Goal: Task Accomplishment & Management: Use online tool/utility

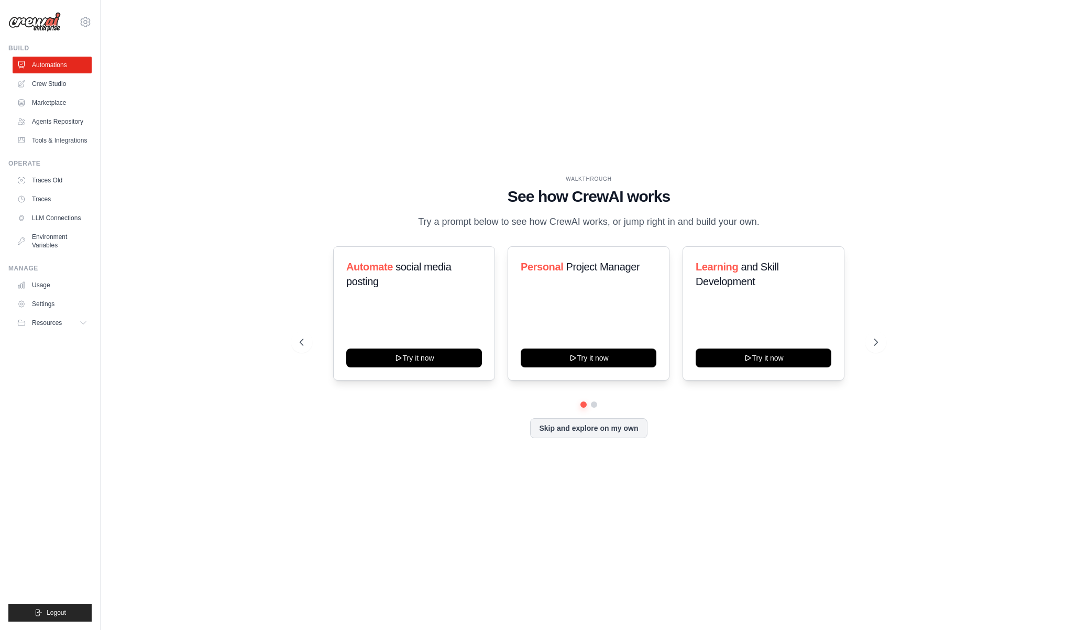
click at [855, 339] on div "Automate social media posting Try it now Personal Project Manager Try it now Le…" at bounding box center [589, 313] width 578 height 134
click at [876, 339] on icon at bounding box center [877, 342] width 3 height 6
click at [468, 358] on button "Try it now" at bounding box center [414, 356] width 136 height 19
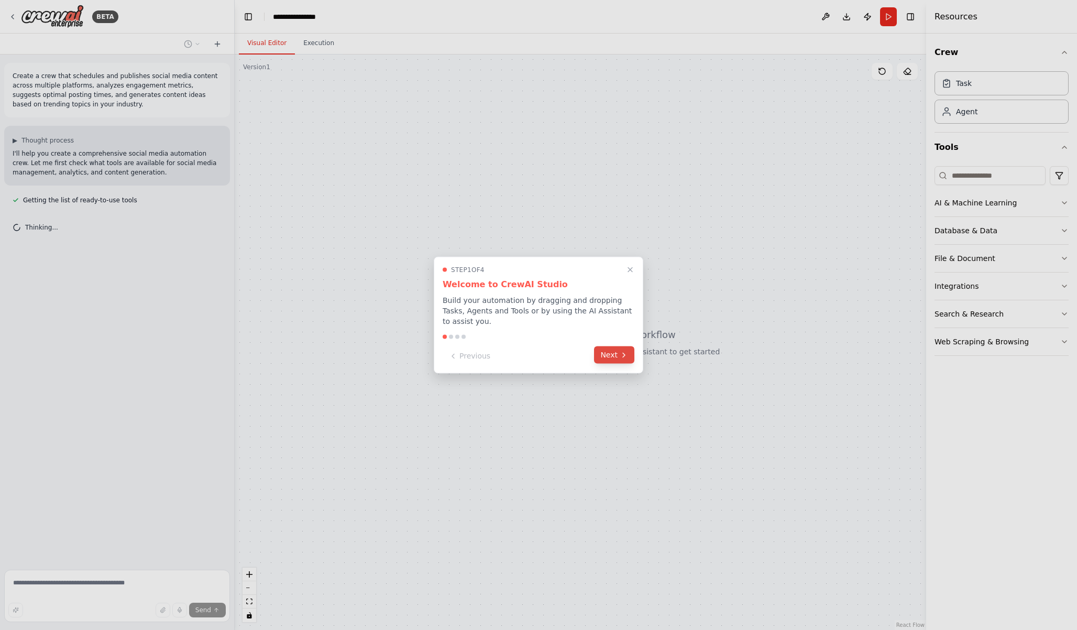
click at [611, 357] on button "Next" at bounding box center [614, 354] width 40 height 17
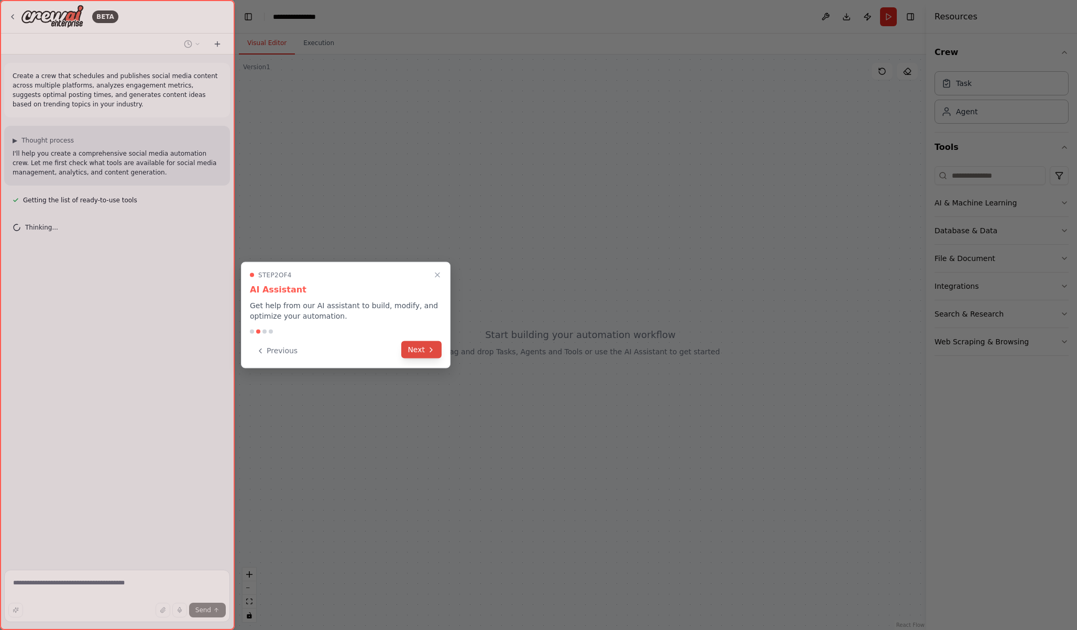
click at [422, 352] on button "Next" at bounding box center [421, 349] width 40 height 17
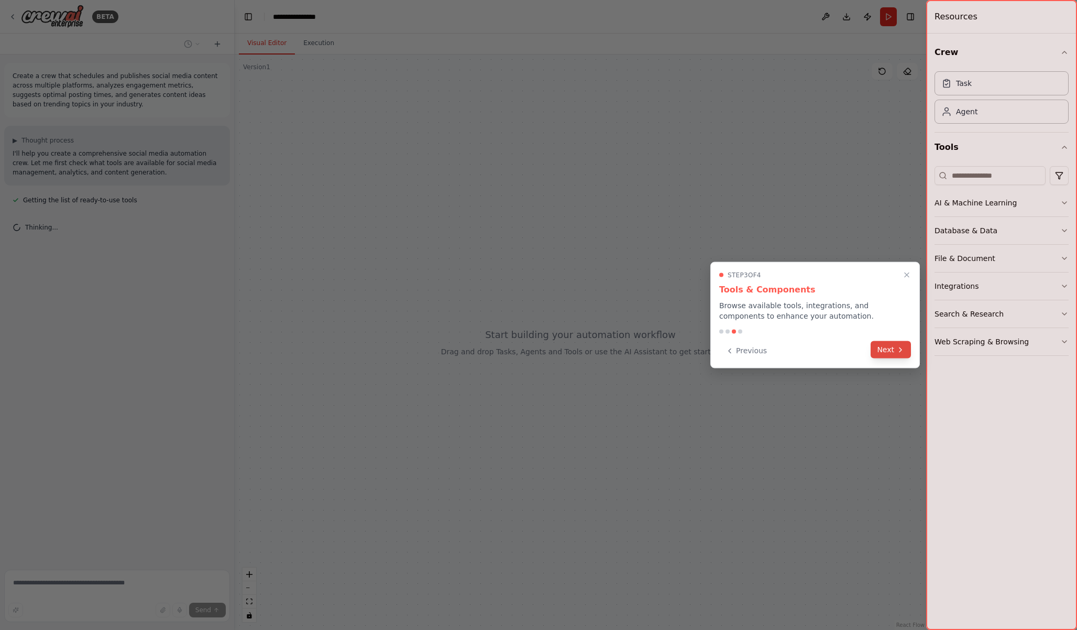
click at [895, 345] on button "Next" at bounding box center [891, 349] width 40 height 17
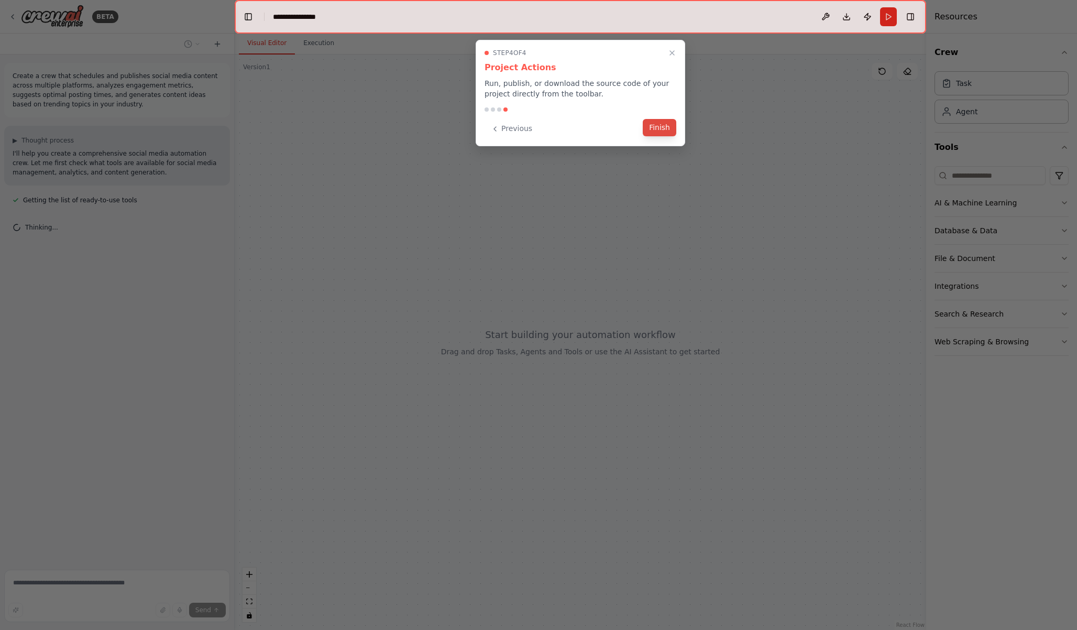
click at [663, 127] on button "Finish" at bounding box center [660, 127] width 34 height 17
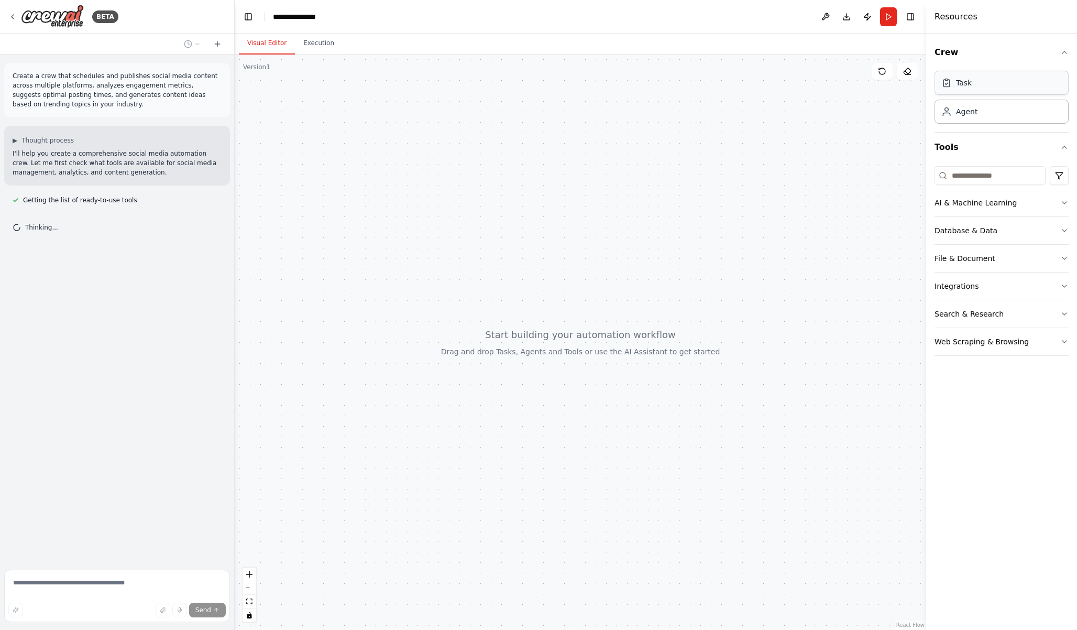
click at [964, 85] on div "Task" at bounding box center [964, 83] width 16 height 10
click at [1062, 202] on icon "button" at bounding box center [1065, 203] width 8 height 8
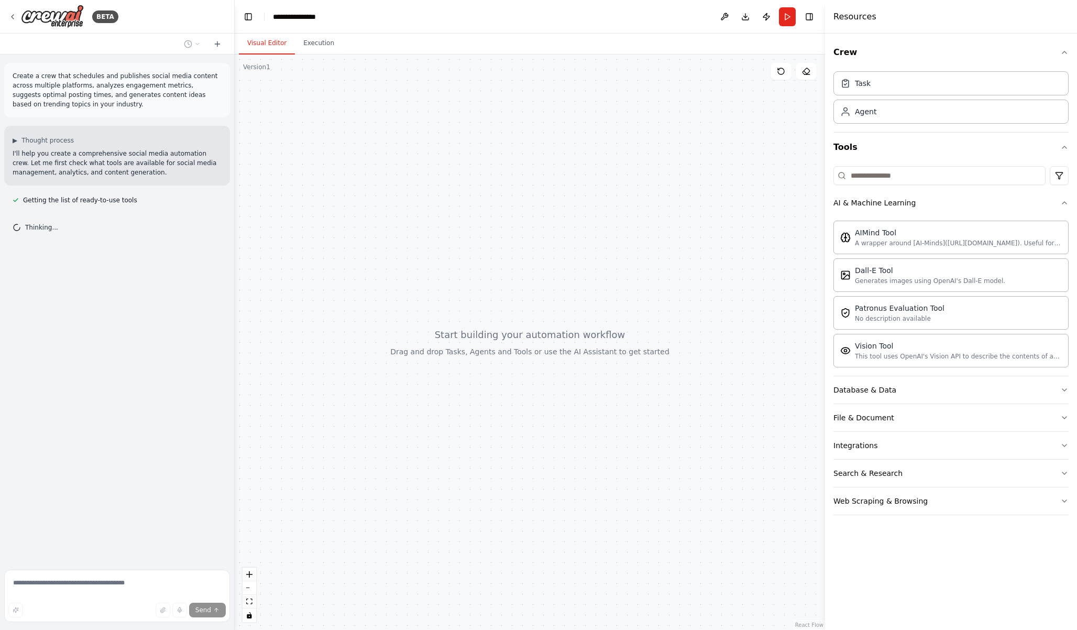
drag, startPoint x: 928, startPoint y: 225, endPoint x: 825, endPoint y: 225, distance: 102.7
click at [825, 225] on div at bounding box center [827, 315] width 4 height 630
click at [973, 389] on button "Database & Data" at bounding box center [951, 389] width 235 height 27
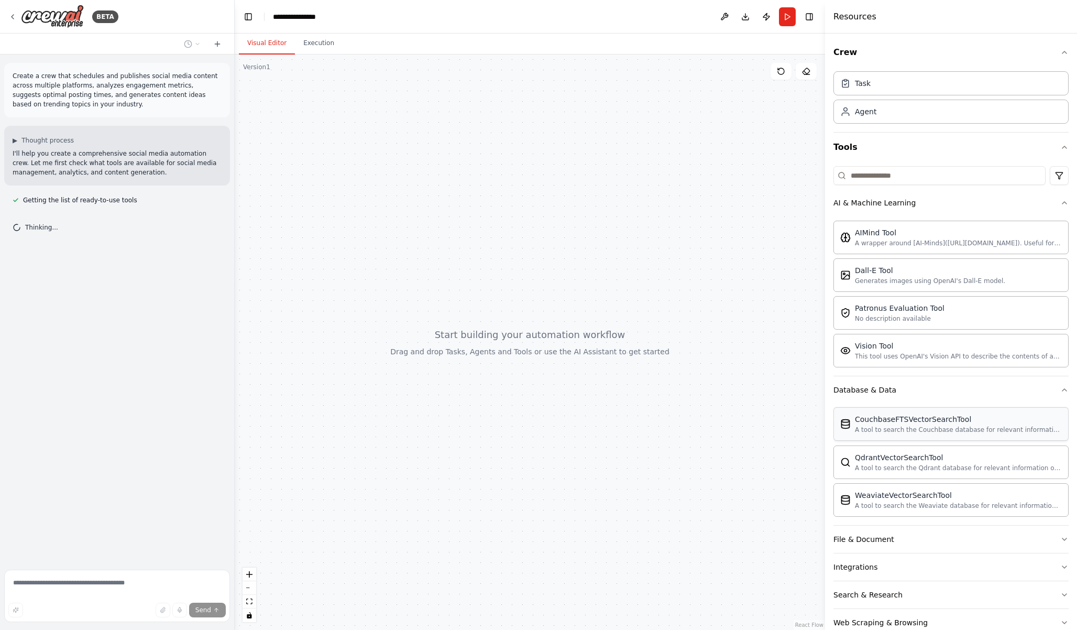
scroll to position [24, 0]
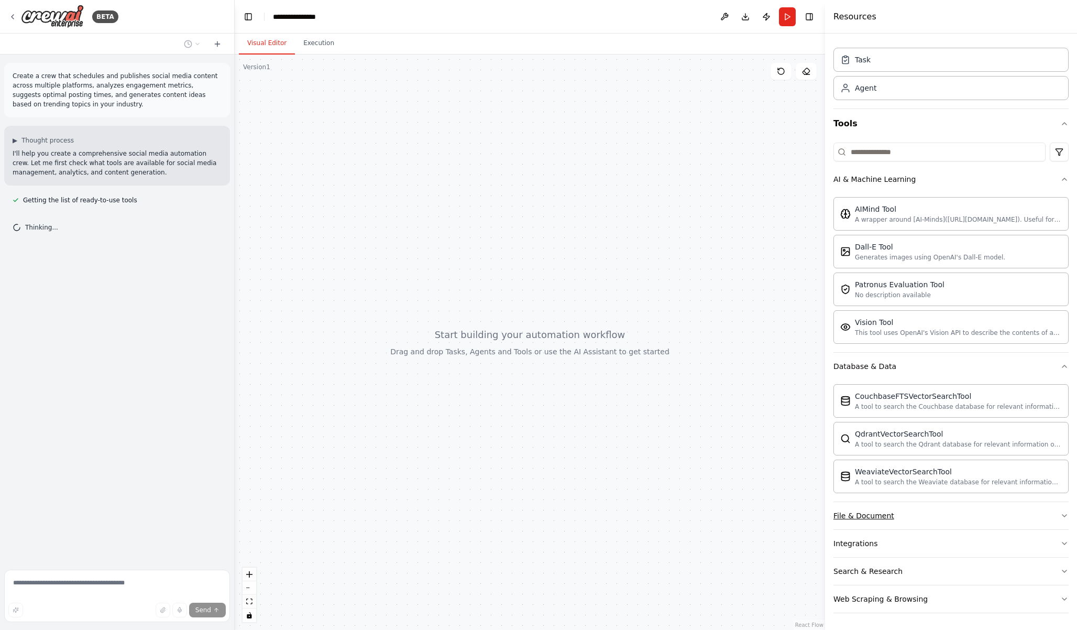
click at [975, 510] on button "File & Document" at bounding box center [951, 515] width 235 height 27
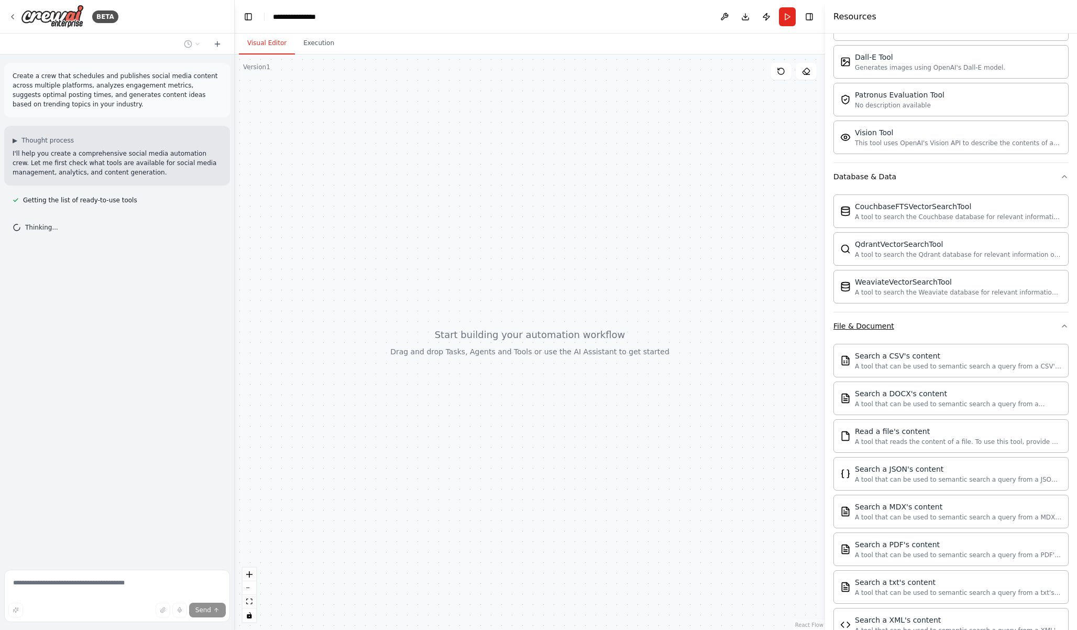
scroll to position [334, 0]
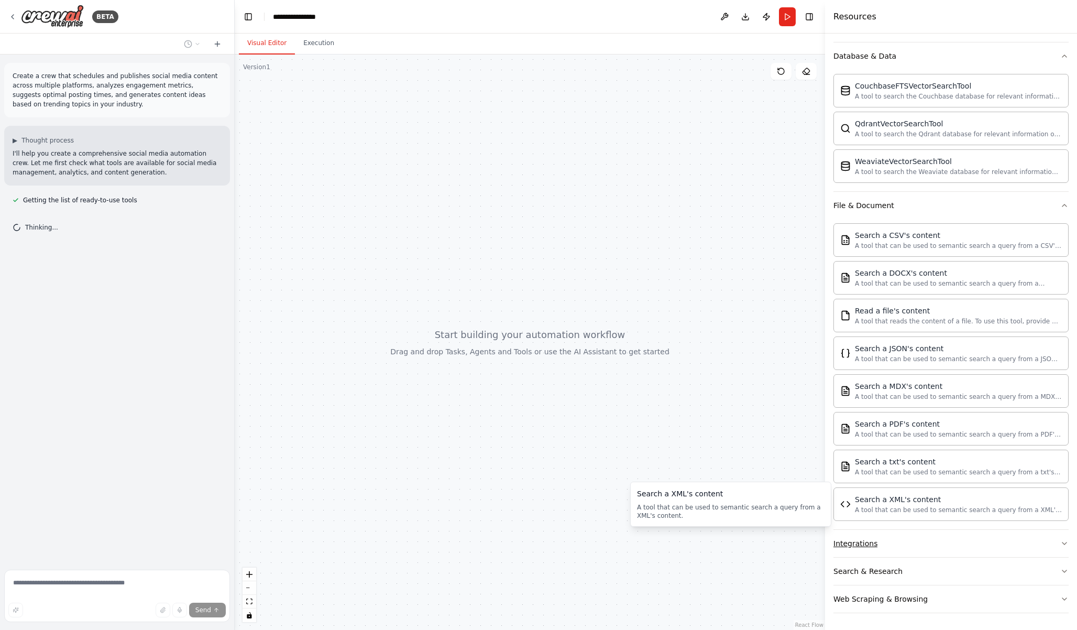
click at [945, 547] on button "Integrations" at bounding box center [951, 543] width 235 height 27
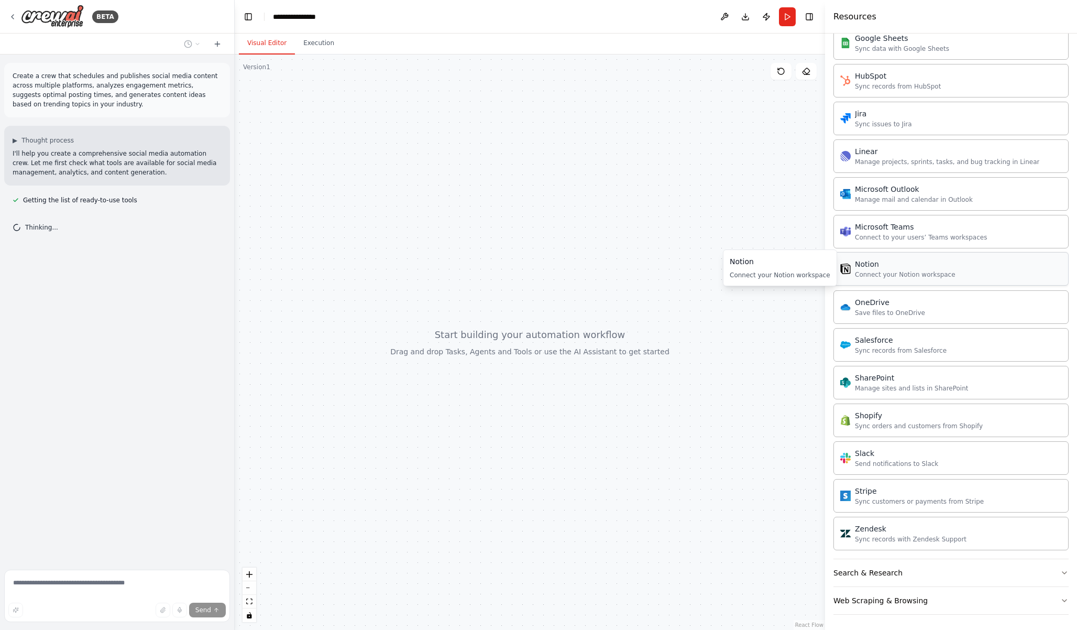
scroll to position [1172, 0]
click at [925, 574] on button "Search & Research" at bounding box center [951, 571] width 235 height 27
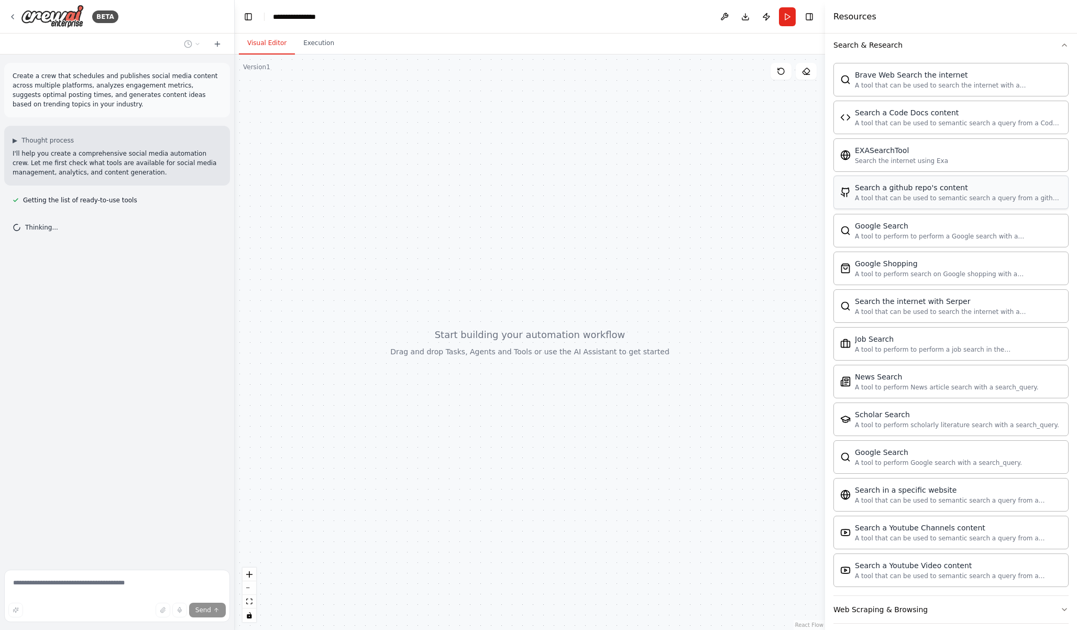
scroll to position [1709, 0]
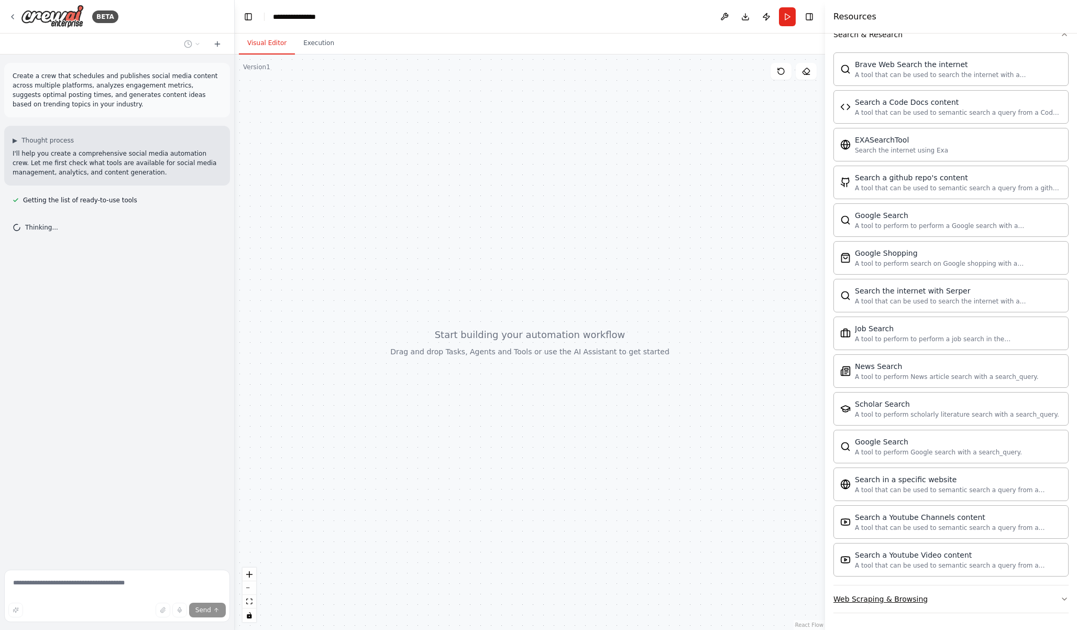
click at [942, 602] on button "Web Scraping & Browsing" at bounding box center [951, 598] width 235 height 27
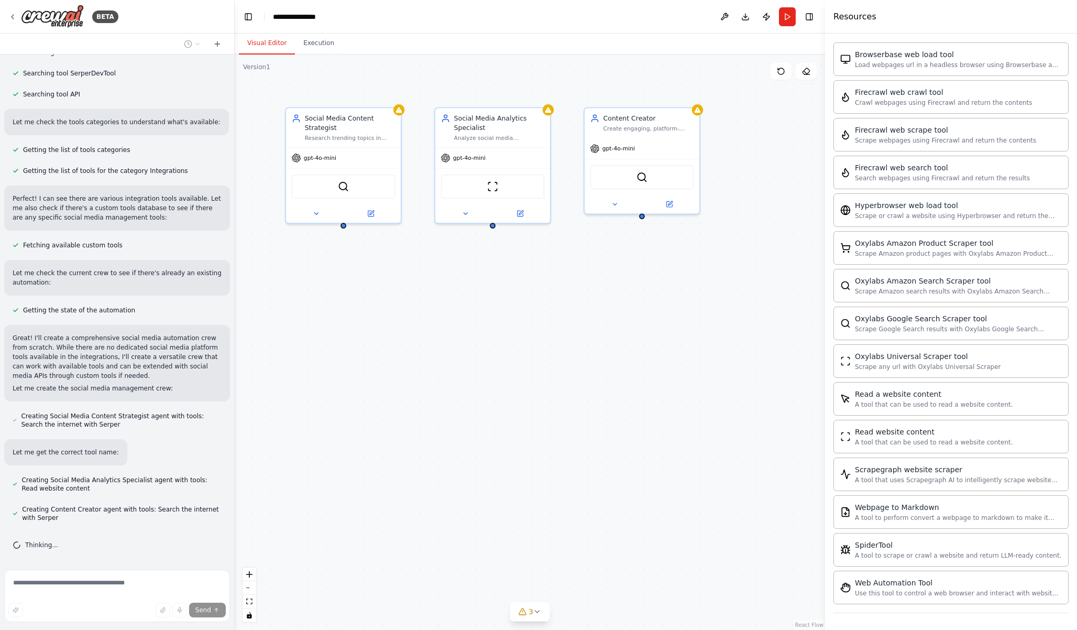
scroll to position [266, 0]
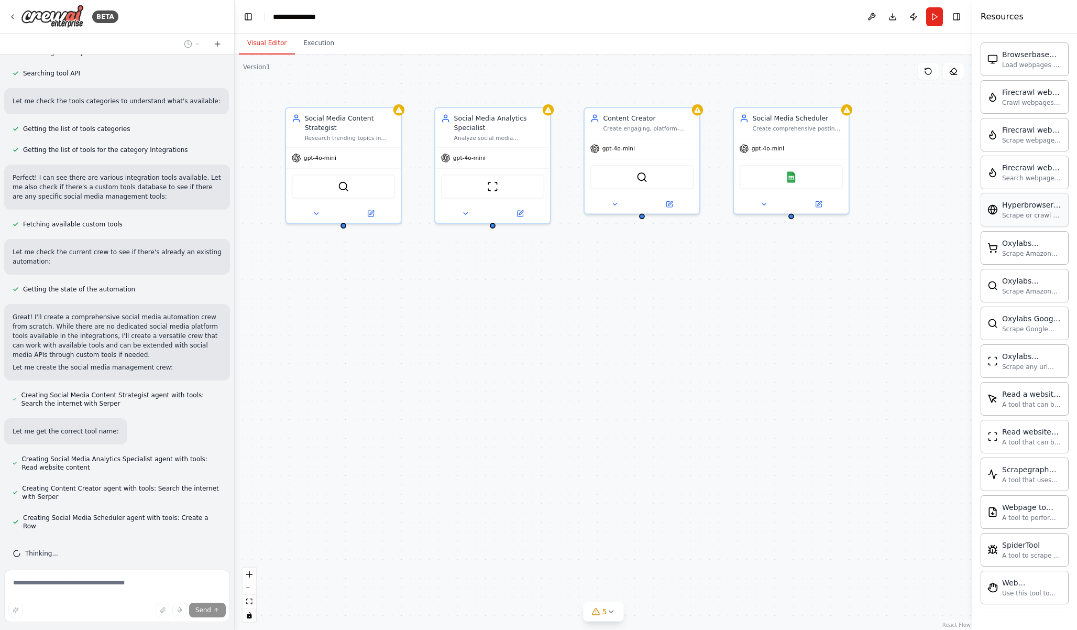
drag, startPoint x: 825, startPoint y: 210, endPoint x: 1026, endPoint y: 215, distance: 201.8
click at [1026, 215] on div "Resources Crew Task Agent Tools AI & Machine Learning AIMind Tool A wrapper aro…" at bounding box center [1025, 315] width 105 height 630
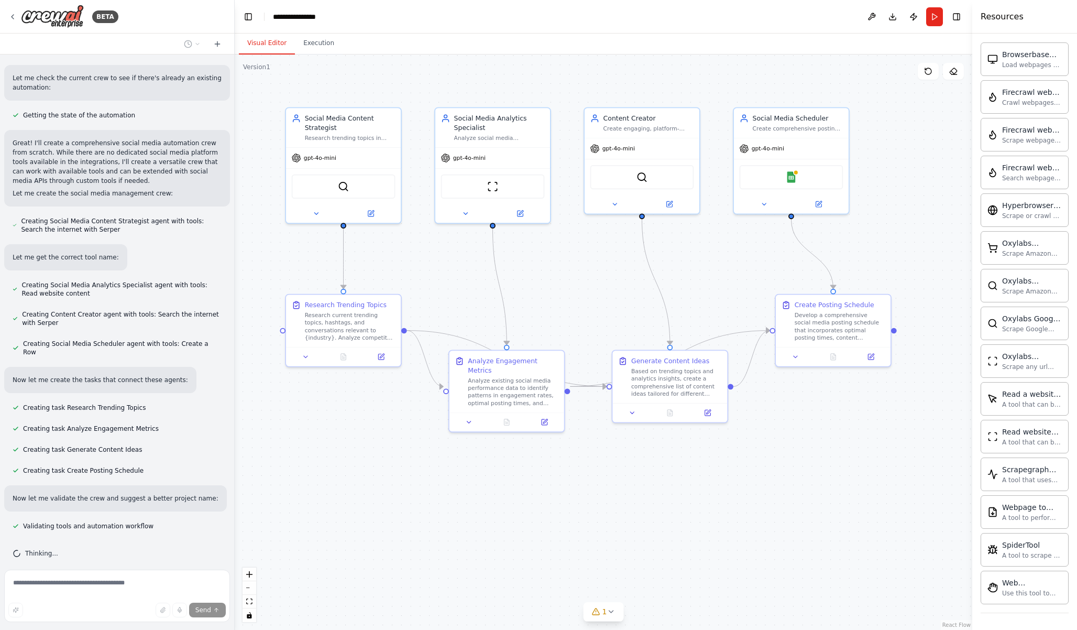
scroll to position [461, 0]
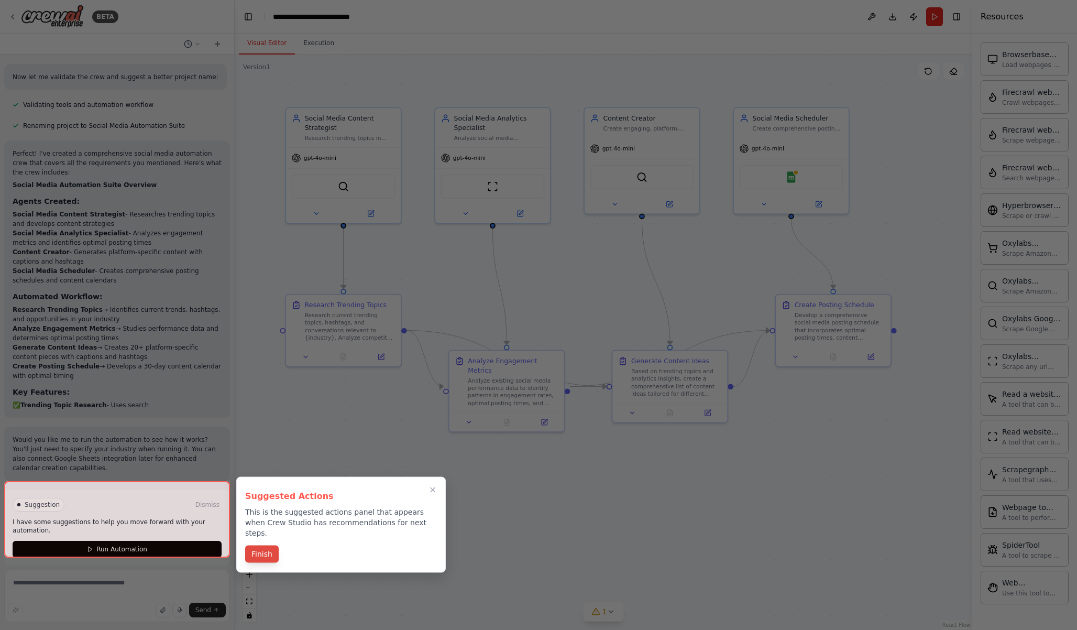
click at [269, 545] on button "Finish" at bounding box center [262, 553] width 34 height 17
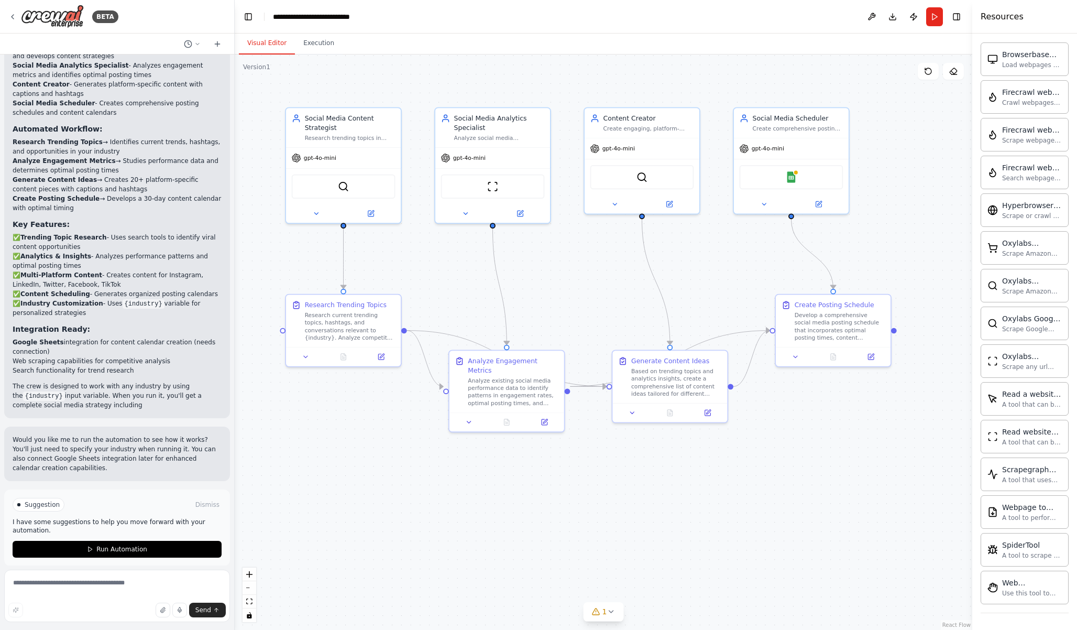
scroll to position [1039, 0]
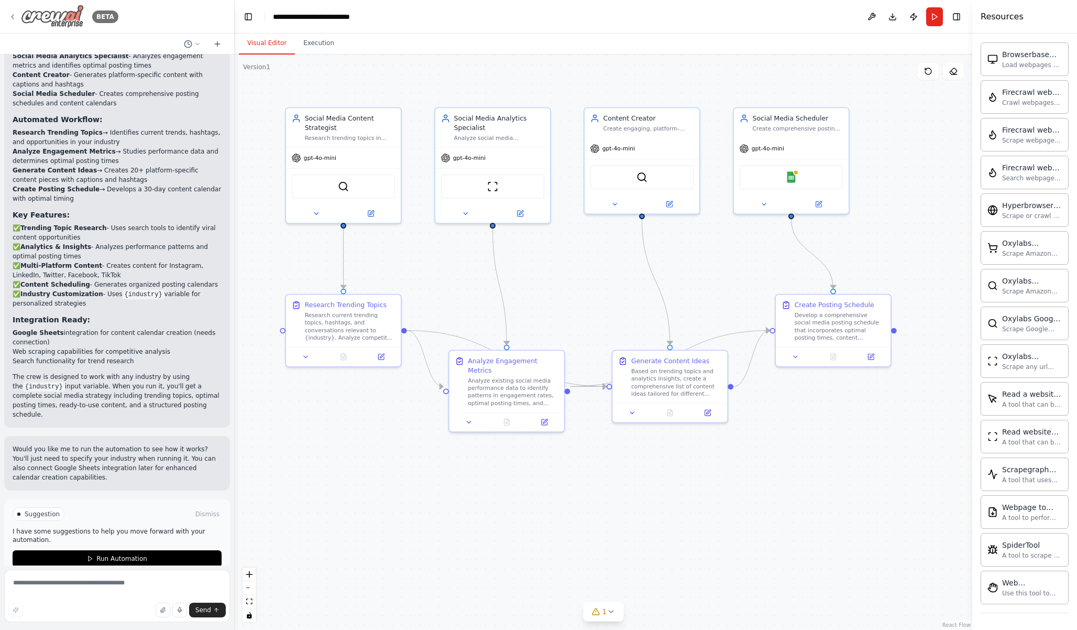
click at [14, 16] on icon at bounding box center [12, 17] width 8 height 8
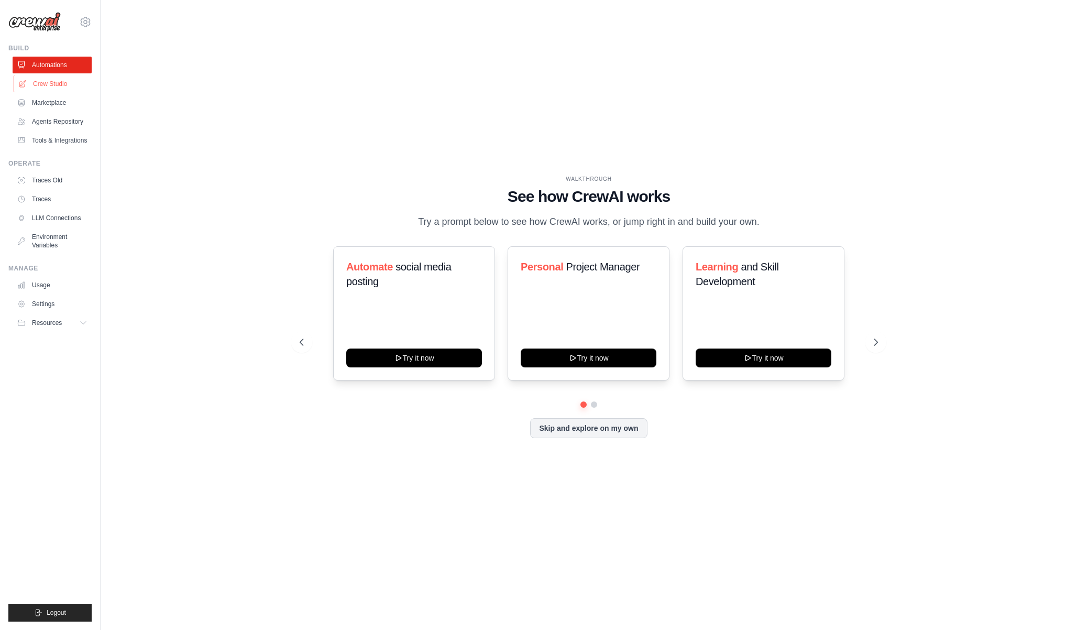
click at [45, 78] on link "Crew Studio" at bounding box center [53, 83] width 79 height 17
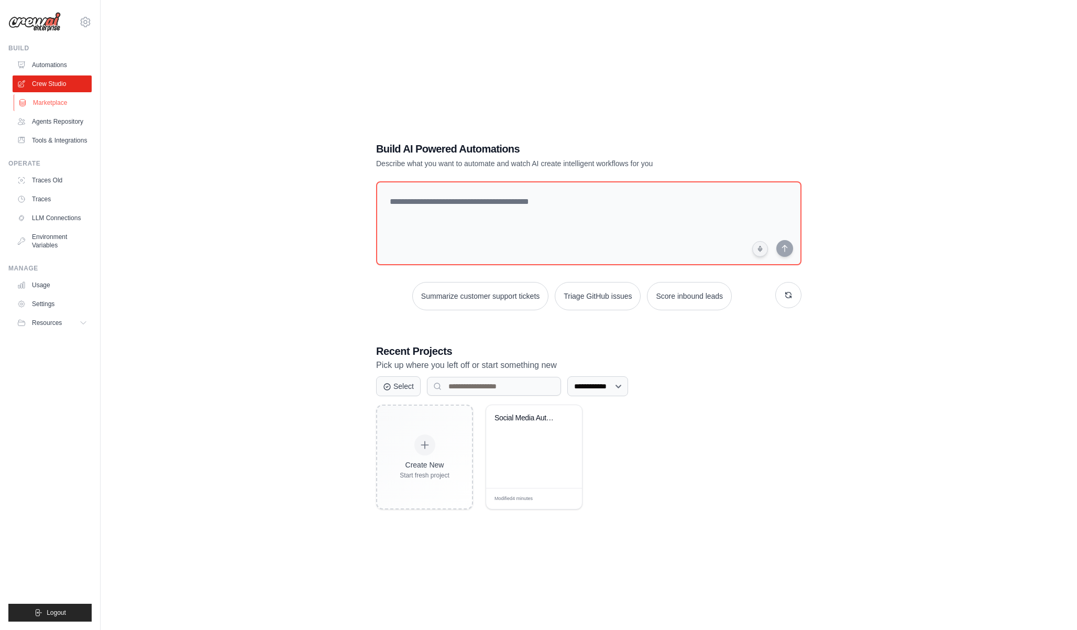
click at [51, 104] on link "Marketplace" at bounding box center [53, 102] width 79 height 17
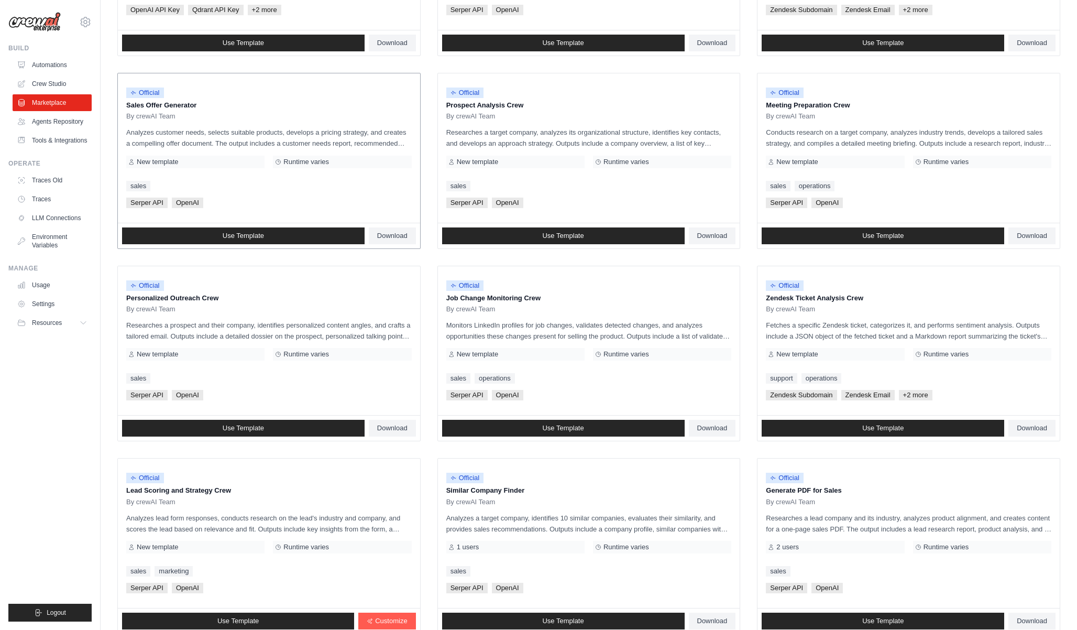
scroll to position [260, 0]
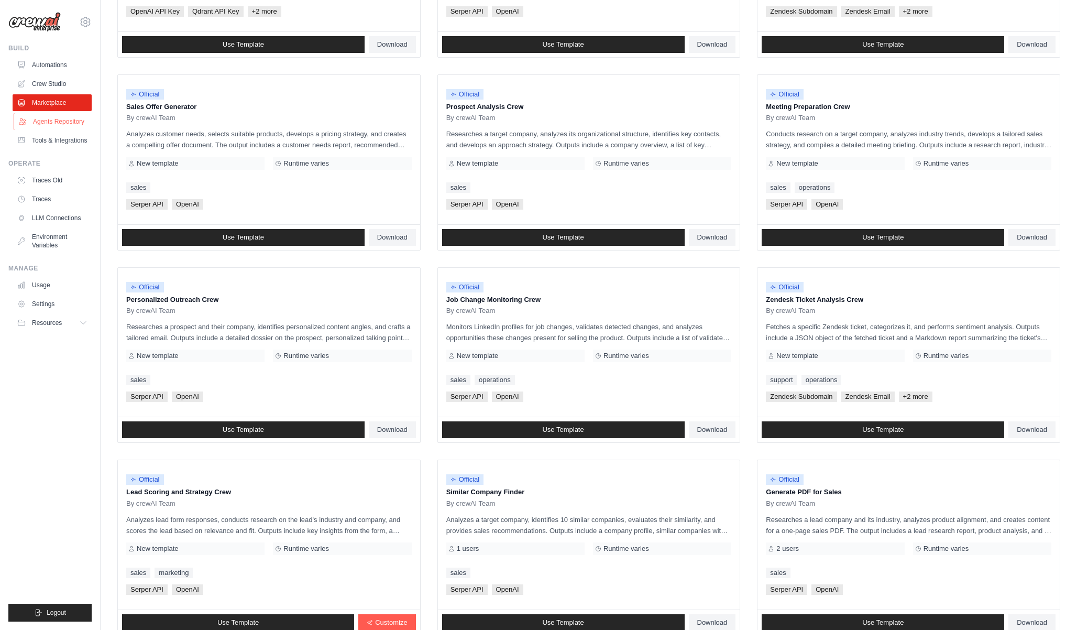
click at [73, 123] on link "Agents Repository" at bounding box center [53, 121] width 79 height 17
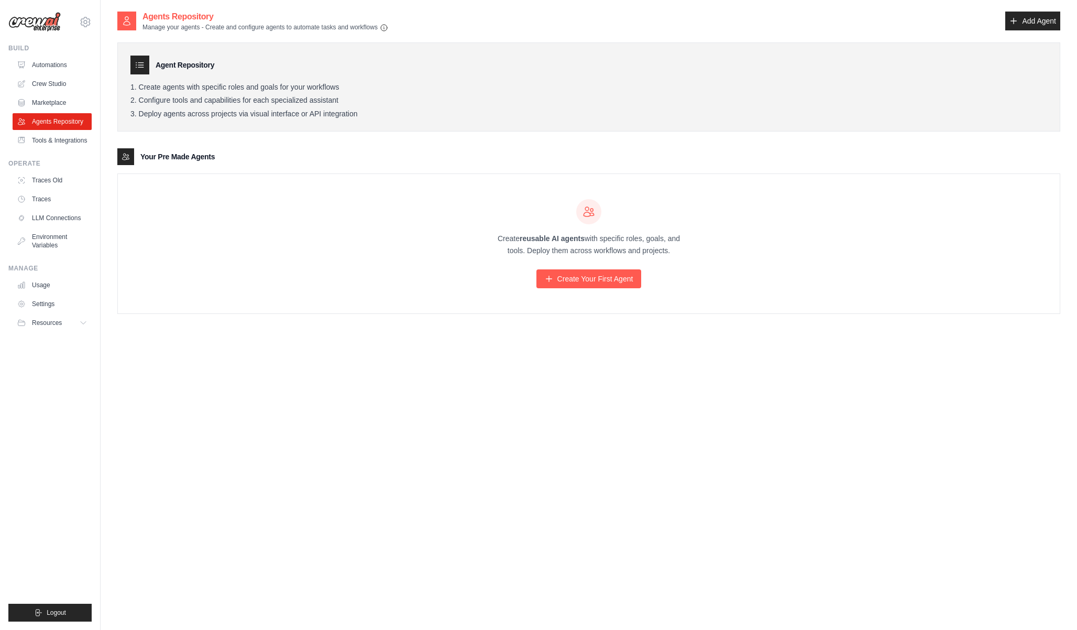
click at [65, 130] on ul "Automations Crew Studio Marketplace Agents Repository Tools & Integrations" at bounding box center [52, 103] width 79 height 92
click at [65, 134] on link "Tools & Integrations" at bounding box center [53, 140] width 79 height 17
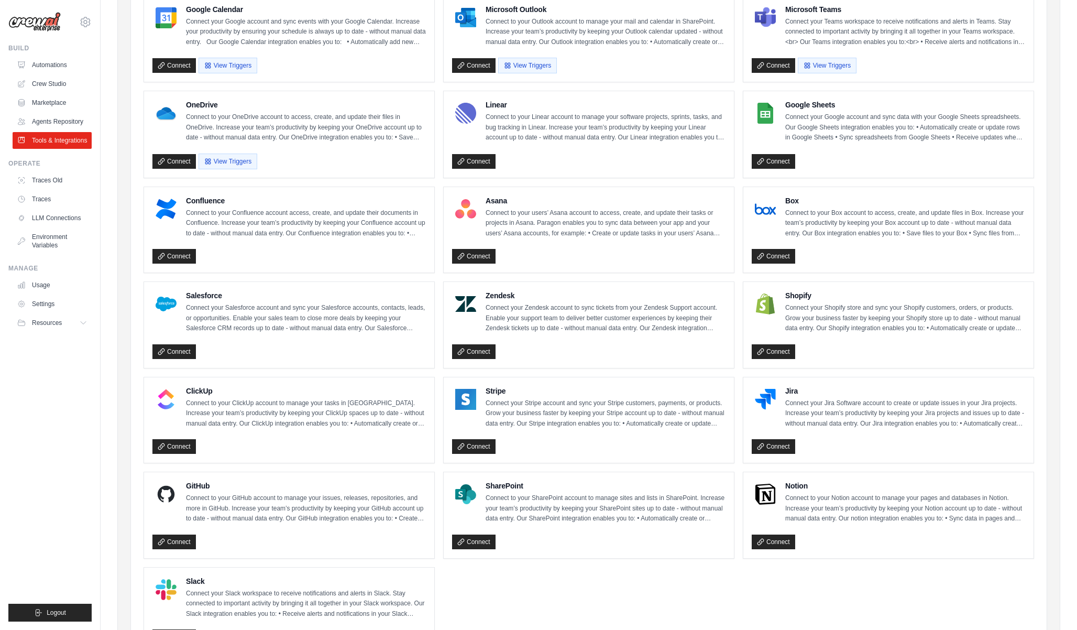
scroll to position [313, 0]
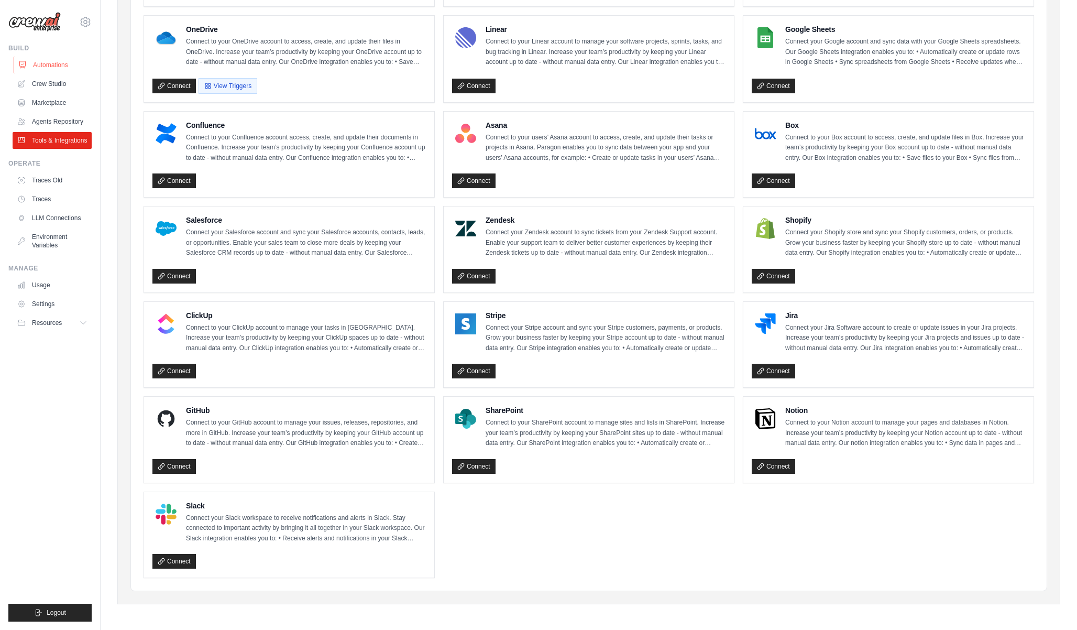
click at [48, 57] on link "Automations" at bounding box center [53, 65] width 79 height 17
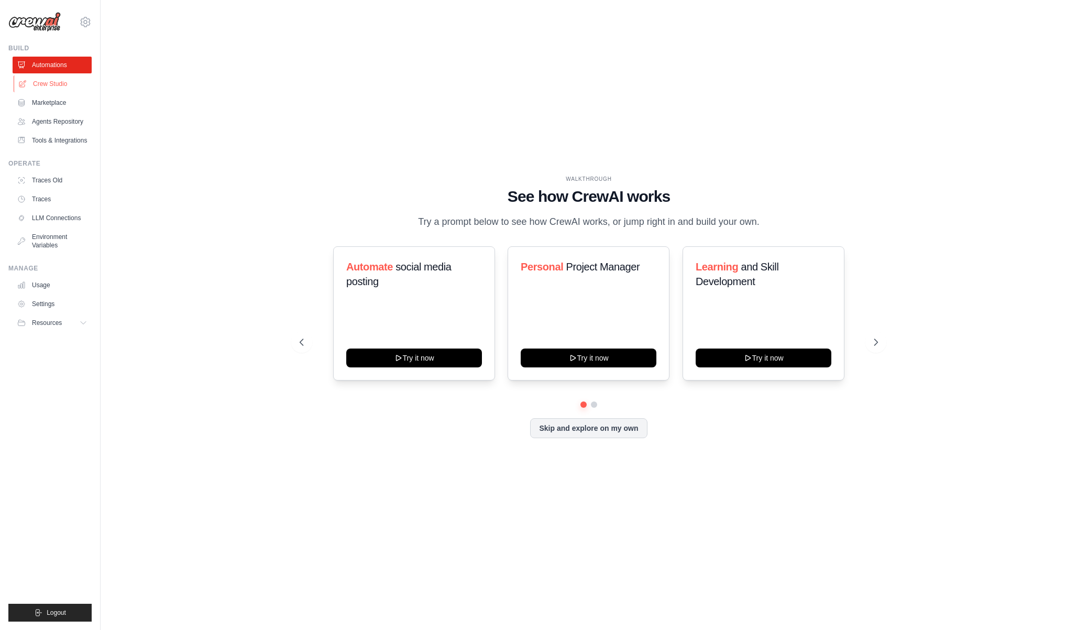
click at [48, 76] on link "Crew Studio" at bounding box center [53, 83] width 79 height 17
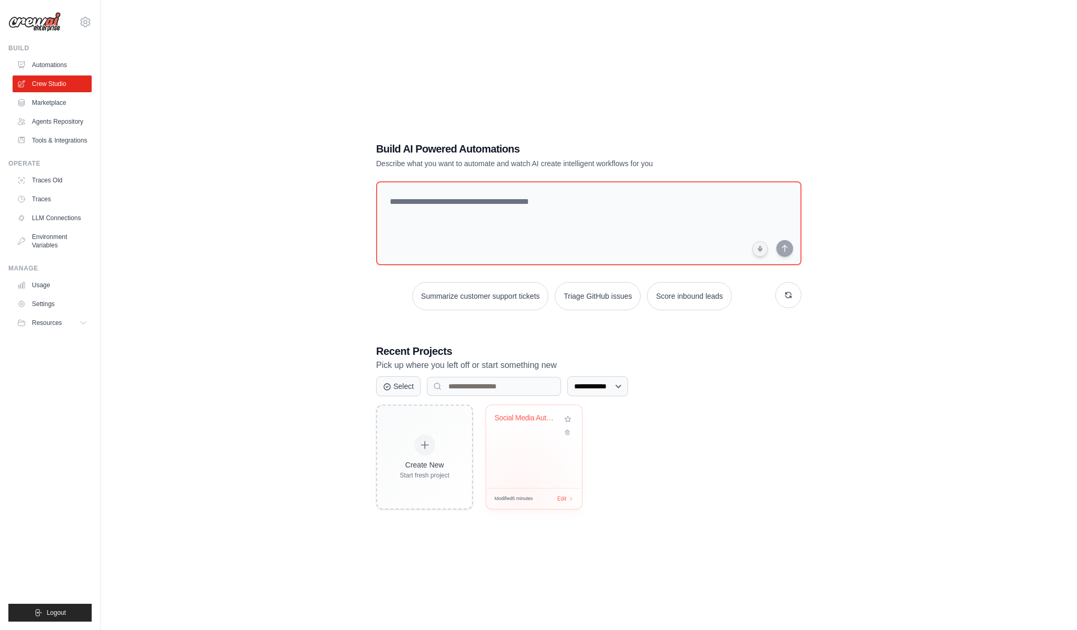
click at [520, 491] on div "Modified 5 minutes Edit" at bounding box center [534, 498] width 96 height 21
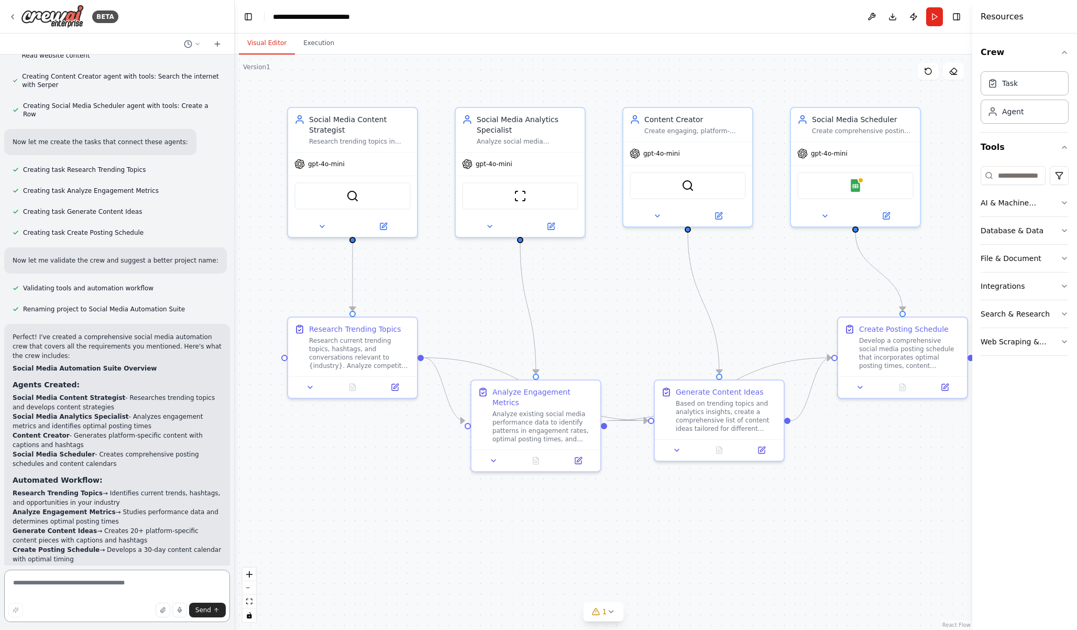
scroll to position [679, 0]
click at [69, 583] on textarea at bounding box center [117, 596] width 226 height 52
type textarea "*****"
type textarea "**********"
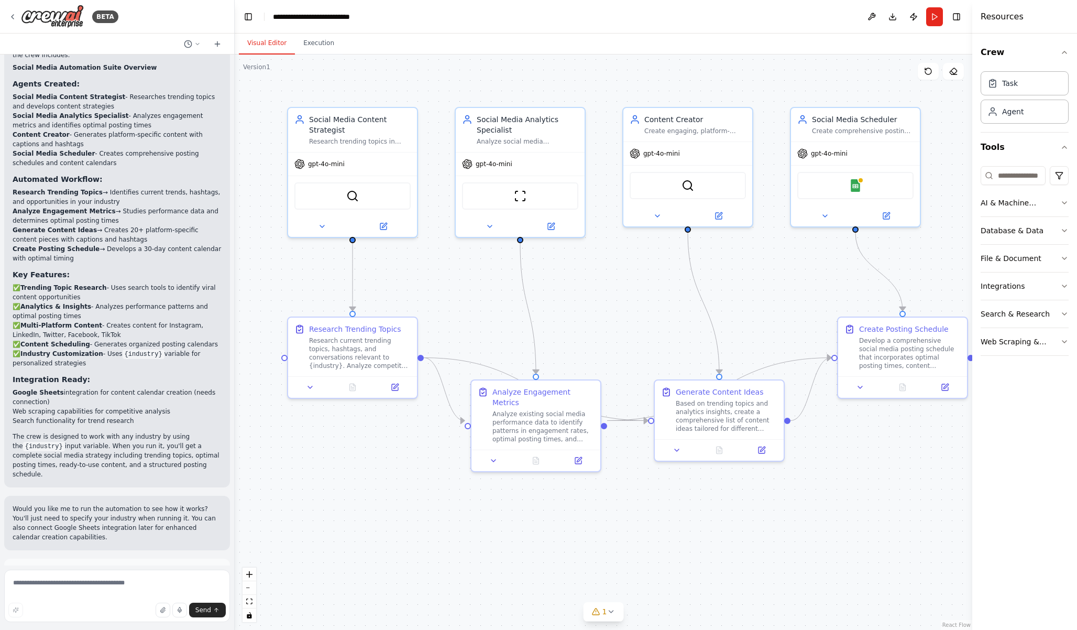
scroll to position [1048, 0]
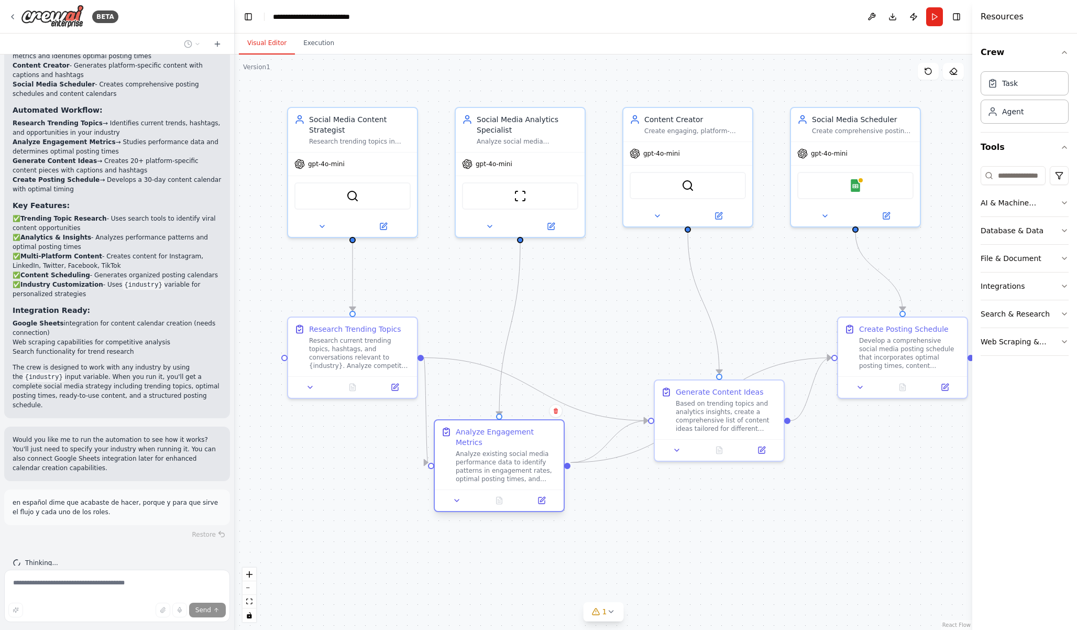
drag, startPoint x: 563, startPoint y: 430, endPoint x: 529, endPoint y: 474, distance: 55.2
click at [529, 474] on div "Analyze Engagement Metrics Analyze existing social media performance data to id…" at bounding box center [499, 454] width 129 height 69
click at [703, 314] on div ".deletable-edge-delete-btn { width: 20px; height: 20px; border: 0px solid #ffff…" at bounding box center [604, 341] width 738 height 575
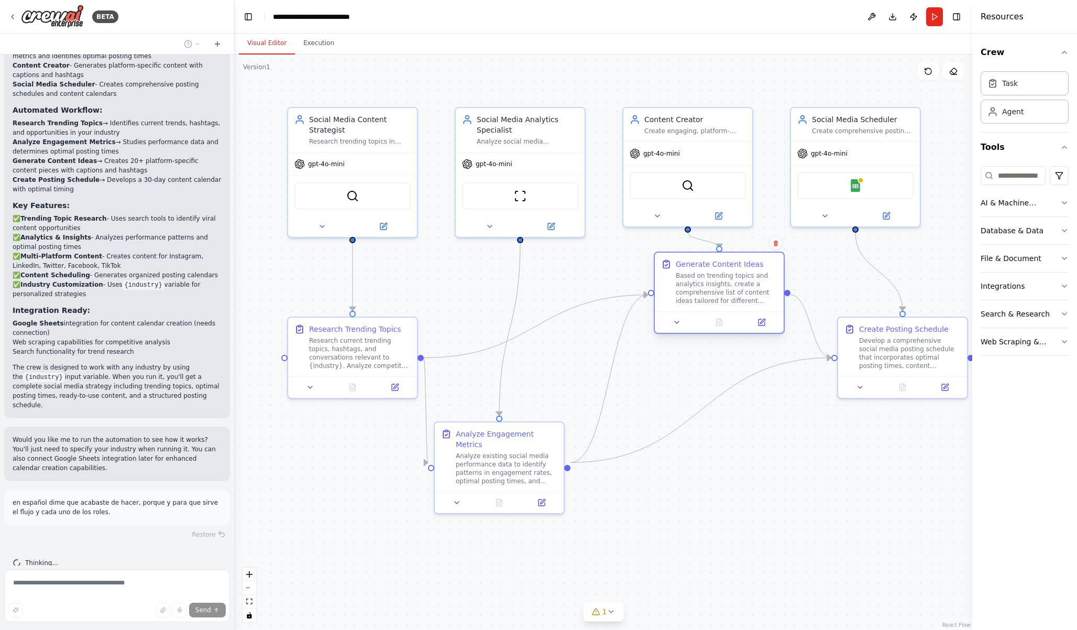
drag, startPoint x: 698, startPoint y: 418, endPoint x: 694, endPoint y: 294, distance: 123.2
click at [694, 294] on div "Based on trending topics and analytics insights, create a comprehensive list of…" at bounding box center [727, 288] width 102 height 34
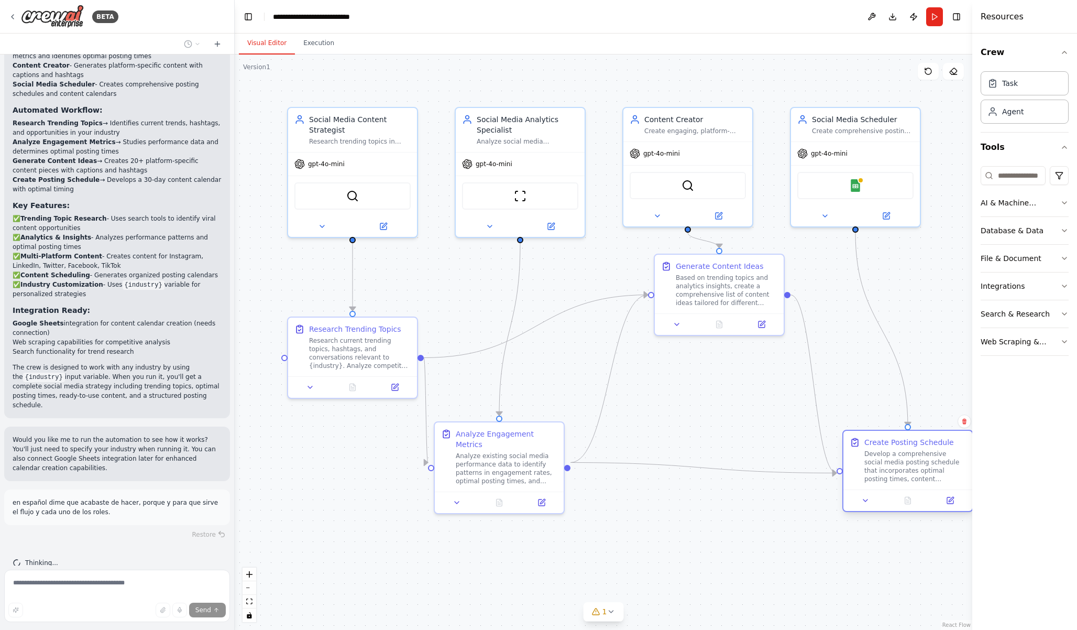
click at [890, 494] on div at bounding box center [908, 499] width 129 height 21
click at [873, 480] on div at bounding box center [887, 489] width 129 height 21
click at [741, 304] on div "Based on trending topics and analytics insights, create a comprehensive list of…" at bounding box center [727, 288] width 102 height 34
click at [754, 264] on div "Generate Content Ideas" at bounding box center [720, 264] width 88 height 10
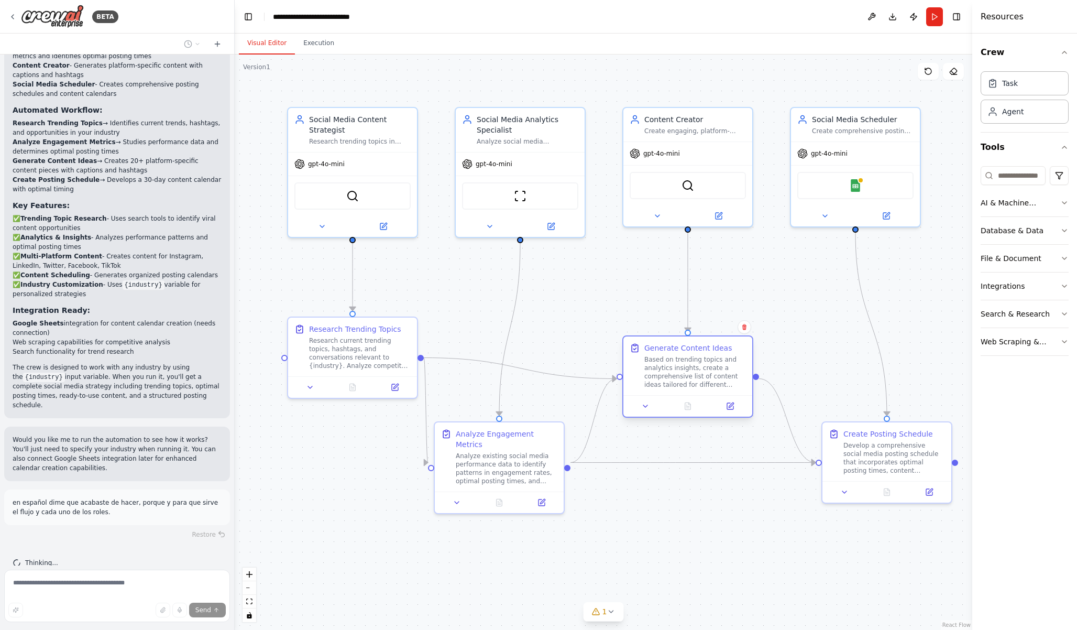
drag, startPoint x: 729, startPoint y: 282, endPoint x: 701, endPoint y: 362, distance: 84.8
click at [701, 362] on div "Based on trending topics and analytics insights, create a comprehensive list of…" at bounding box center [695, 372] width 102 height 34
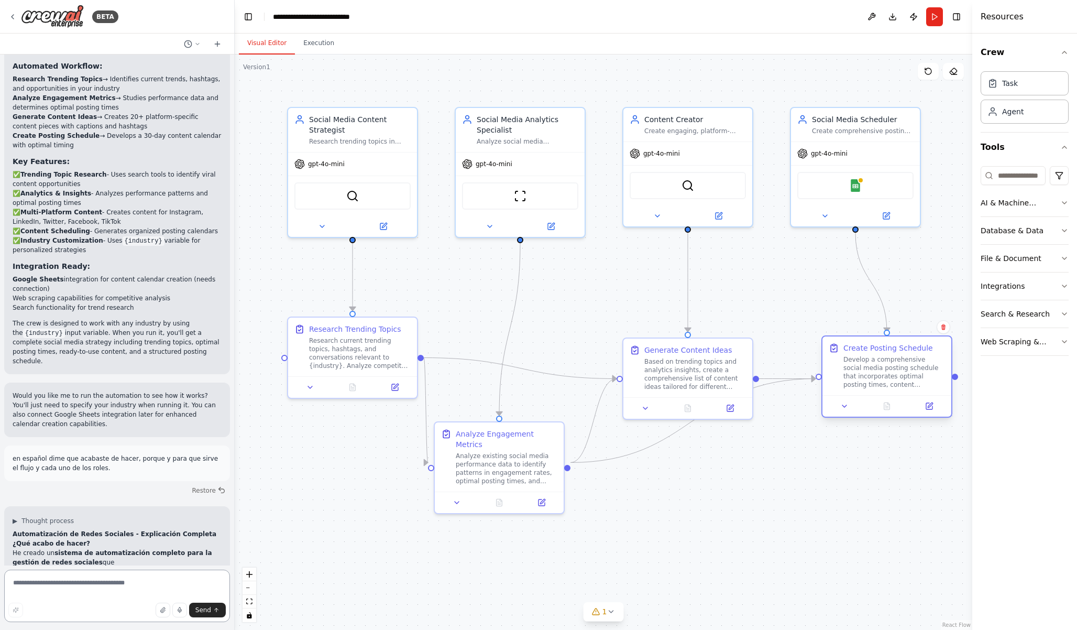
drag, startPoint x: 870, startPoint y: 456, endPoint x: 866, endPoint y: 373, distance: 83.9
click at [866, 373] on div "Develop a comprehensive social media posting schedule that incorporates optimal…" at bounding box center [895, 372] width 102 height 34
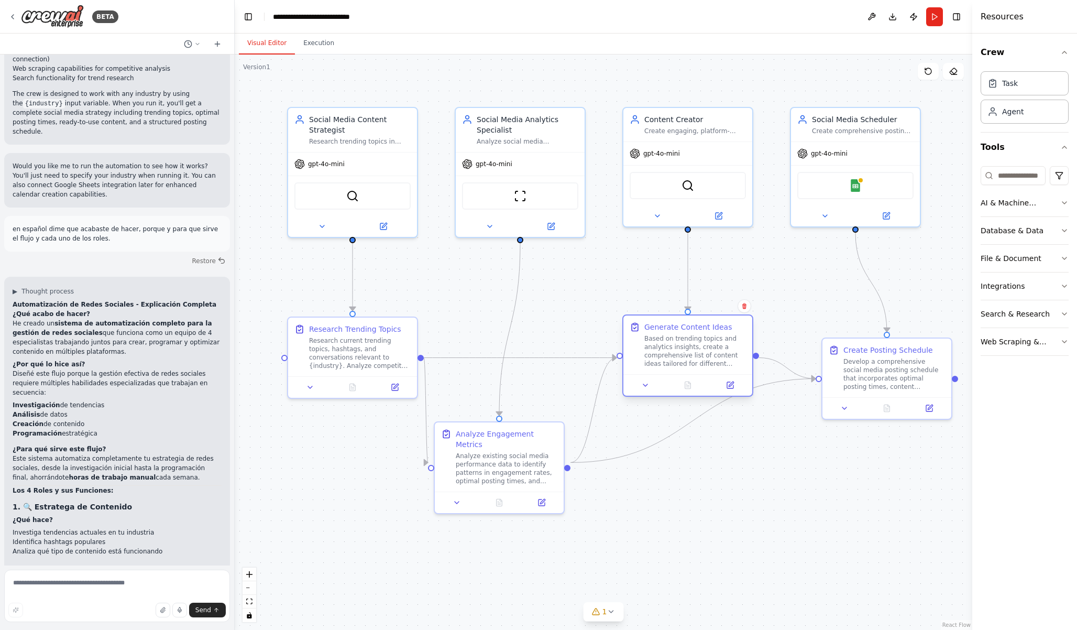
drag, startPoint x: 715, startPoint y: 394, endPoint x: 715, endPoint y: 368, distance: 25.2
click at [715, 368] on div "Generate Content Ideas Based on trending topics and analytics insights, create …" at bounding box center [688, 344] width 129 height 59
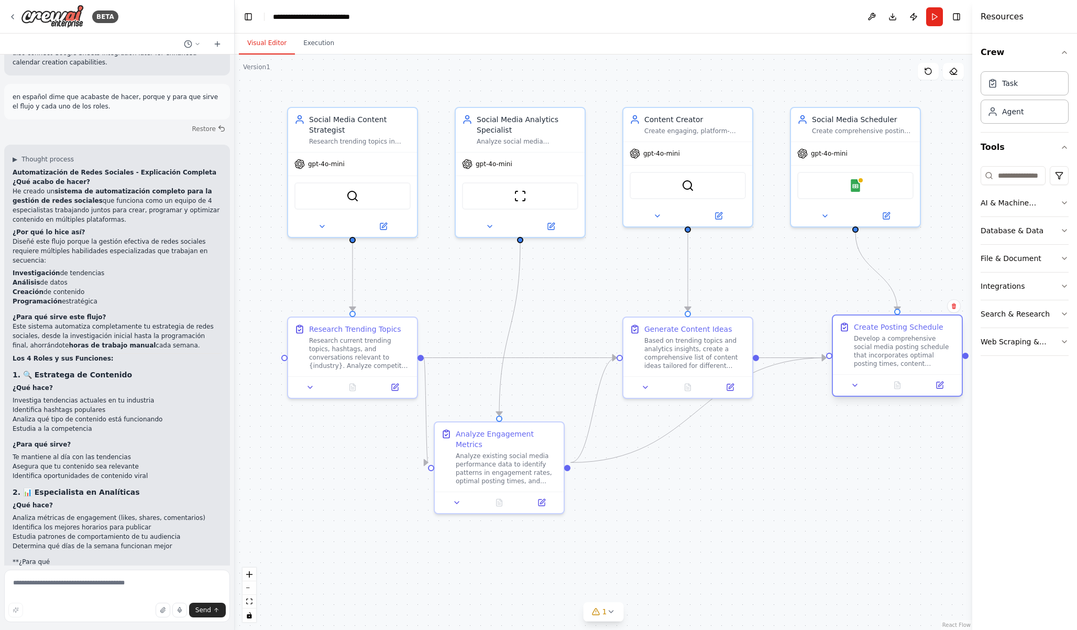
drag, startPoint x: 910, startPoint y: 393, endPoint x: 915, endPoint y: 367, distance: 26.7
click at [915, 367] on div "Create Posting Schedule Develop a comprehensive social media posting schedule t…" at bounding box center [897, 344] width 129 height 59
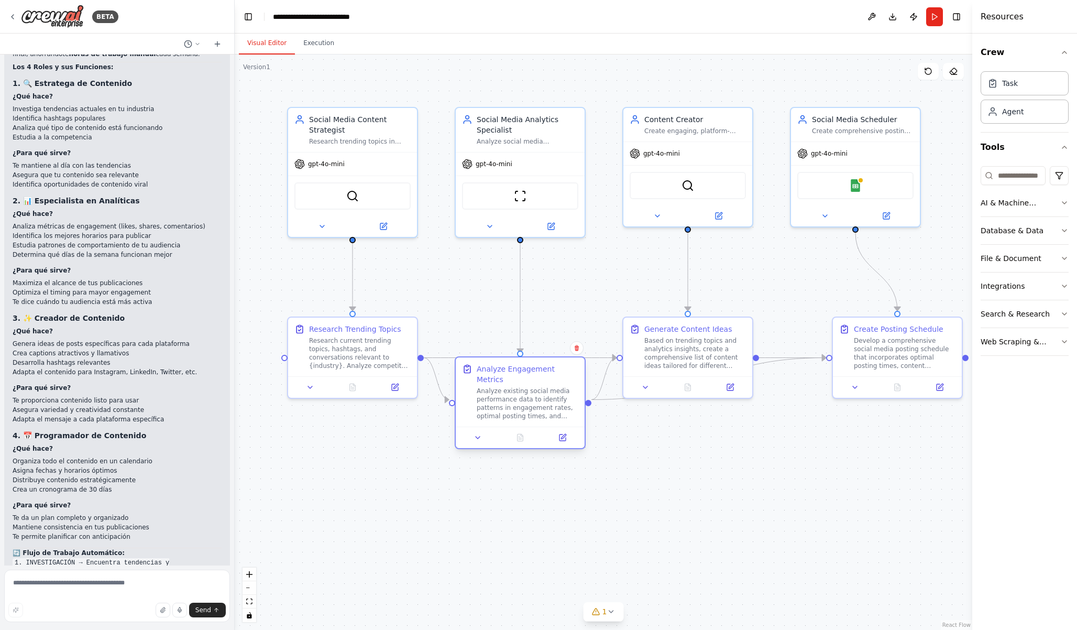
drag, startPoint x: 530, startPoint y: 457, endPoint x: 548, endPoint y: 394, distance: 65.5
click at [548, 394] on div "Analyze existing social media performance data to identify patterns in engageme…" at bounding box center [528, 404] width 102 height 34
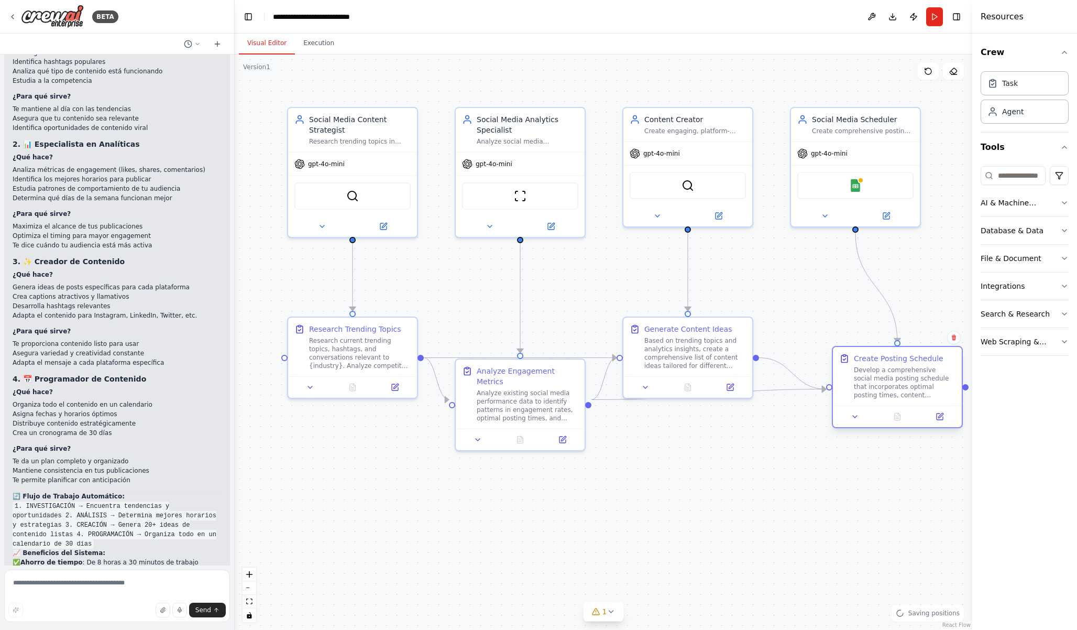
drag, startPoint x: 857, startPoint y: 372, endPoint x: 857, endPoint y: 408, distance: 35.6
click at [857, 408] on div "Create Posting Schedule Develop a comprehensive social media posting schedule t…" at bounding box center [897, 387] width 131 height 82
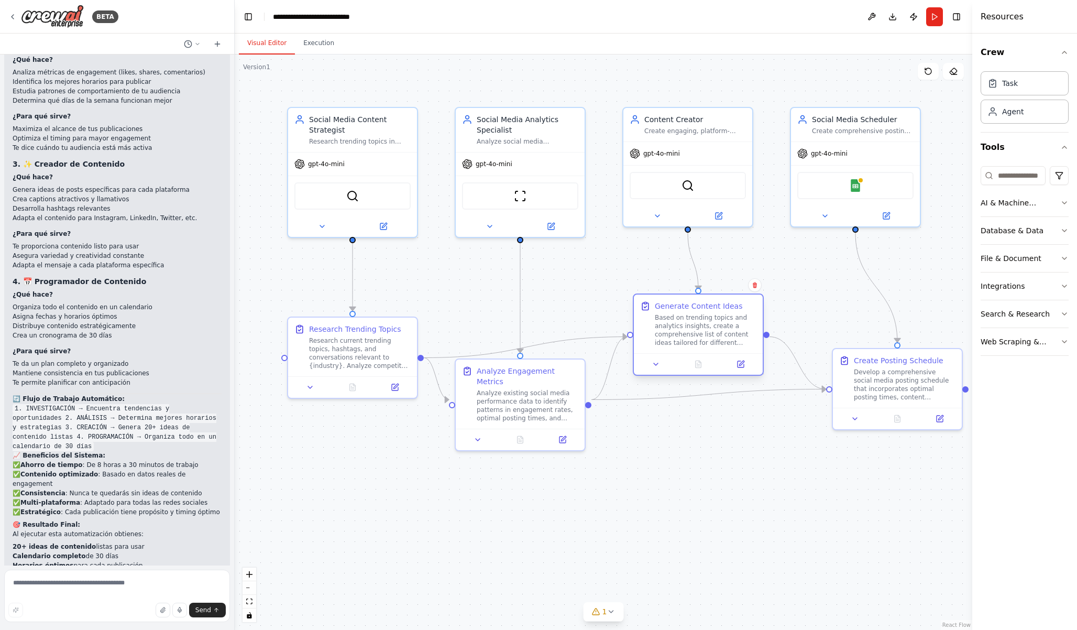
drag, startPoint x: 721, startPoint y: 354, endPoint x: 731, endPoint y: 330, distance: 26.6
click at [731, 330] on div "Based on trending topics and analytics insights, create a comprehensive list of…" at bounding box center [706, 330] width 102 height 34
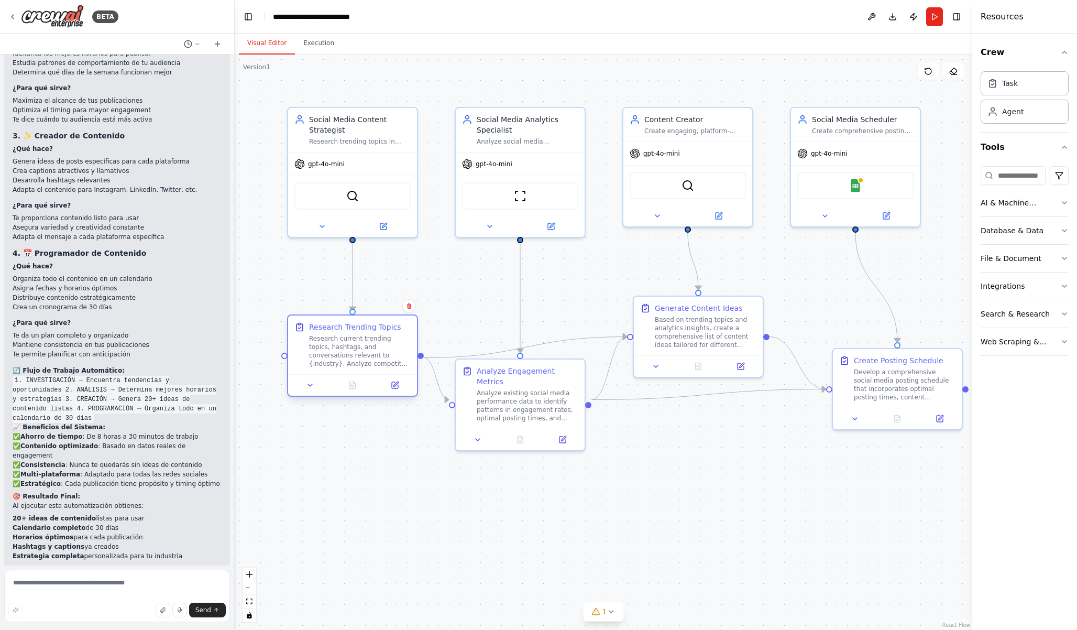
scroll to position [1937, 0]
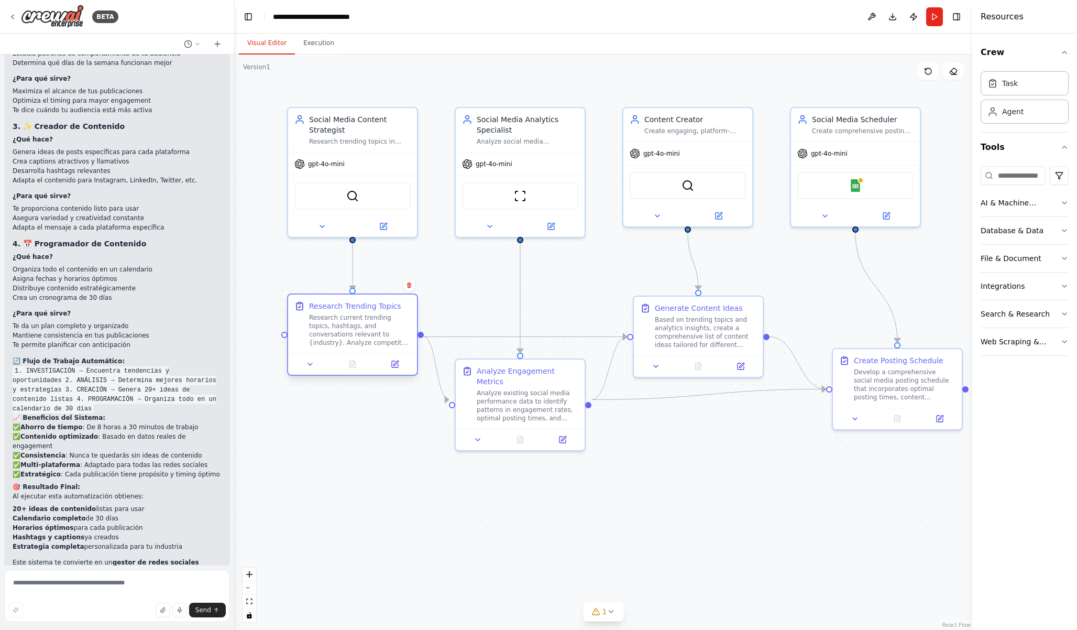
drag, startPoint x: 378, startPoint y: 354, endPoint x: 378, endPoint y: 325, distance: 29.3
click at [378, 325] on div "Research current trending topics, hashtags, and conversations relevant to {indu…" at bounding box center [360, 330] width 102 height 34
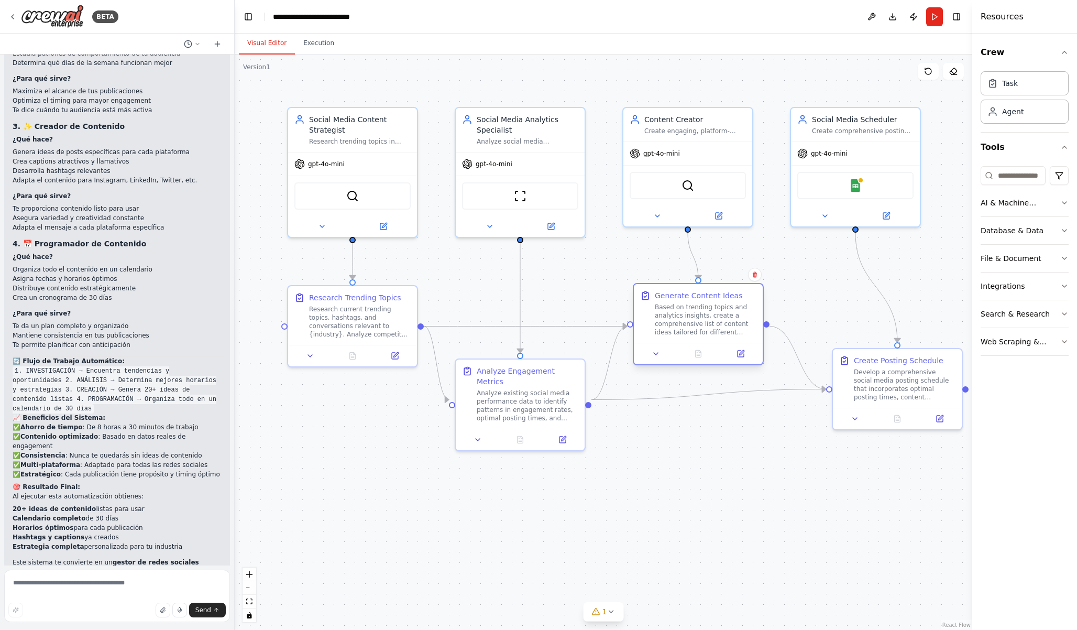
drag, startPoint x: 687, startPoint y: 333, endPoint x: 689, endPoint y: 322, distance: 11.1
click at [689, 322] on div "Based on trending topics and analytics insights, create a comprehensive list of…" at bounding box center [706, 320] width 102 height 34
drag, startPoint x: 884, startPoint y: 403, endPoint x: 845, endPoint y: 409, distance: 40.2
click at [845, 409] on div "Create Posting Schedule Develop a comprehensive social media posting schedule t…" at bounding box center [855, 386] width 129 height 59
drag, startPoint x: 730, startPoint y: 340, endPoint x: 718, endPoint y: 339, distance: 11.5
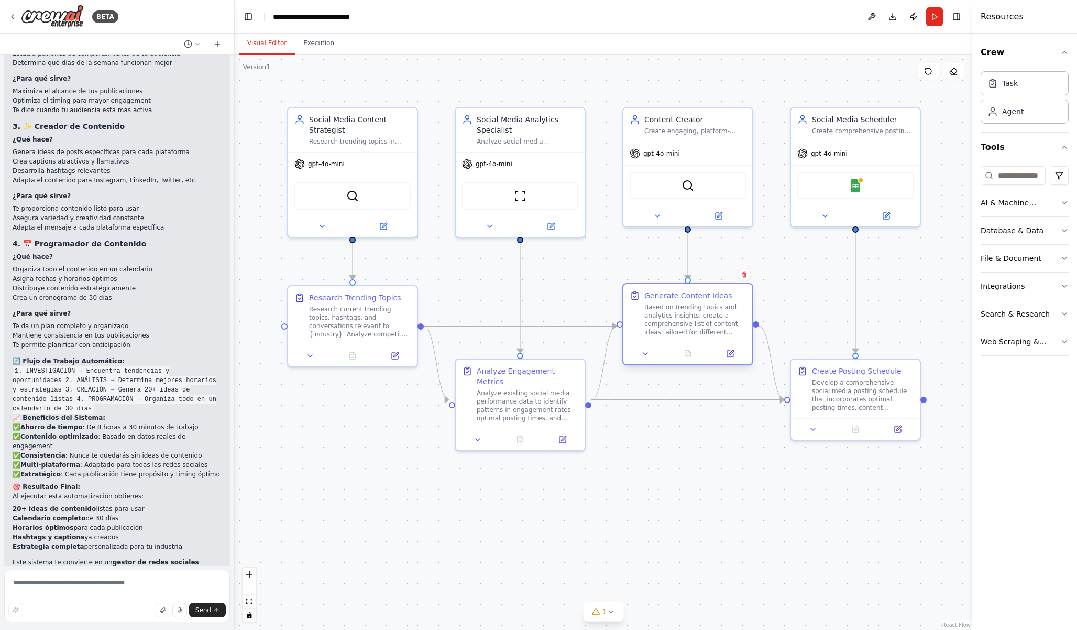
click at [718, 339] on div "Generate Content Ideas Based on trending topics and analytics insights, create …" at bounding box center [688, 313] width 129 height 59
click at [708, 537] on div ".deletable-edge-delete-btn { width: 20px; height: 20px; border: 0px solid #ffff…" at bounding box center [604, 341] width 738 height 575
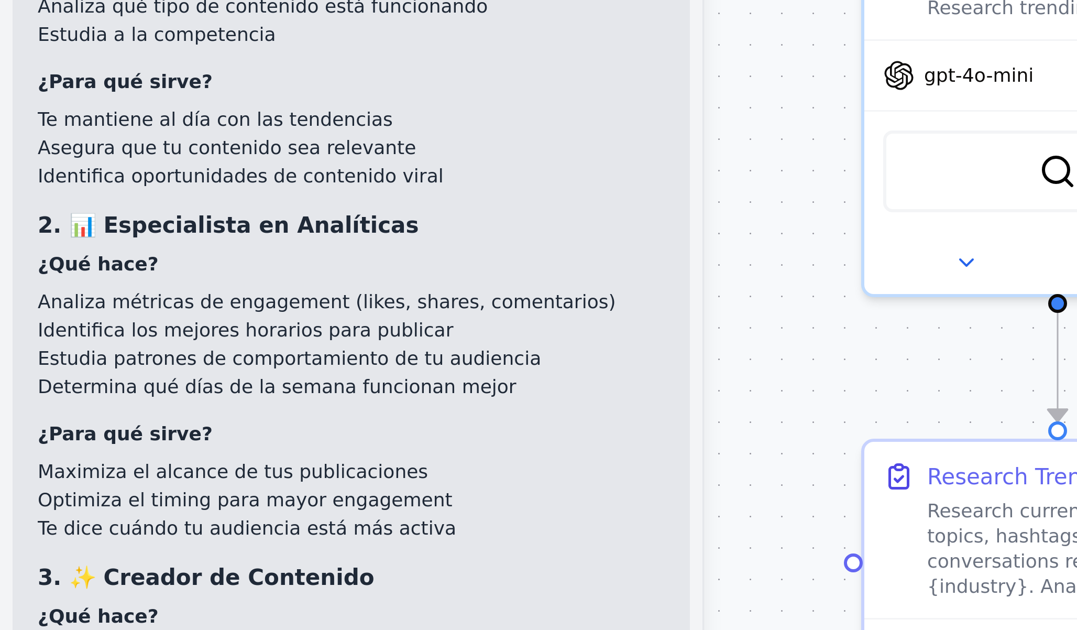
scroll to position [1732, 0]
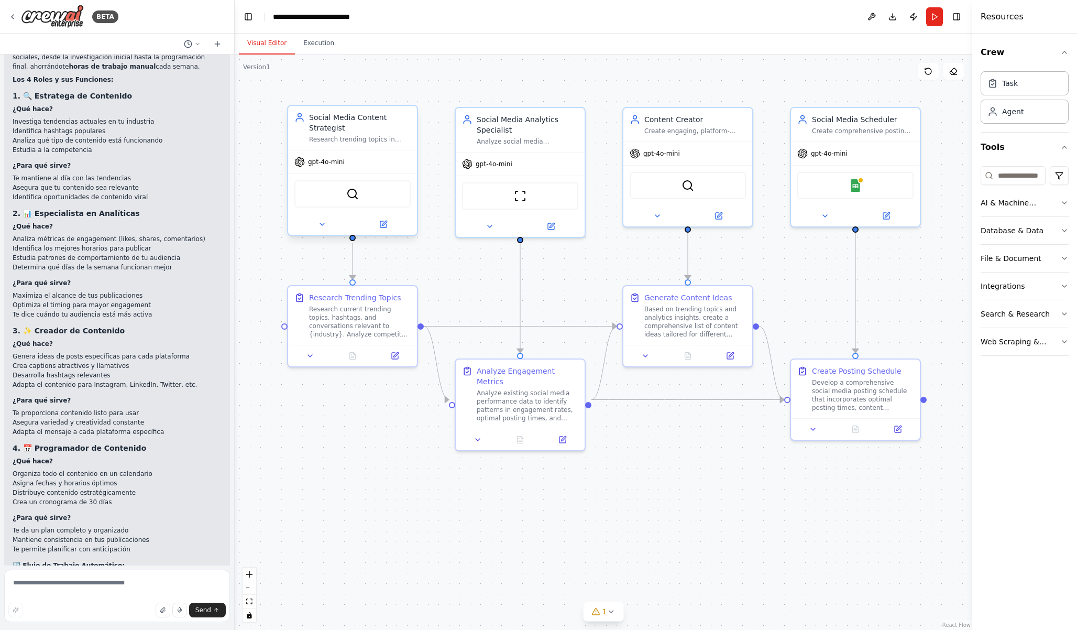
click at [377, 201] on div "SerperDevTool" at bounding box center [352, 193] width 116 height 27
click at [356, 102] on div ".deletable-edge-delete-btn { width: 20px; height: 20px; border: 0px solid #ffff…" at bounding box center [604, 341] width 738 height 575
click at [356, 129] on div "Social Media Content Strategist" at bounding box center [360, 122] width 102 height 21
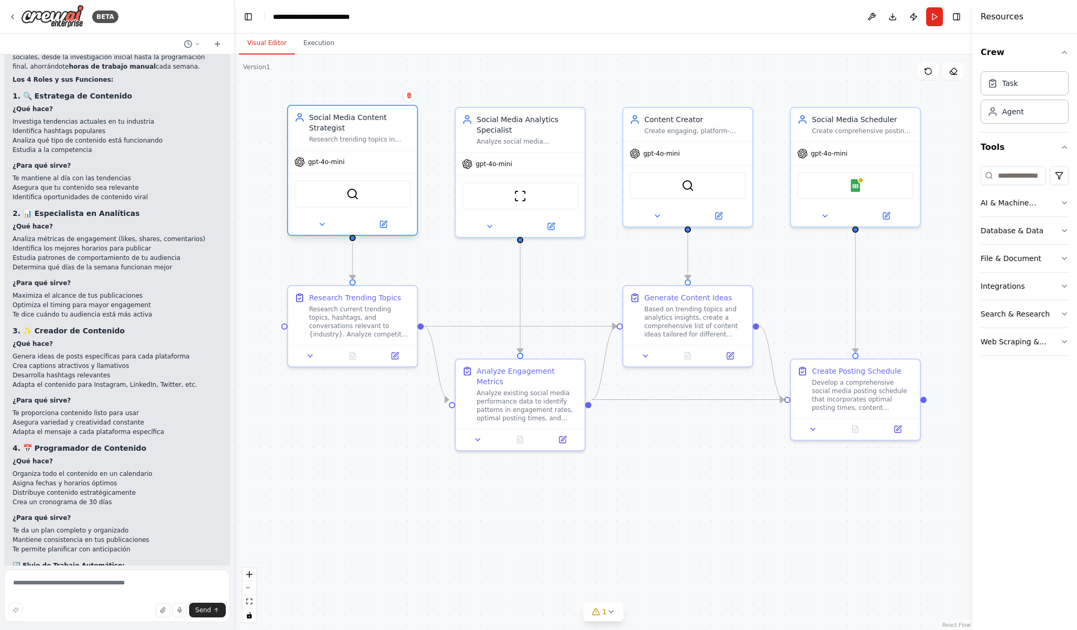
click at [357, 129] on div "Social Media Content Strategist" at bounding box center [360, 122] width 102 height 21
click at [354, 191] on img at bounding box center [352, 194] width 13 height 13
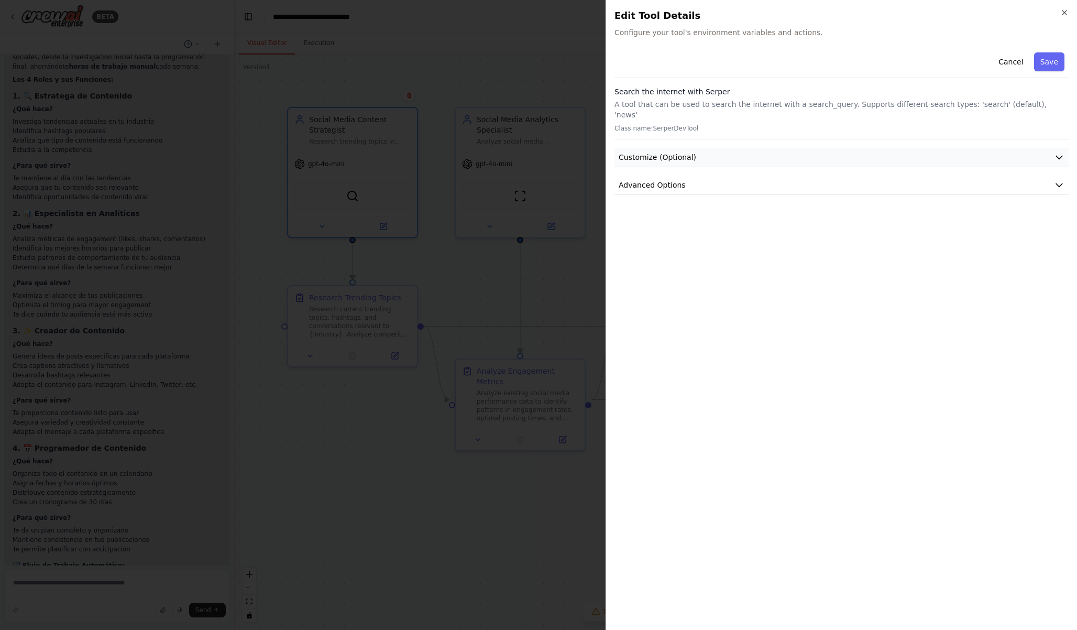
click at [1057, 152] on icon "button" at bounding box center [1059, 157] width 10 height 10
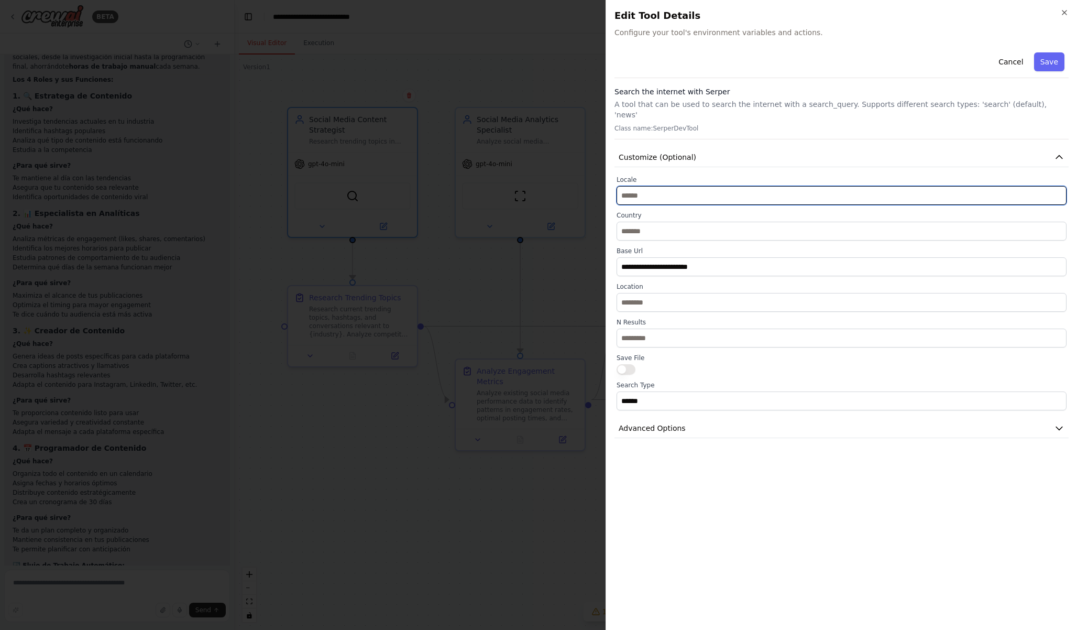
click at [639, 186] on input "text" at bounding box center [842, 195] width 450 height 19
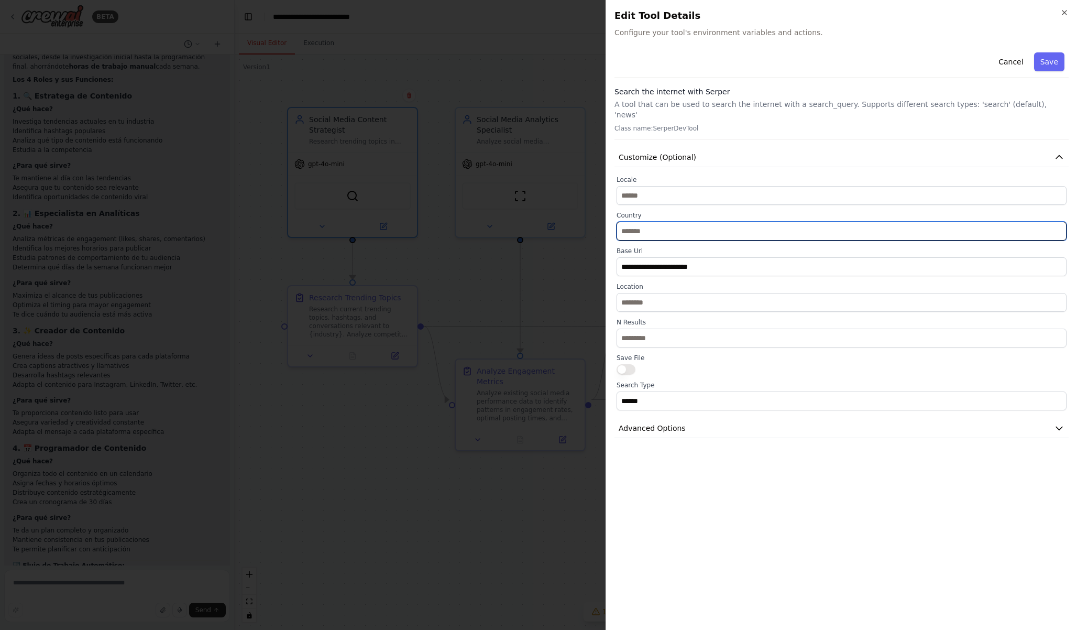
click at [658, 222] on input "text" at bounding box center [842, 231] width 450 height 19
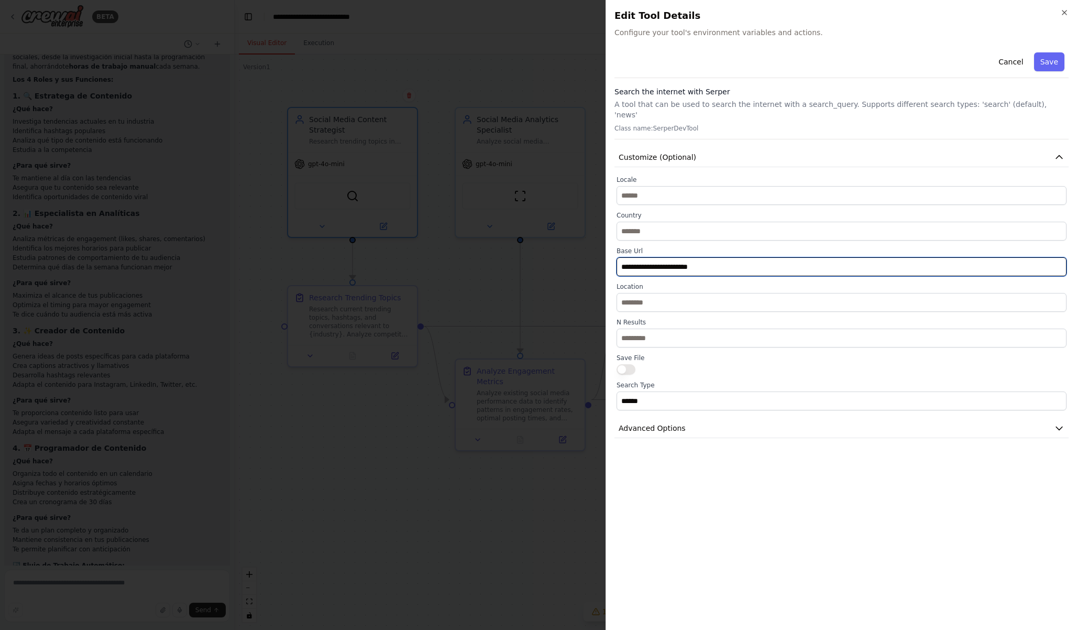
click at [737, 260] on input "**********" at bounding box center [842, 266] width 450 height 19
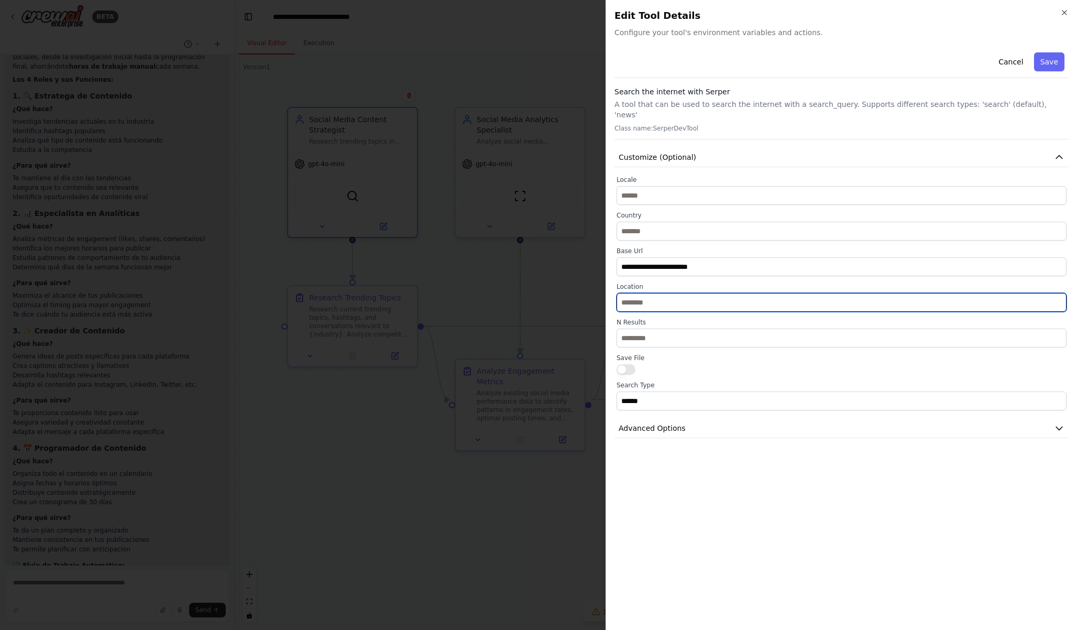
click at [702, 293] on input "text" at bounding box center [842, 302] width 450 height 19
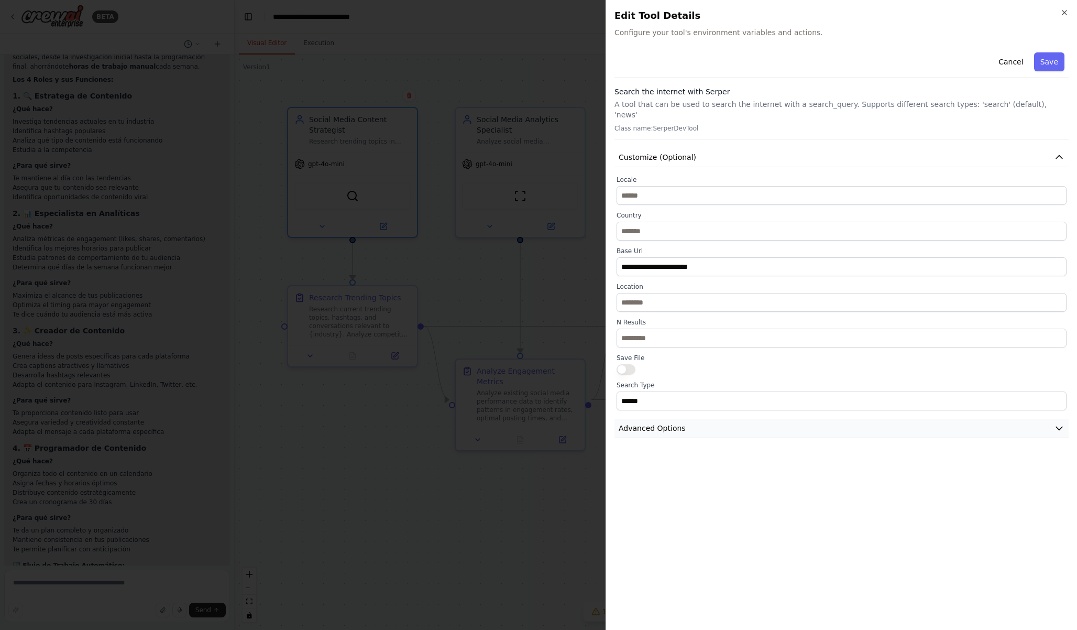
click at [692, 419] on button "Advanced Options" at bounding box center [842, 428] width 454 height 19
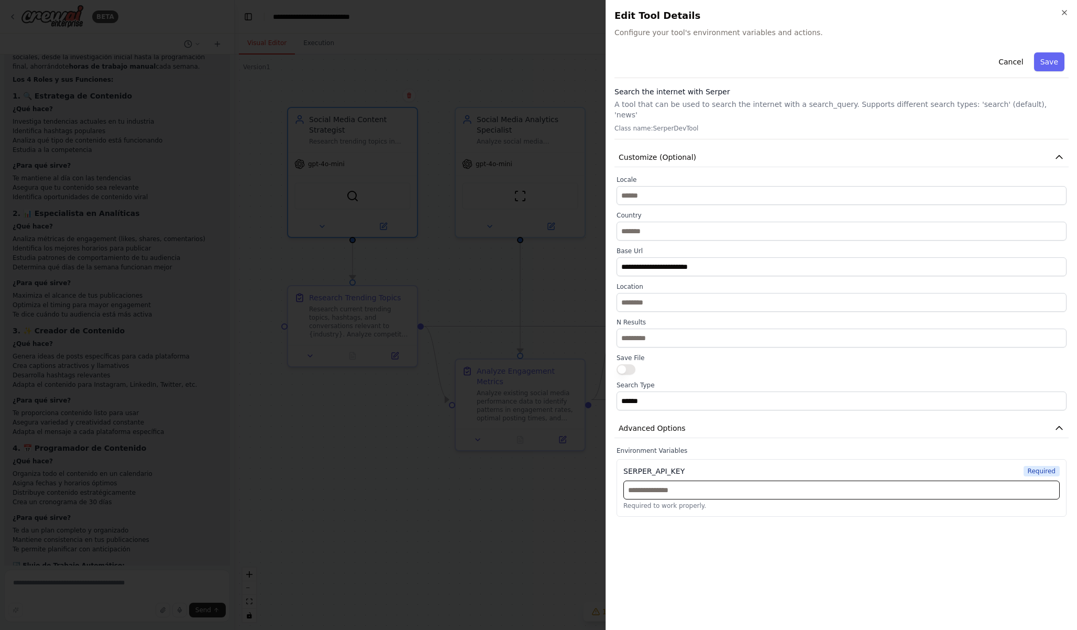
click at [701, 488] on input "text" at bounding box center [842, 489] width 436 height 19
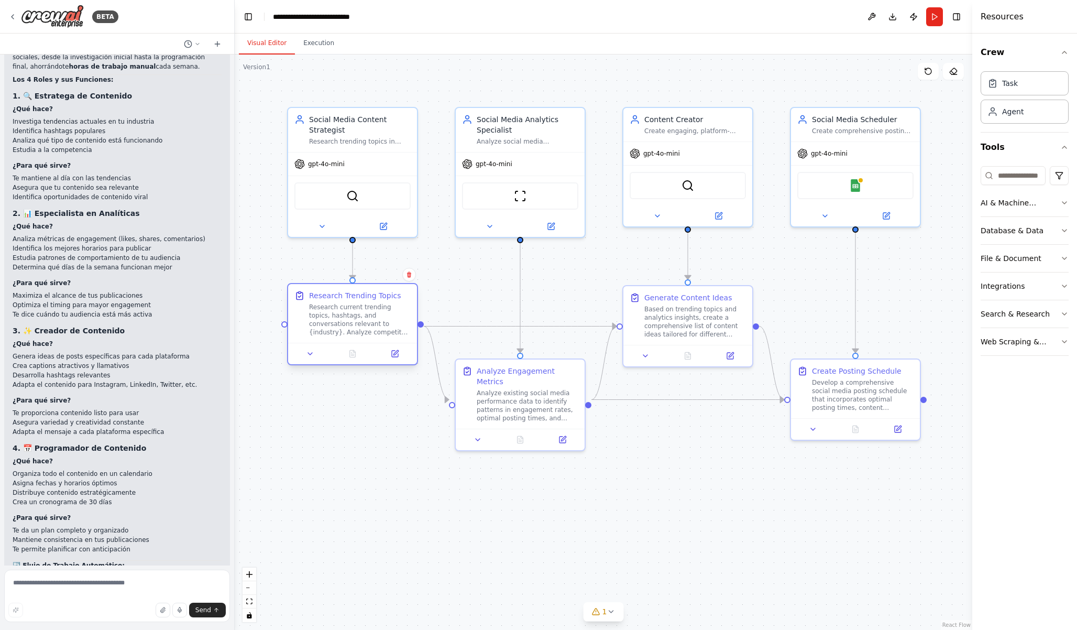
click at [355, 325] on div "Research current trending topics, hashtags, and conversations relevant to {indu…" at bounding box center [360, 320] width 102 height 34
click at [310, 352] on icon at bounding box center [310, 353] width 8 height 8
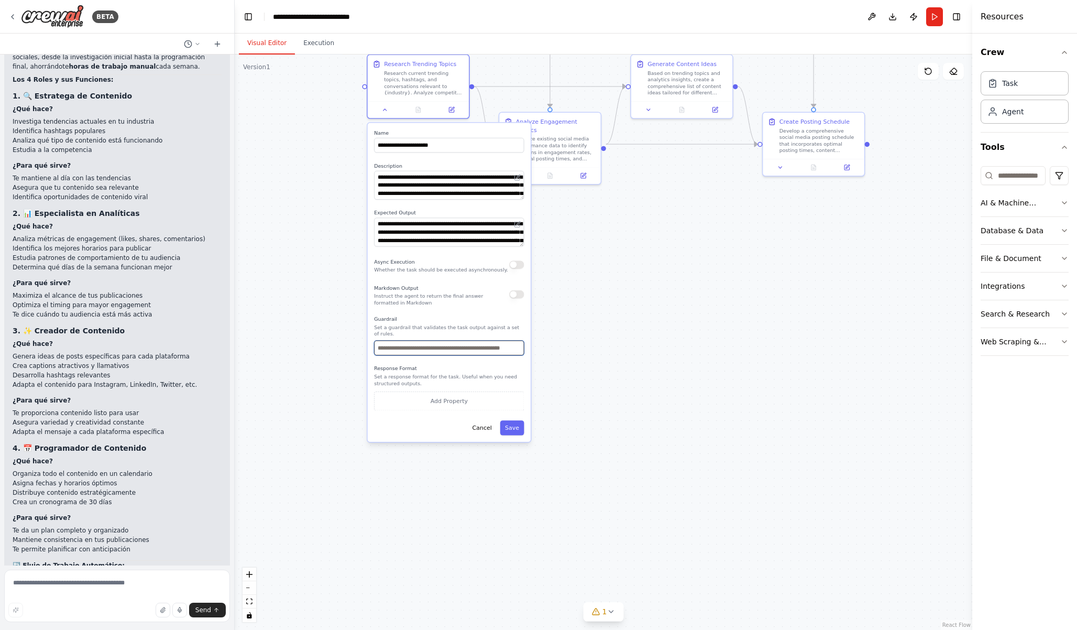
drag, startPoint x: 480, startPoint y: 453, endPoint x: 617, endPoint y: 270, distance: 228.3
click at [617, 269] on div ".deletable-edge-delete-btn { width: 20px; height: 20px; border: 0px solid #ffff…" at bounding box center [604, 341] width 738 height 575
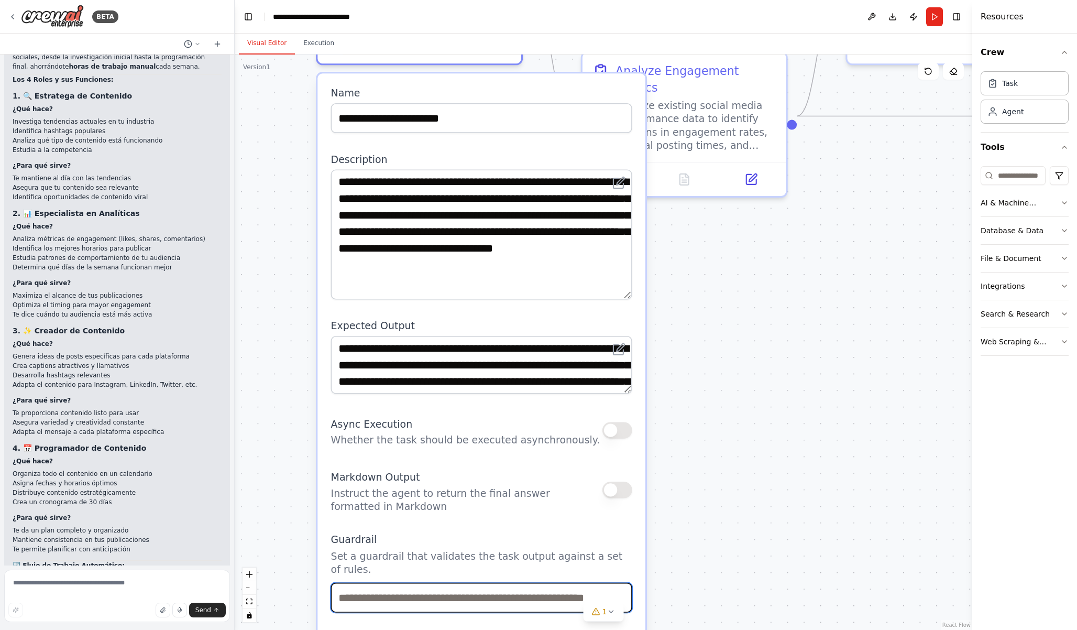
drag, startPoint x: 630, startPoint y: 223, endPoint x: 620, endPoint y: 296, distance: 73.1
click at [620, 296] on textarea "**********" at bounding box center [481, 234] width 301 height 130
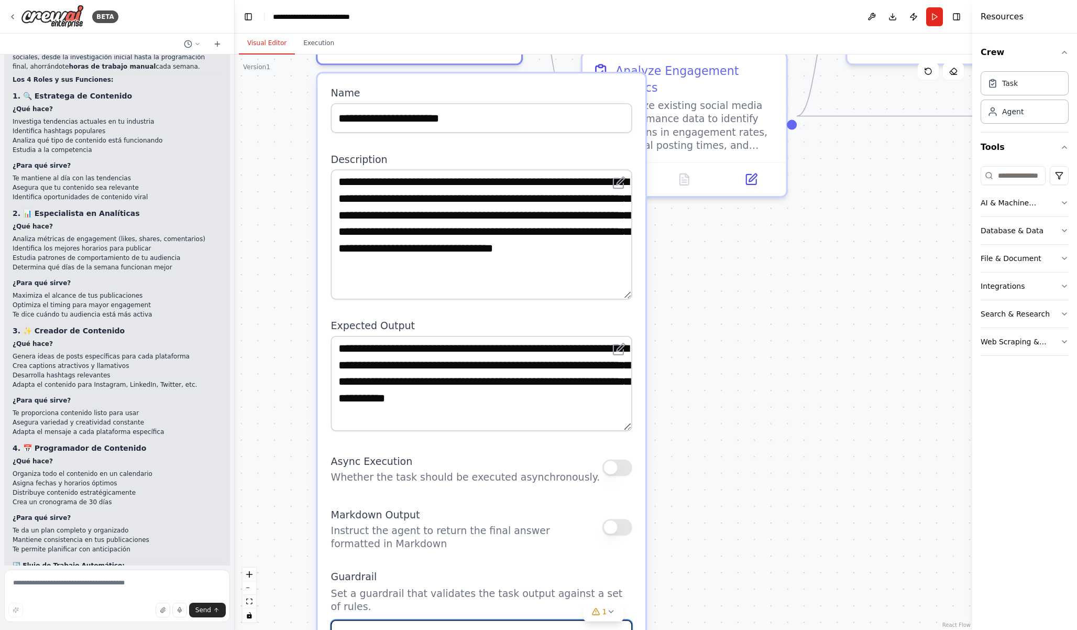
drag, startPoint x: 631, startPoint y: 390, endPoint x: 631, endPoint y: 423, distance: 33.0
click at [631, 423] on textarea "**********" at bounding box center [481, 383] width 301 height 95
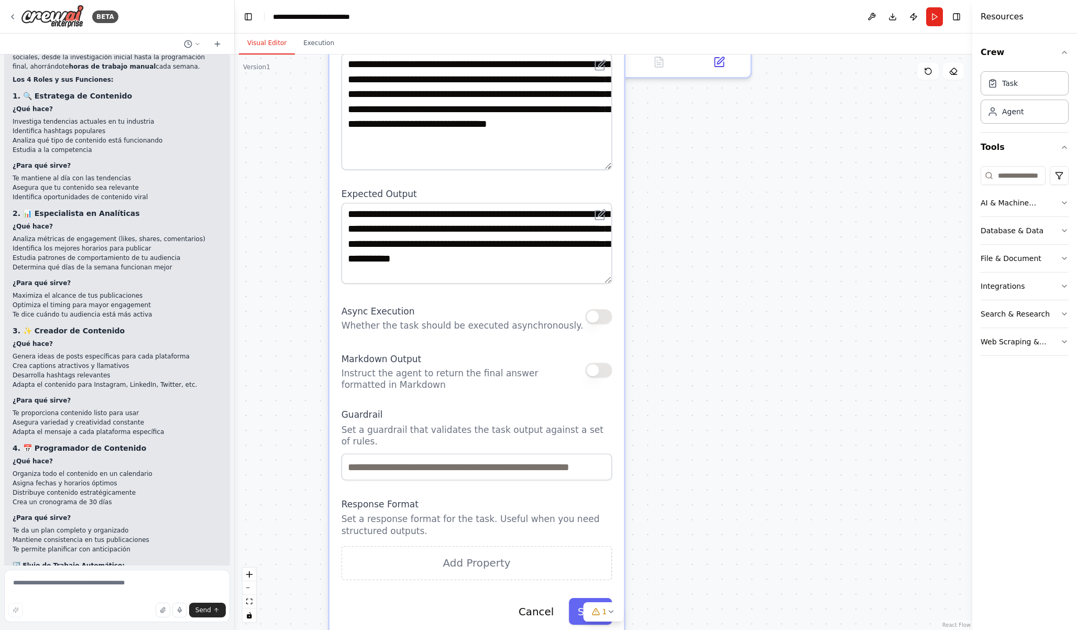
drag, startPoint x: 662, startPoint y: 465, endPoint x: 642, endPoint y: 301, distance: 164.8
click at [642, 301] on div ".deletable-edge-delete-btn { width: 20px; height: 20px; border: 0px solid #ffff…" at bounding box center [604, 341] width 738 height 575
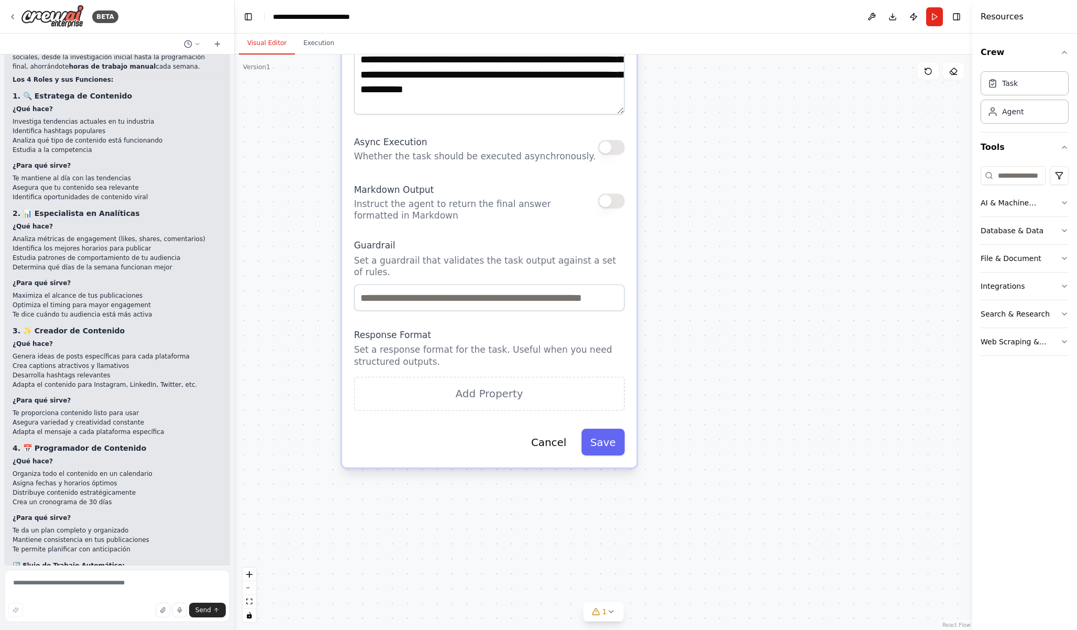
drag, startPoint x: 644, startPoint y: 456, endPoint x: 657, endPoint y: 311, distance: 145.7
click at [657, 311] on div ".deletable-edge-delete-btn { width: 20px; height: 20px; border: 0px solid #ffff…" at bounding box center [604, 341] width 738 height 575
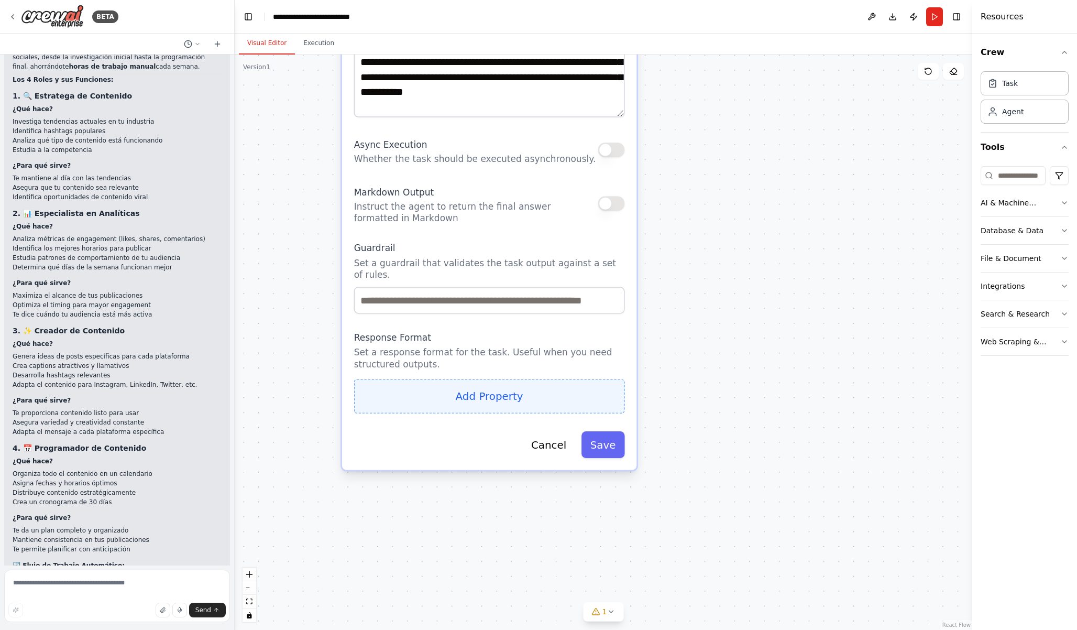
click at [496, 388] on button "Add Property" at bounding box center [489, 396] width 271 height 34
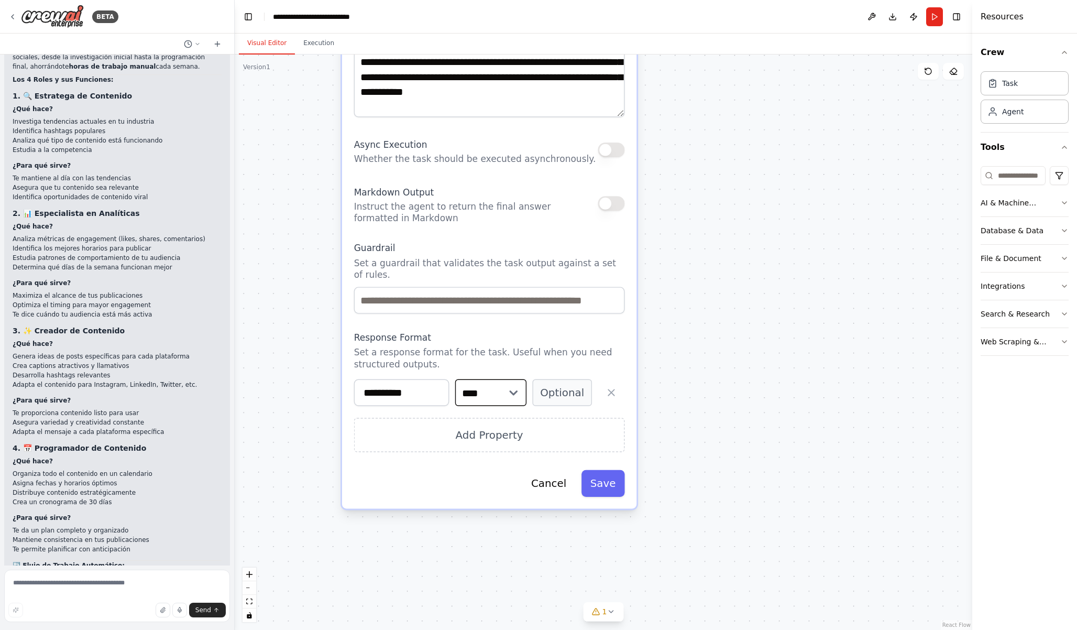
click at [509, 387] on select "**** ******* ******* **** ******" at bounding box center [490, 392] width 71 height 27
click at [554, 388] on button "Optional" at bounding box center [562, 392] width 60 height 27
click at [565, 392] on button "Required" at bounding box center [562, 392] width 60 height 27
click at [567, 392] on button "Optional" at bounding box center [562, 392] width 60 height 27
click at [567, 392] on button "Required" at bounding box center [562, 392] width 60 height 27
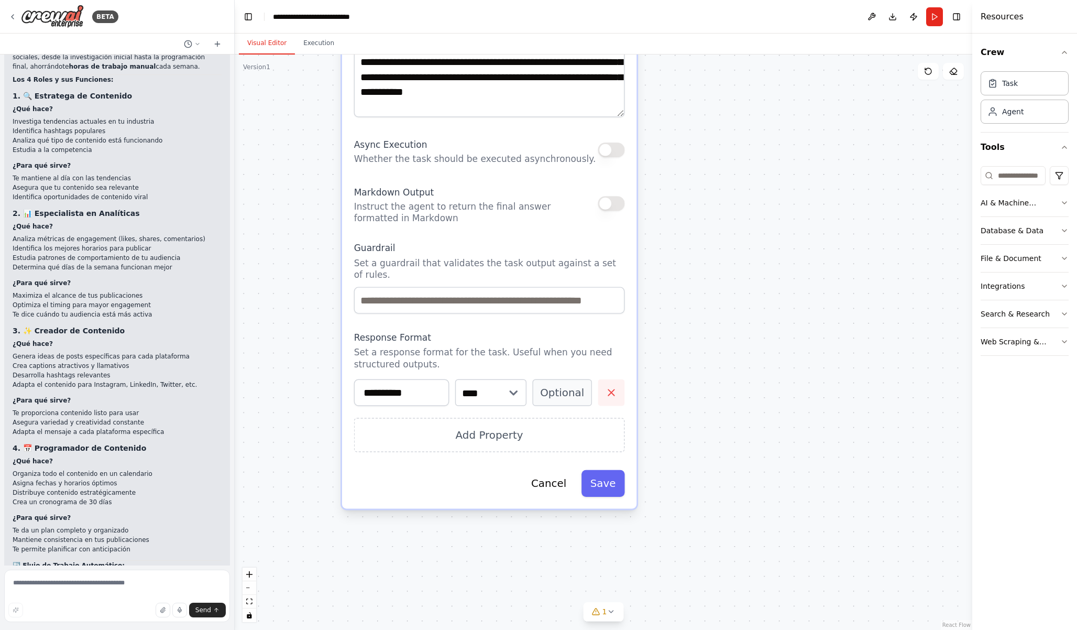
click at [613, 391] on icon "button" at bounding box center [612, 393] width 12 height 12
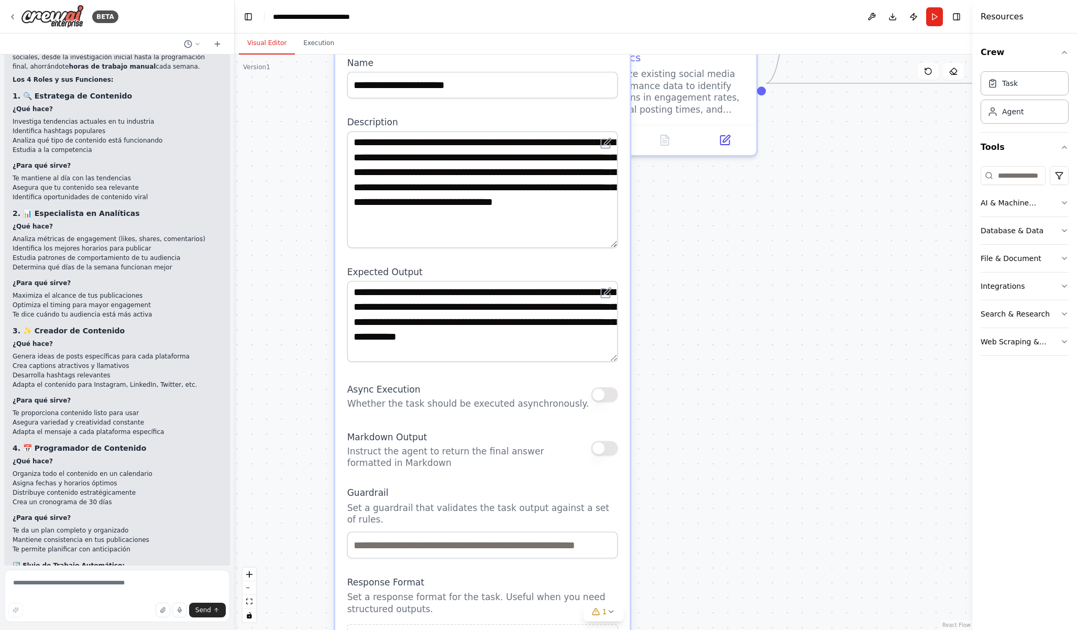
drag, startPoint x: 651, startPoint y: 274, endPoint x: 643, endPoint y: 526, distance: 252.2
click at [643, 525] on div ".deletable-edge-delete-btn { width: 20px; height: 20px; border: 0px solid #ffff…" at bounding box center [604, 341] width 738 height 575
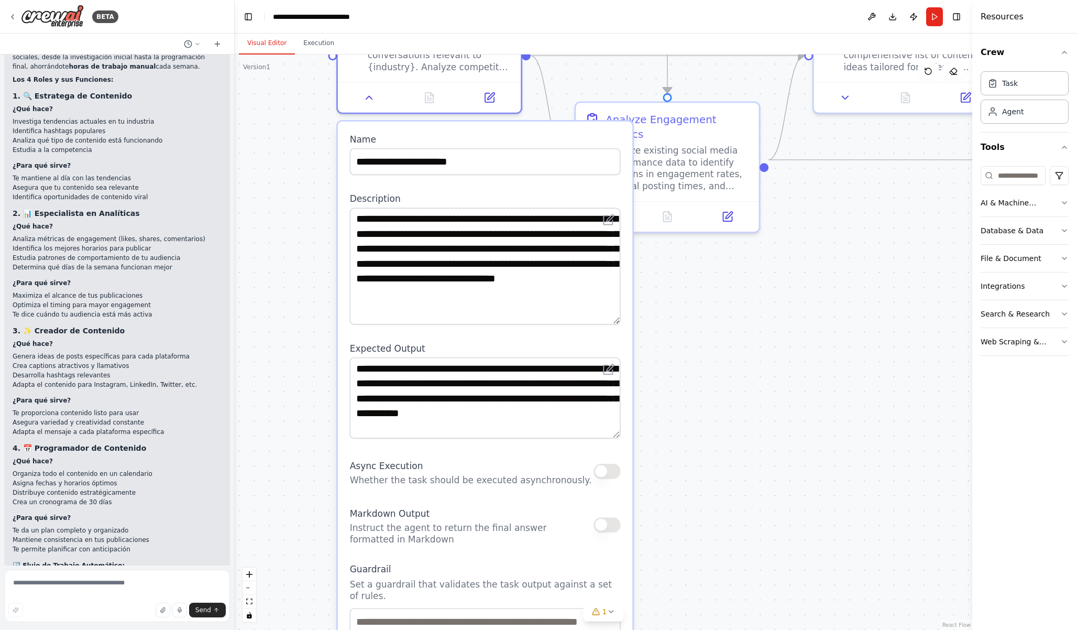
drag, startPoint x: 675, startPoint y: 244, endPoint x: 679, endPoint y: 314, distance: 70.3
click at [679, 314] on div ".deletable-edge-delete-btn { width: 20px; height: 20px; border: 0px solid #ffff…" at bounding box center [604, 341] width 738 height 575
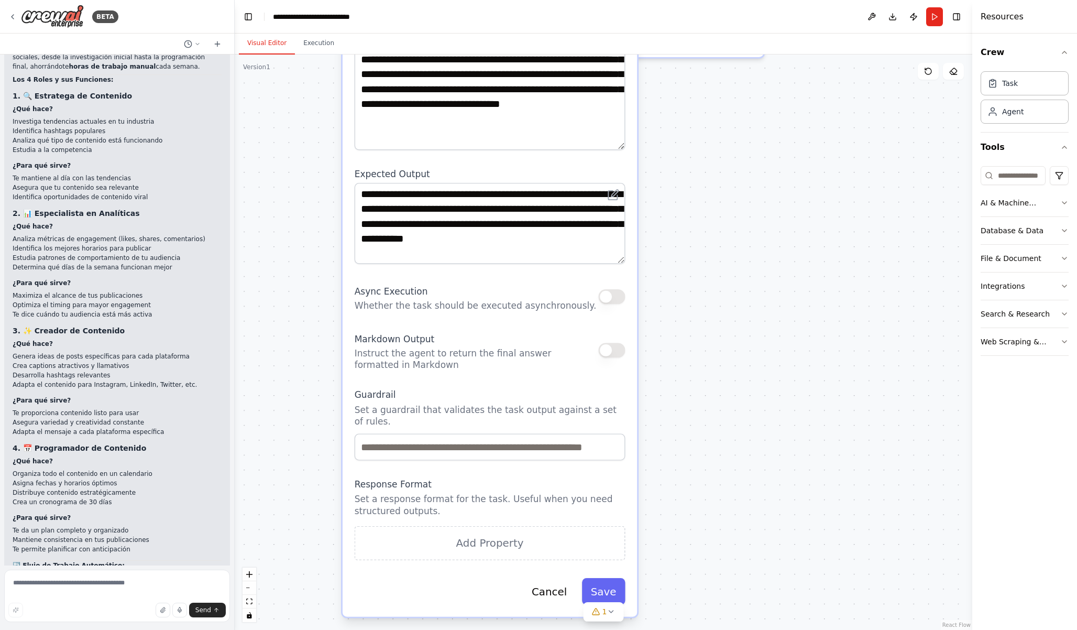
drag, startPoint x: 653, startPoint y: 423, endPoint x: 657, endPoint y: 248, distance: 174.5
click at [658, 248] on div ".deletable-edge-delete-btn { width: 20px; height: 20px; border: 0px solid #ffff…" at bounding box center [604, 341] width 738 height 575
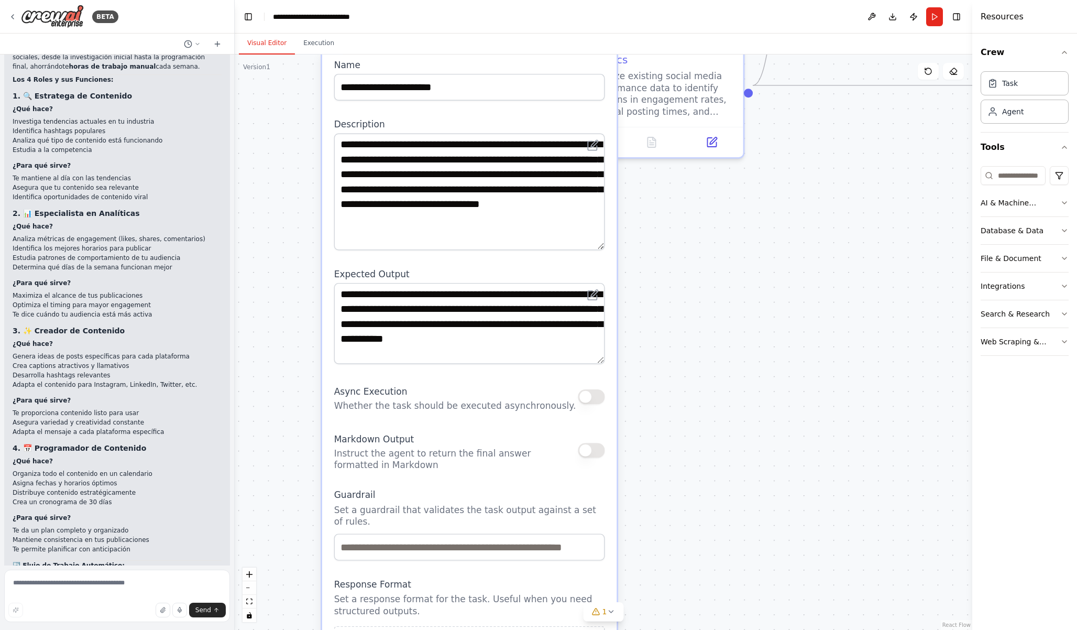
drag, startPoint x: 694, startPoint y: 367, endPoint x: 663, endPoint y: 600, distance: 235.8
click at [663, 596] on div ".deletable-edge-delete-btn { width: 20px; height: 20px; border: 0px solid #ffff…" at bounding box center [604, 341] width 738 height 575
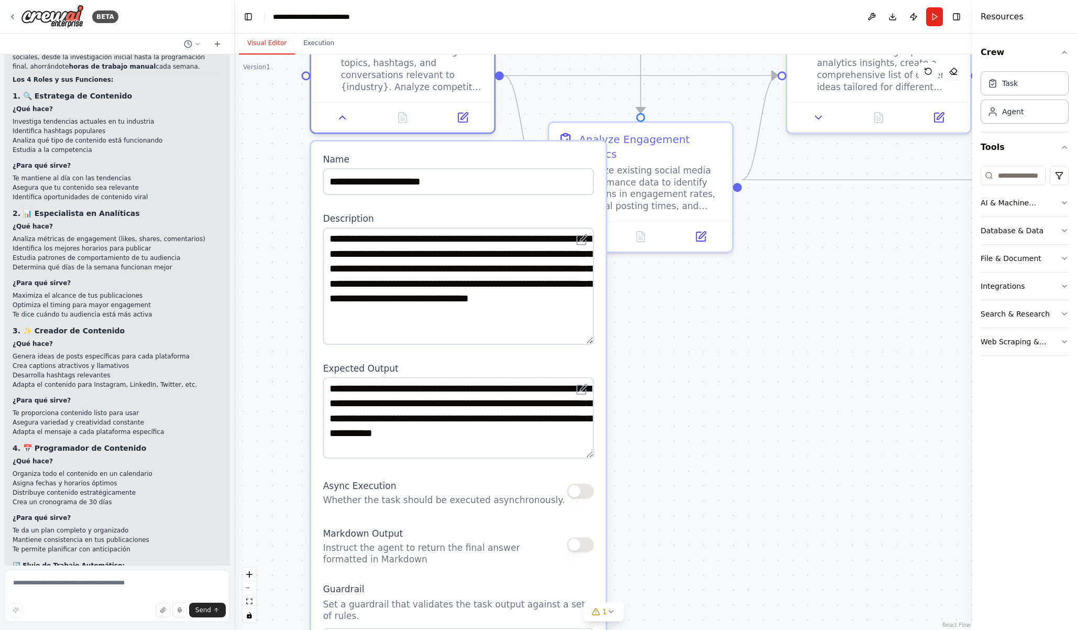
drag, startPoint x: 662, startPoint y: 483, endPoint x: 692, endPoint y: 338, distance: 147.2
click at [692, 347] on div ".deletable-edge-delete-btn { width: 20px; height: 20px; border: 0px solid #ffff…" at bounding box center [604, 341] width 738 height 575
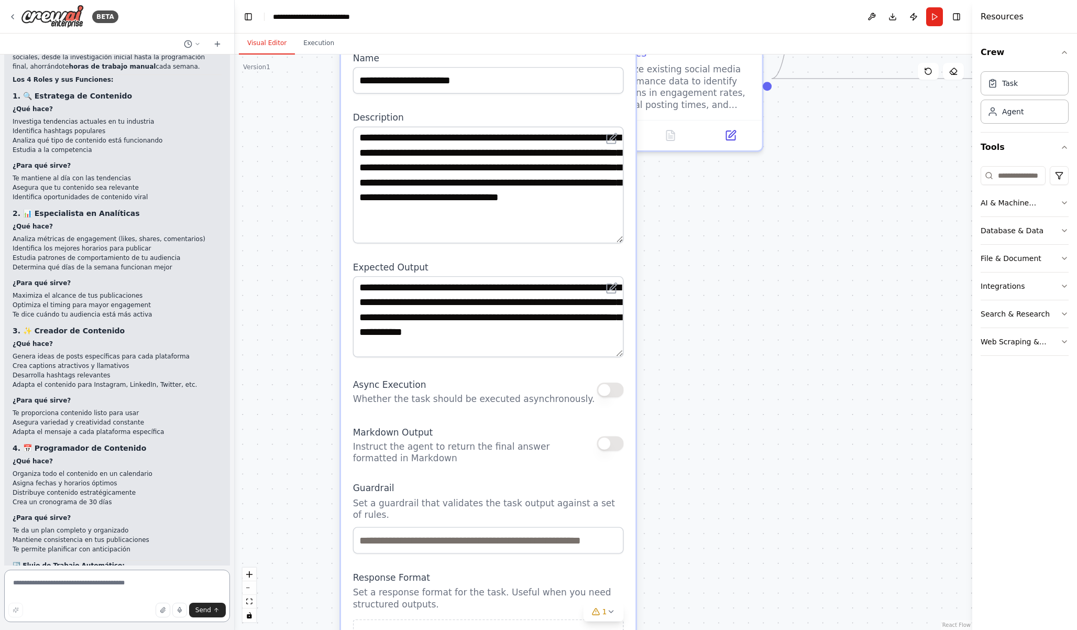
click at [147, 581] on textarea at bounding box center [117, 596] width 226 height 52
click at [777, 554] on div ".deletable-edge-delete-btn { width: 20px; height: 20px; border: 0px solid #ffff…" at bounding box center [604, 341] width 738 height 575
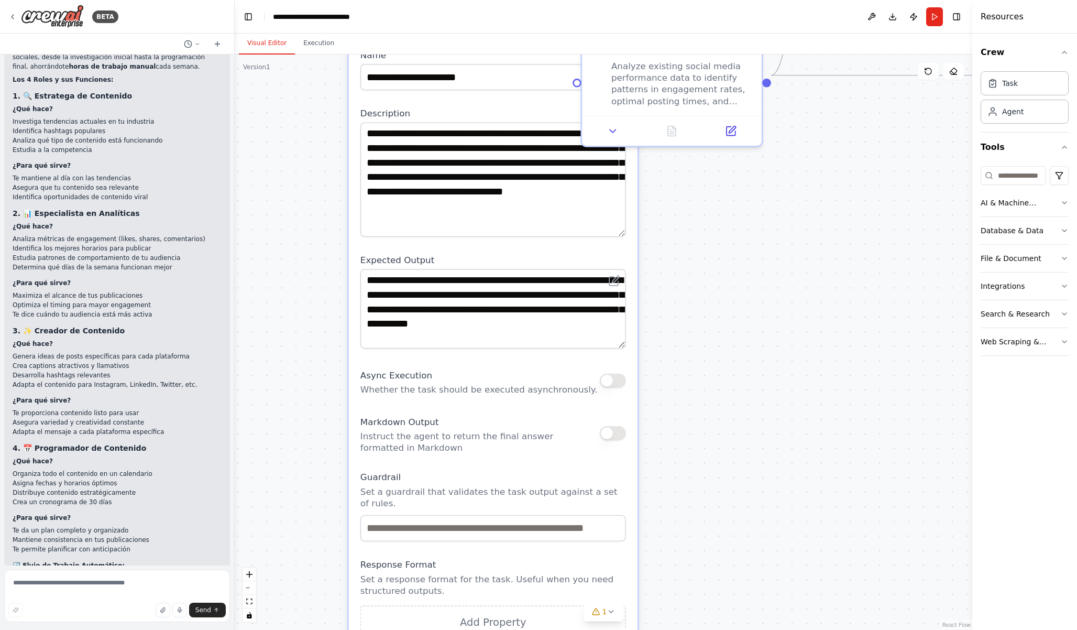
drag, startPoint x: 739, startPoint y: 479, endPoint x: 734, endPoint y: 353, distance: 126.4
click at [734, 353] on div ".deletable-edge-delete-btn { width: 20px; height: 20px; border: 0px solid #ffff…" at bounding box center [604, 341] width 738 height 575
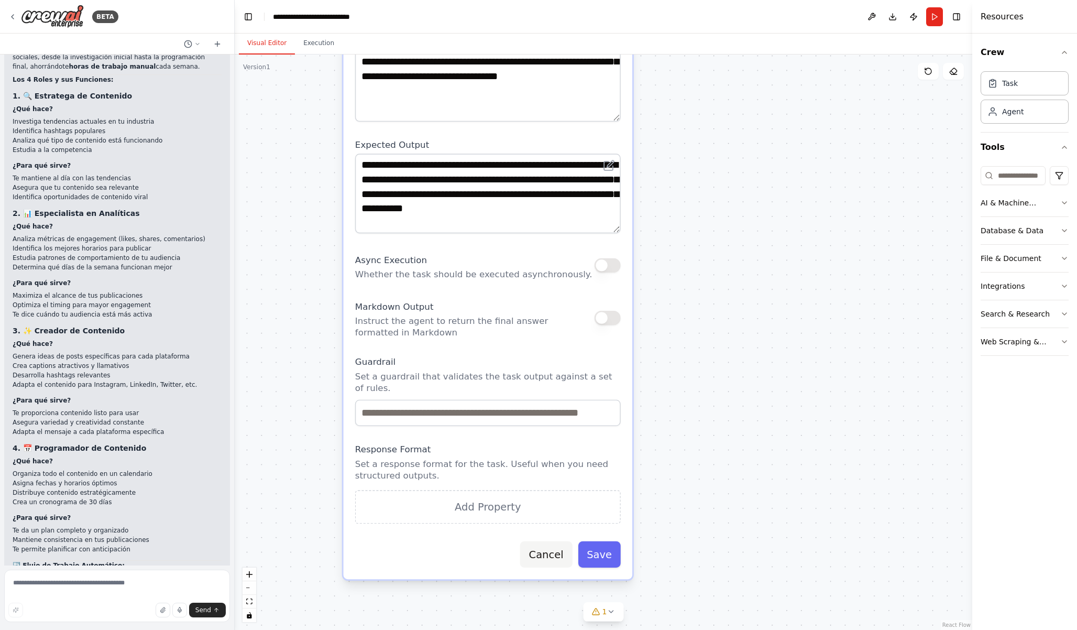
click at [561, 551] on button "Cancel" at bounding box center [546, 554] width 52 height 26
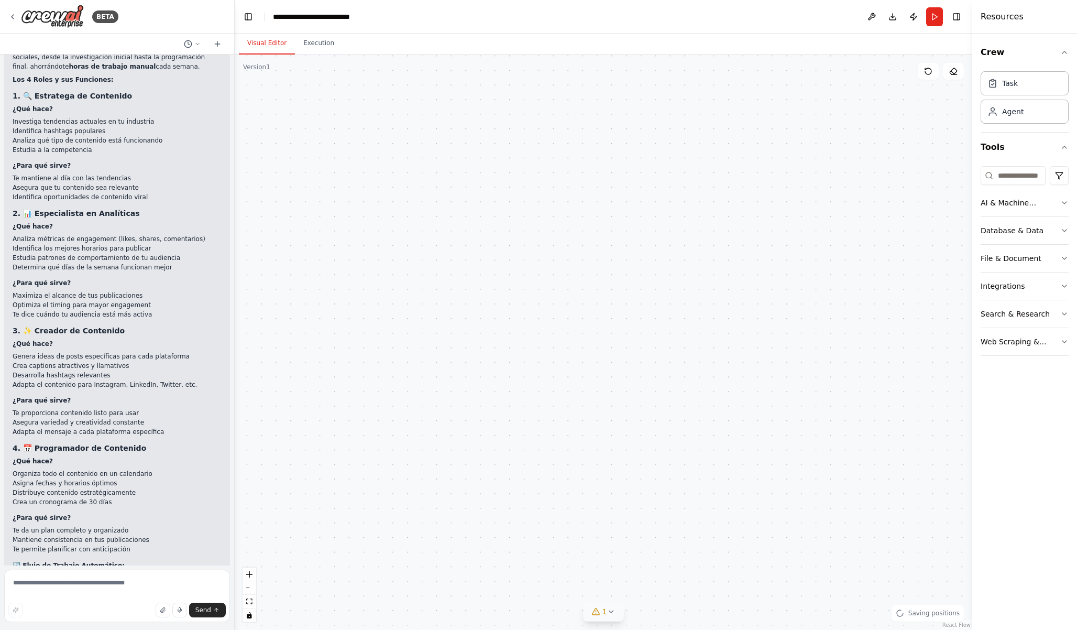
click at [608, 613] on icon at bounding box center [611, 611] width 8 height 8
click at [591, 578] on div "Issues found Google Sheets integration is not connected. Please connect before …" at bounding box center [604, 598] width 267 height 48
click at [711, 583] on button at bounding box center [720, 584] width 18 height 13
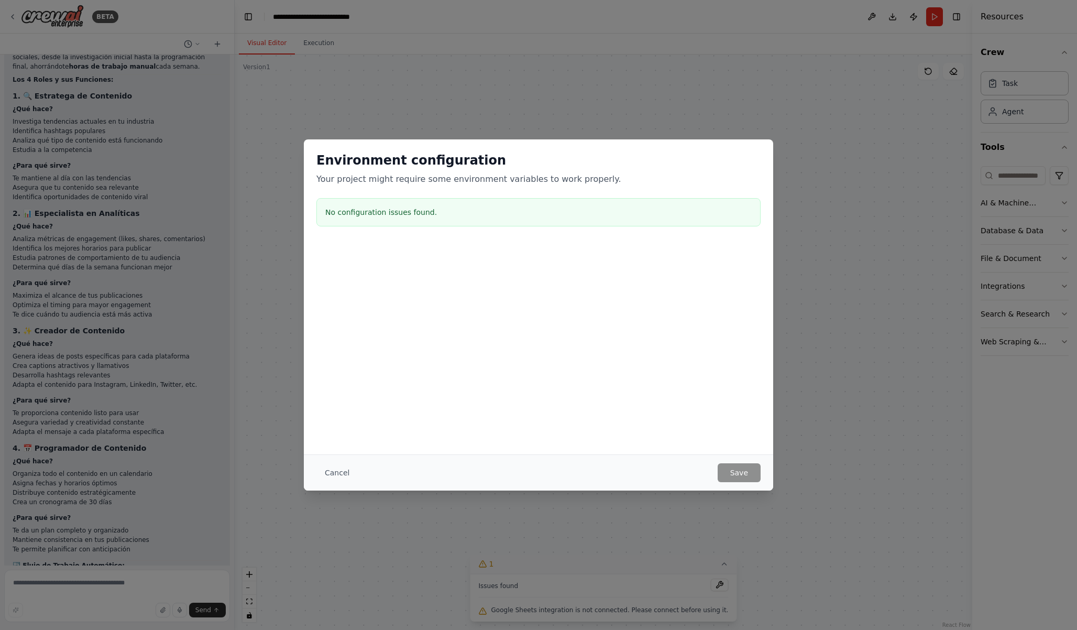
click at [410, 215] on h3 "No configuration issues found." at bounding box center [538, 212] width 427 height 10
click at [793, 232] on div "Environment configuration Your project might require some environment variables…" at bounding box center [538, 315] width 1077 height 630
click at [799, 241] on div "Environment configuration Your project might require some environment variables…" at bounding box center [538, 315] width 1077 height 630
click at [328, 472] on button "Cancel" at bounding box center [336, 472] width 41 height 19
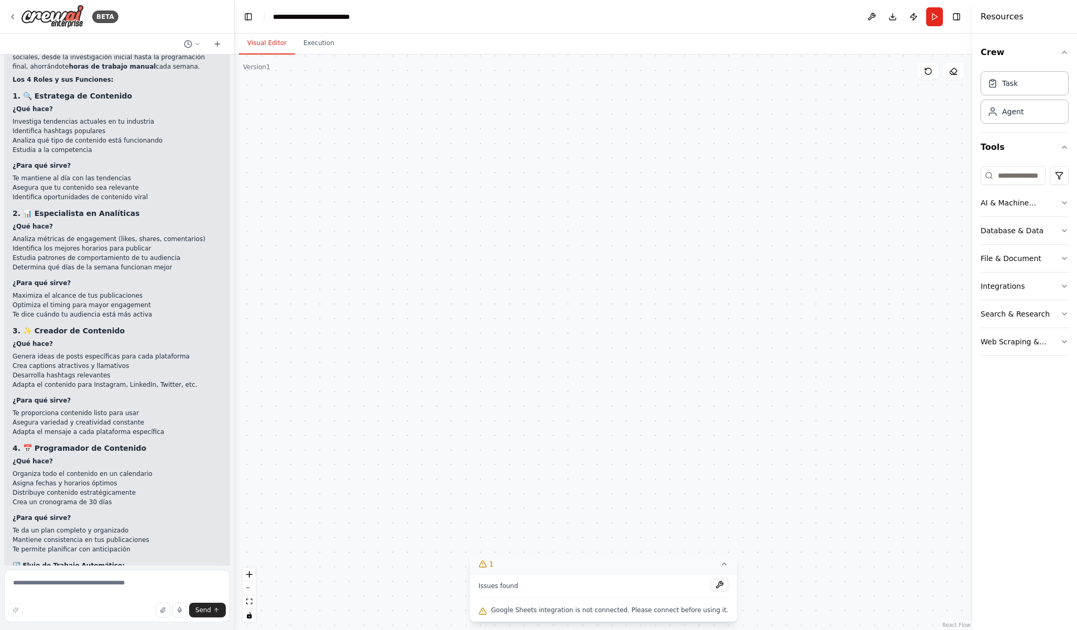
click at [573, 422] on div ".deletable-edge-delete-btn { width: 20px; height: 20px; border: 0px solid #ffff…" at bounding box center [604, 341] width 738 height 575
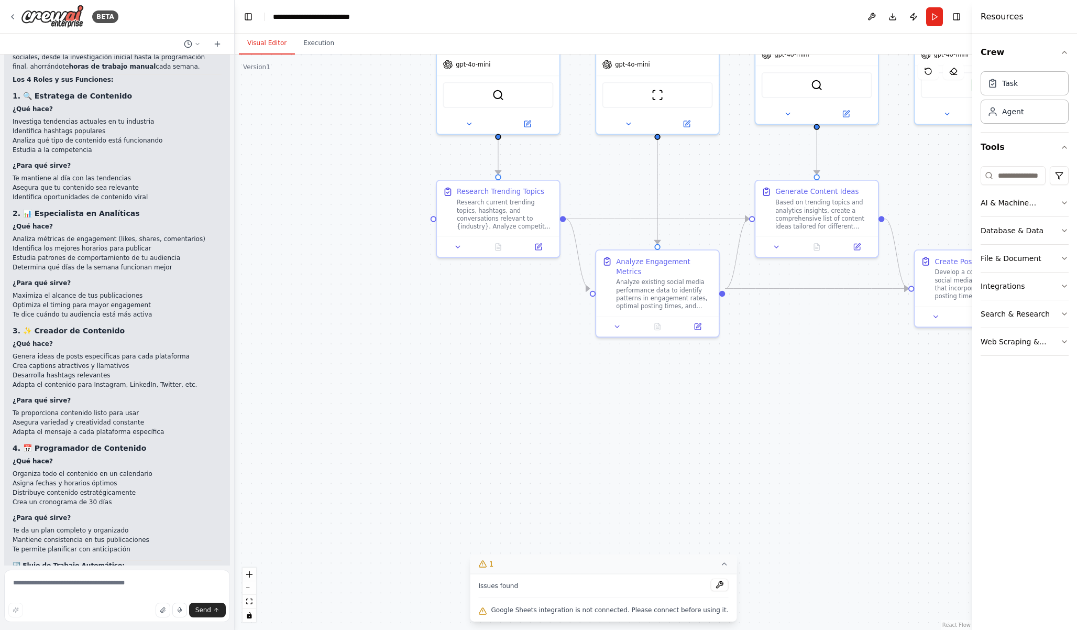
drag, startPoint x: 519, startPoint y: 221, endPoint x: 535, endPoint y: 410, distance: 189.9
click at [535, 410] on div ".deletable-edge-delete-btn { width: 20px; height: 20px; border: 0px solid #ffff…" at bounding box center [604, 341] width 738 height 575
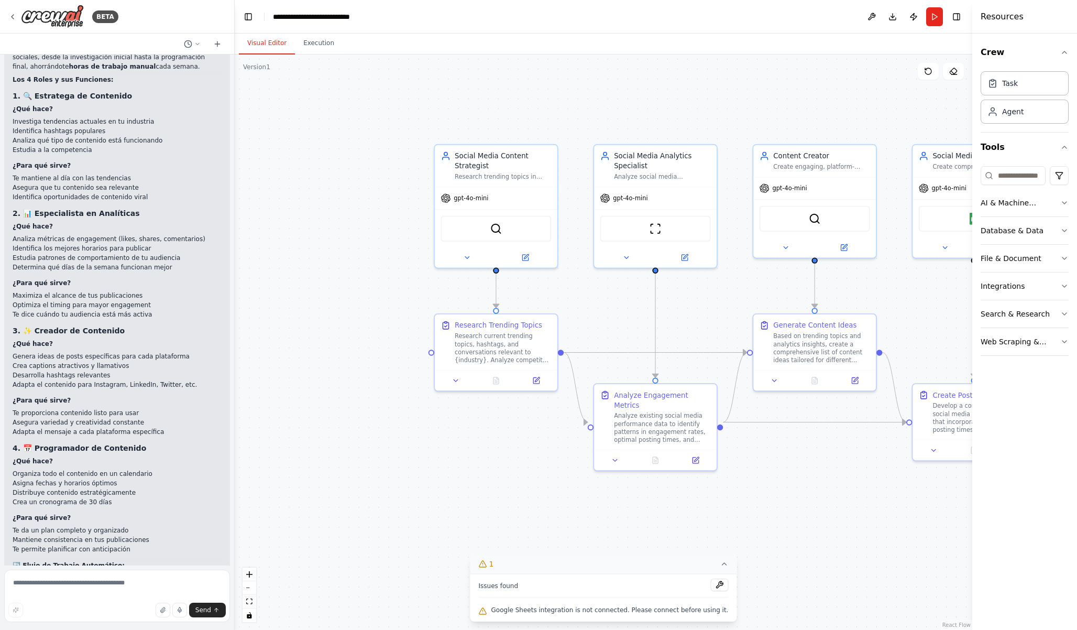
drag, startPoint x: 535, startPoint y: 349, endPoint x: 526, endPoint y: 482, distance: 132.9
click at [526, 483] on div ".deletable-edge-delete-btn { width: 20px; height: 20px; border: 0px solid #ffff…" at bounding box center [604, 341] width 738 height 575
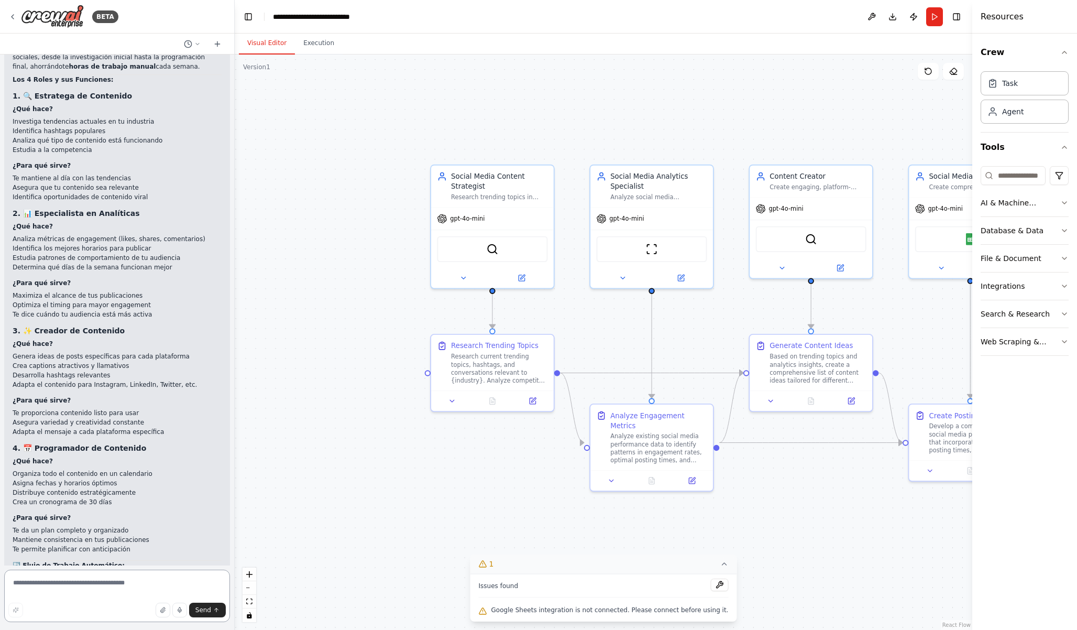
click at [175, 577] on textarea at bounding box center [117, 596] width 226 height 52
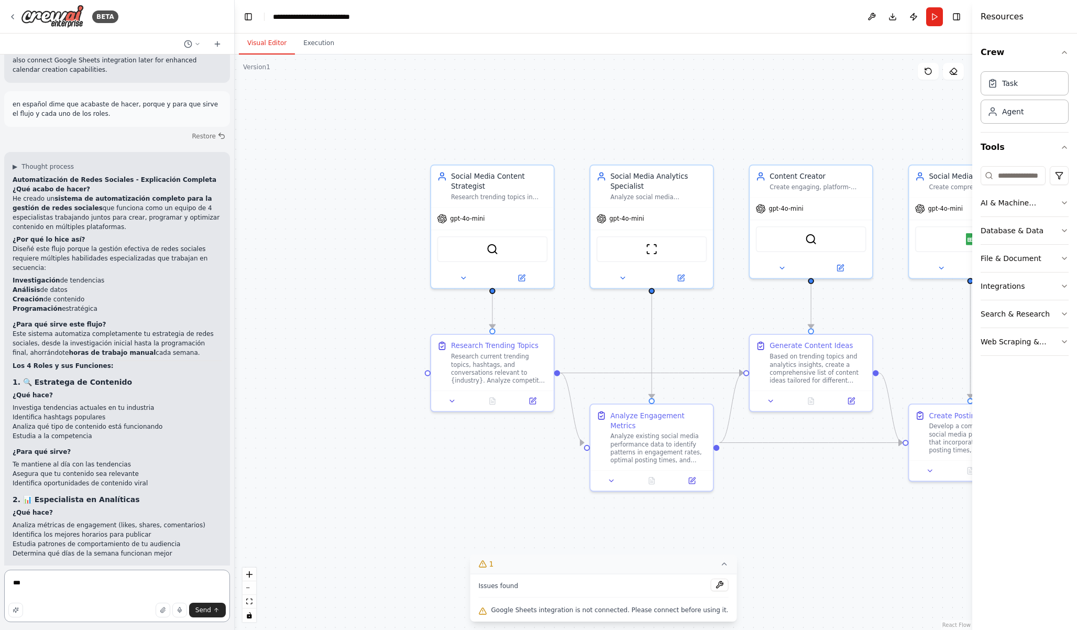
scroll to position [1458, 0]
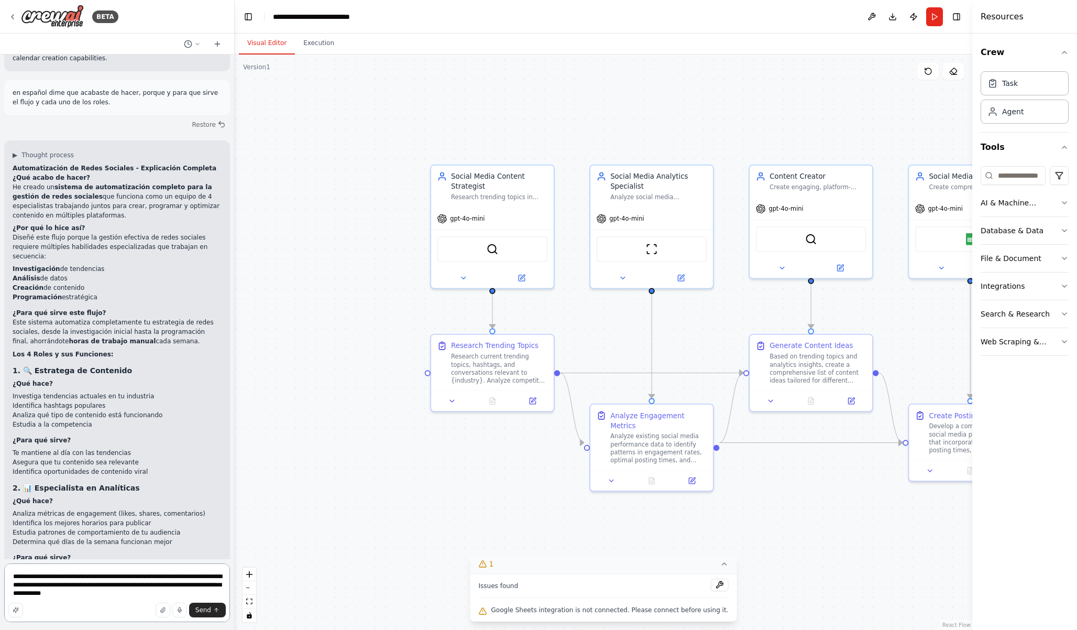
type textarea "**********"
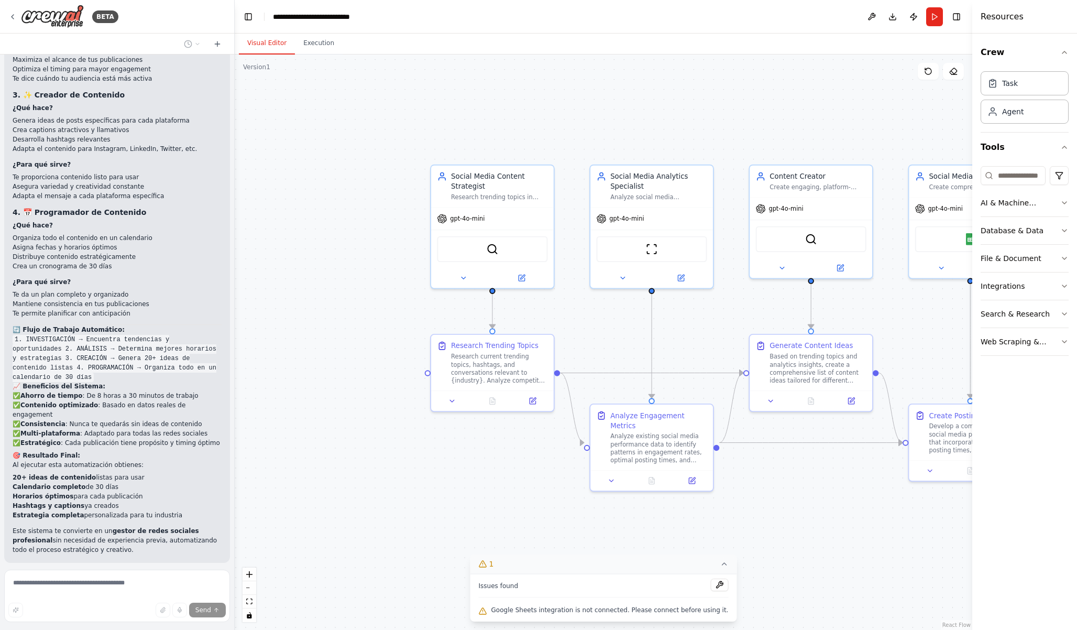
scroll to position [2040, 0]
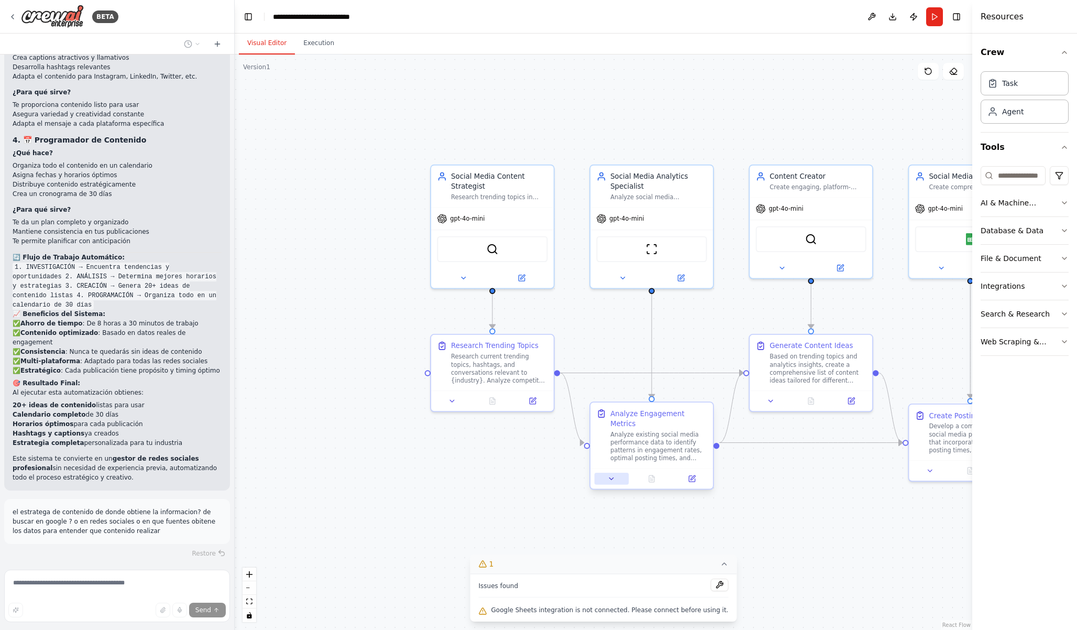
click at [616, 473] on button at bounding box center [612, 479] width 34 height 12
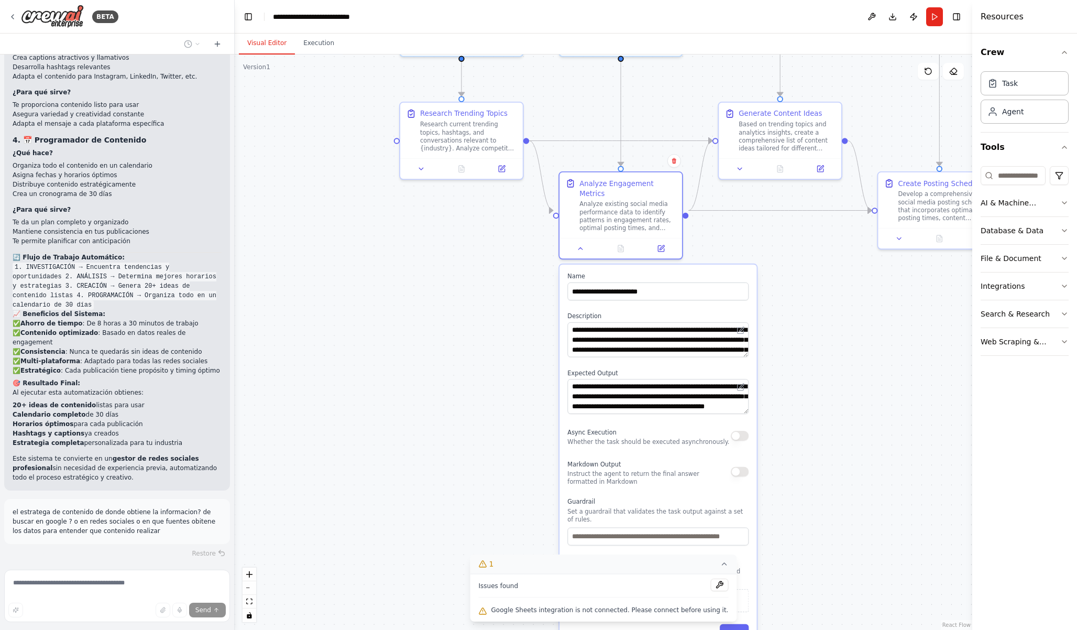
drag, startPoint x: 830, startPoint y: 547, endPoint x: 799, endPoint y: 310, distance: 238.4
click at [799, 311] on div ".deletable-edge-delete-btn { width: 20px; height: 20px; border: 0px solid #ffff…" at bounding box center [604, 341] width 738 height 575
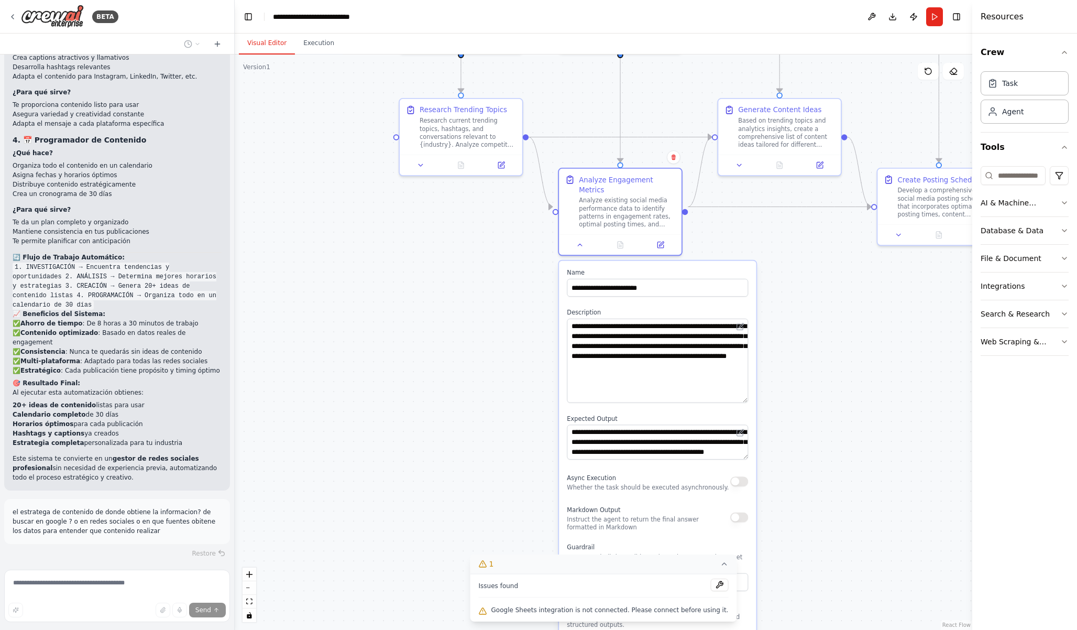
drag, startPoint x: 746, startPoint y: 342, endPoint x: 746, endPoint y: 392, distance: 49.8
click at [746, 391] on textarea "**********" at bounding box center [657, 361] width 181 height 84
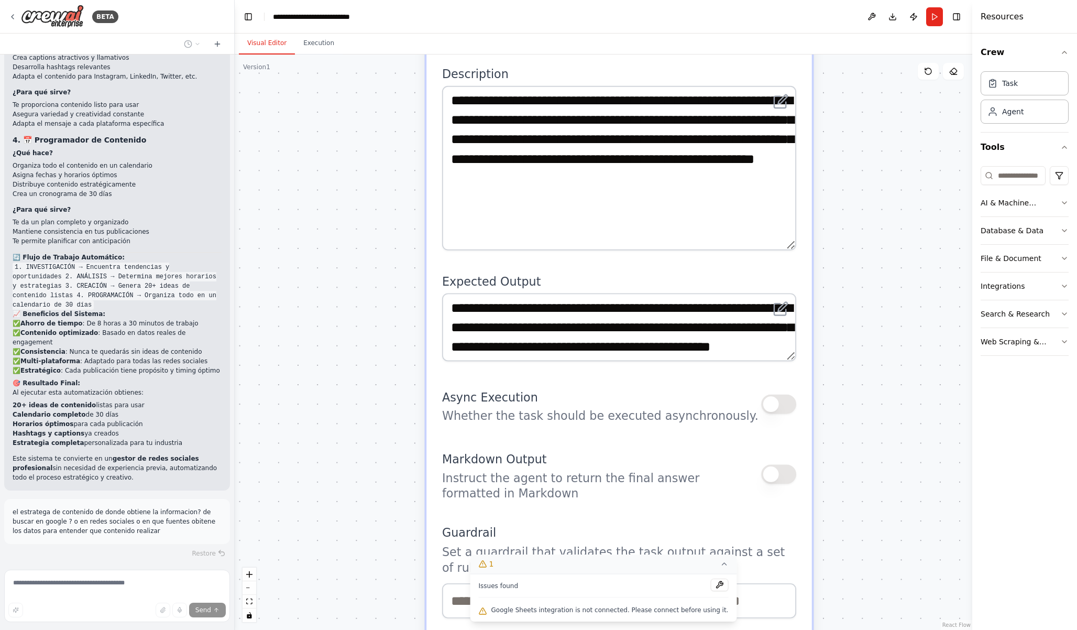
drag, startPoint x: 854, startPoint y: 407, endPoint x: 840, endPoint y: 207, distance: 200.6
click at [840, 207] on div ".deletable-edge-delete-btn { width: 20px; height: 20px; border: 0px solid #ffff…" at bounding box center [604, 341] width 738 height 575
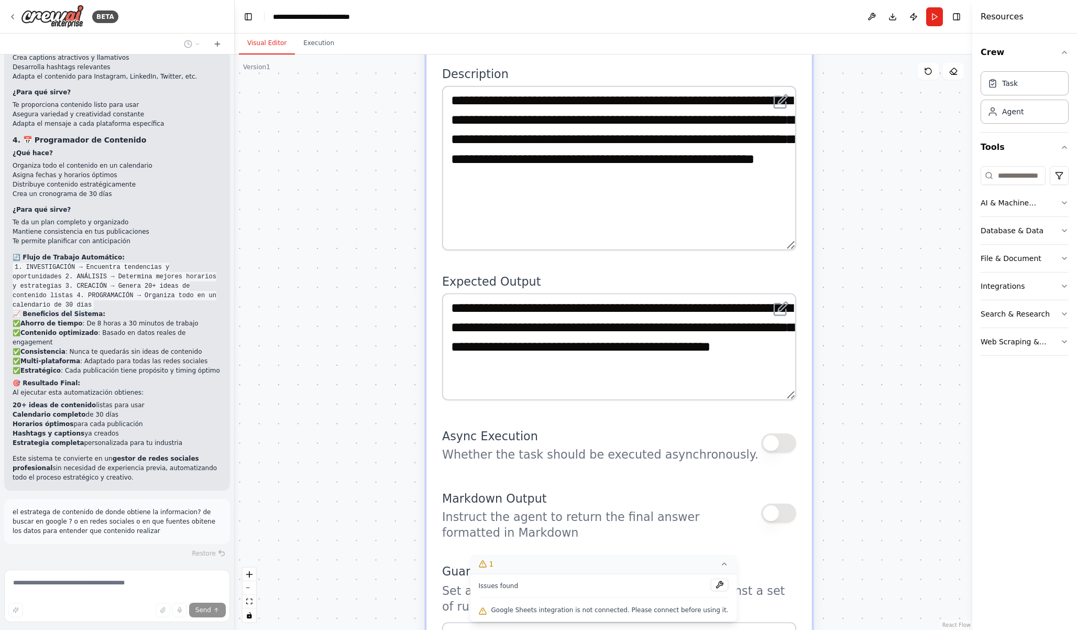
drag, startPoint x: 791, startPoint y: 336, endPoint x: 786, endPoint y: 373, distance: 37.0
click at [786, 373] on textarea "**********" at bounding box center [619, 346] width 354 height 107
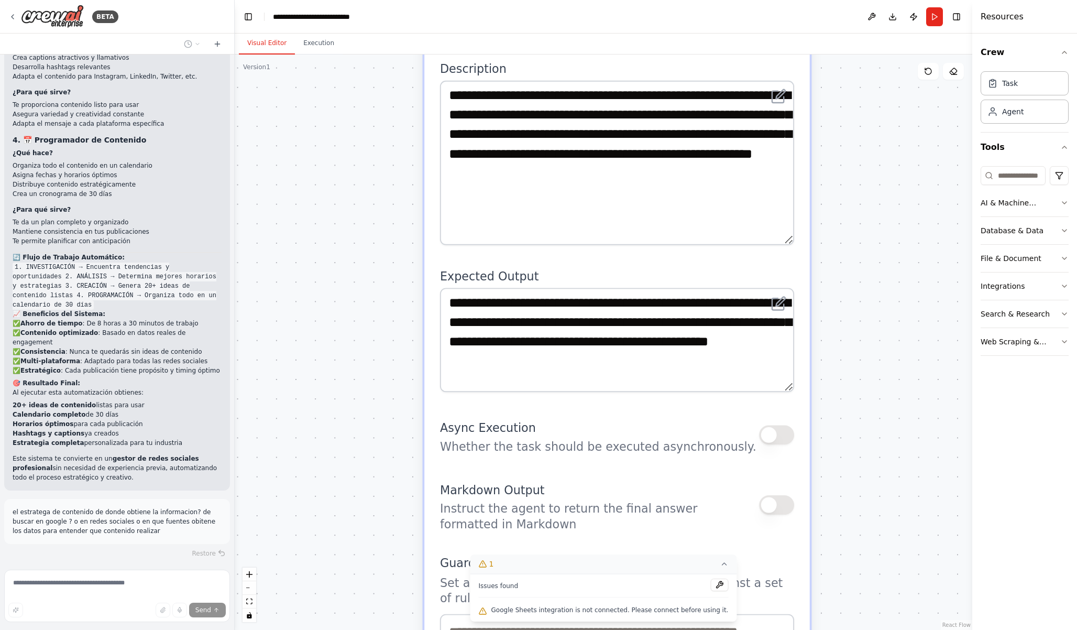
drag, startPoint x: 856, startPoint y: 353, endPoint x: 854, endPoint y: 347, distance: 5.6
click at [854, 347] on div ".deletable-edge-delete-btn { width: 20px; height: 20px; border: 0px solid #ffff…" at bounding box center [604, 341] width 738 height 575
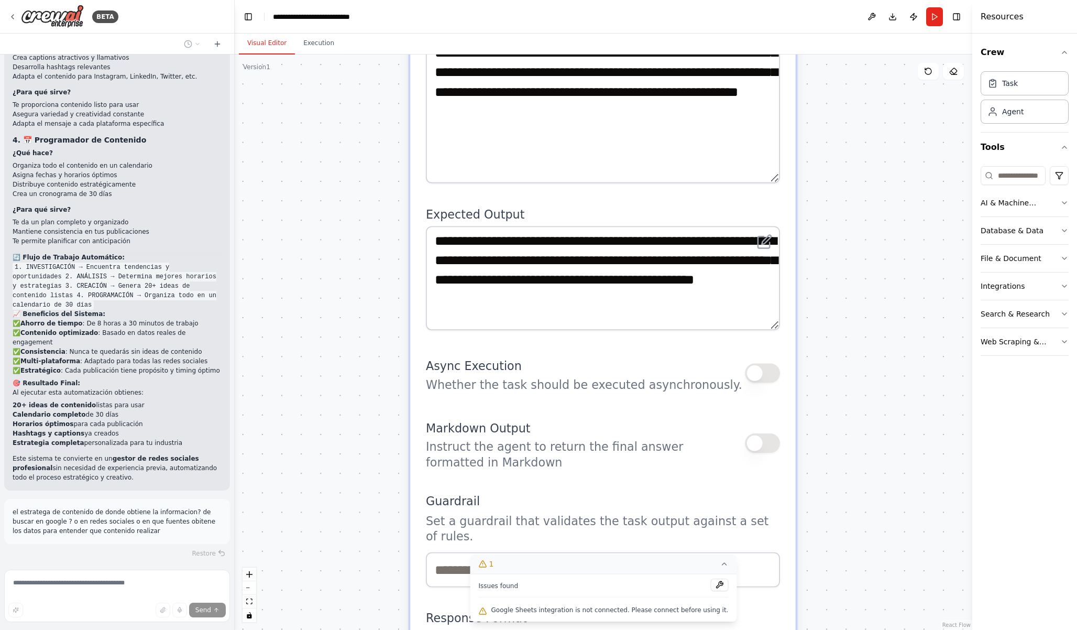
drag, startPoint x: 854, startPoint y: 367, endPoint x: 839, endPoint y: 305, distance: 63.4
click at [839, 305] on div ".deletable-edge-delete-btn { width: 20px; height: 20px; border: 0px solid #ffff…" at bounding box center [604, 341] width 738 height 575
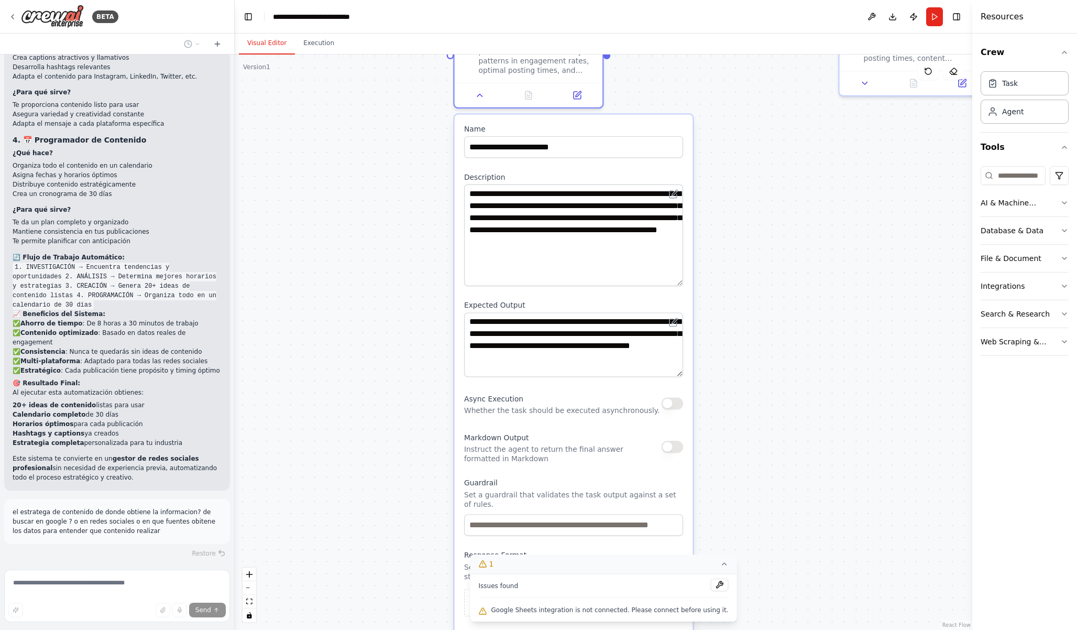
drag, startPoint x: 902, startPoint y: 205, endPoint x: 631, endPoint y: 356, distance: 310.3
click at [632, 356] on div ".deletable-edge-delete-btn { width: 20px; height: 20px; border: 0px solid #ffff…" at bounding box center [604, 341] width 738 height 575
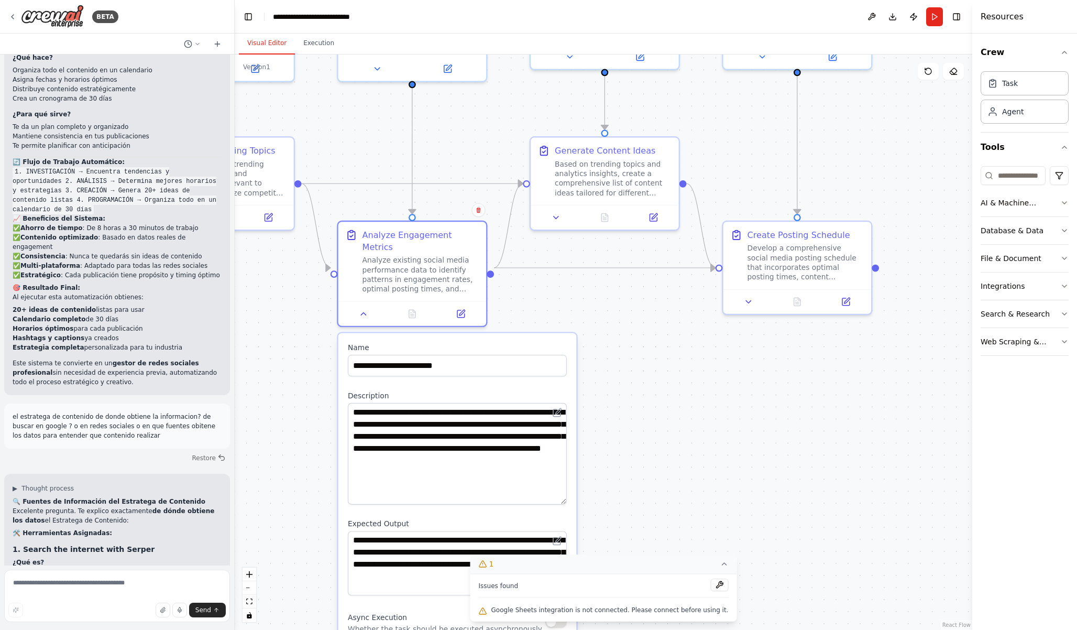
drag, startPoint x: 674, startPoint y: 283, endPoint x: 709, endPoint y: 417, distance: 138.0
click at [709, 417] on div ".deletable-edge-delete-btn { width: 20px; height: 20px; border: 0px solid #ffff…" at bounding box center [604, 341] width 738 height 575
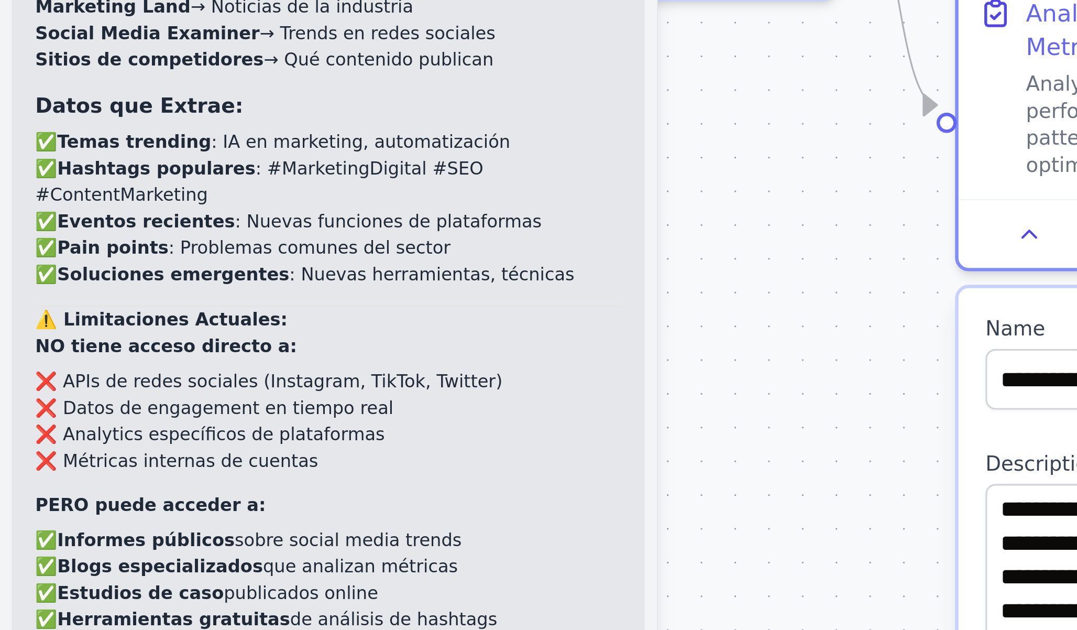
scroll to position [2989, 0]
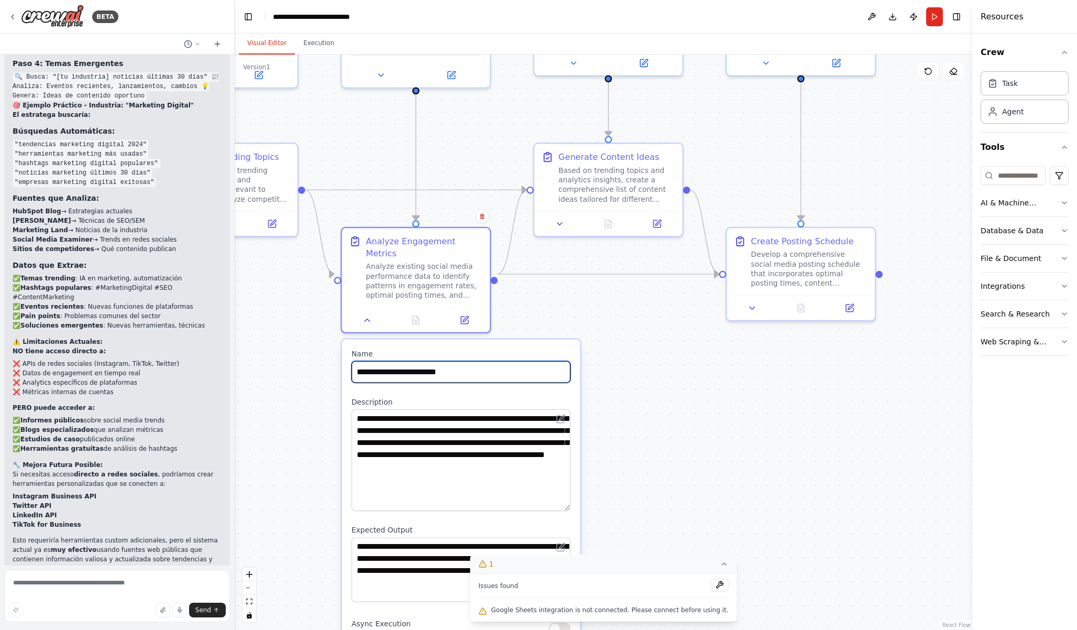
click at [532, 361] on input "**********" at bounding box center [461, 371] width 219 height 21
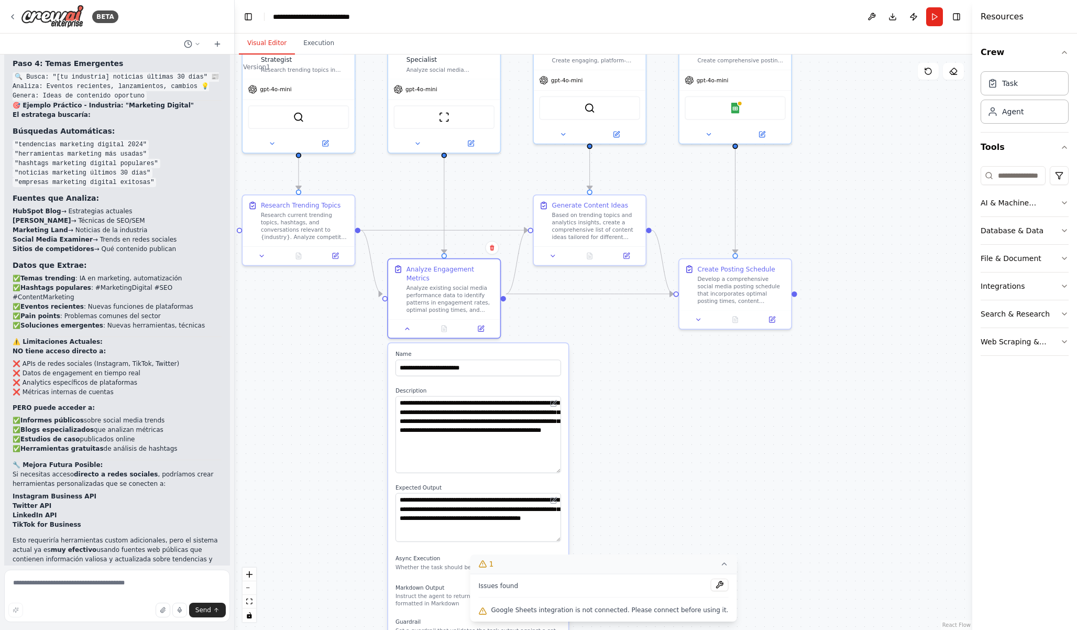
click at [568, 330] on div ".deletable-edge-delete-btn { width: 20px; height: 20px; border: 0px solid #ffff…" at bounding box center [604, 341] width 738 height 575
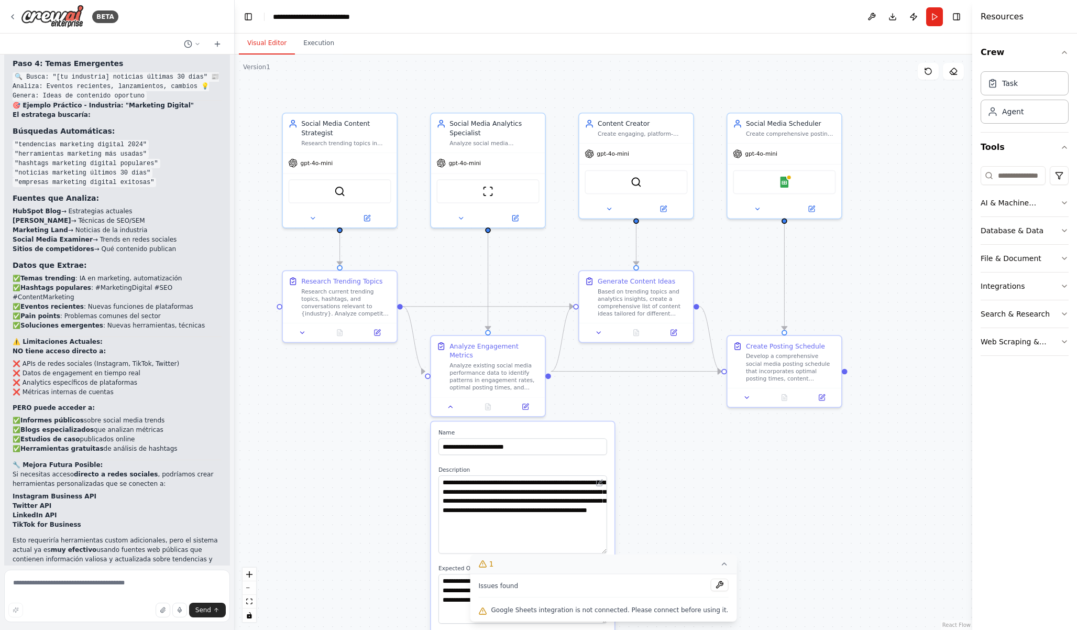
drag, startPoint x: 604, startPoint y: 345, endPoint x: 650, endPoint y: 423, distance: 90.7
click at [650, 423] on div ".deletable-edge-delete-btn { width: 20px; height: 20px; border: 0px solid #ffff…" at bounding box center [604, 341] width 738 height 575
click at [792, 183] on div "Google Sheets" at bounding box center [784, 180] width 103 height 24
click at [788, 177] on div at bounding box center [789, 176] width 6 height 6
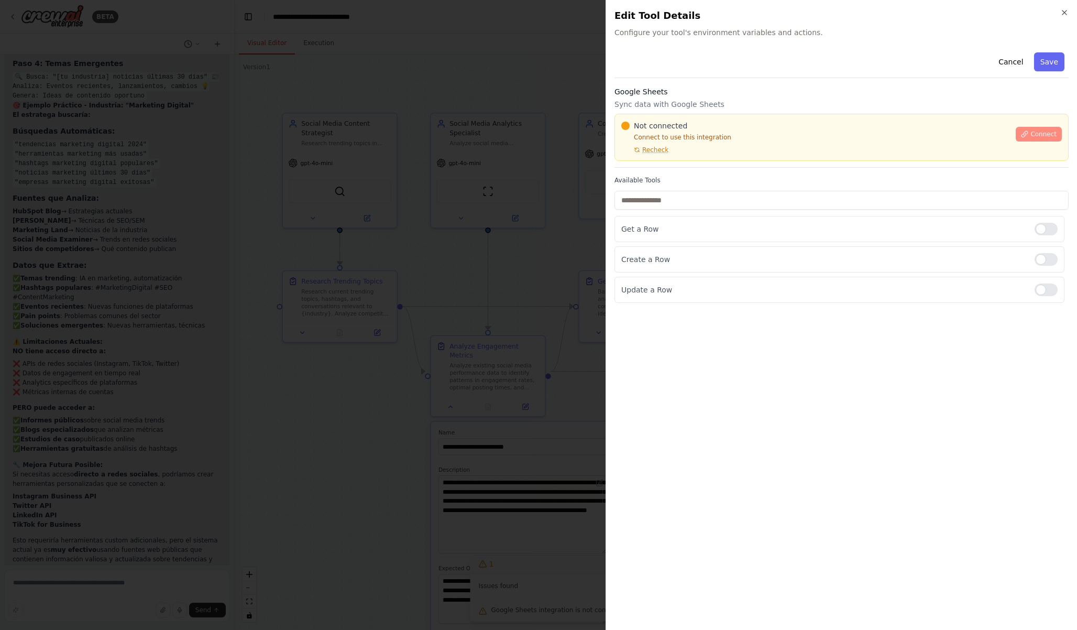
click at [1026, 136] on icon at bounding box center [1024, 133] width 7 height 7
click at [658, 149] on span "Recheck" at bounding box center [655, 150] width 26 height 8
click at [1033, 139] on button "Connect" at bounding box center [1039, 134] width 46 height 15
click at [1030, 134] on button "Connect" at bounding box center [1039, 134] width 46 height 15
click at [704, 207] on input "text" at bounding box center [842, 200] width 454 height 19
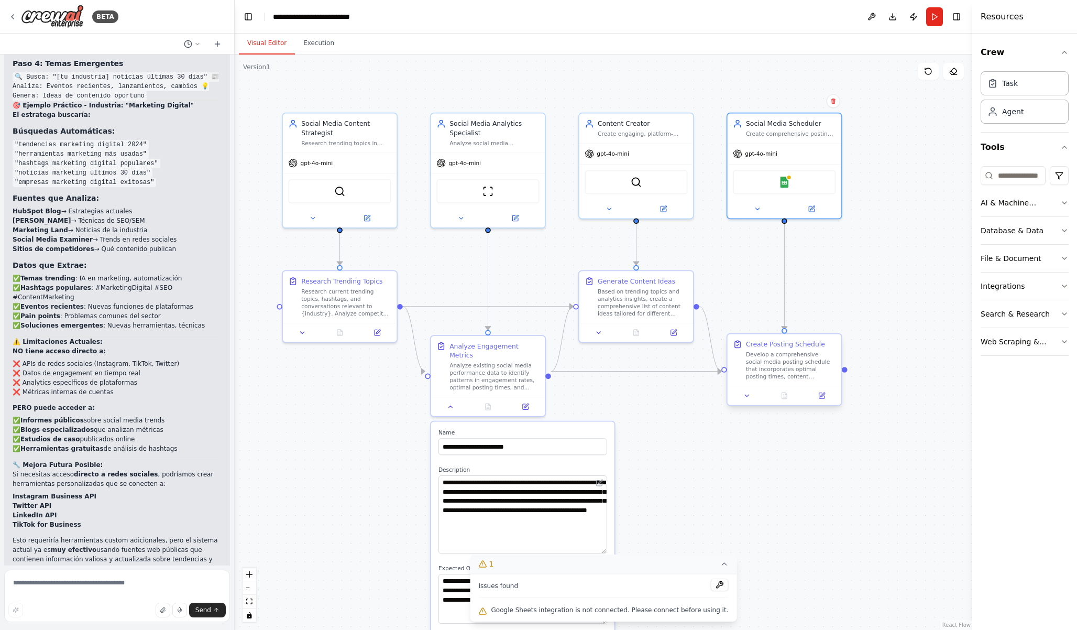
click at [792, 375] on div "Develop a comprehensive social media posting schedule that incorporates optimal…" at bounding box center [791, 366] width 90 height 30
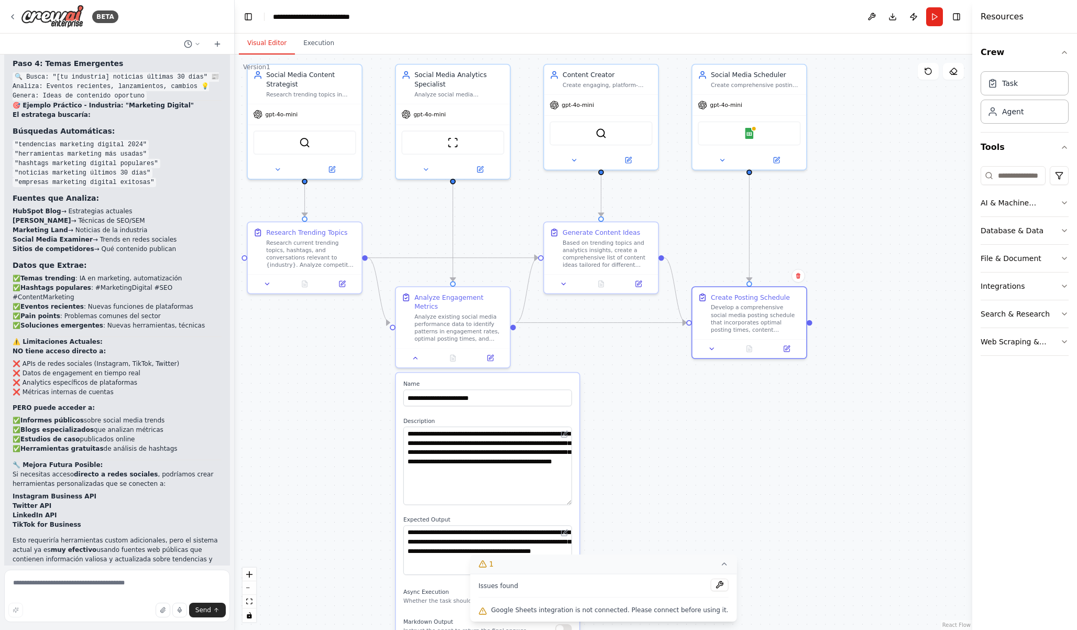
drag, startPoint x: 816, startPoint y: 548, endPoint x: 781, endPoint y: 495, distance: 63.5
click at [781, 495] on div ".deletable-edge-delete-btn { width: 20px; height: 20px; border: 0px solid #ffff…" at bounding box center [604, 341] width 738 height 575
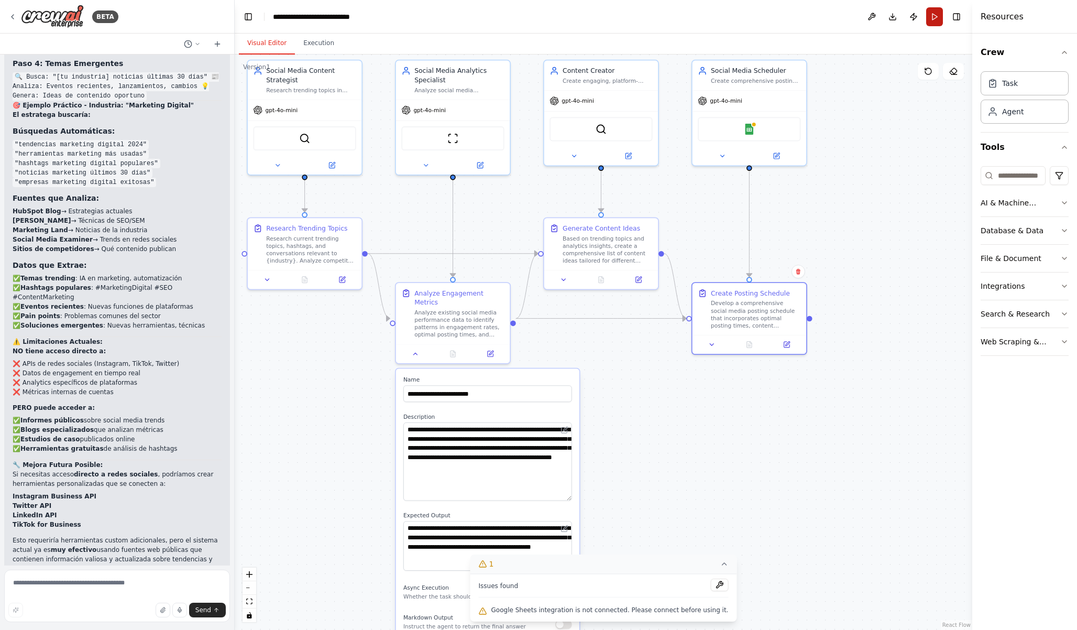
click at [941, 12] on button "Run" at bounding box center [934, 16] width 17 height 19
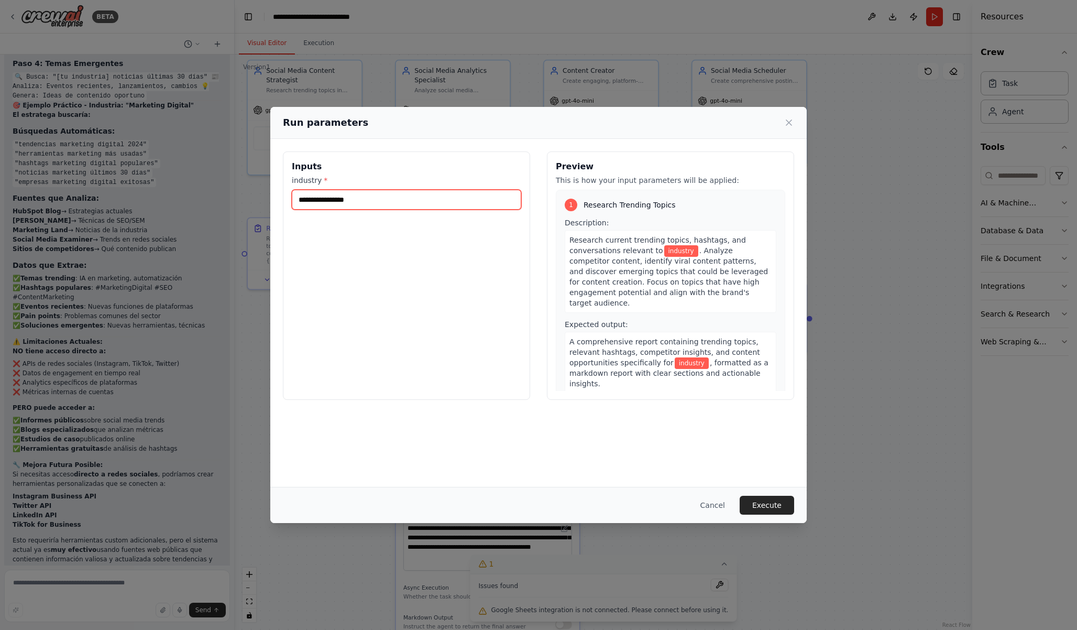
click at [465, 202] on input "industry *" at bounding box center [407, 200] width 230 height 20
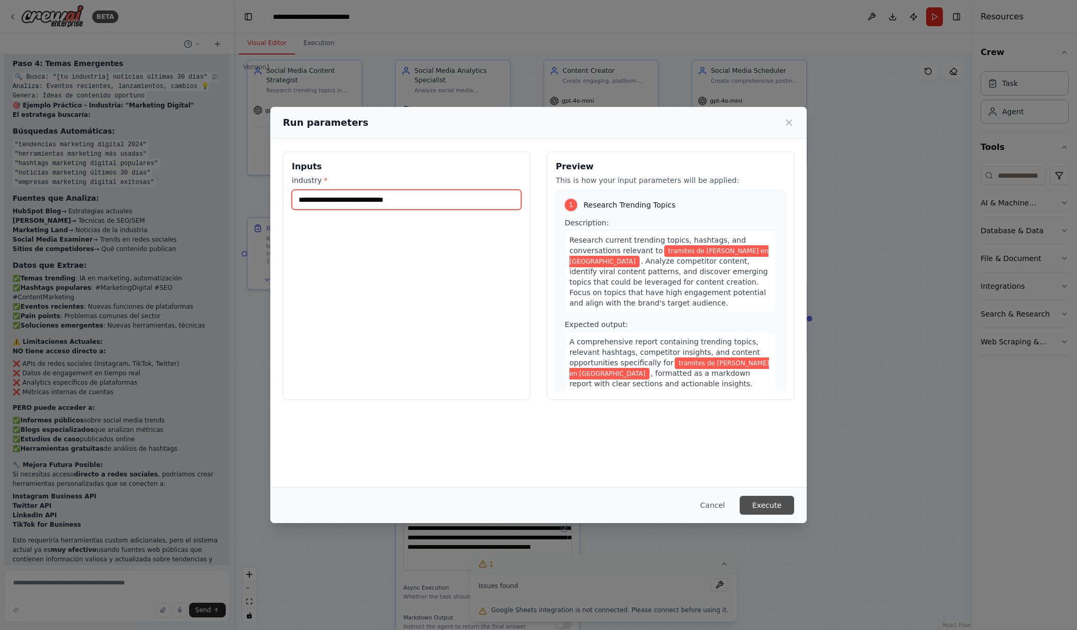
type input "**********"
click at [777, 510] on button "Execute" at bounding box center [767, 505] width 54 height 19
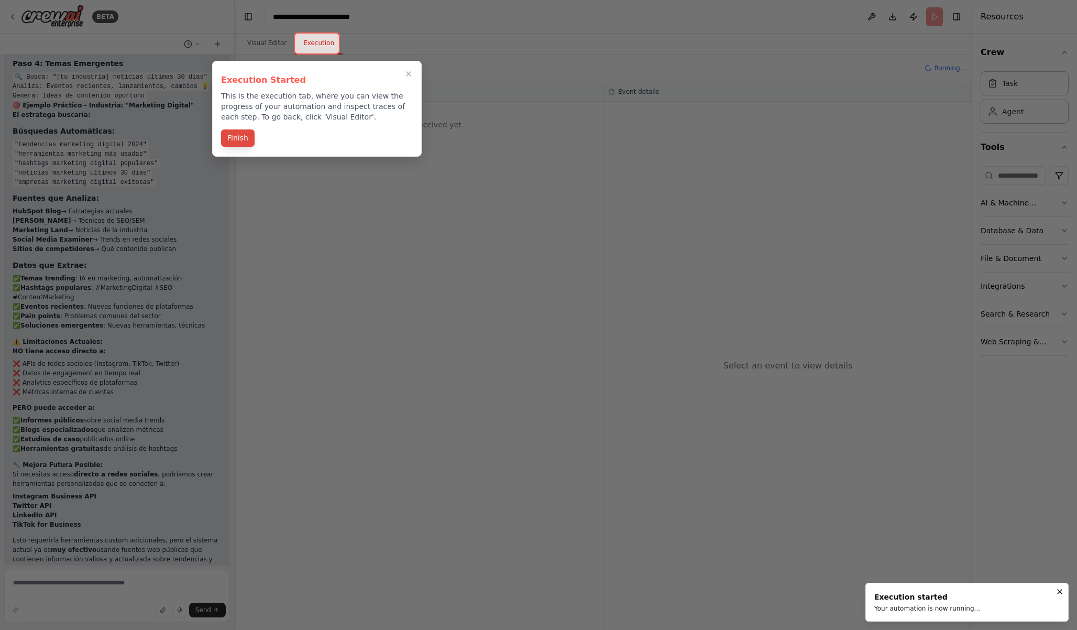
click at [250, 141] on button "Finish" at bounding box center [238, 137] width 34 height 17
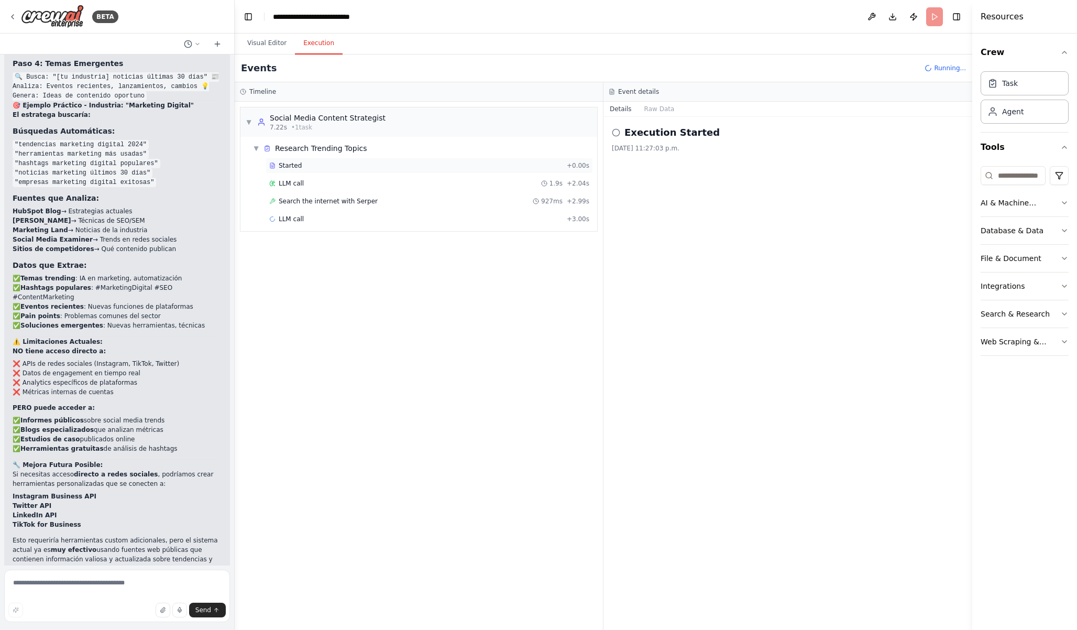
click at [290, 163] on span "Started" at bounding box center [290, 165] width 23 height 8
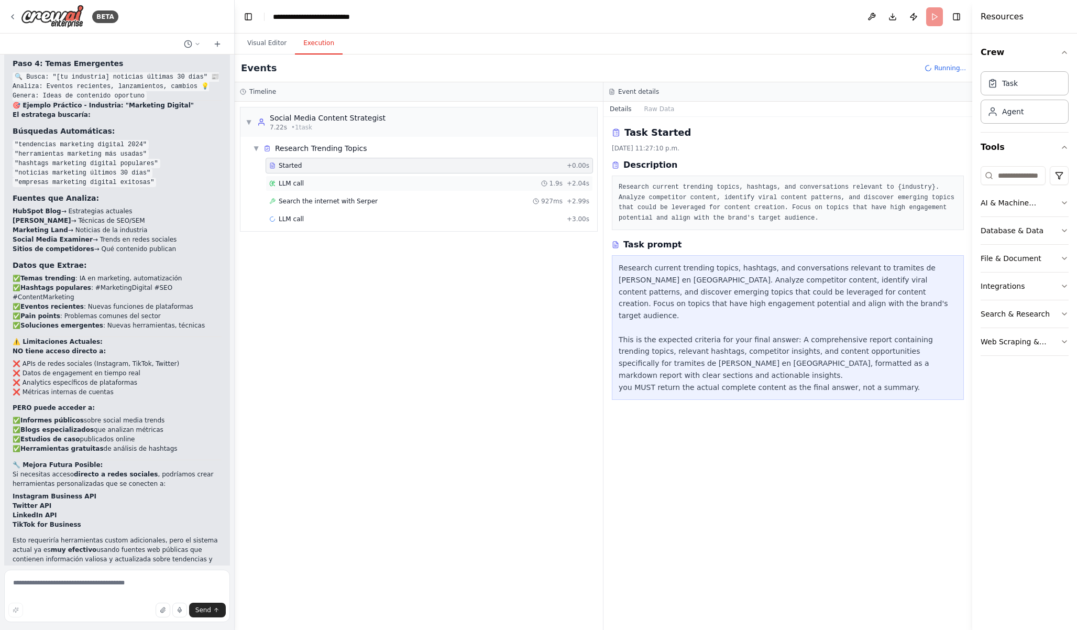
click at [302, 179] on span "LLM call" at bounding box center [291, 183] width 25 height 8
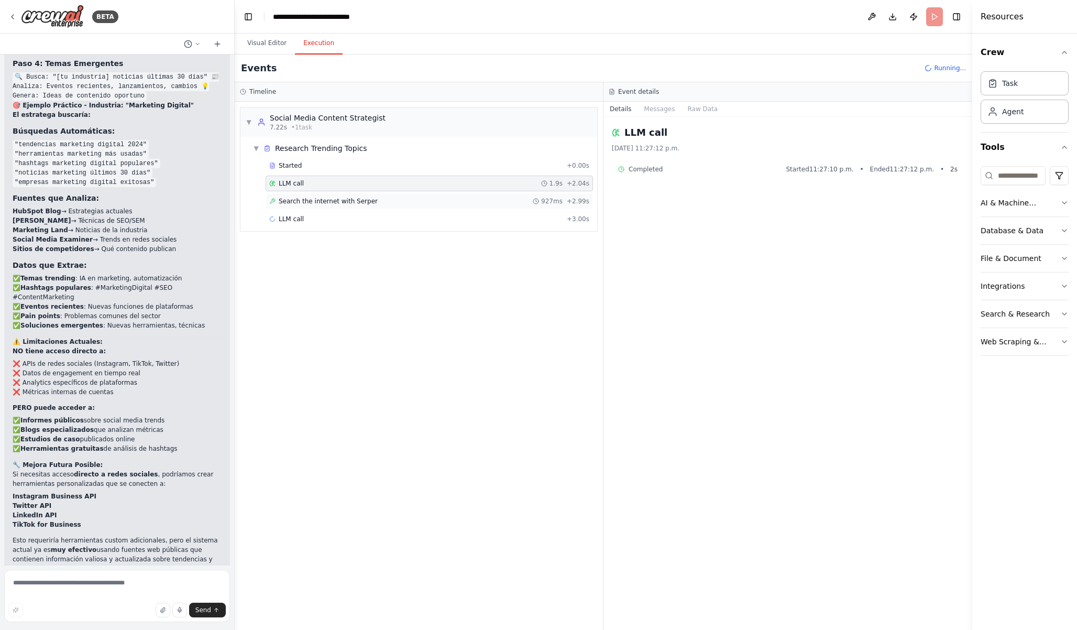
click at [328, 196] on div "Search the internet with Serper 927ms + 2.99s" at bounding box center [429, 201] width 327 height 16
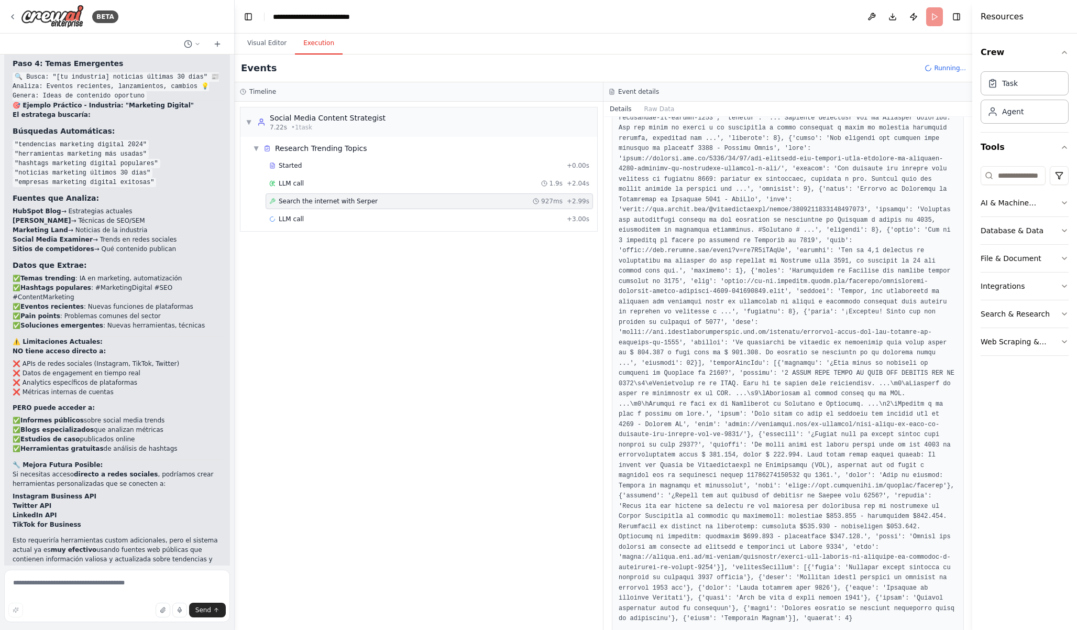
scroll to position [386, 0]
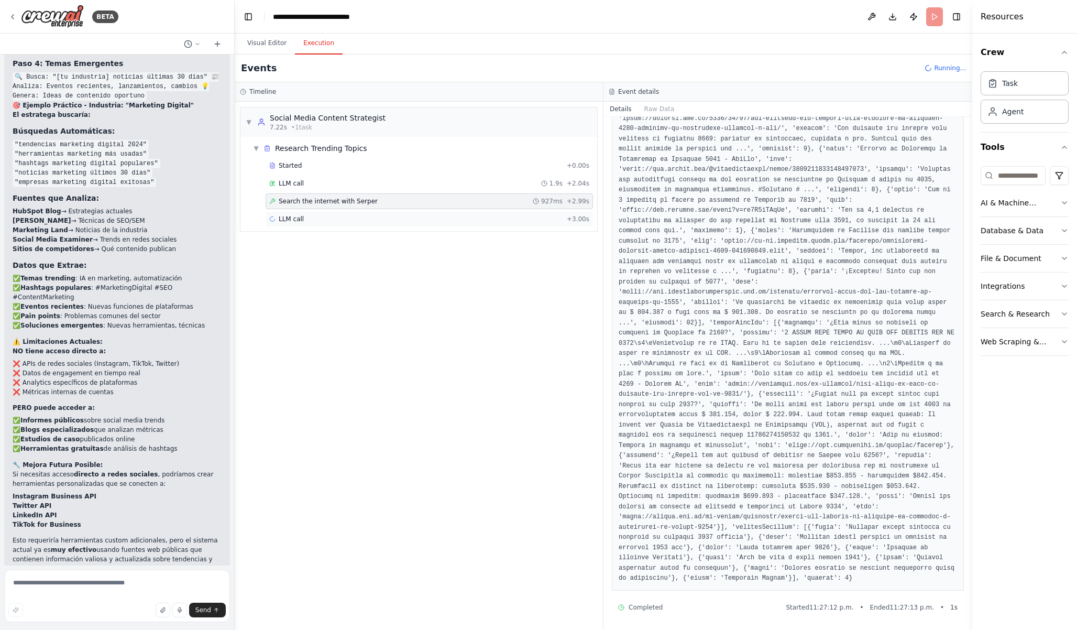
click at [321, 221] on div "LLM call + 3.00s" at bounding box center [429, 219] width 320 height 8
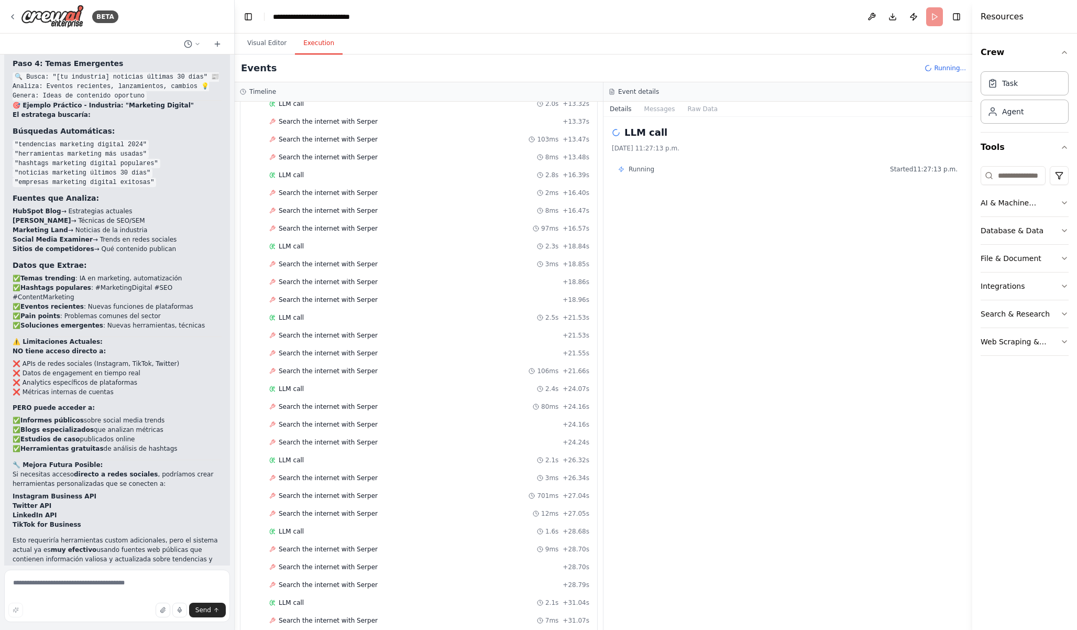
scroll to position [1443, 0]
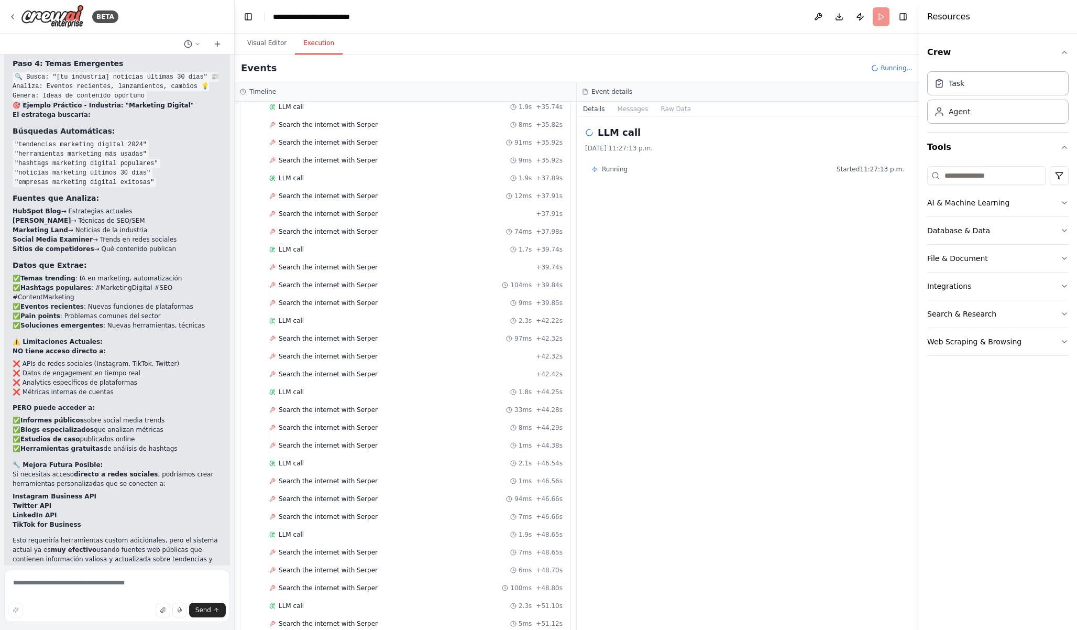
drag, startPoint x: 973, startPoint y: 258, endPoint x: 919, endPoint y: 266, distance: 54.0
click at [919, 266] on div at bounding box center [921, 315] width 4 height 630
click at [639, 108] on button "Messages" at bounding box center [632, 109] width 43 height 15
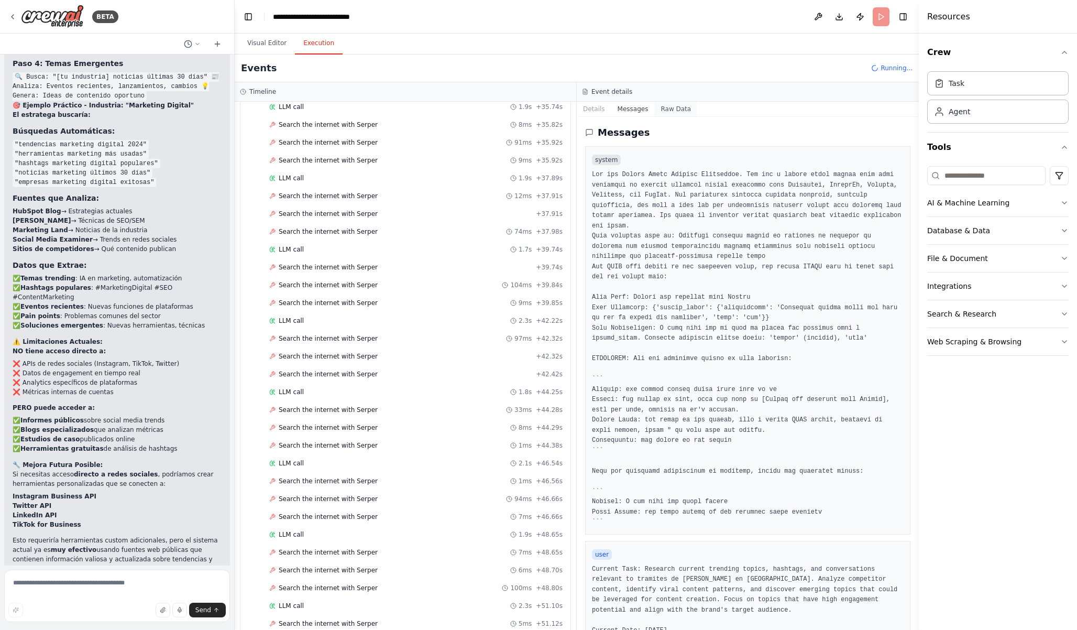
click at [690, 111] on button "Raw Data" at bounding box center [675, 109] width 43 height 15
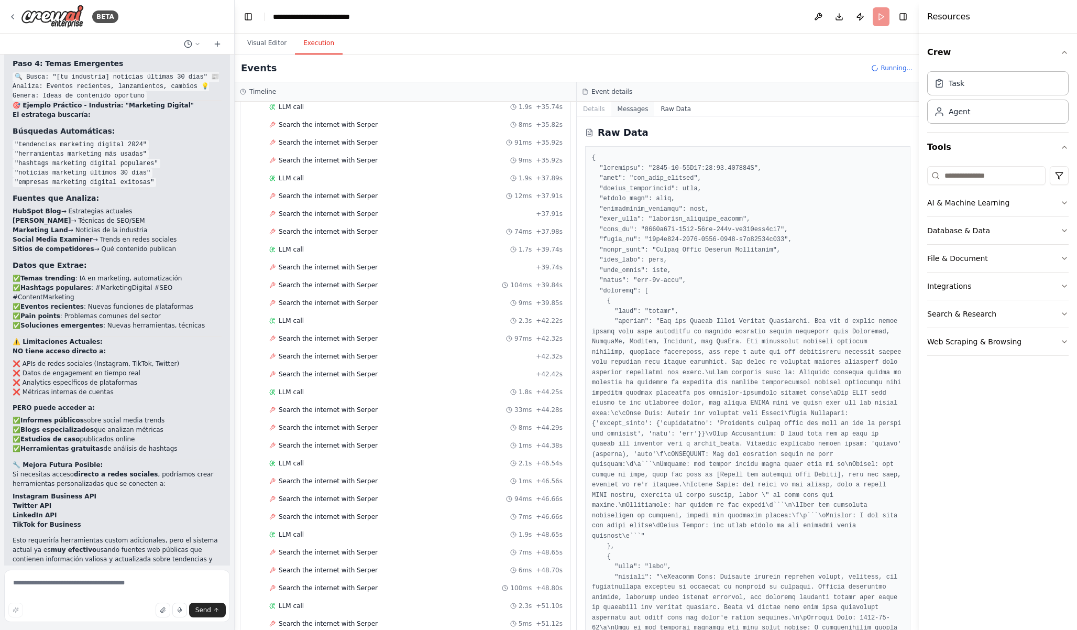
click at [642, 112] on button "Messages" at bounding box center [632, 109] width 43 height 15
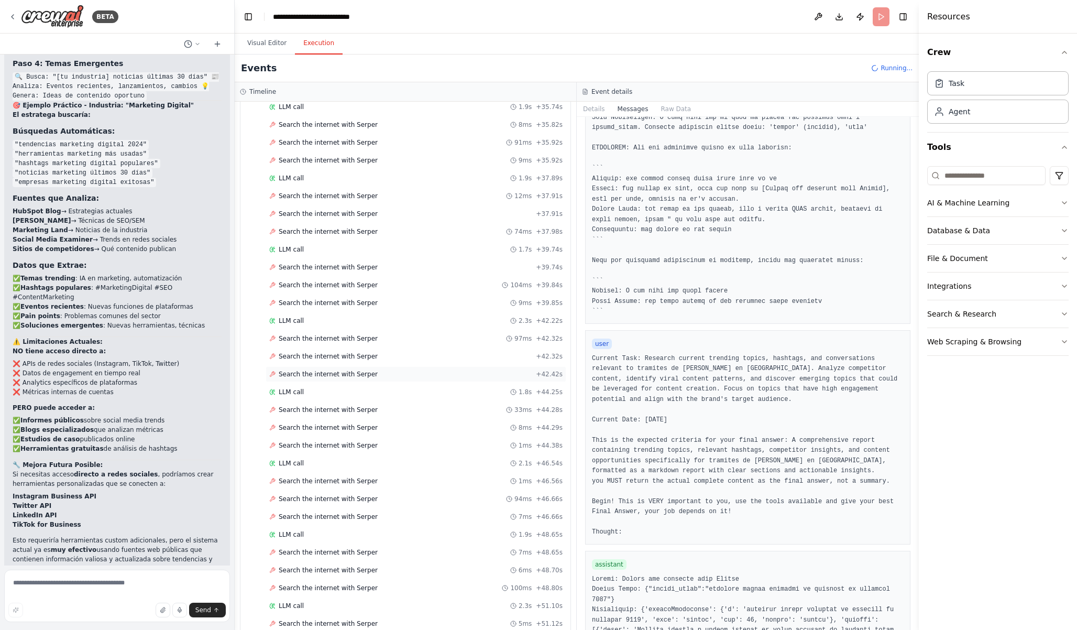
scroll to position [1710, 0]
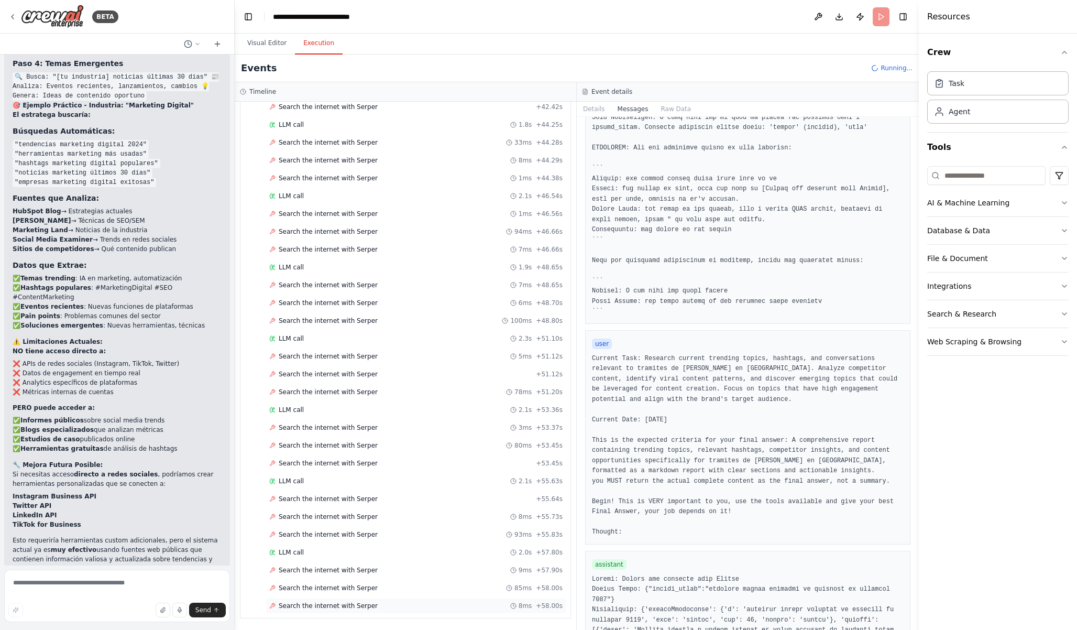
click at [415, 601] on div "Search the internet with Serper 8ms + 58.00s" at bounding box center [416, 606] width 301 height 16
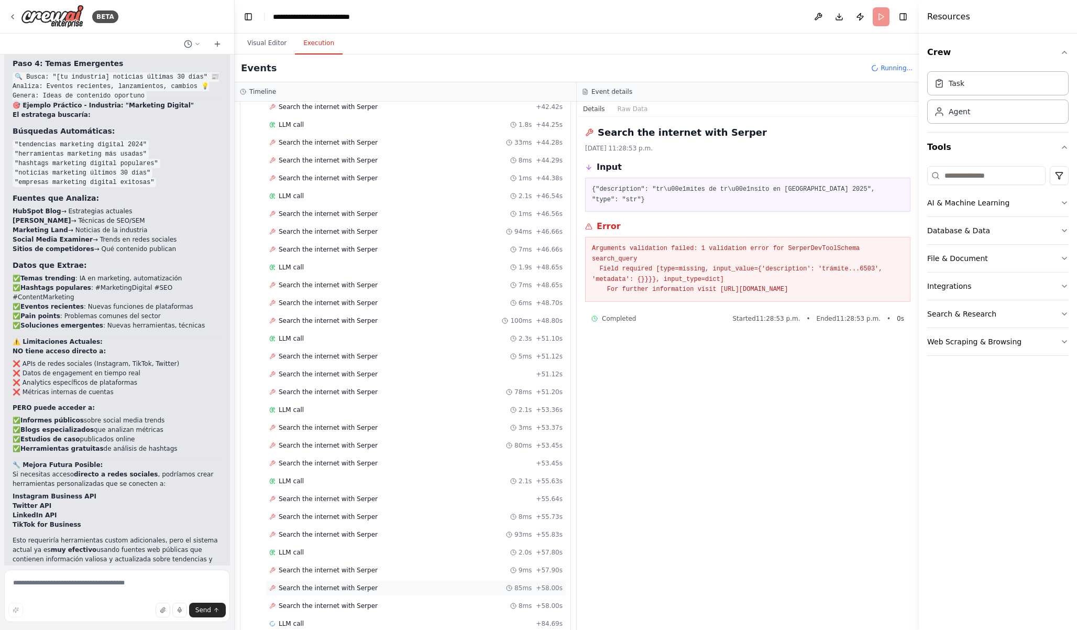
scroll to position [1728, 0]
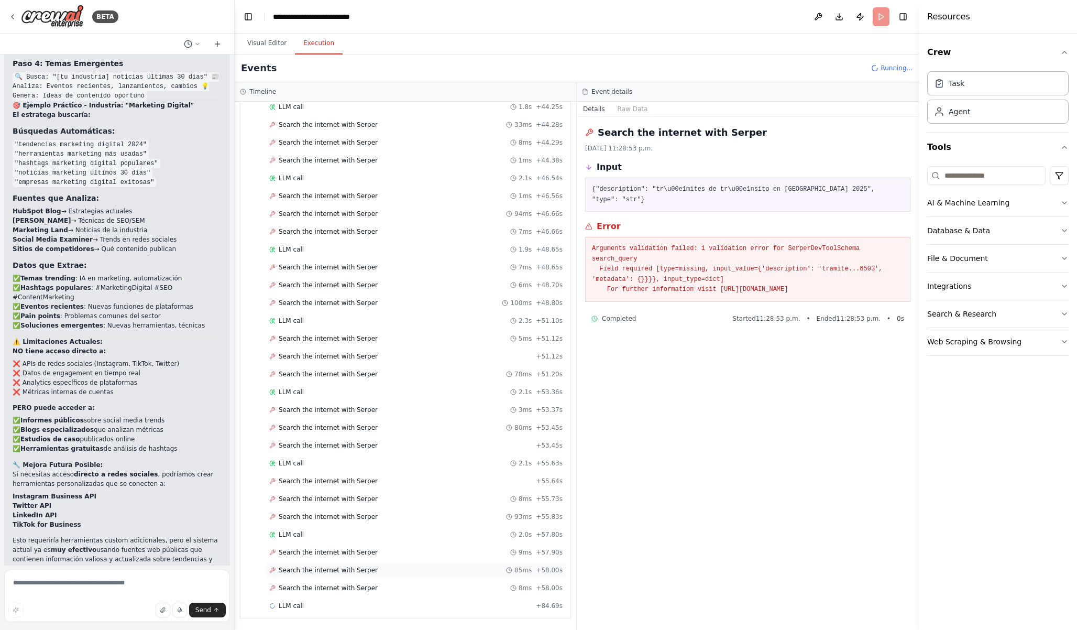
click at [501, 565] on div "Search the internet with Serper 85ms + 58.00s" at bounding box center [416, 570] width 301 height 16
click at [501, 553] on div "Search the internet with Serper 9ms + 57.90s" at bounding box center [415, 552] width 293 height 8
click at [499, 541] on div "LLM call 2.0s + 57.80s" at bounding box center [416, 535] width 301 height 16
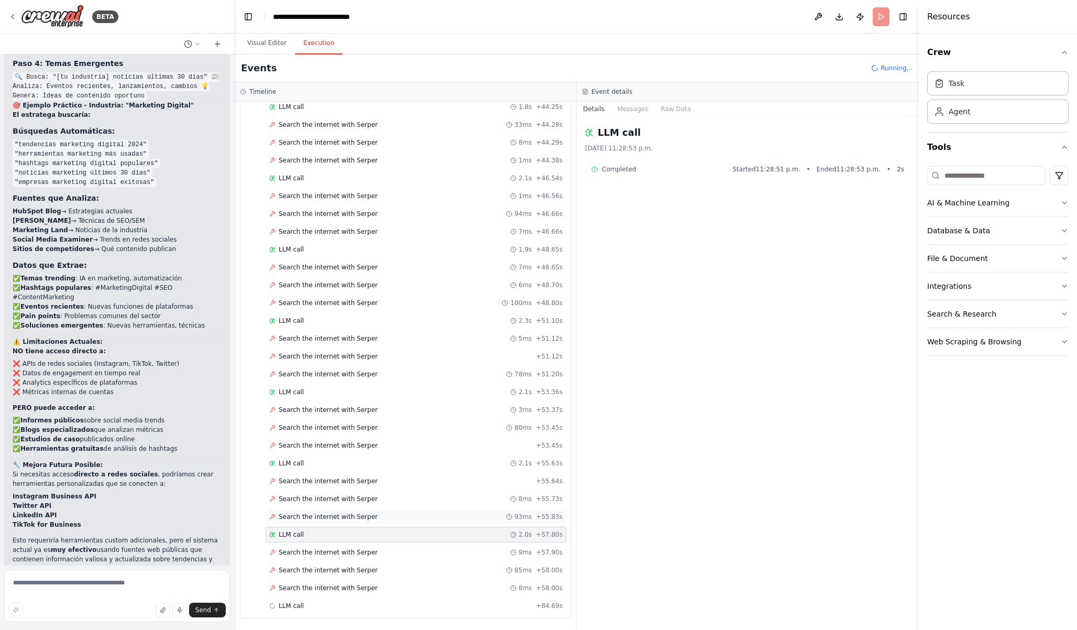
click at [495, 520] on div "Search the internet with Serper 93ms + 55.83s" at bounding box center [415, 516] width 293 height 8
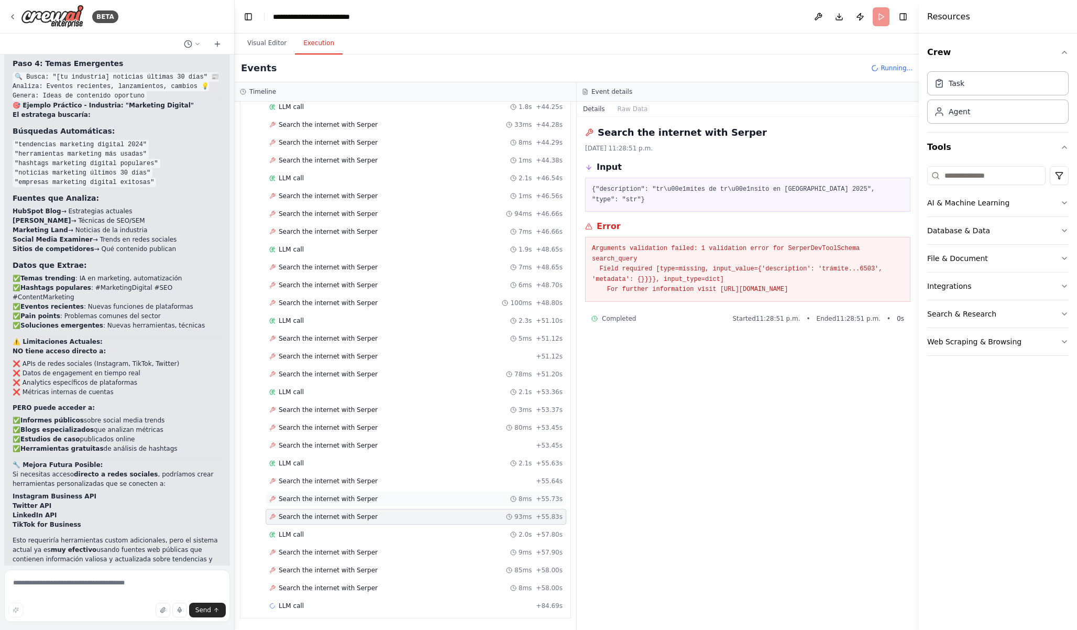
click at [491, 506] on div "Search the internet with Serper 8ms + 55.73s" at bounding box center [416, 499] width 301 height 16
click at [480, 534] on div "LLM call 2.0s + 57.80s" at bounding box center [415, 534] width 293 height 8
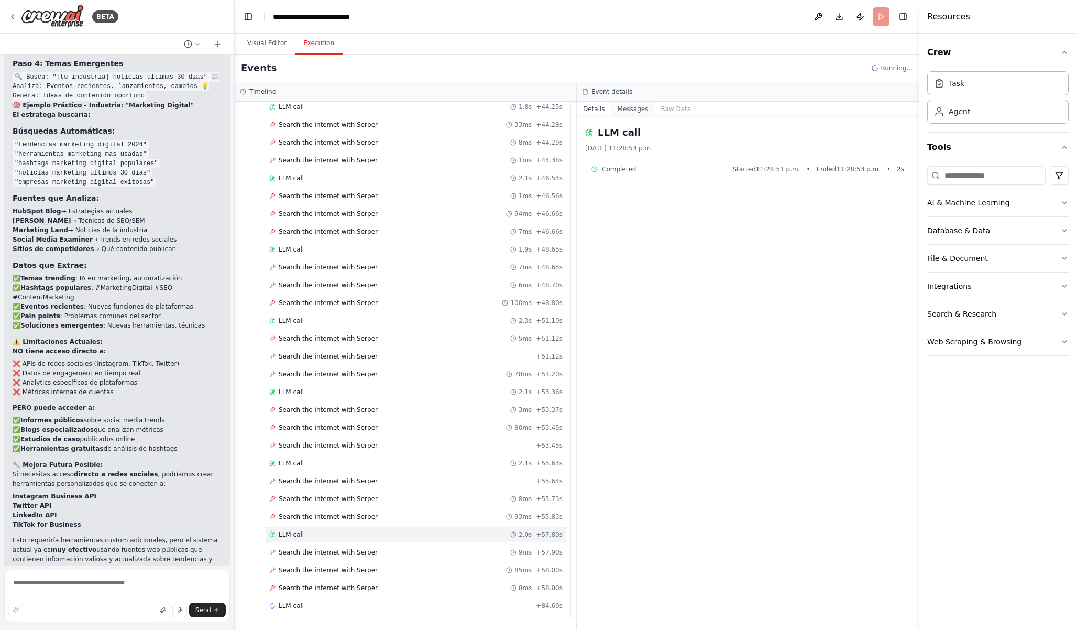
click at [632, 108] on button "Messages" at bounding box center [632, 109] width 43 height 15
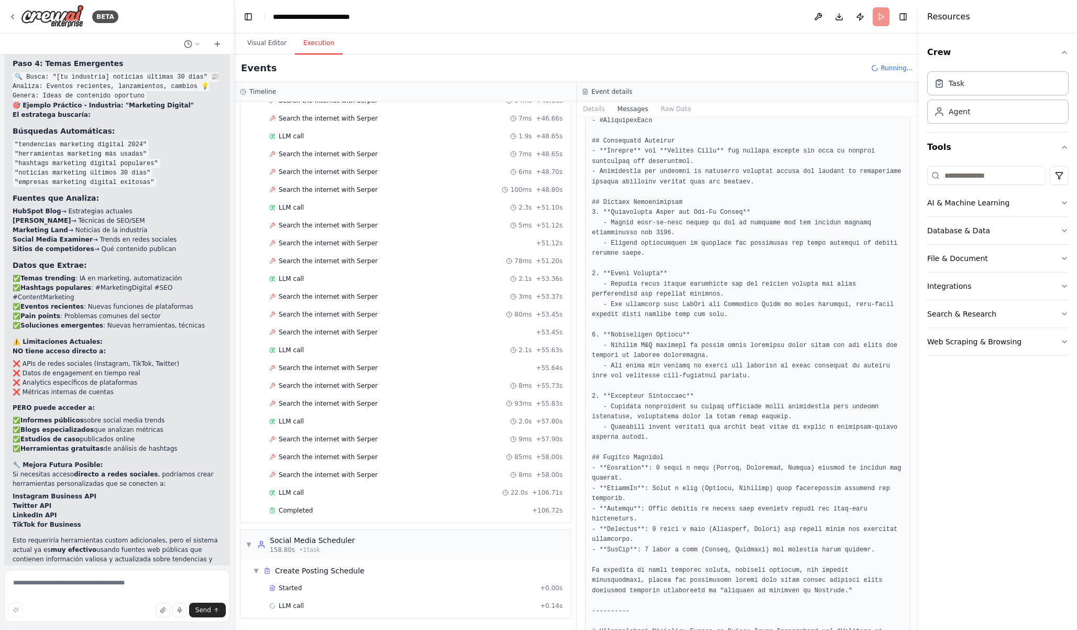
scroll to position [998, 0]
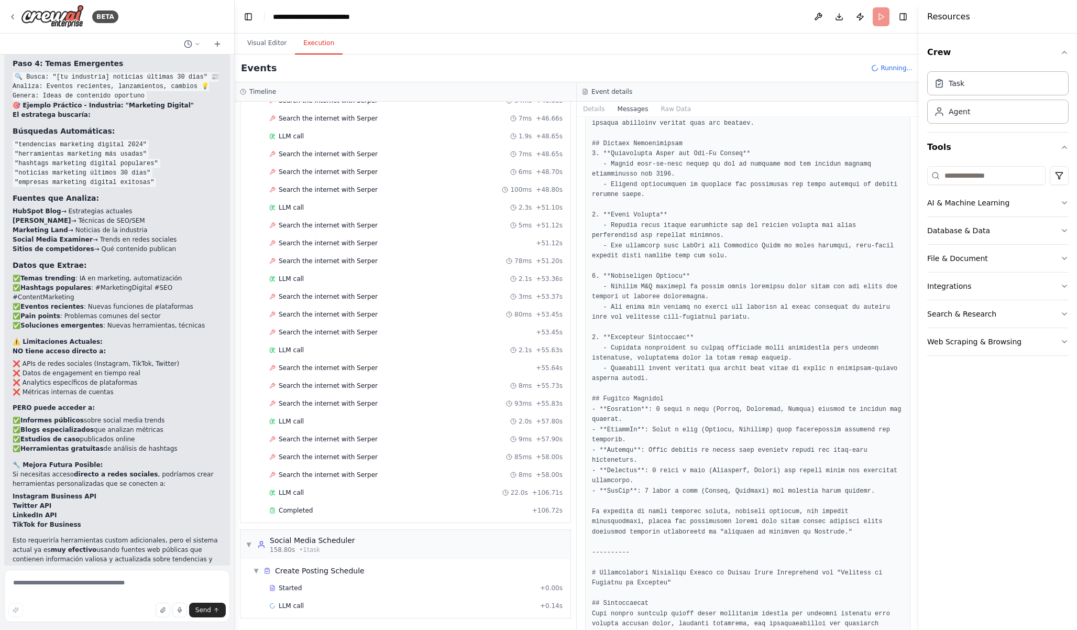
drag, startPoint x: 915, startPoint y: 165, endPoint x: 913, endPoint y: 338, distance: 172.9
click at [913, 338] on div "BETA Create a crew that schedules and publishes social media content across mul…" at bounding box center [538, 315] width 1077 height 630
click at [345, 588] on div "Started" at bounding box center [402, 588] width 267 height 8
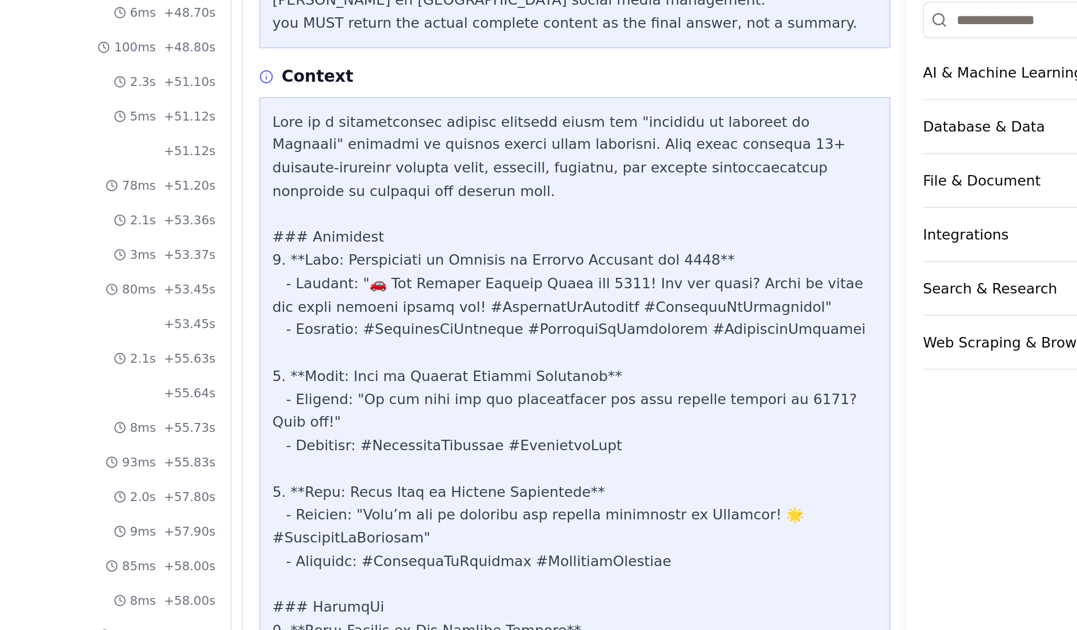
scroll to position [204, 0]
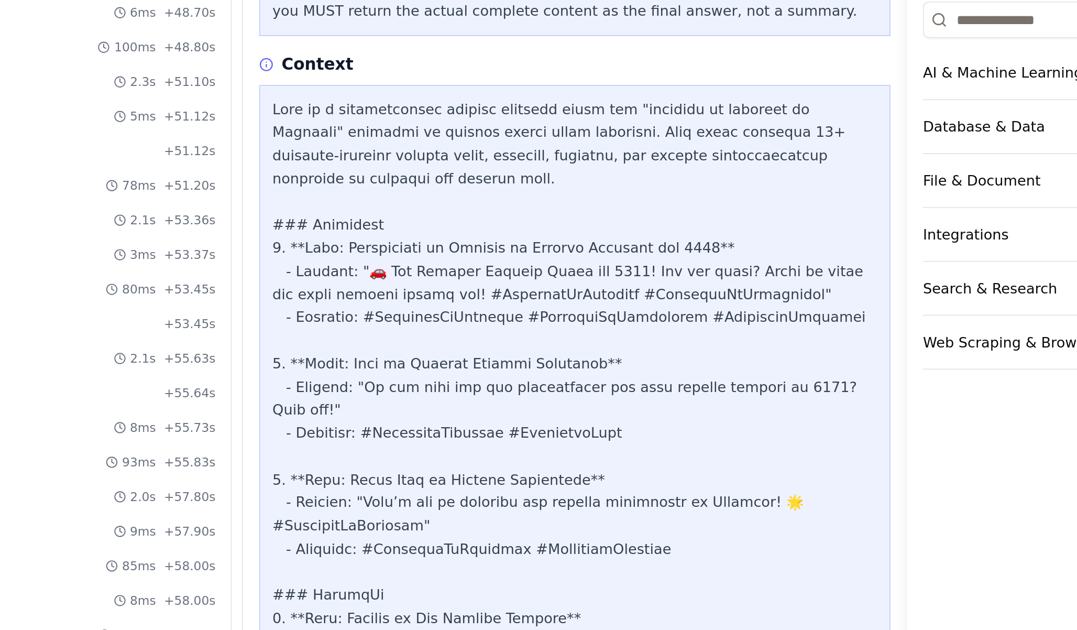
drag, startPoint x: 916, startPoint y: 241, endPoint x: 914, endPoint y: 252, distance: 11.6
click at [914, 252] on div "BETA Create a crew that schedules and publishes social media content across mul…" at bounding box center [538, 315] width 1077 height 630
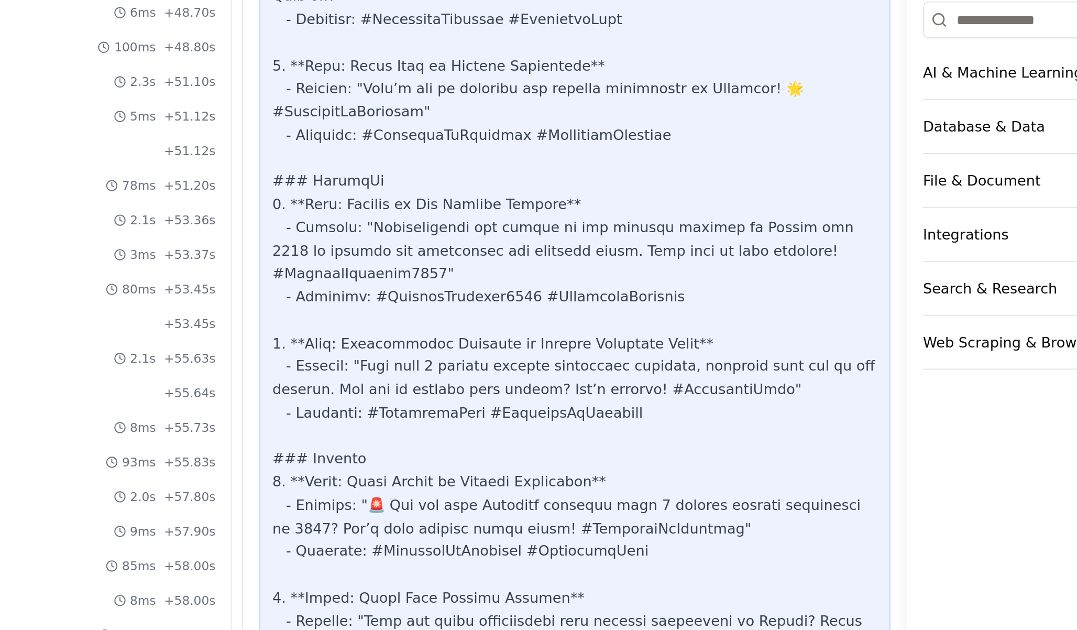
scroll to position [421, 0]
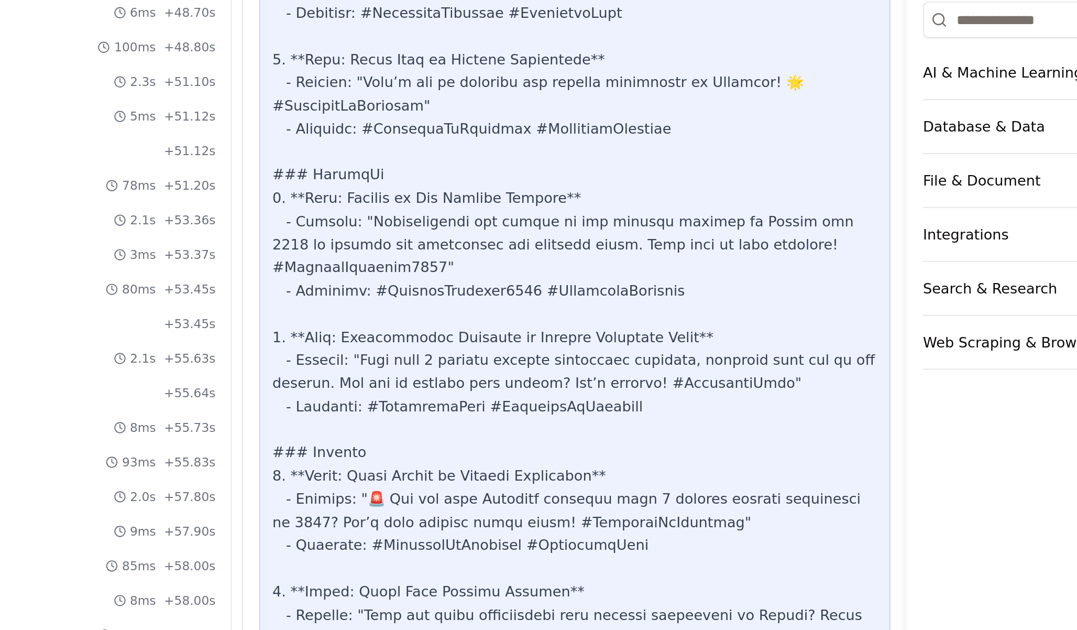
click at [916, 247] on button "Toggle Sidebar" at bounding box center [919, 315] width 8 height 630
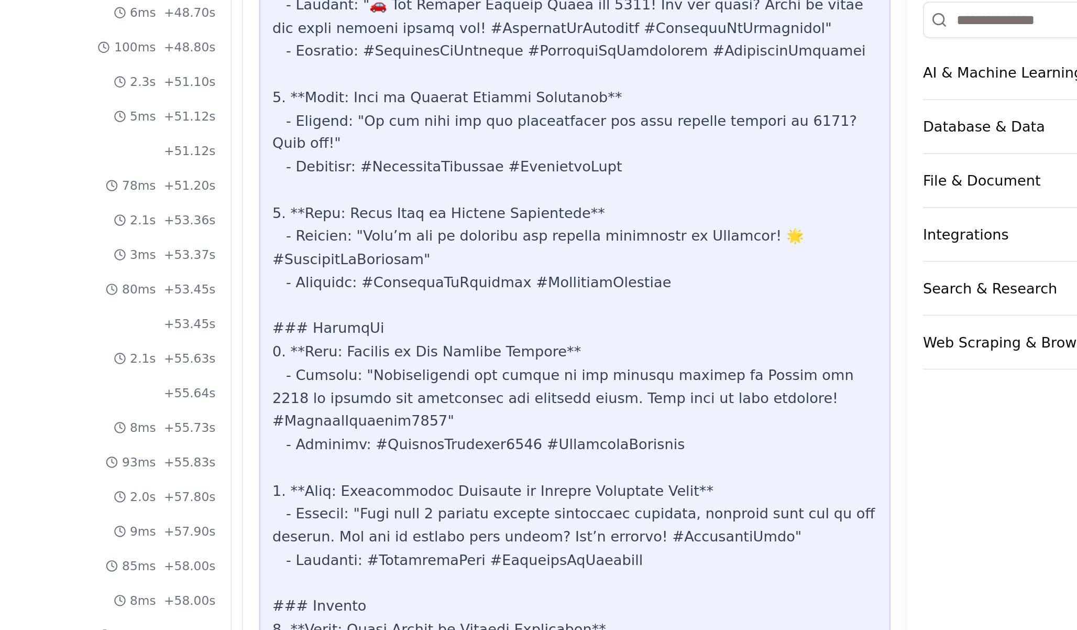
scroll to position [333, 0]
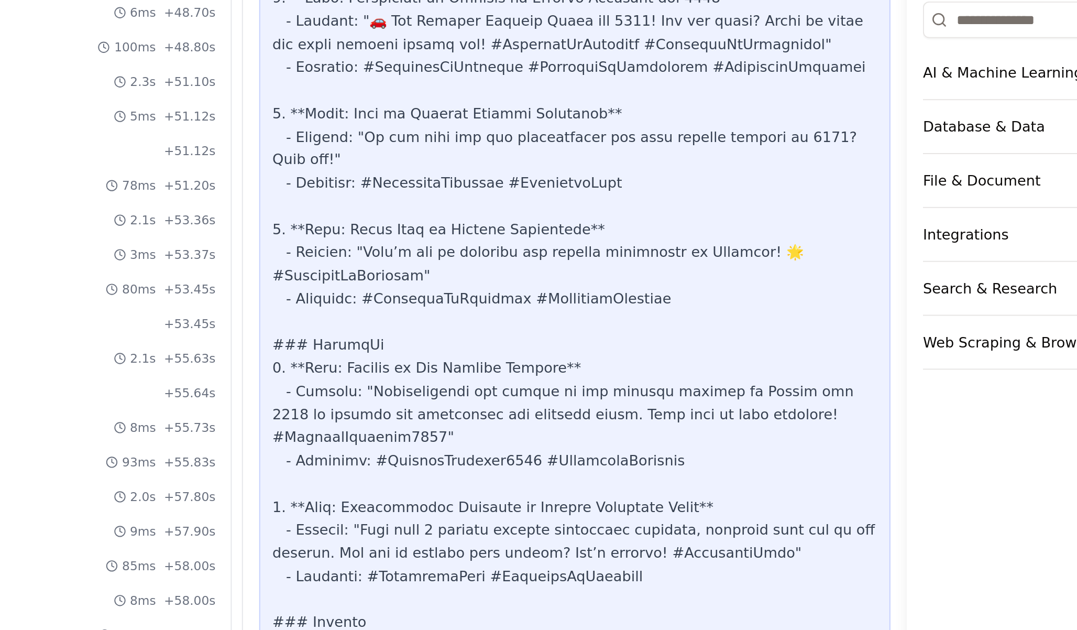
drag, startPoint x: 917, startPoint y: 251, endPoint x: 916, endPoint y: 241, distance: 10.5
click at [916, 241] on button "Toggle Sidebar" at bounding box center [919, 315] width 8 height 630
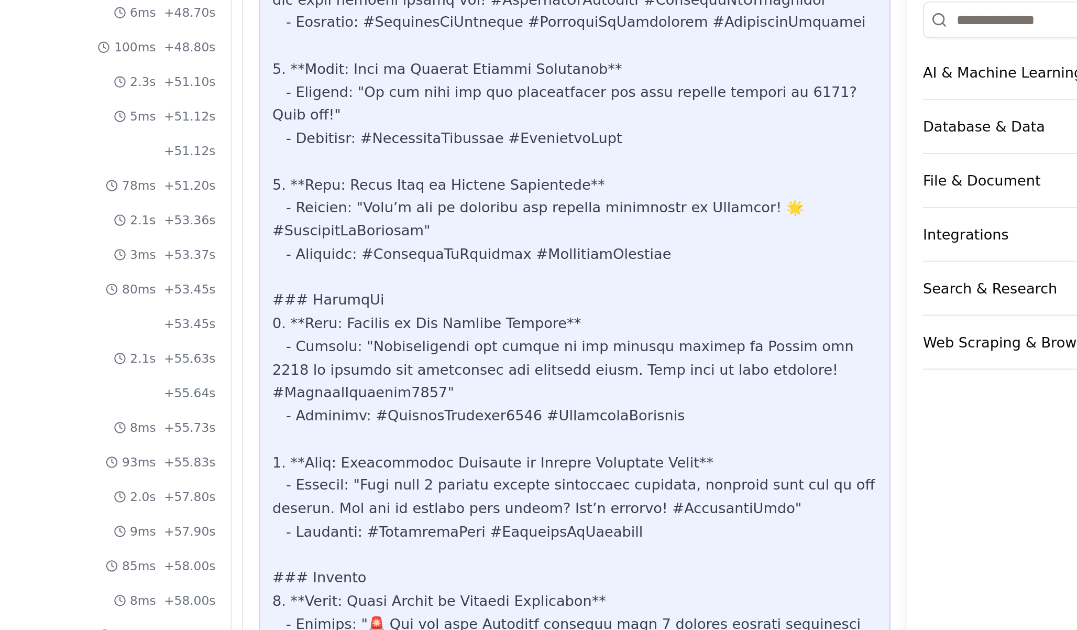
drag, startPoint x: 917, startPoint y: 248, endPoint x: 917, endPoint y: 237, distance: 11.5
click at [917, 237] on button "Toggle Sidebar" at bounding box center [919, 315] width 8 height 630
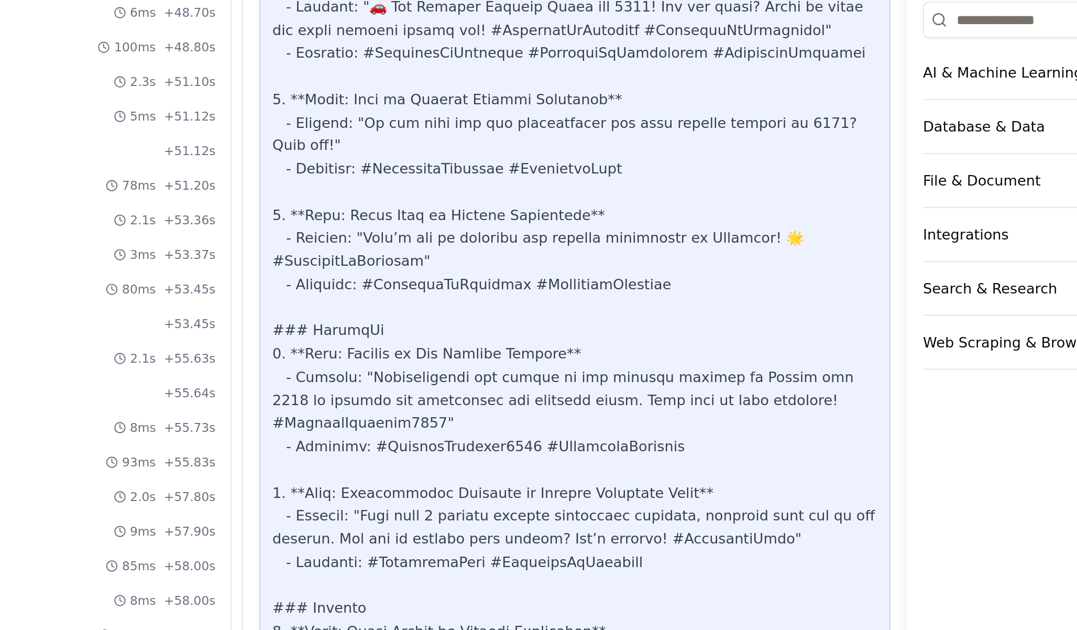
scroll to position [334, 0]
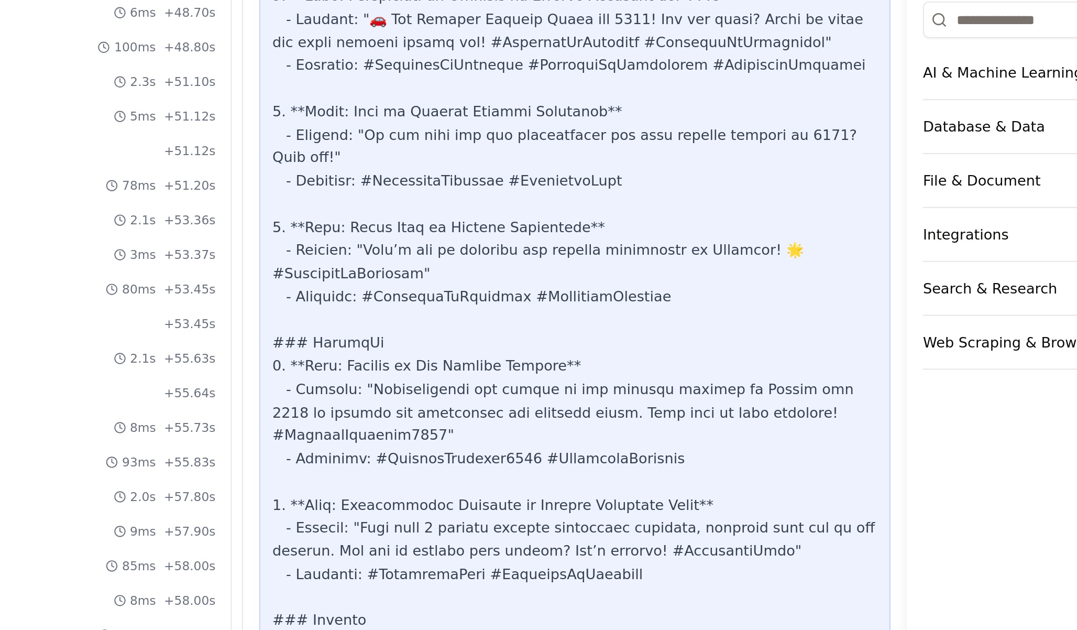
drag, startPoint x: 916, startPoint y: 250, endPoint x: 916, endPoint y: 242, distance: 8.4
click at [916, 242] on button "Toggle Sidebar" at bounding box center [919, 315] width 8 height 630
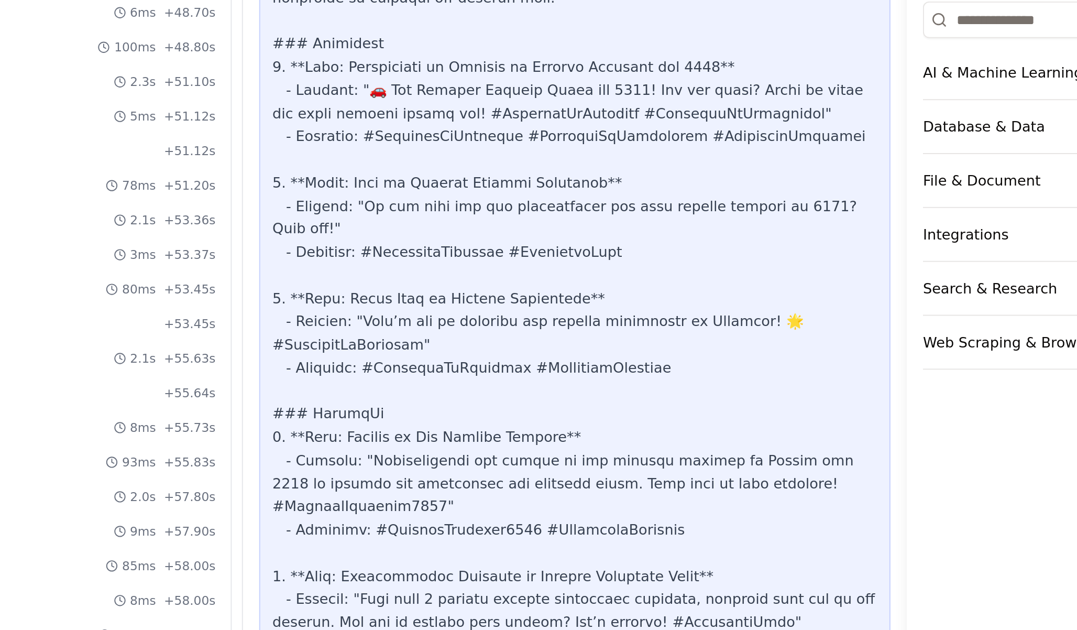
scroll to position [294, 0]
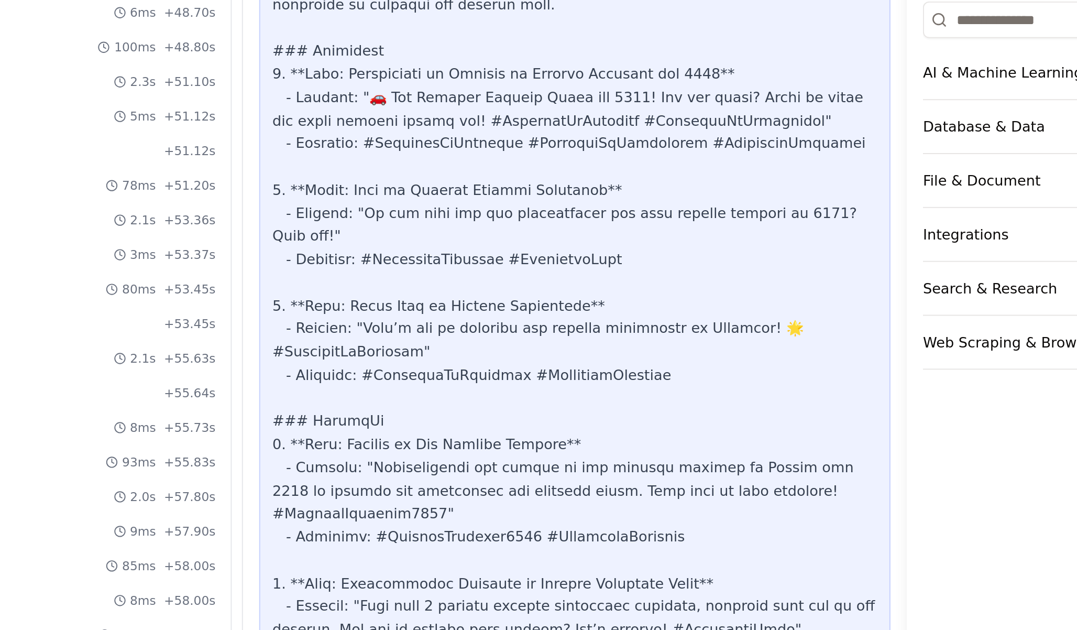
drag, startPoint x: 916, startPoint y: 241, endPoint x: 915, endPoint y: 230, distance: 11.6
click at [915, 230] on button "Toggle Sidebar" at bounding box center [919, 315] width 8 height 630
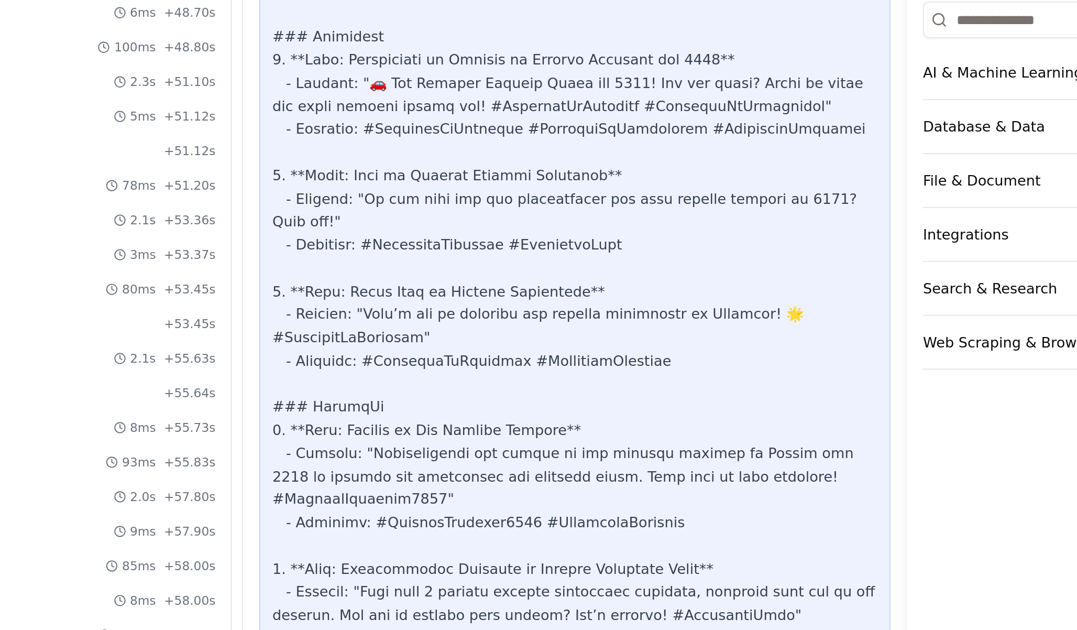
scroll to position [314, 0]
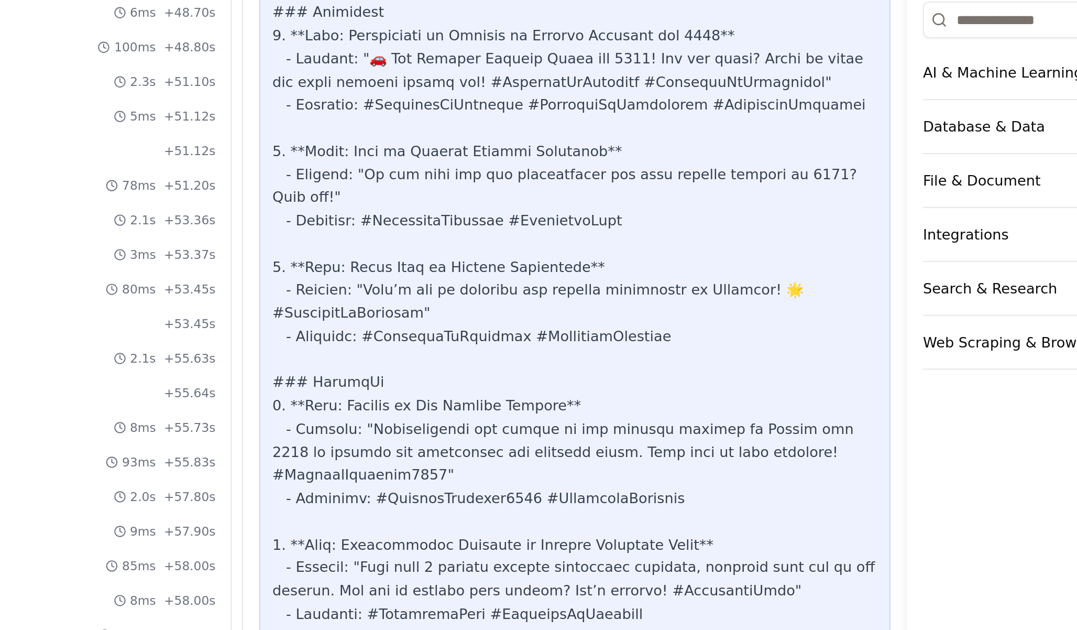
drag, startPoint x: 915, startPoint y: 238, endPoint x: 915, endPoint y: 247, distance: 8.4
click at [915, 247] on button "Toggle Sidebar" at bounding box center [919, 315] width 8 height 630
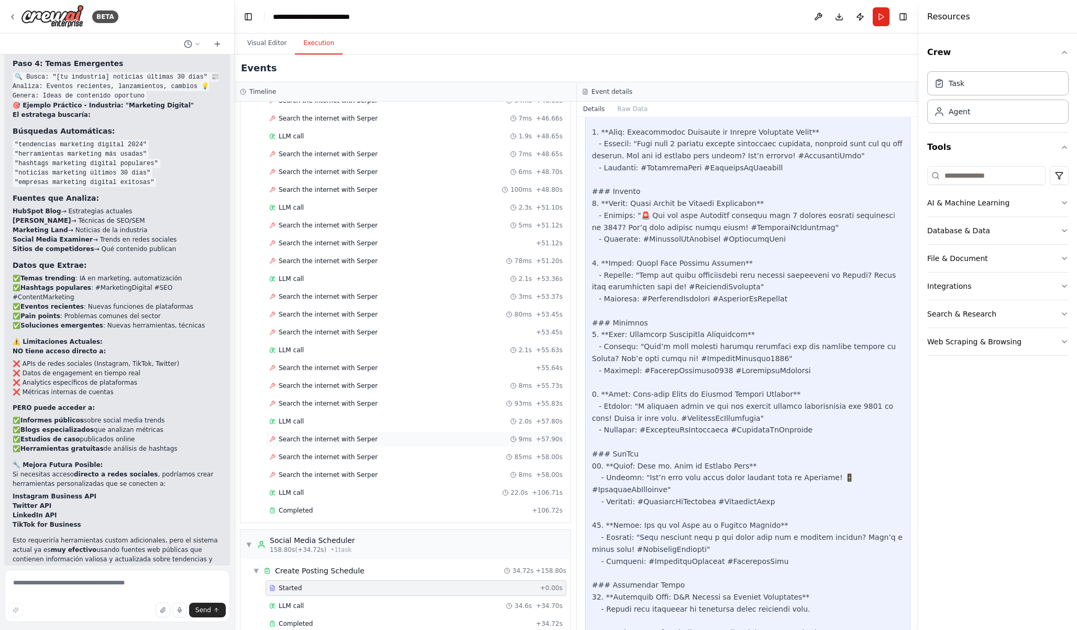
scroll to position [1859, 0]
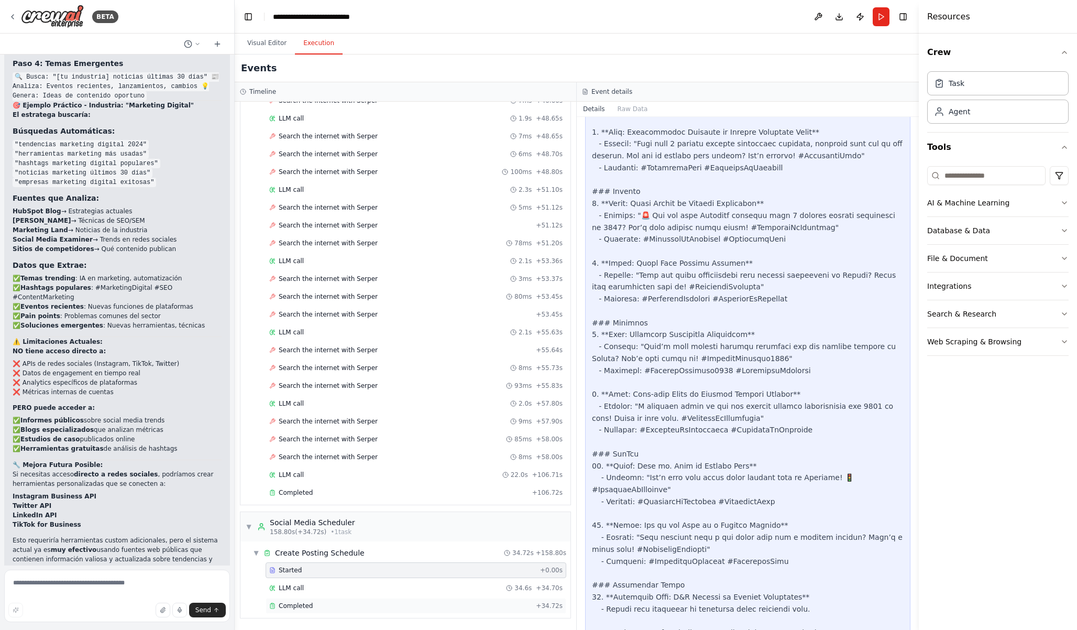
click at [475, 602] on div "Completed" at bounding box center [400, 606] width 263 height 8
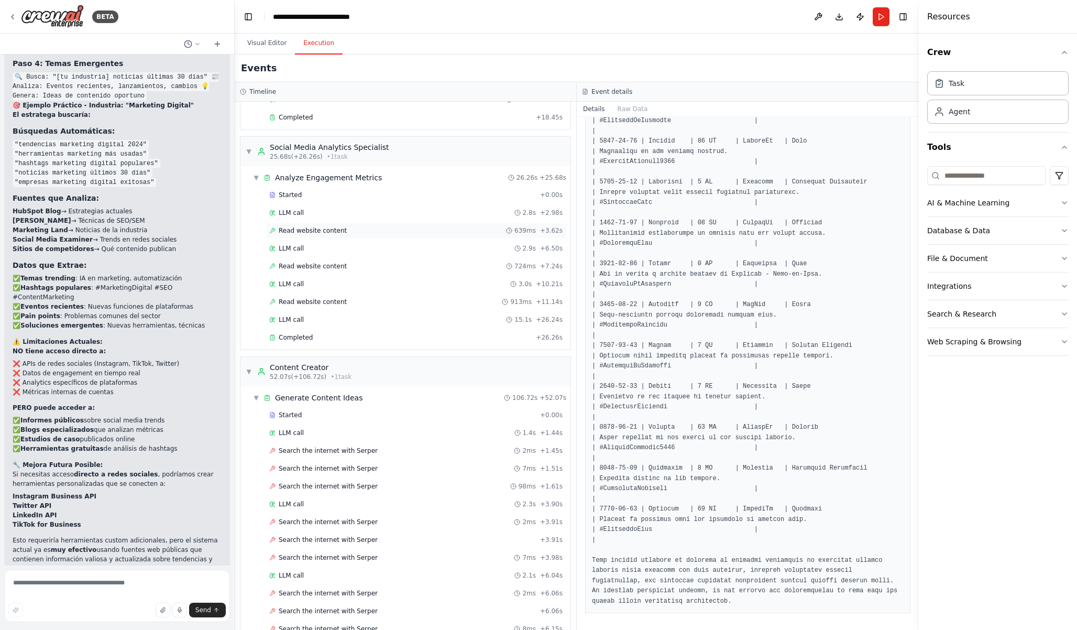
scroll to position [0, 0]
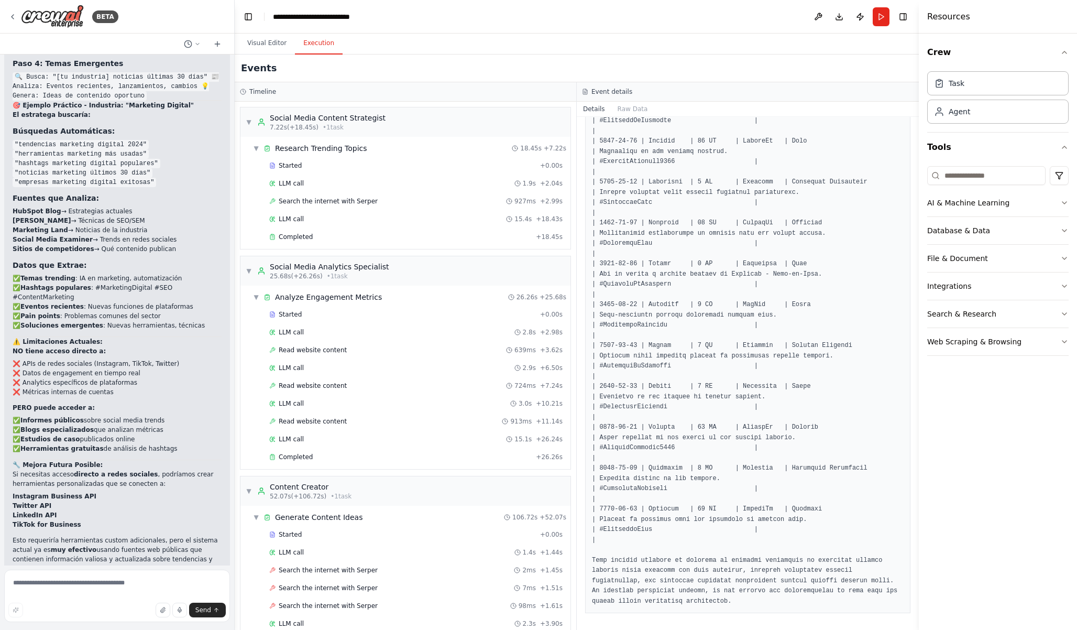
click at [307, 46] on button "Execution" at bounding box center [319, 43] width 48 height 22
click at [482, 151] on div "▼ Research Trending Topics 18.45s + 7.22s" at bounding box center [410, 148] width 322 height 19
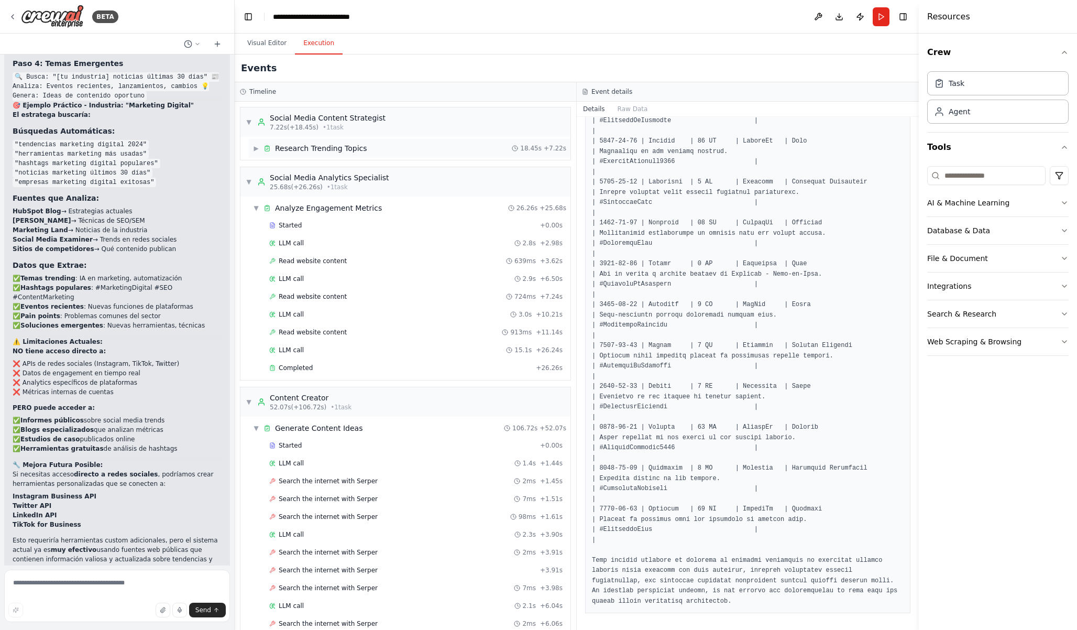
click at [482, 151] on div "▶ Research Trending Topics 18.45s + 7.22s" at bounding box center [410, 148] width 322 height 19
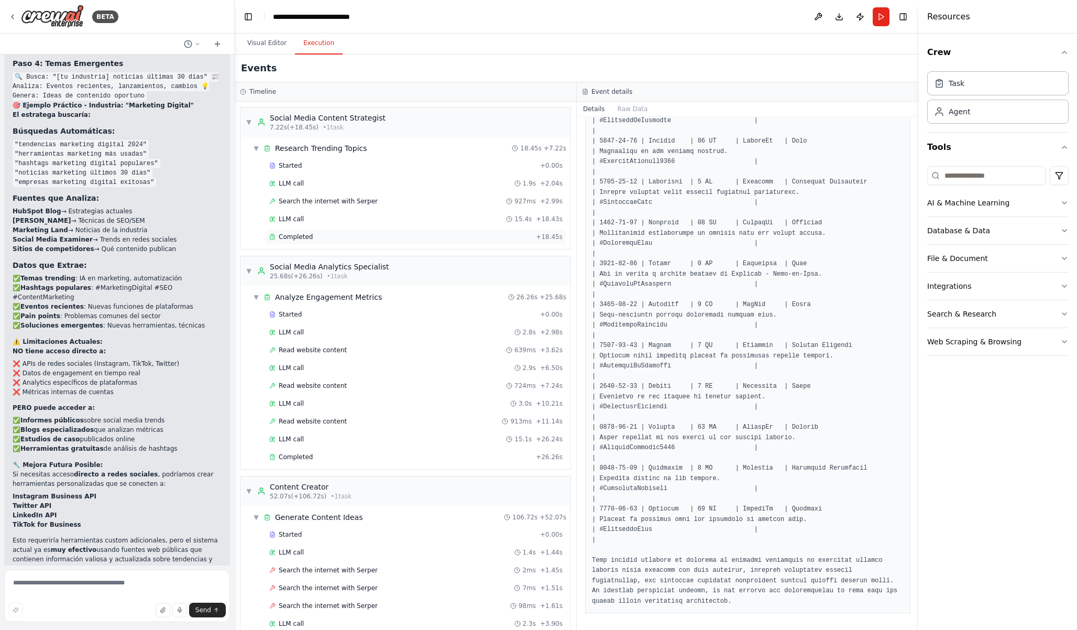
click at [483, 230] on div "Completed + 18.45s" at bounding box center [416, 237] width 301 height 16
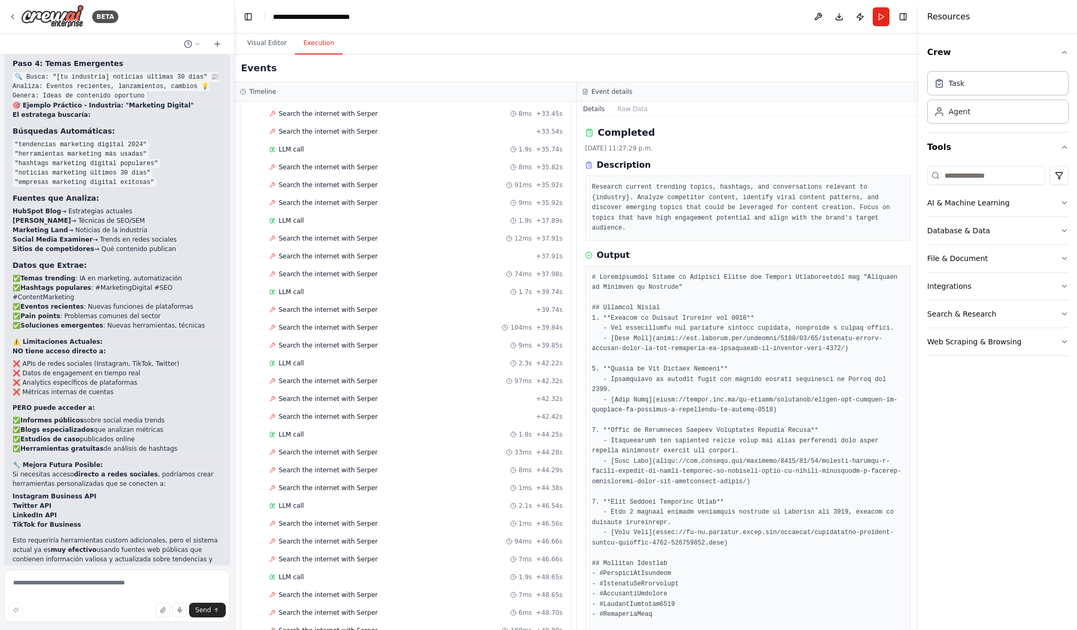
scroll to position [1859, 0]
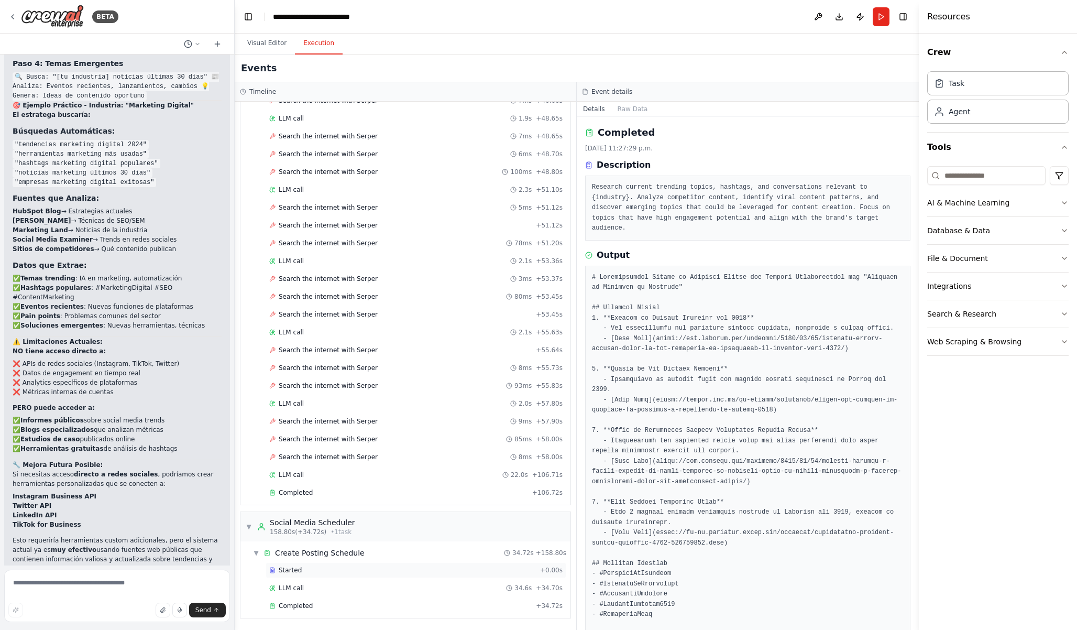
click at [435, 570] on div "Started" at bounding box center [402, 570] width 267 height 8
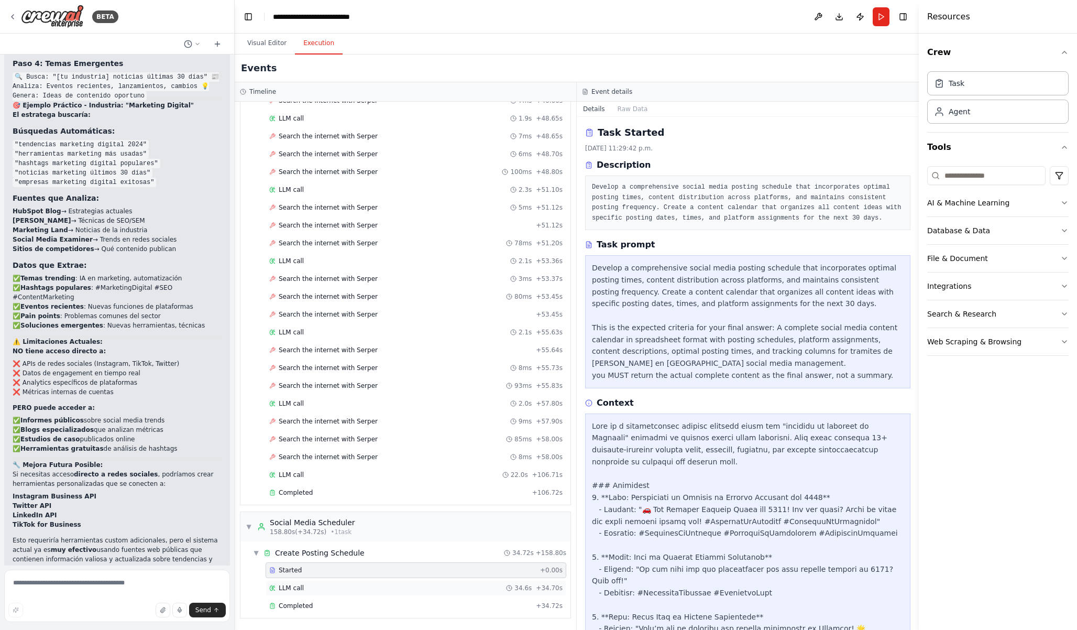
click at [437, 587] on div "LLM call 34.6s + 34.70s" at bounding box center [415, 588] width 293 height 8
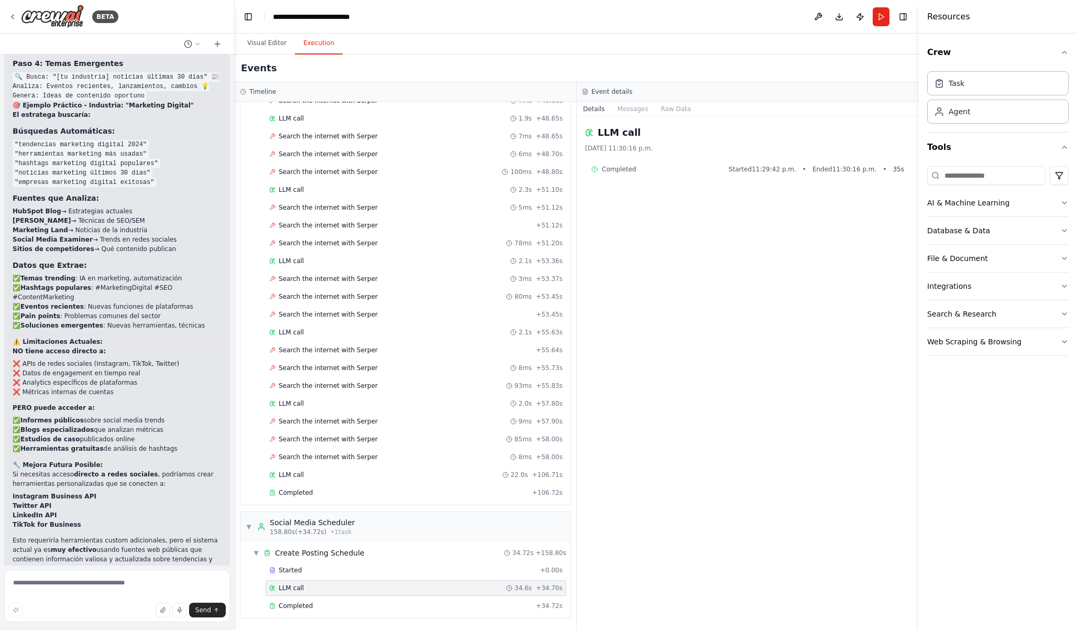
click at [438, 581] on div "LLM call 34.6s + 34.70s" at bounding box center [416, 588] width 301 height 16
click at [438, 573] on div "Started" at bounding box center [402, 570] width 267 height 8
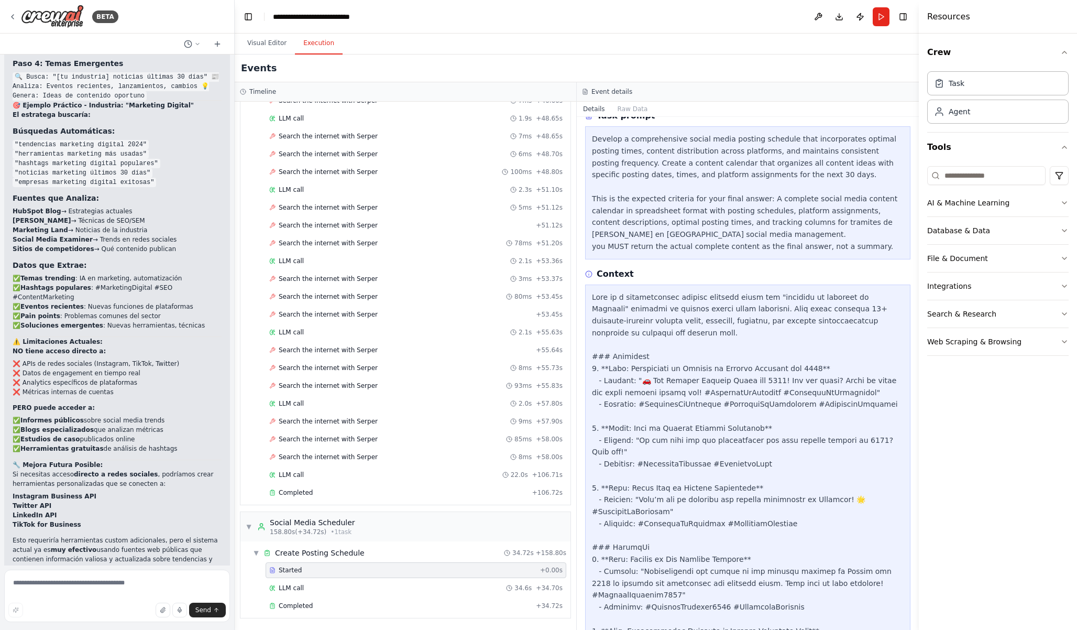
scroll to position [131, 0]
click at [484, 585] on div "LLM call 34.6s + 34.70s" at bounding box center [415, 588] width 293 height 8
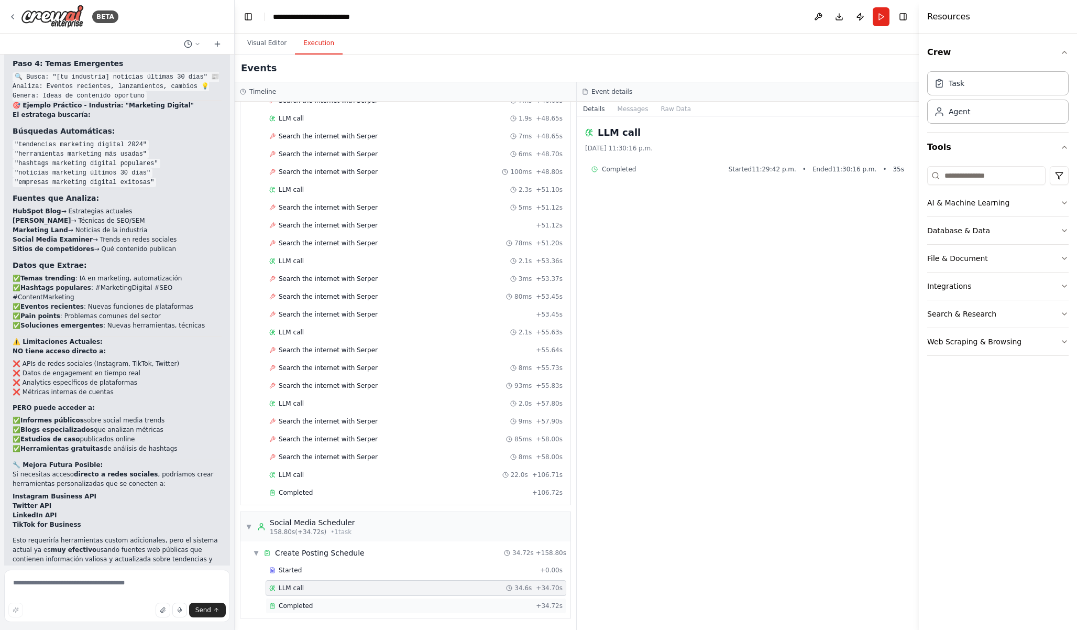
click at [493, 602] on div "Completed" at bounding box center [400, 606] width 263 height 8
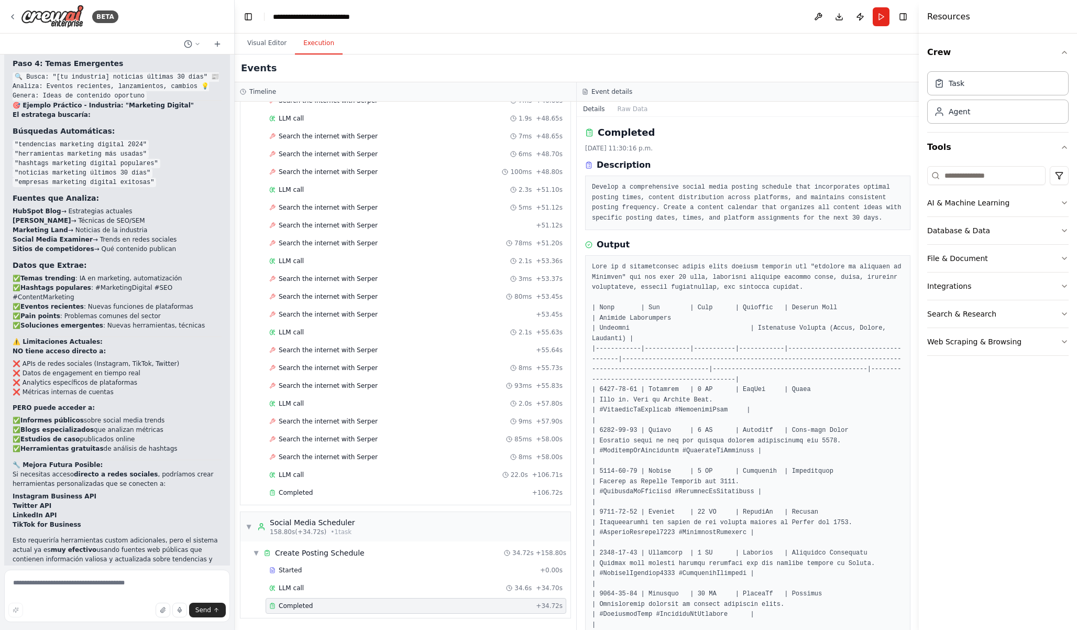
scroll to position [10, 0]
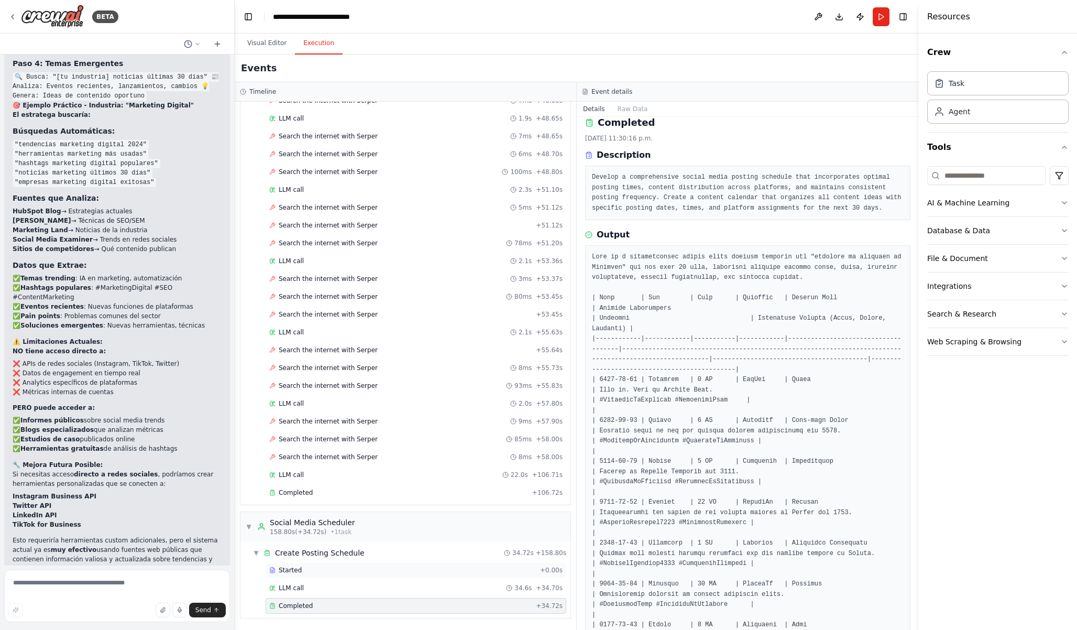
click at [496, 570] on div "Started" at bounding box center [402, 570] width 267 height 8
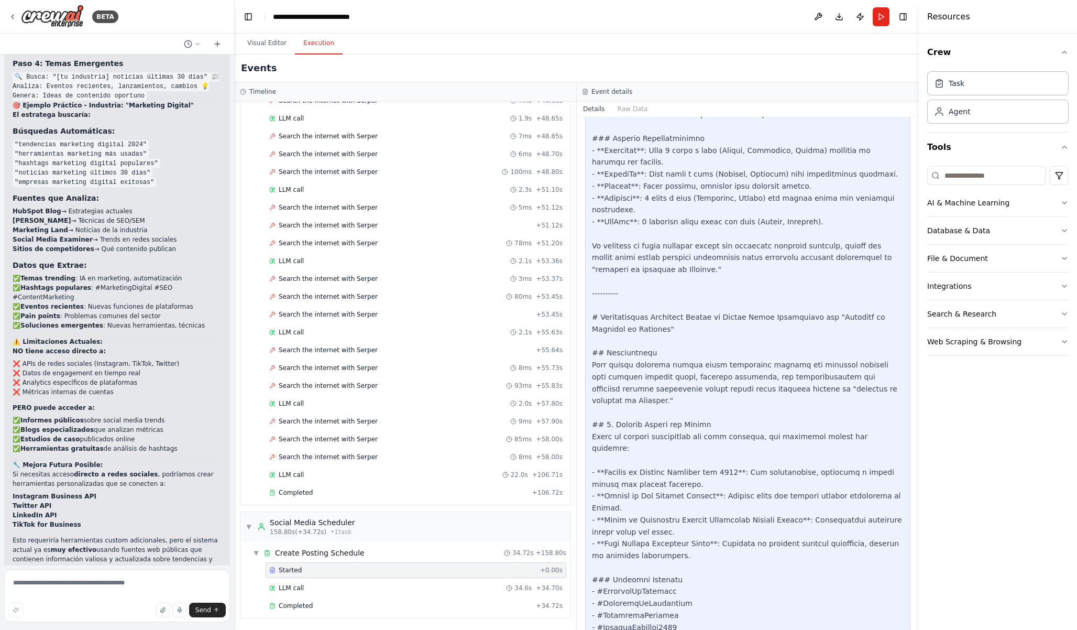
scroll to position [1479, 0]
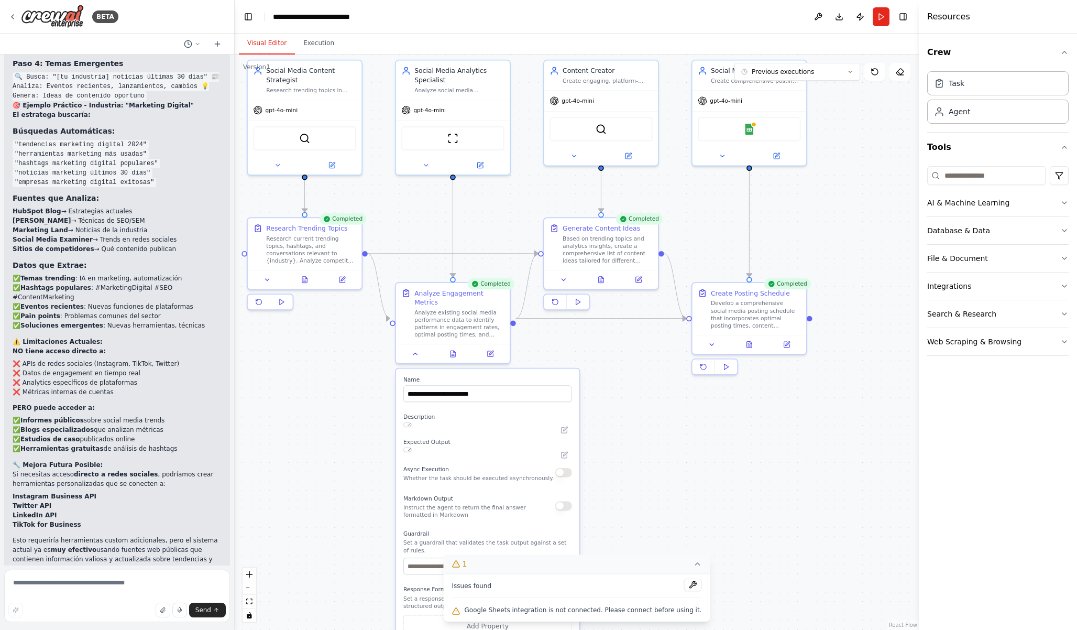
click at [260, 39] on button "Visual Editor" at bounding box center [267, 43] width 56 height 22
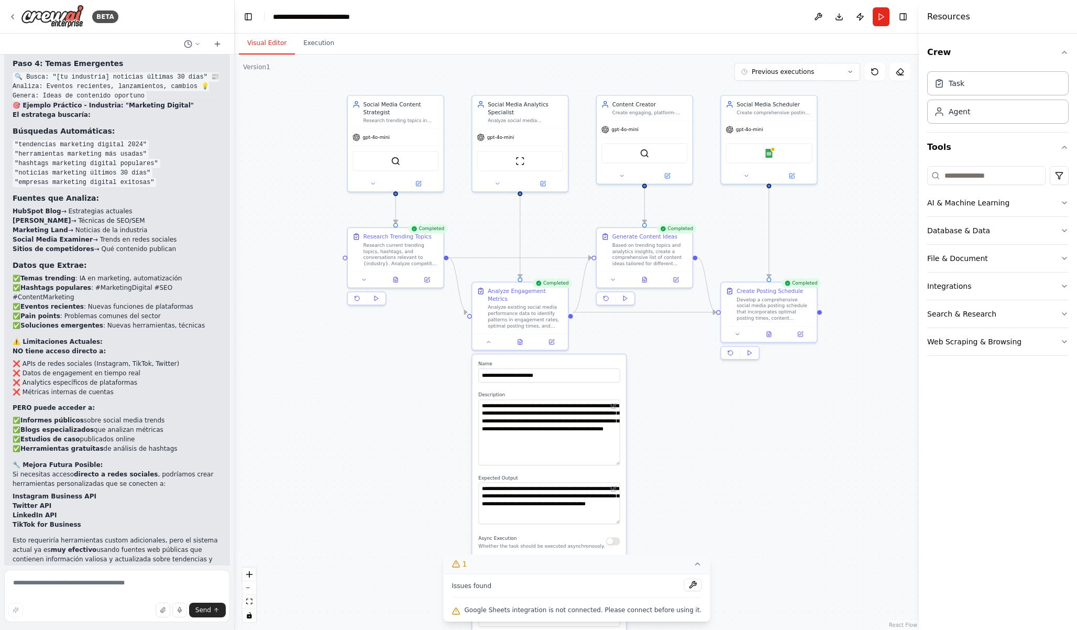
drag, startPoint x: 349, startPoint y: 444, endPoint x: 408, endPoint y: 441, distance: 58.8
click at [408, 441] on div ".deletable-edge-delete-btn { width: 20px; height: 20px; border: 0px solid #ffff…" at bounding box center [577, 341] width 684 height 575
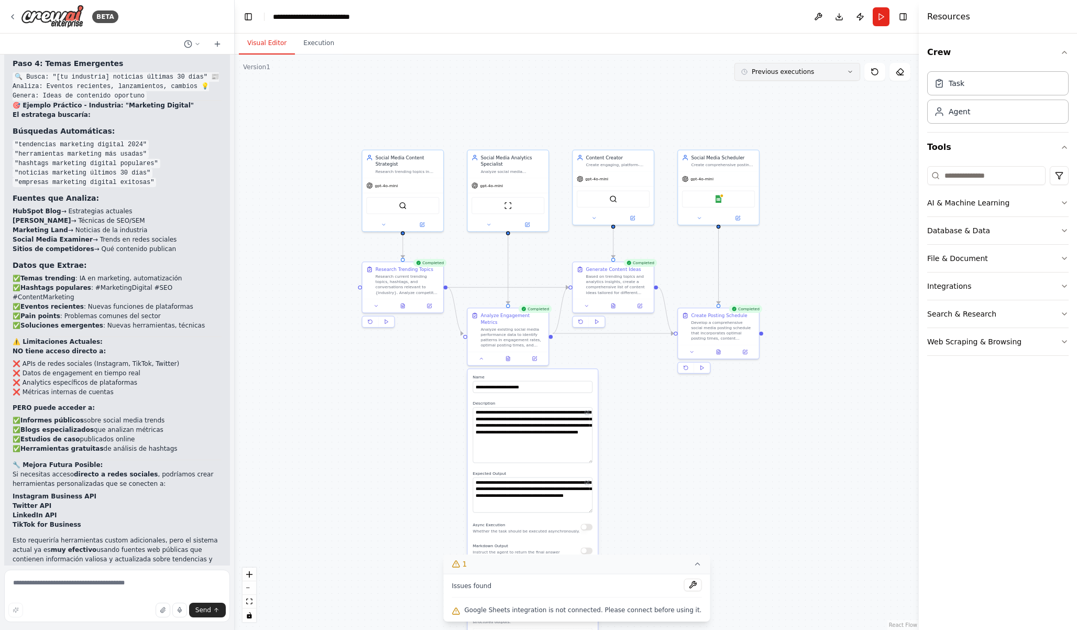
click at [850, 74] on icon at bounding box center [850, 72] width 6 height 6
click at [815, 171] on div ".deletable-edge-delete-btn { width: 20px; height: 20px; border: 0px solid #ffff…" at bounding box center [577, 341] width 684 height 575
click at [155, 586] on textarea at bounding box center [117, 596] width 226 height 52
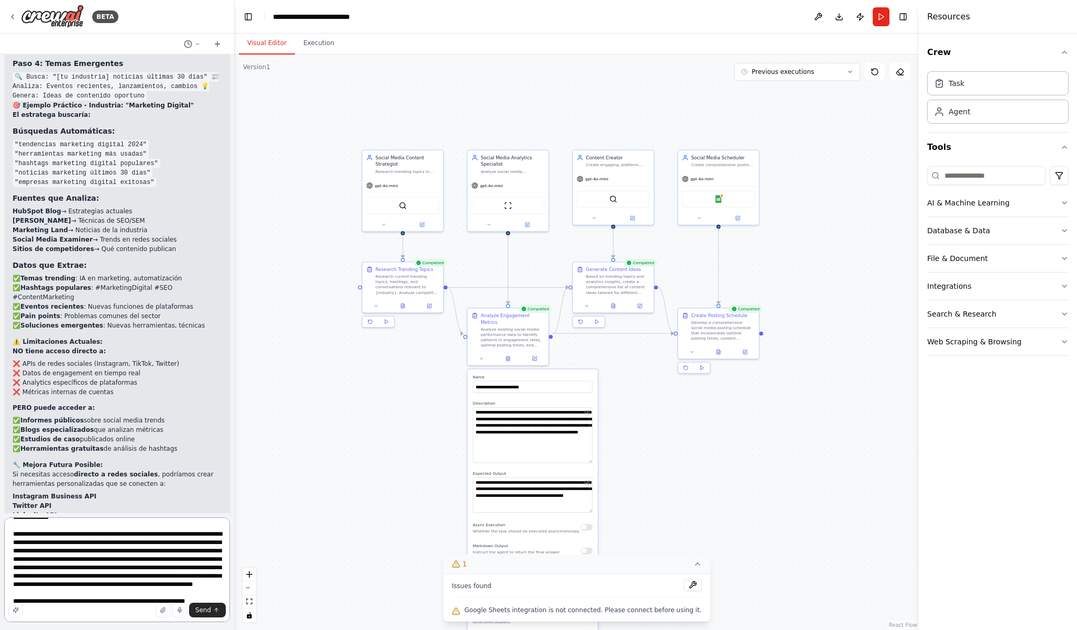
scroll to position [38, 0]
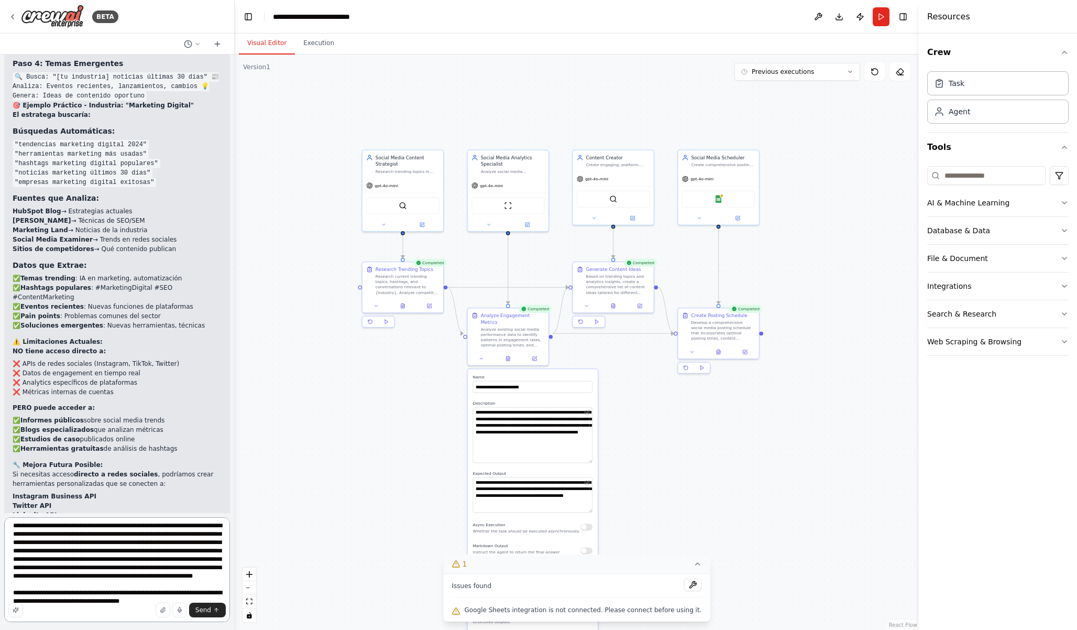
type textarea "**********"
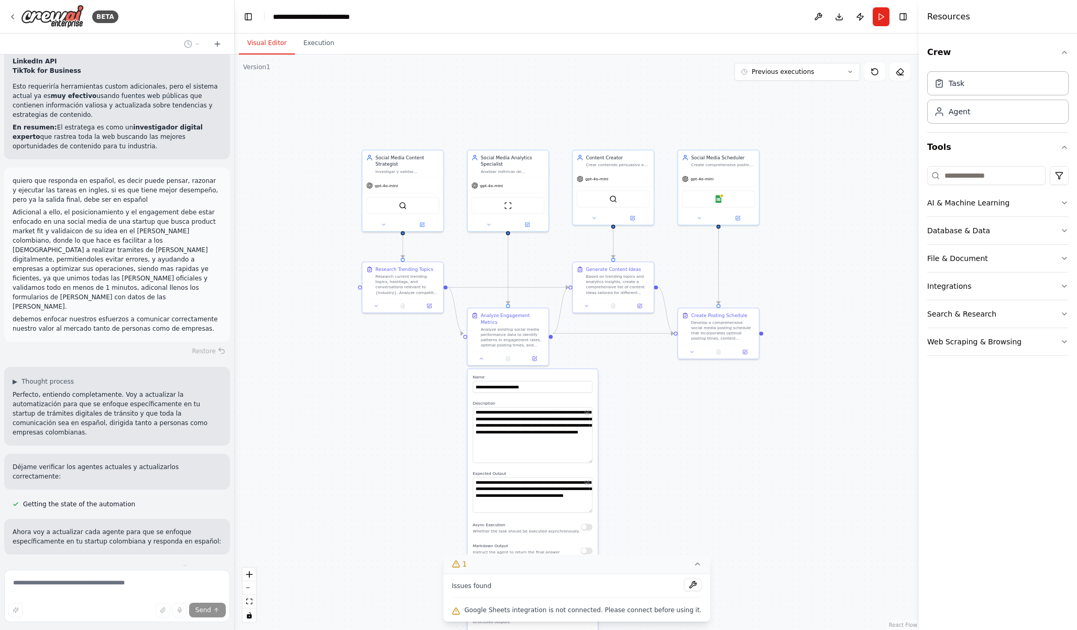
scroll to position [3463, 0]
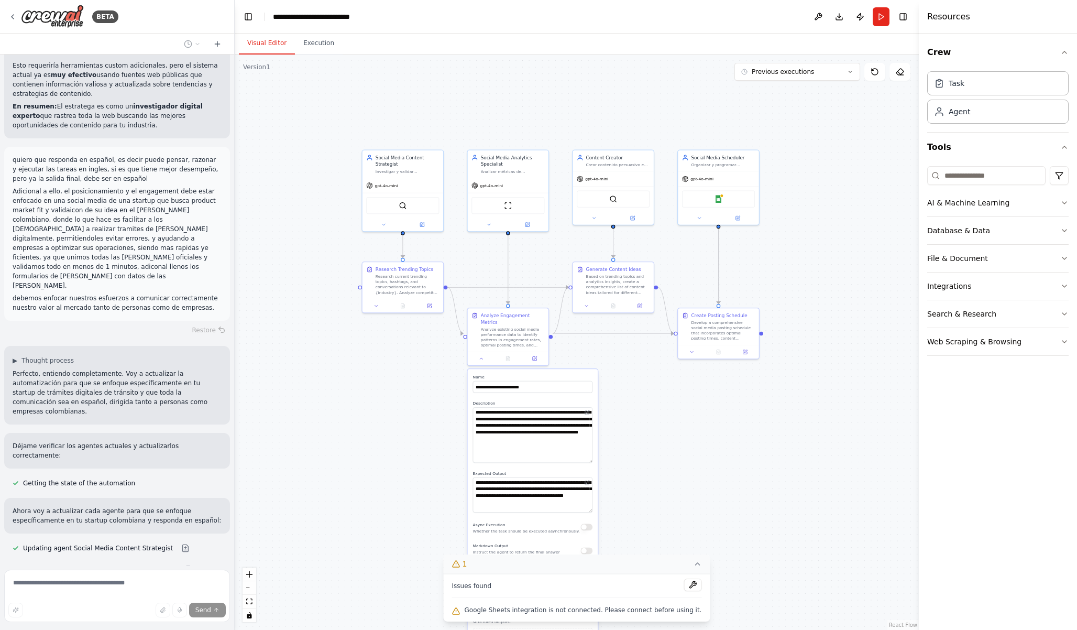
click at [430, 455] on div ".deletable-edge-delete-btn { width: 20px; height: 20px; border: 0px solid #ffff…" at bounding box center [577, 341] width 684 height 575
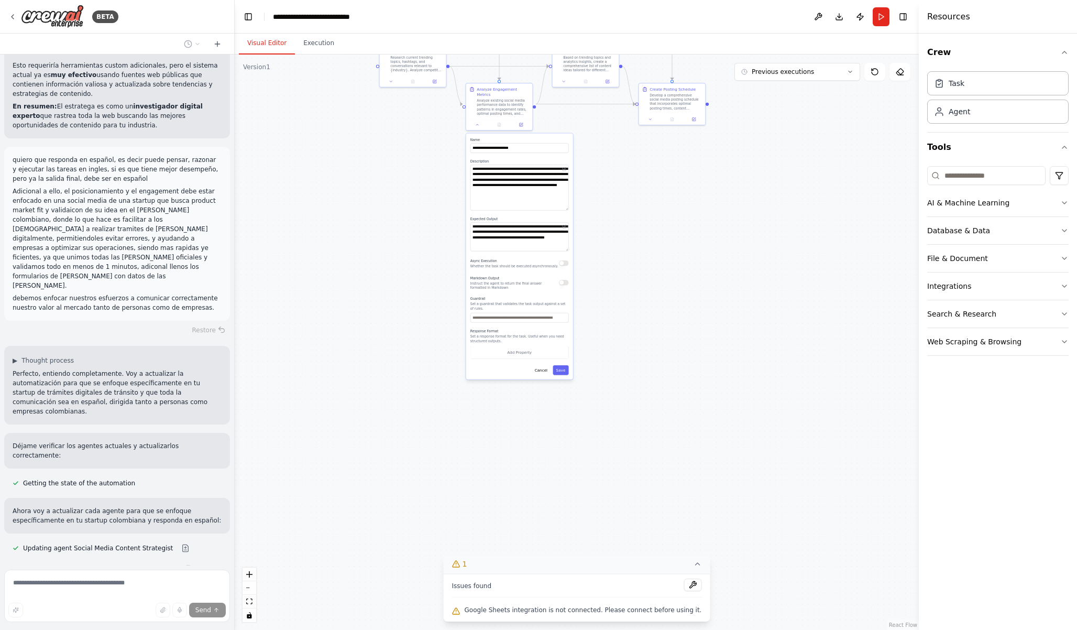
drag, startPoint x: 430, startPoint y: 455, endPoint x: 439, endPoint y: 199, distance: 256.4
click at [438, 199] on div ".deletable-edge-delete-btn { width: 20px; height: 20px; border: 0px solid #ffff…" at bounding box center [577, 341] width 684 height 575
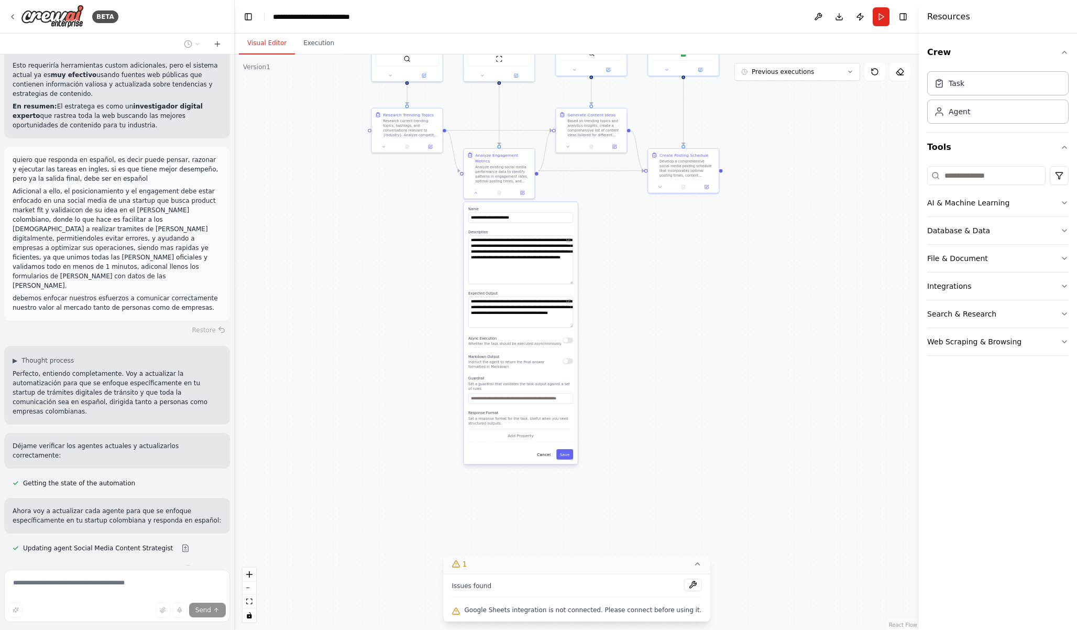
drag, startPoint x: 416, startPoint y: 292, endPoint x: 416, endPoint y: 397, distance: 105.3
click at [416, 397] on div ".deletable-edge-delete-btn { width: 20px; height: 20px; border: 0px solid #ffff…" at bounding box center [577, 341] width 684 height 575
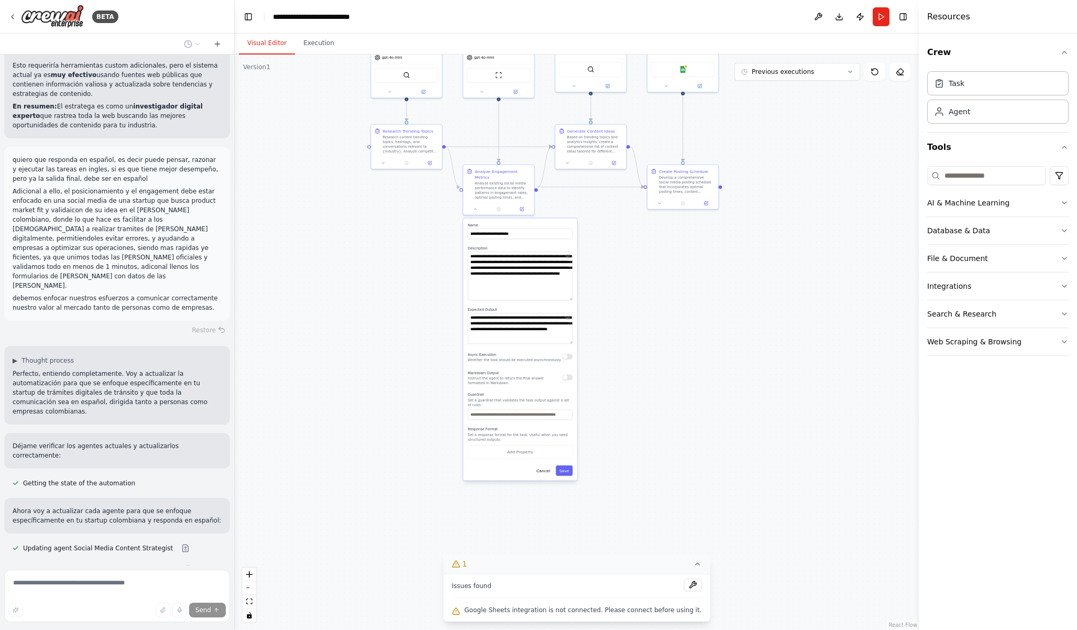
click at [416, 397] on div ".deletable-edge-delete-btn { width: 20px; height: 20px; border: 0px solid #ffff…" at bounding box center [577, 341] width 684 height 575
click at [545, 465] on button "Cancel" at bounding box center [543, 470] width 20 height 10
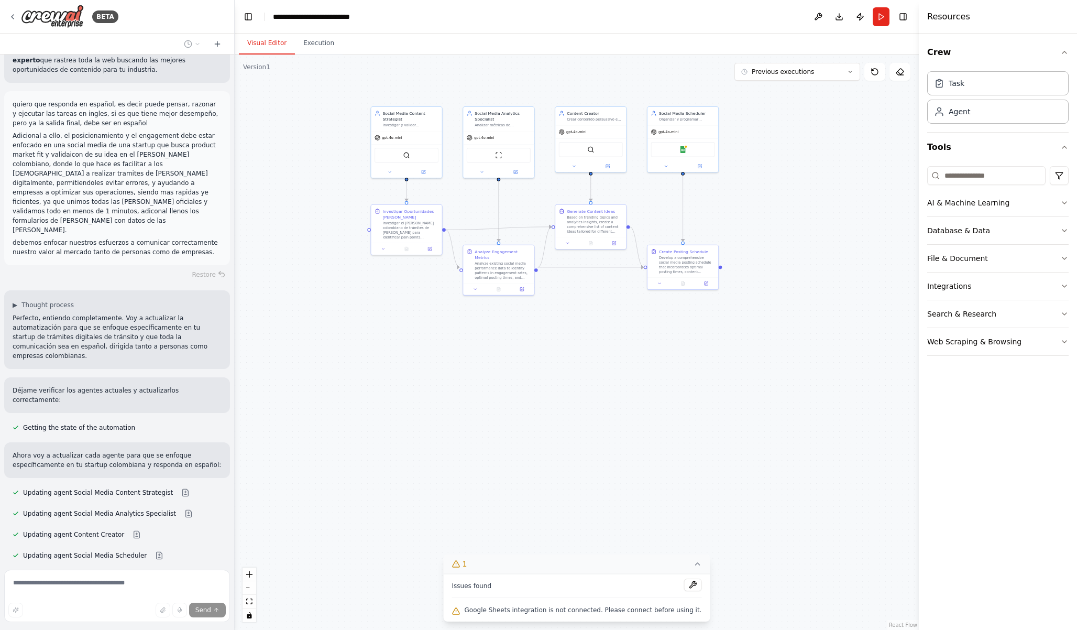
scroll to position [3528, 0]
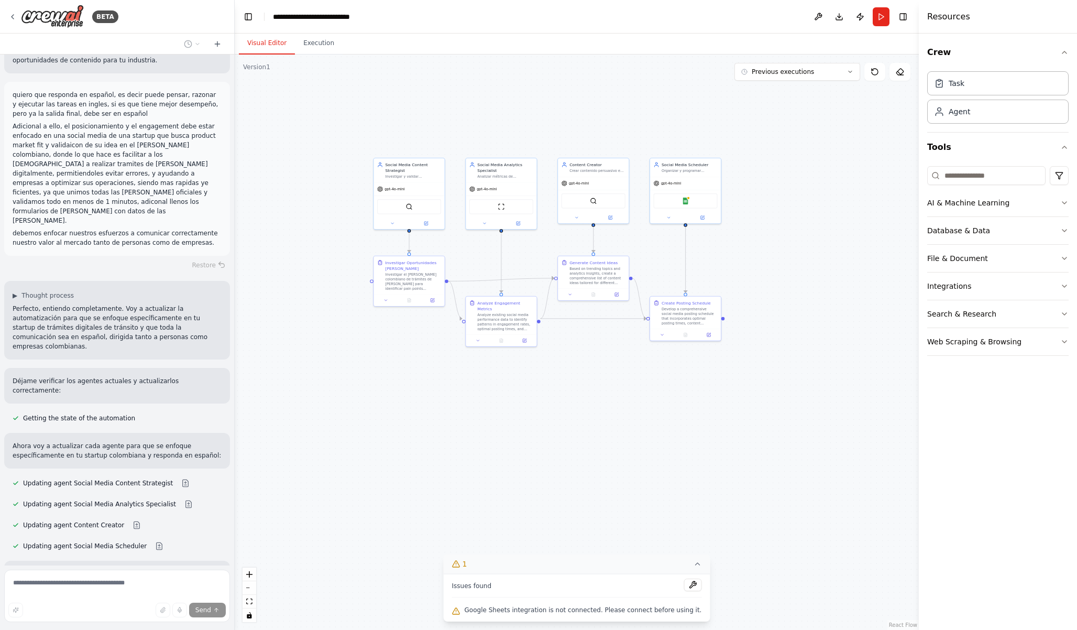
drag, startPoint x: 405, startPoint y: 310, endPoint x: 409, endPoint y: 449, distance: 138.9
click at [409, 449] on div ".deletable-edge-delete-btn { width: 20px; height: 20px; border: 0px solid #ffff…" at bounding box center [577, 341] width 684 height 575
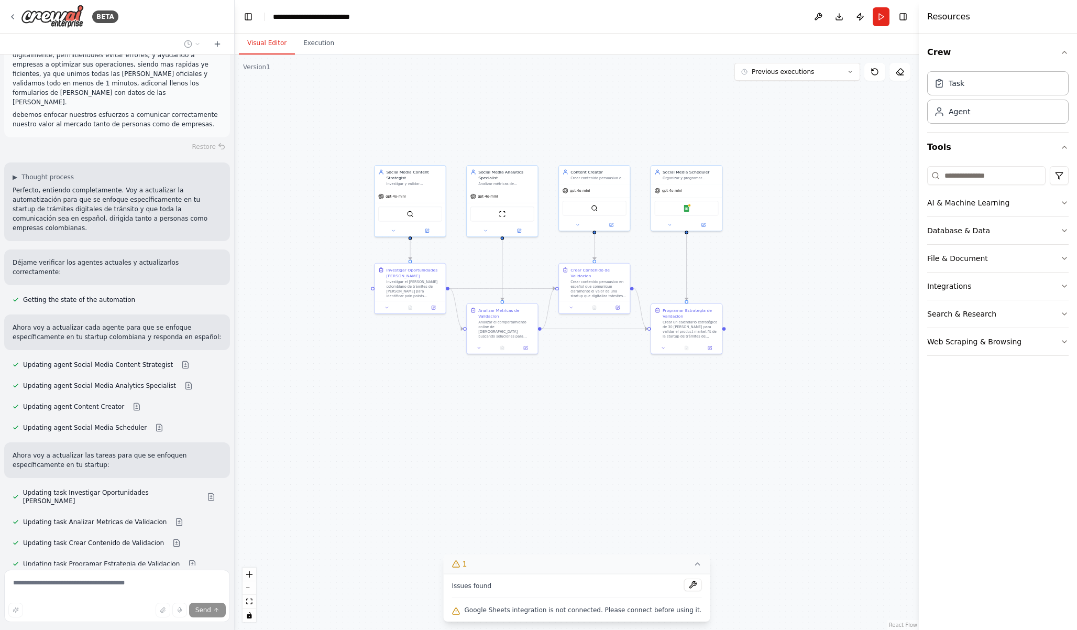
scroll to position [3732, 0]
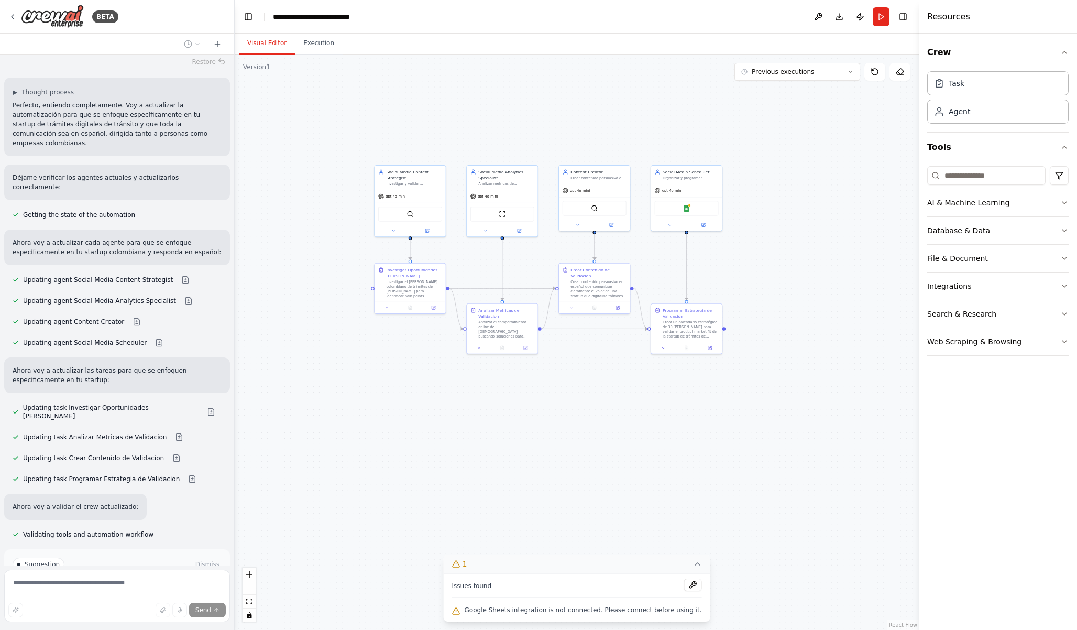
click at [119, 605] on span "Run Automation" at bounding box center [121, 609] width 51 height 8
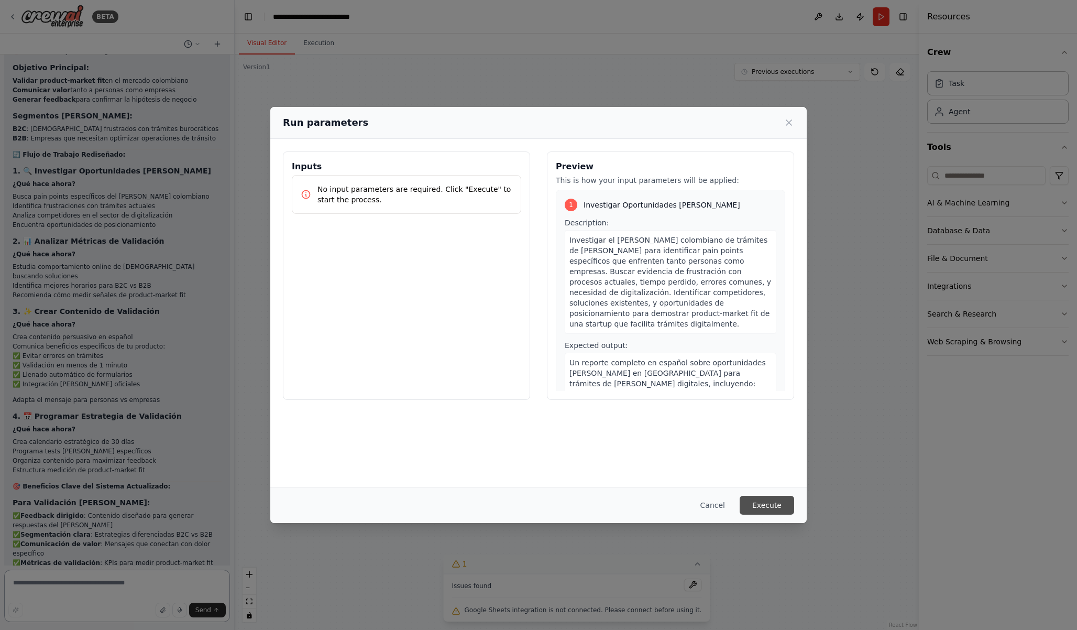
scroll to position [4322, 0]
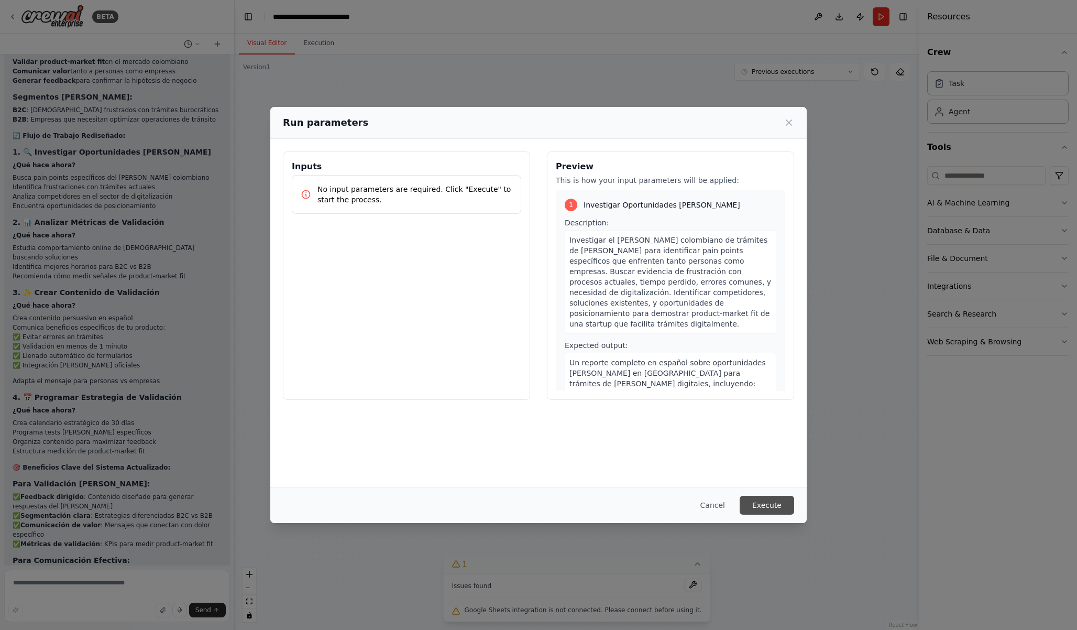
click at [759, 502] on button "Execute" at bounding box center [767, 505] width 54 height 19
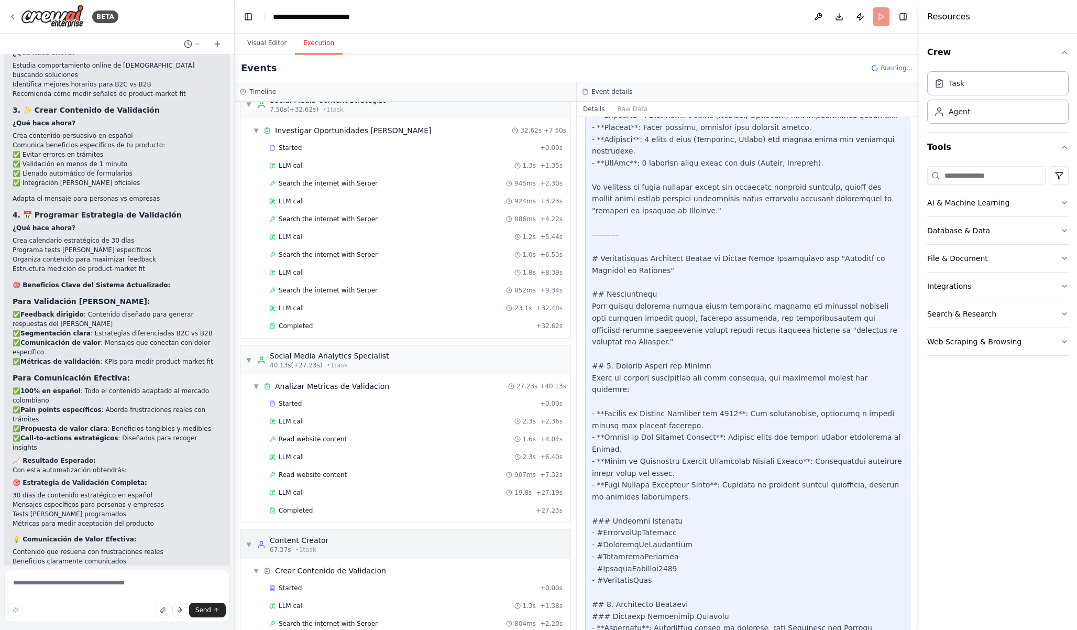
scroll to position [0, 0]
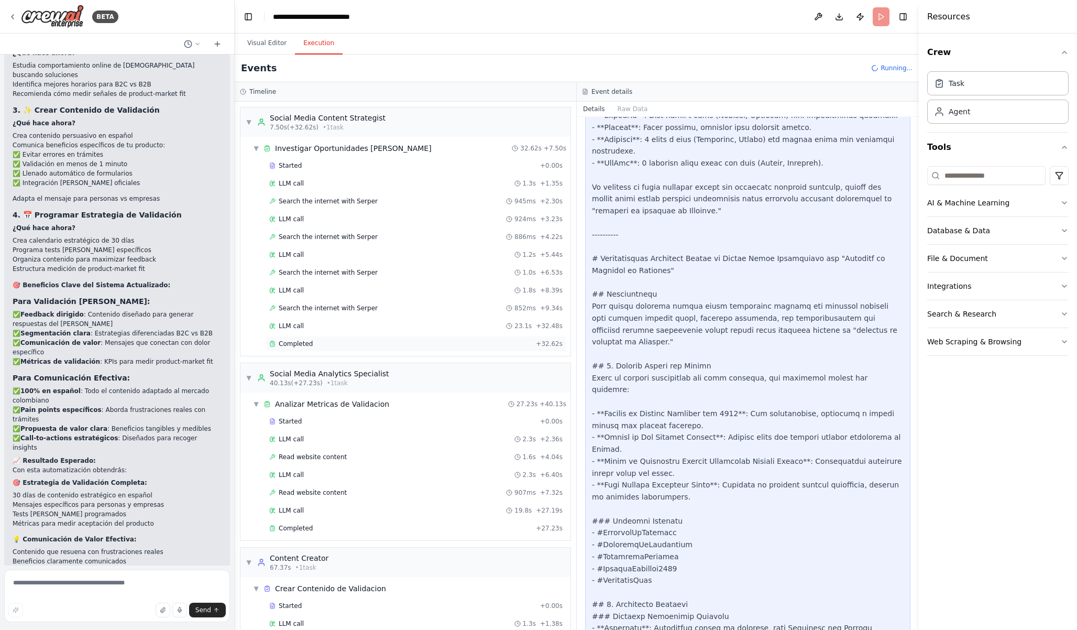
click at [396, 340] on div "Completed" at bounding box center [400, 344] width 263 height 8
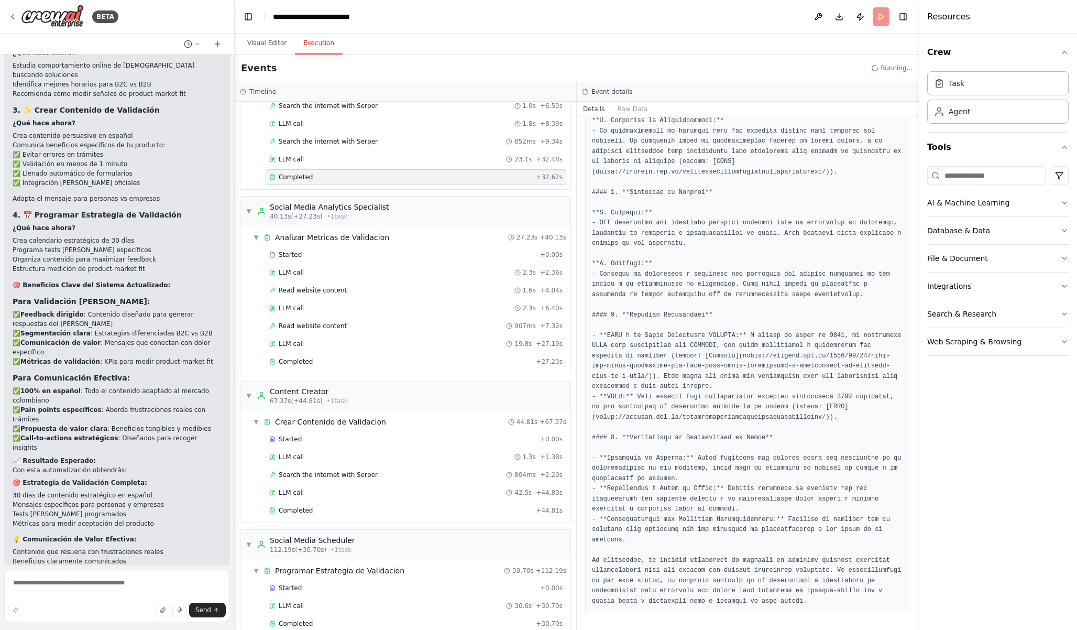
scroll to position [184, 0]
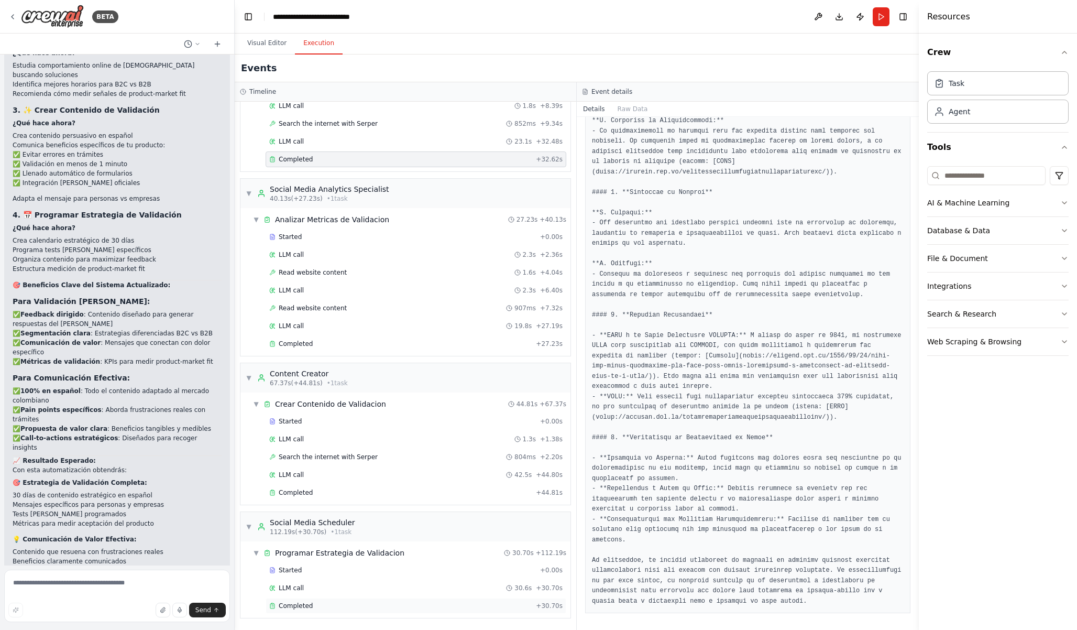
click at [476, 602] on div "Completed" at bounding box center [400, 606] width 263 height 8
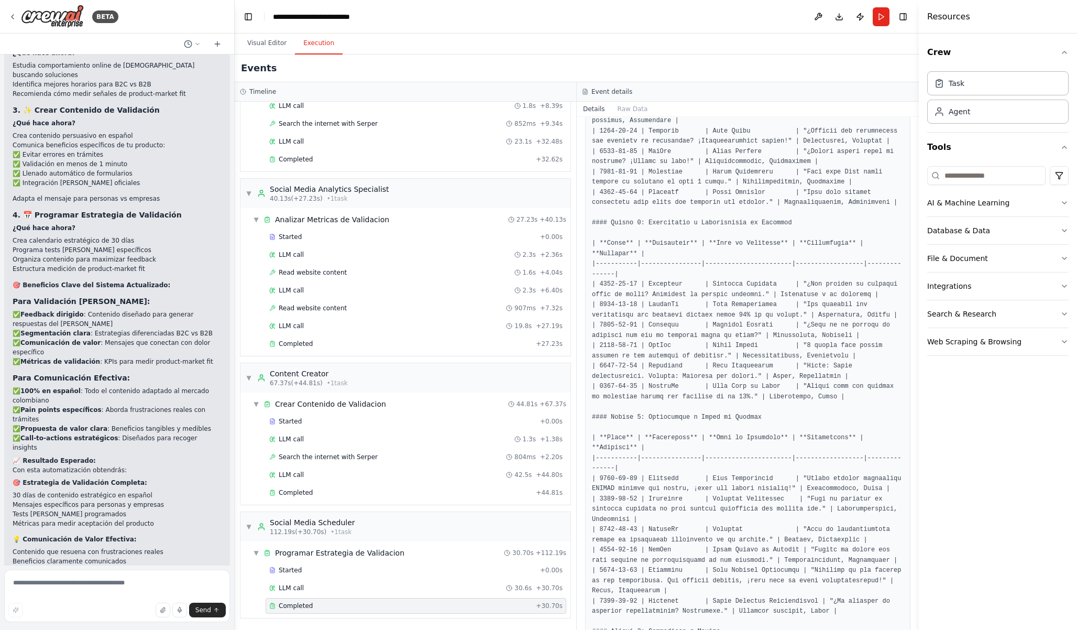
scroll to position [320, 0]
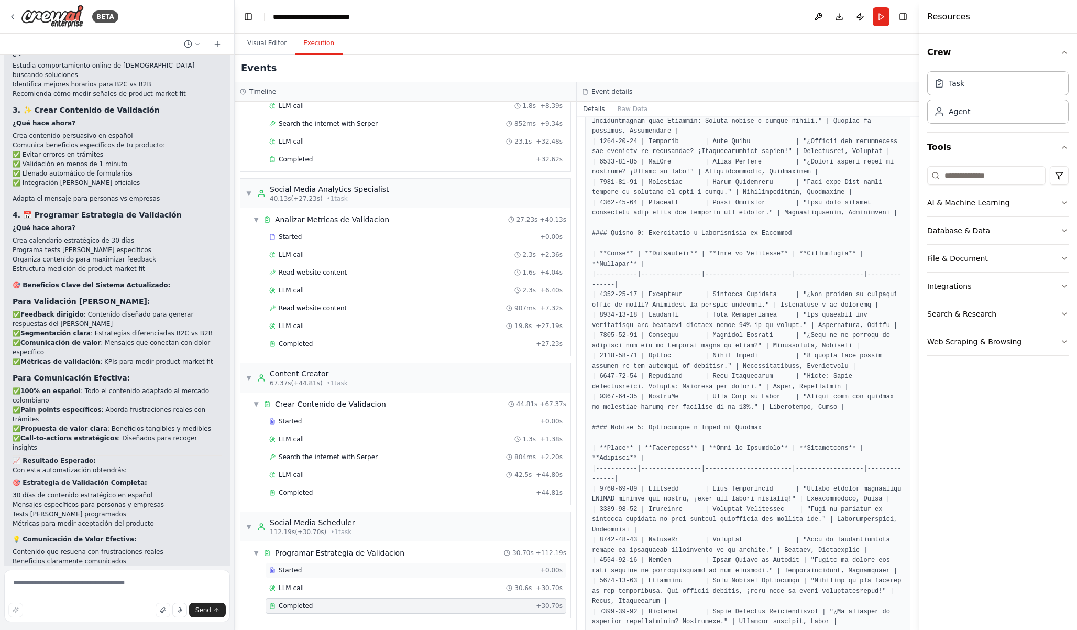
click at [431, 565] on div "Started + 0.00s" at bounding box center [416, 570] width 301 height 16
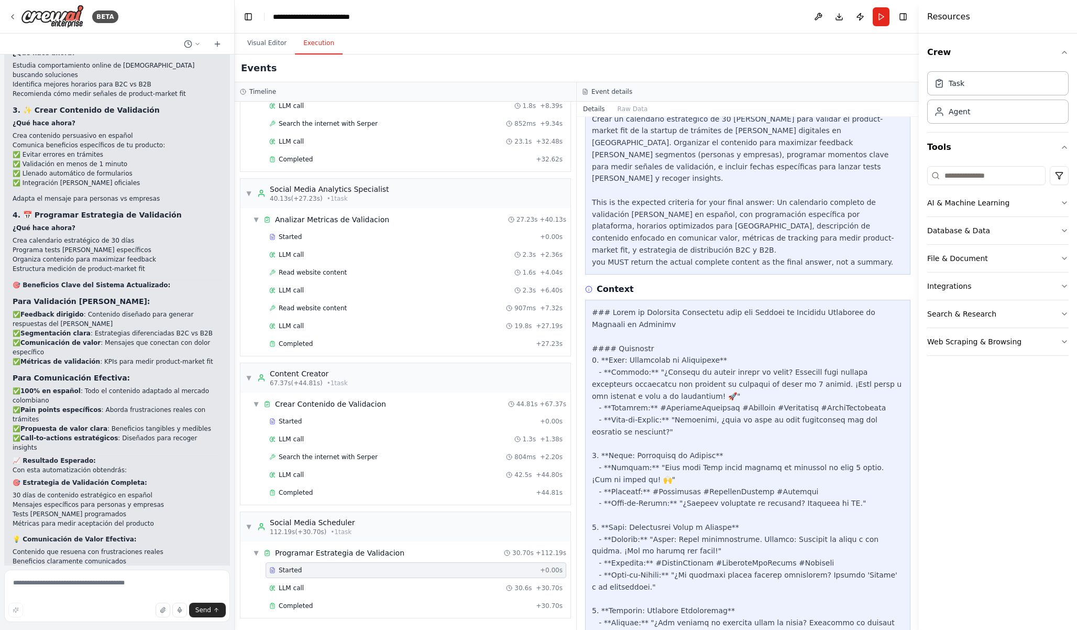
scroll to position [102, 0]
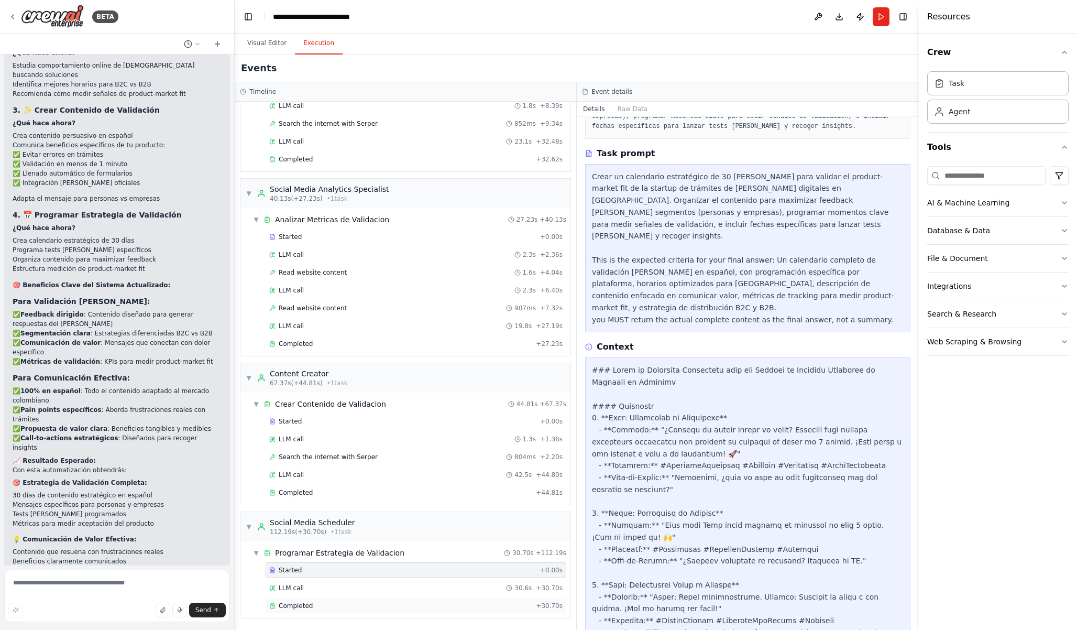
click at [394, 603] on div "Completed" at bounding box center [400, 606] width 263 height 8
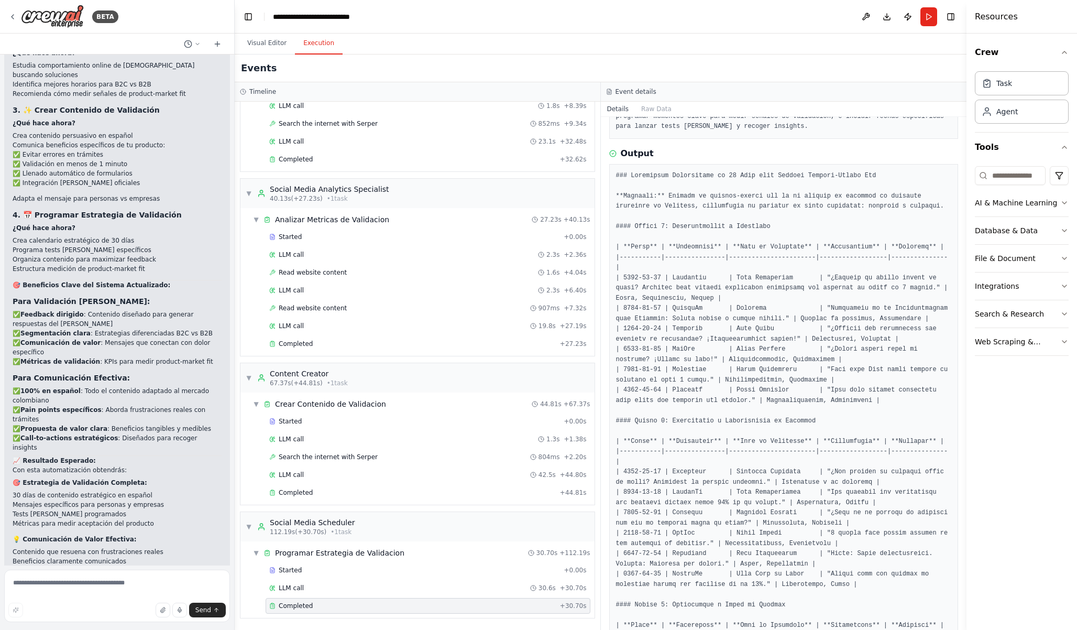
drag, startPoint x: 920, startPoint y: 274, endPoint x: 1077, endPoint y: 326, distance: 165.2
click at [1077, 326] on div "Resources Crew Task Agent Tools AI & Machine Learning Database & Data File & Do…" at bounding box center [1022, 315] width 111 height 630
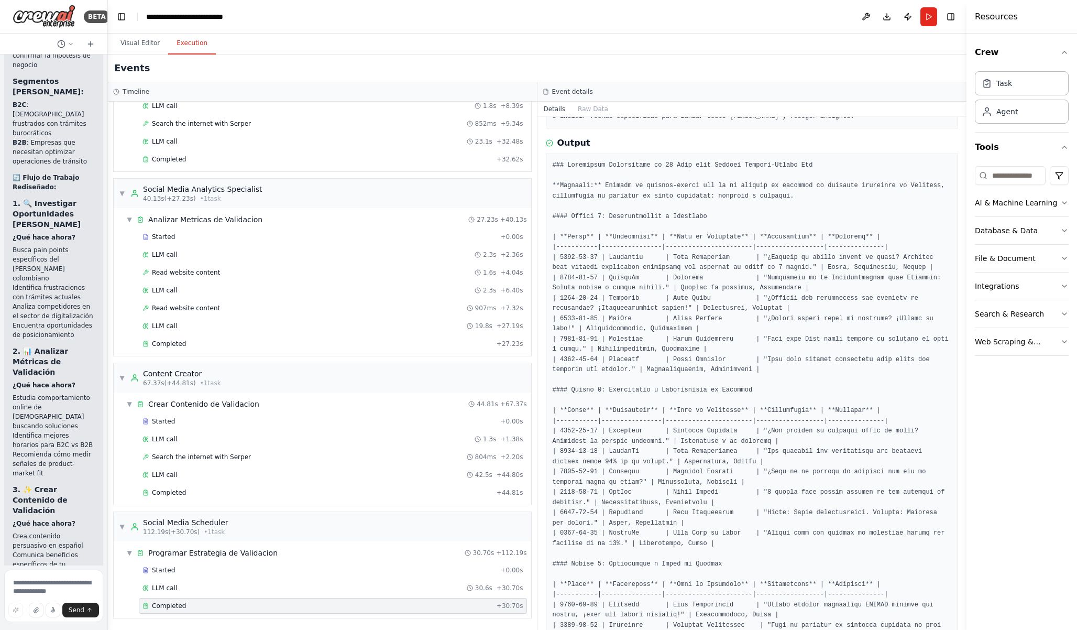
scroll to position [8332, 0]
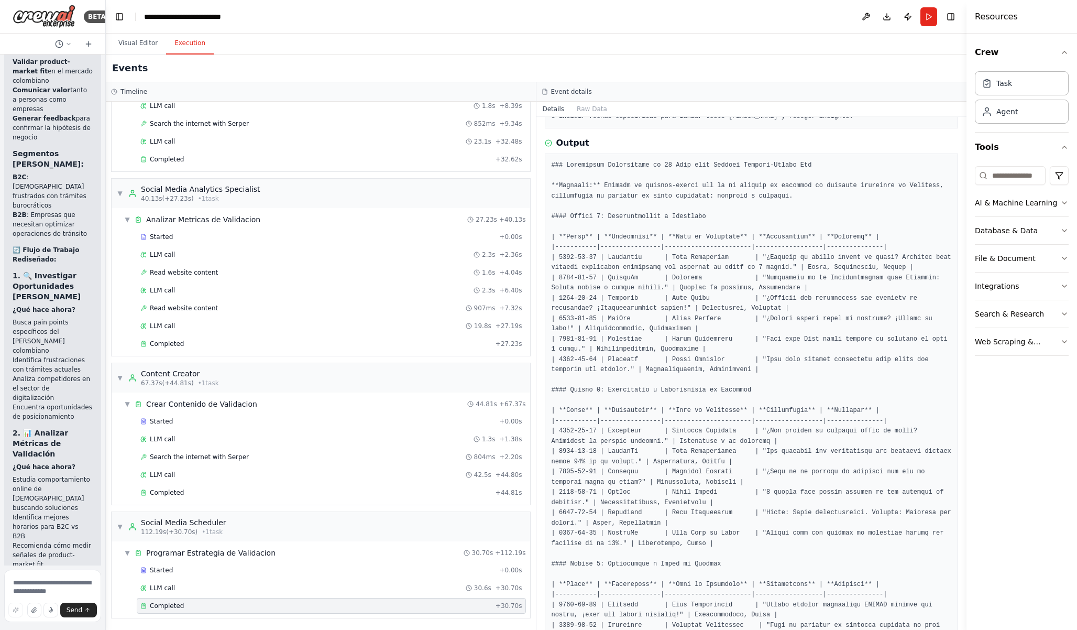
drag, startPoint x: 233, startPoint y: 276, endPoint x: 59, endPoint y: 298, distance: 175.3
click at [59, 298] on div "BETA Create a crew that schedules and publishes social media content across mul…" at bounding box center [53, 315] width 106 height 630
click at [966, 252] on button "Toggle Sidebar" at bounding box center [967, 315] width 8 height 630
drag, startPoint x: 966, startPoint y: 253, endPoint x: 1034, endPoint y: 254, distance: 68.1
click at [1034, 254] on div "Resources Crew Task Agent Tools AI & Machine Learning Database & Data File & Do…" at bounding box center [1024, 315] width 106 height 630
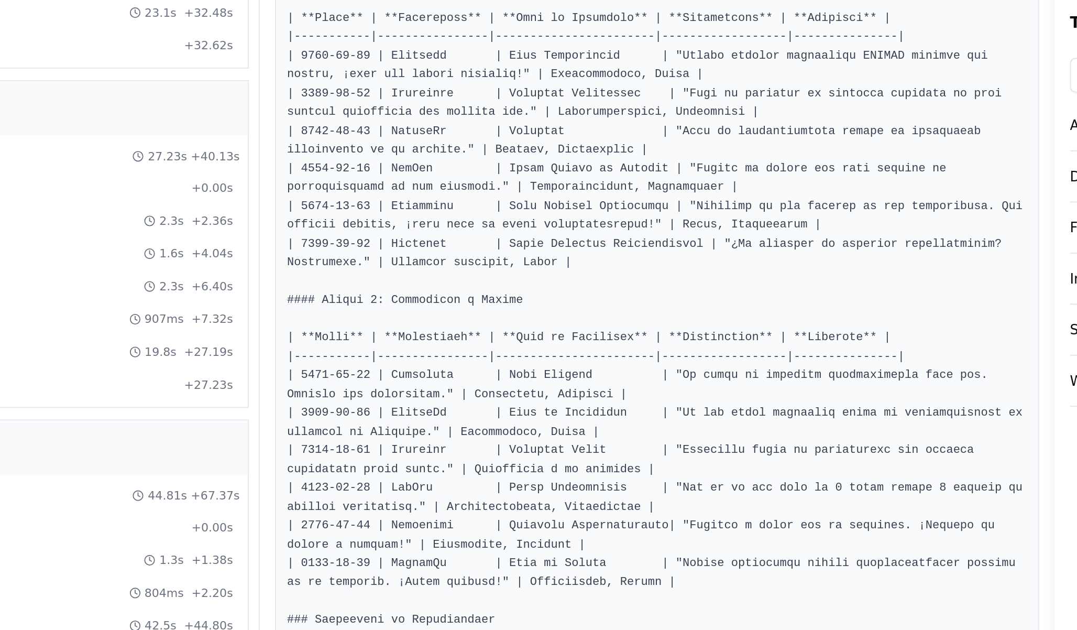
scroll to position [544, 0]
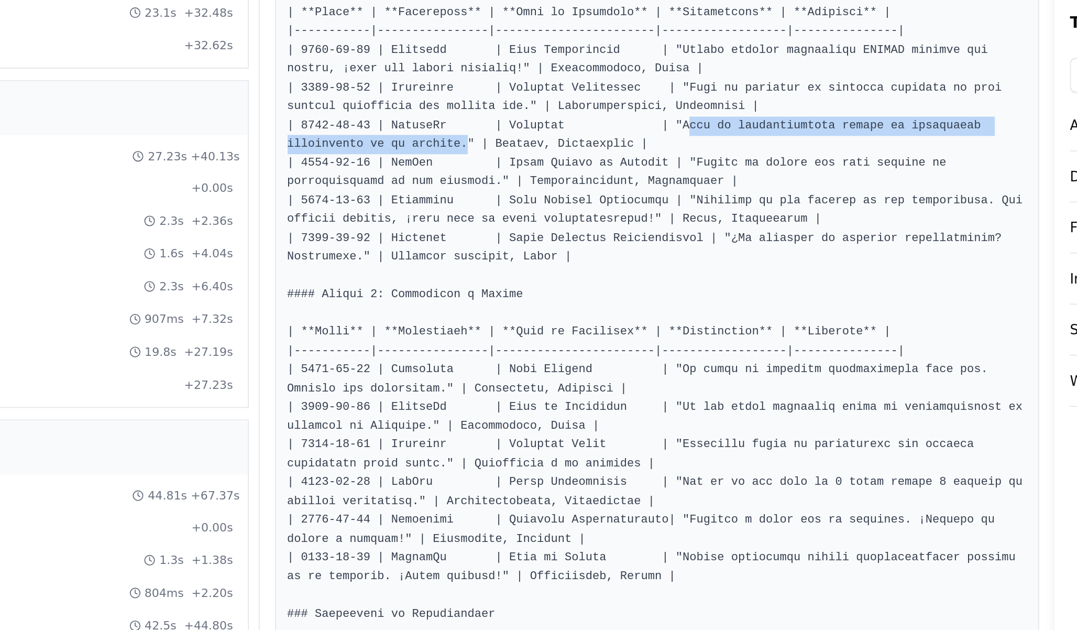
drag, startPoint x: 771, startPoint y: 203, endPoint x: 652, endPoint y: 215, distance: 119.6
click at [652, 215] on pre at bounding box center [755, 178] width 402 height 920
drag, startPoint x: 770, startPoint y: 203, endPoint x: 651, endPoint y: 210, distance: 118.6
click at [651, 210] on pre at bounding box center [755, 178] width 402 height 920
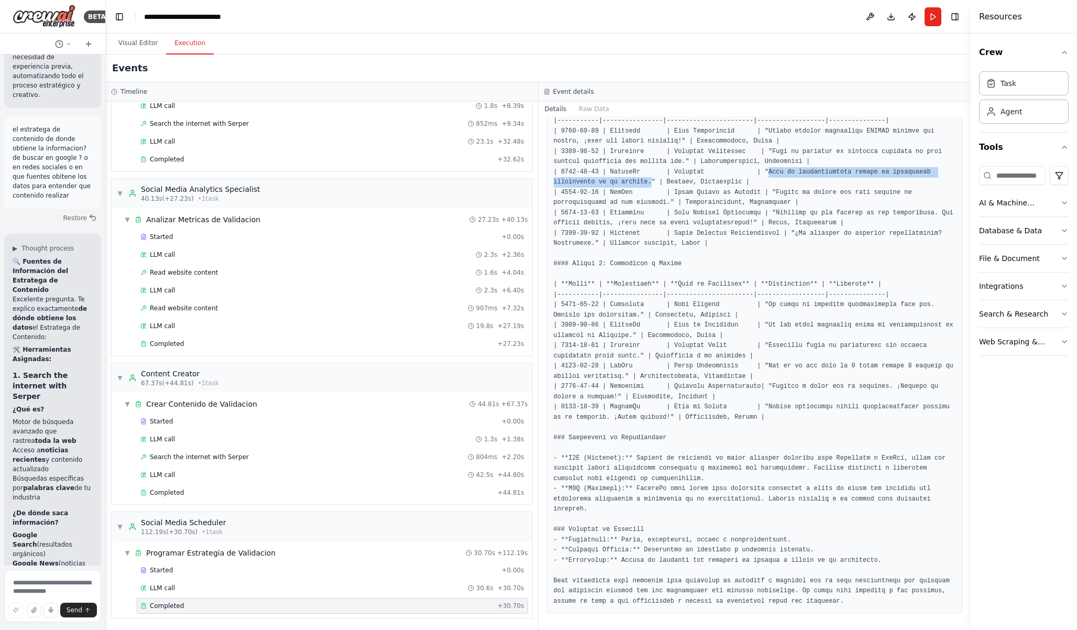
scroll to position [4130, 0]
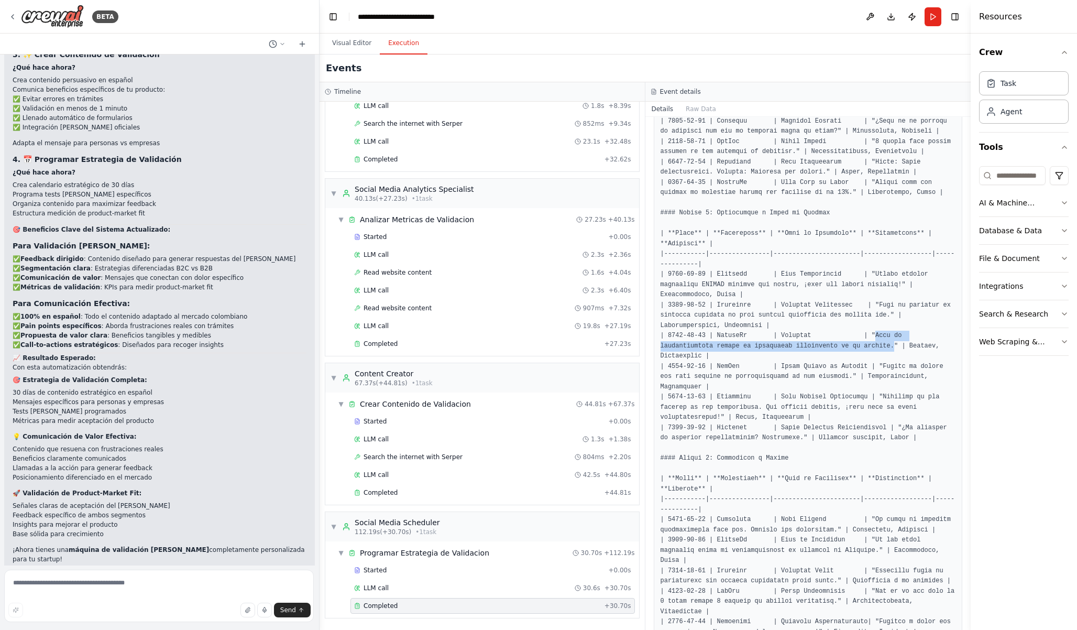
drag, startPoint x: 105, startPoint y: 35, endPoint x: 320, endPoint y: 34, distance: 215.4
click at [321, 35] on div "BETA Create a crew that schedules and publishes social media content across mul…" at bounding box center [538, 315] width 1077 height 630
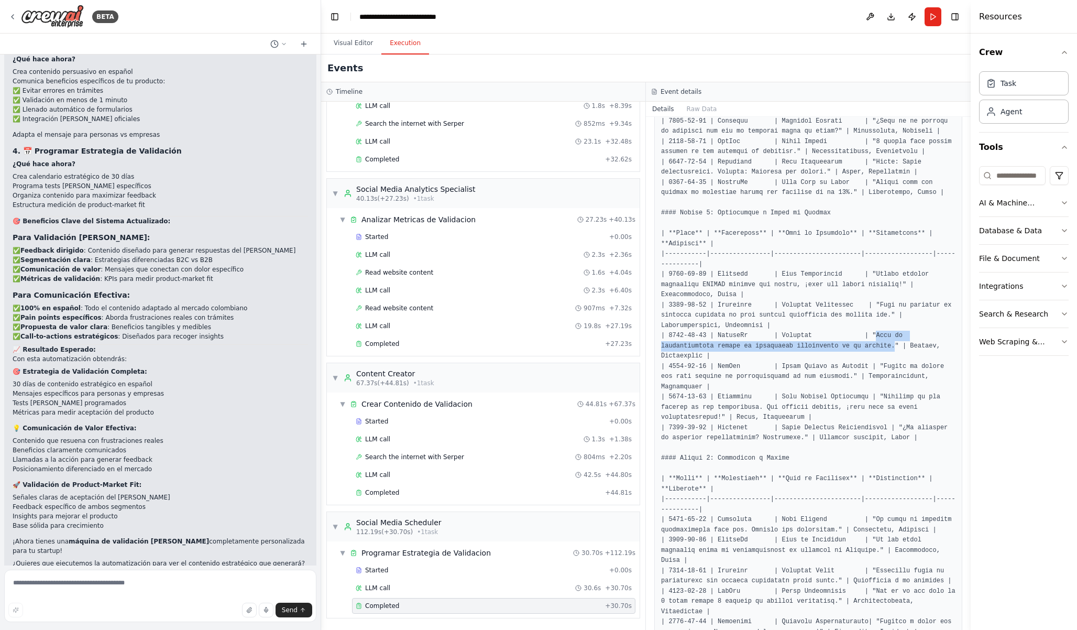
scroll to position [606, 0]
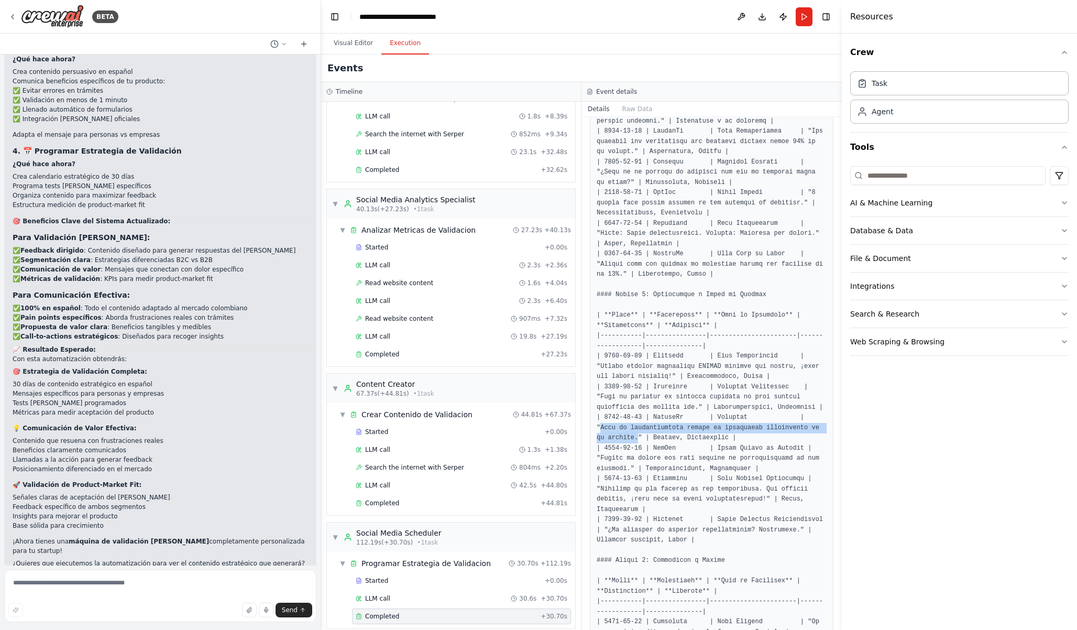
drag, startPoint x: 971, startPoint y: 42, endPoint x: 842, endPoint y: 42, distance: 129.9
click at [842, 42] on div at bounding box center [844, 315] width 4 height 630
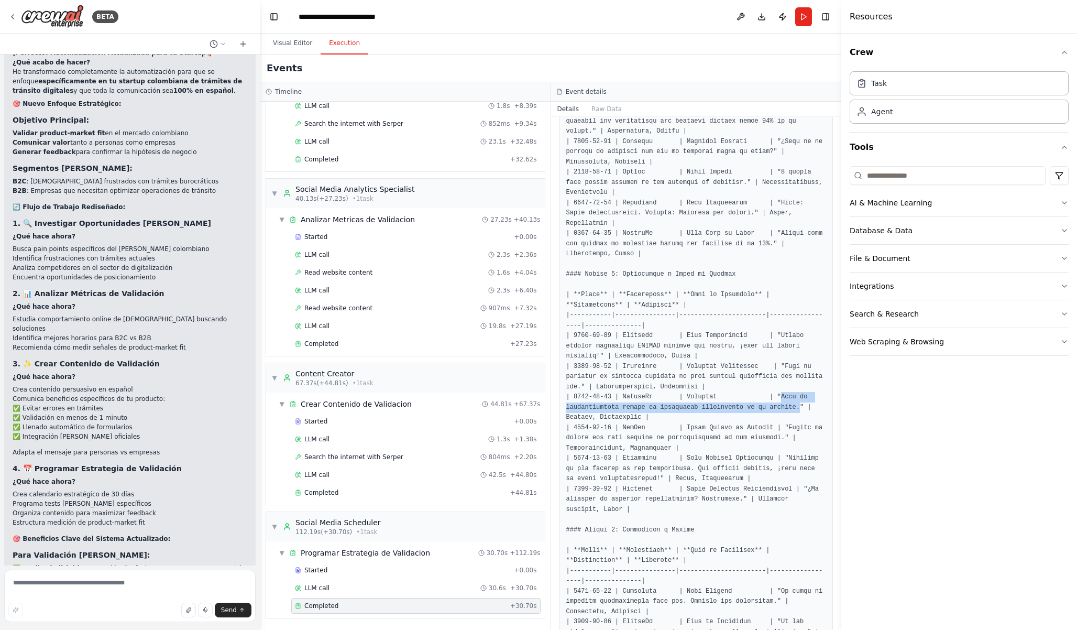
scroll to position [596, 0]
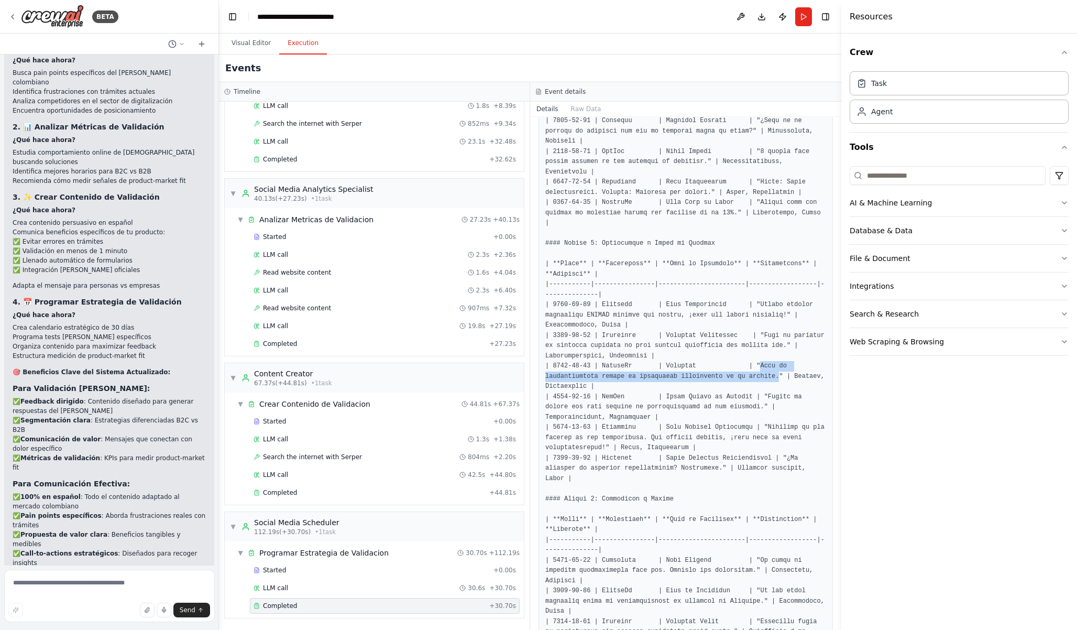
drag, startPoint x: 317, startPoint y: 293, endPoint x: 219, endPoint y: 301, distance: 98.3
click at [219, 301] on div "BETA Create a crew that schedules and publishes social media content across mul…" at bounding box center [538, 315] width 1077 height 630
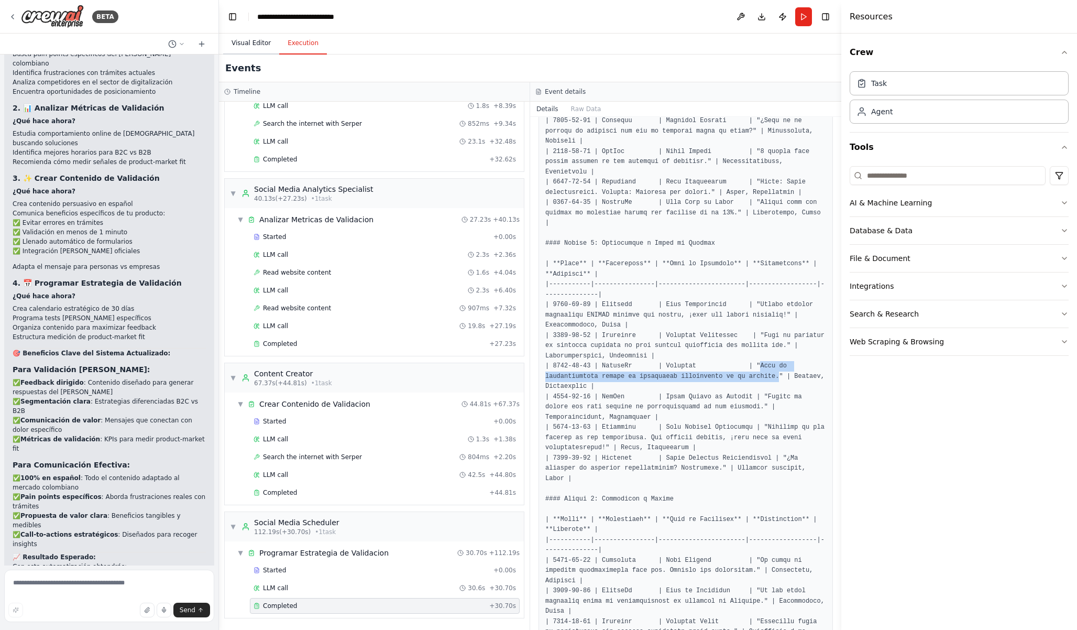
click at [241, 44] on button "Visual Editor" at bounding box center [251, 43] width 56 height 22
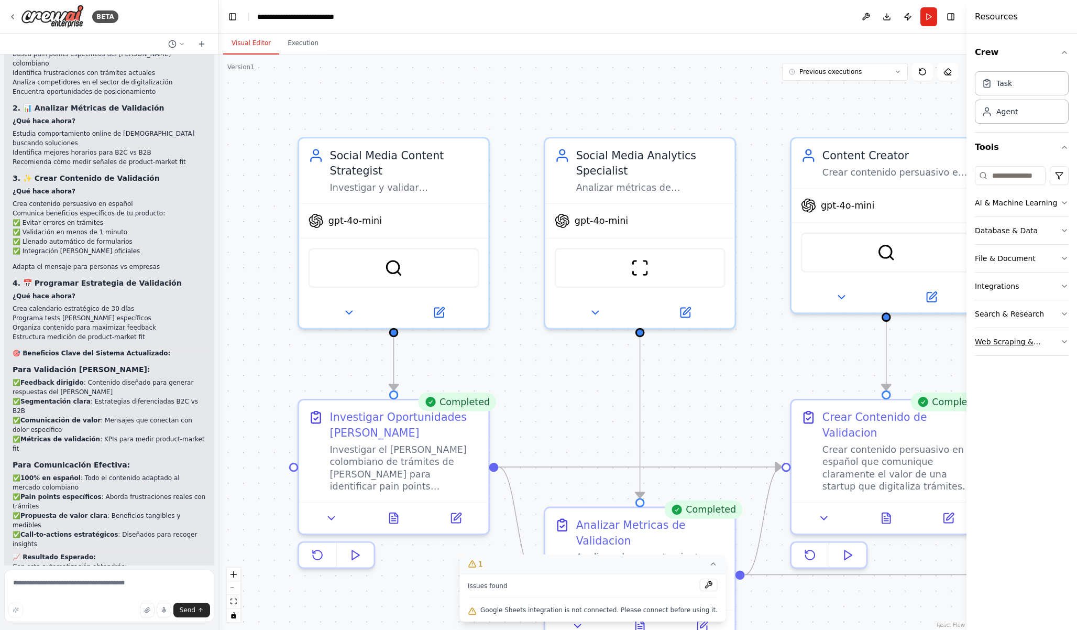
drag, startPoint x: 844, startPoint y: 336, endPoint x: 1008, endPoint y: 340, distance: 164.1
click at [1009, 340] on div "Resources Crew Task Agent Tools AI & Machine Learning Database & Data File & Do…" at bounding box center [1022, 315] width 111 height 630
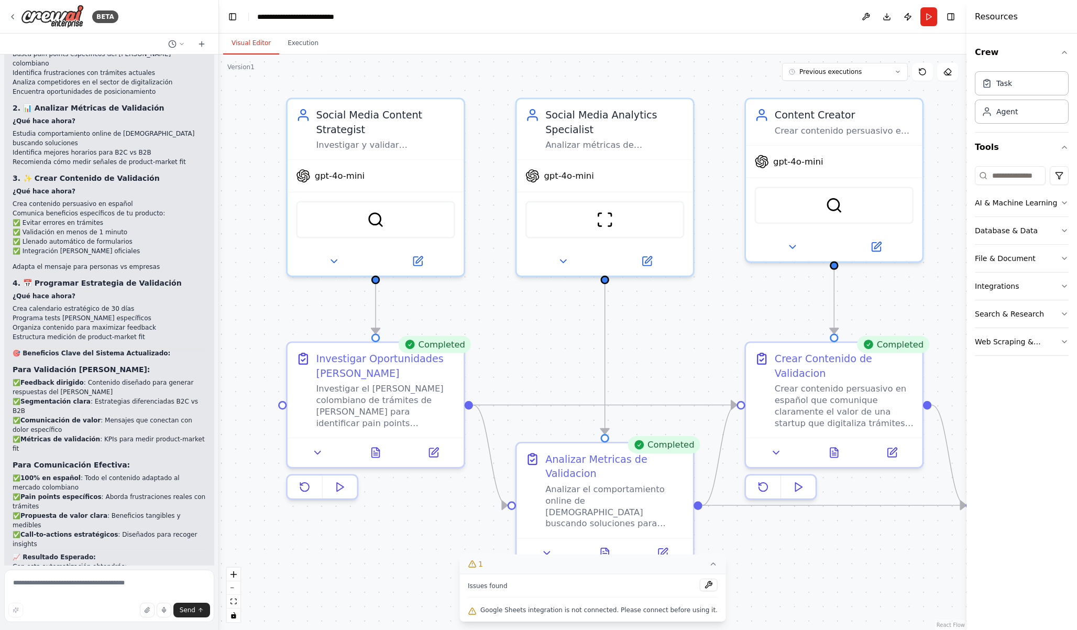
drag, startPoint x: 860, startPoint y: 346, endPoint x: 760, endPoint y: 293, distance: 112.5
click at [760, 293] on div ".deletable-edge-delete-btn { width: 20px; height: 20px; border: 0px solid #ffff…" at bounding box center [593, 341] width 748 height 575
click at [343, 174] on span "gpt-4o-mini" at bounding box center [337, 173] width 50 height 12
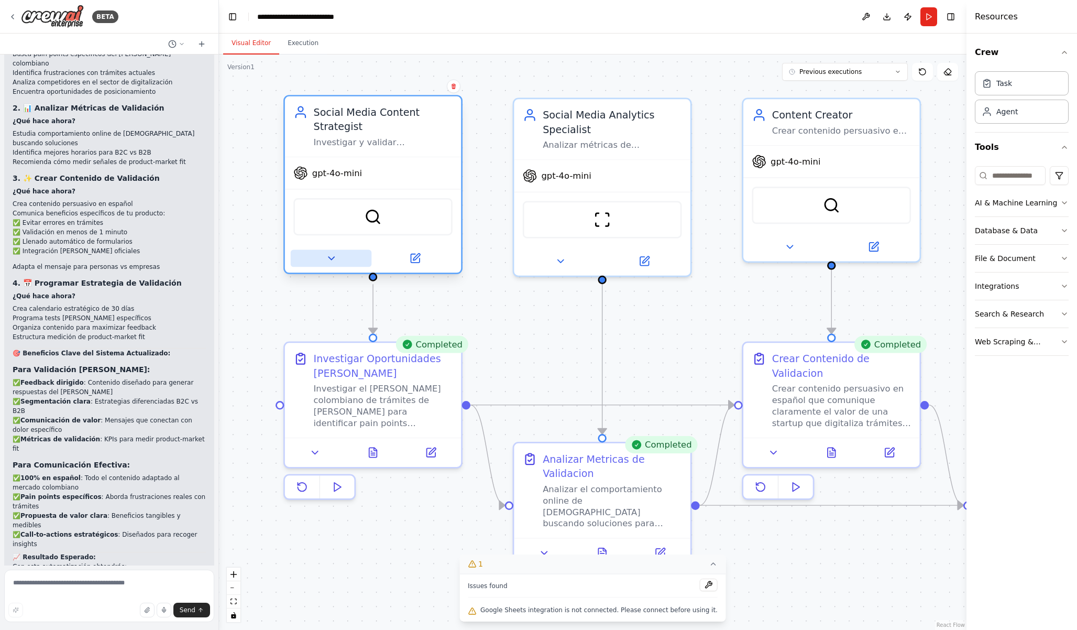
click at [336, 265] on button at bounding box center [331, 258] width 81 height 17
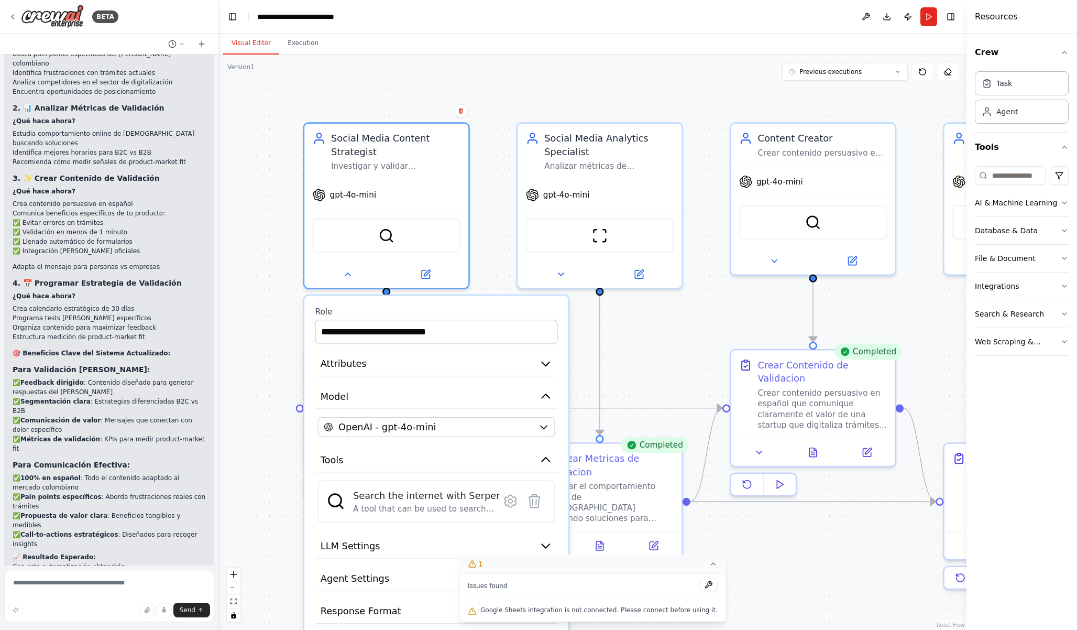
click at [514, 440] on div "**********" at bounding box center [436, 481] width 264 height 370
click at [509, 433] on div "OpenAI - gpt-4o-mini" at bounding box center [429, 426] width 210 height 13
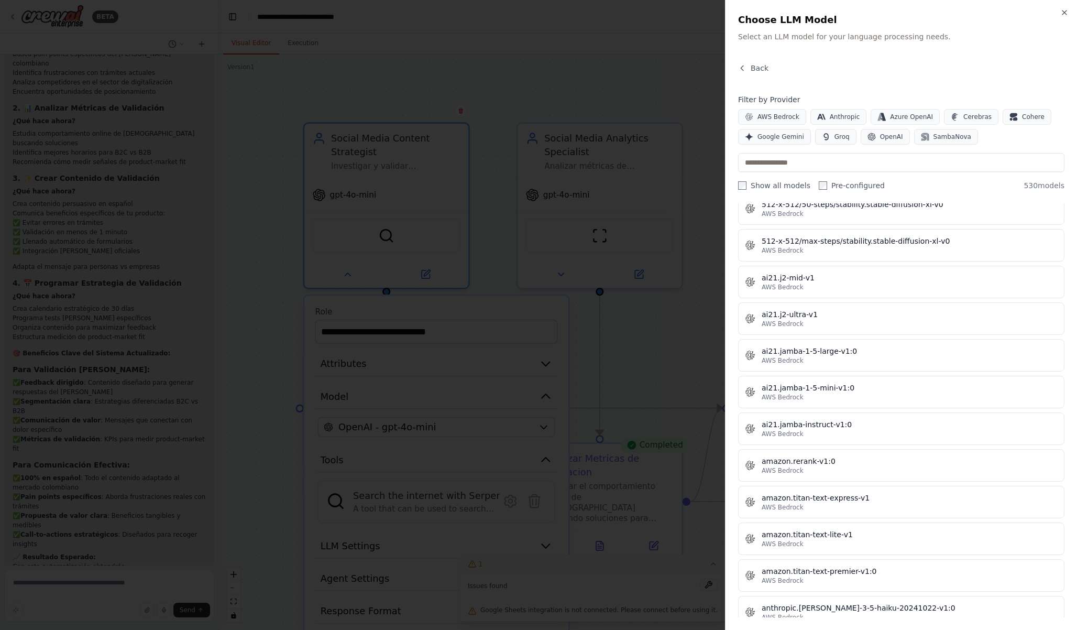
scroll to position [0, 0]
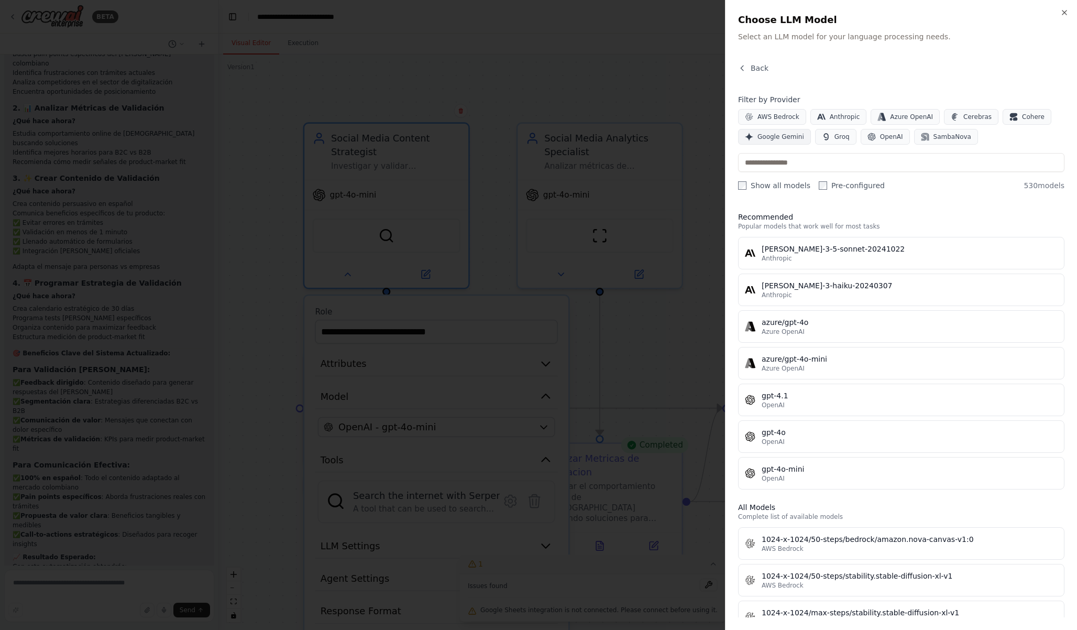
click at [795, 139] on span "Google Gemini" at bounding box center [781, 137] width 47 height 8
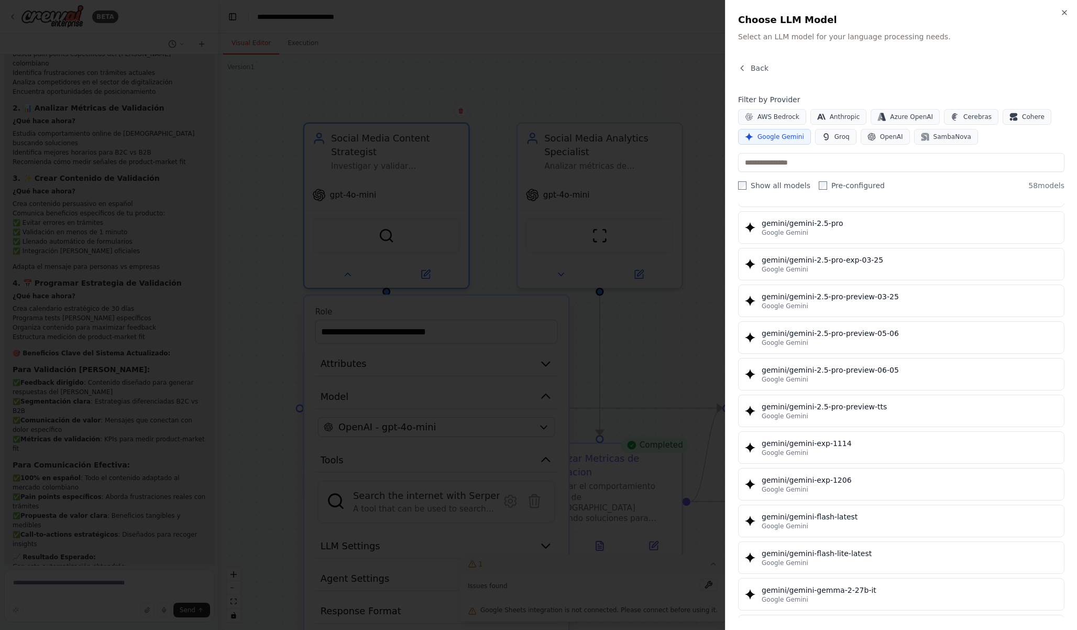
scroll to position [1218, 0]
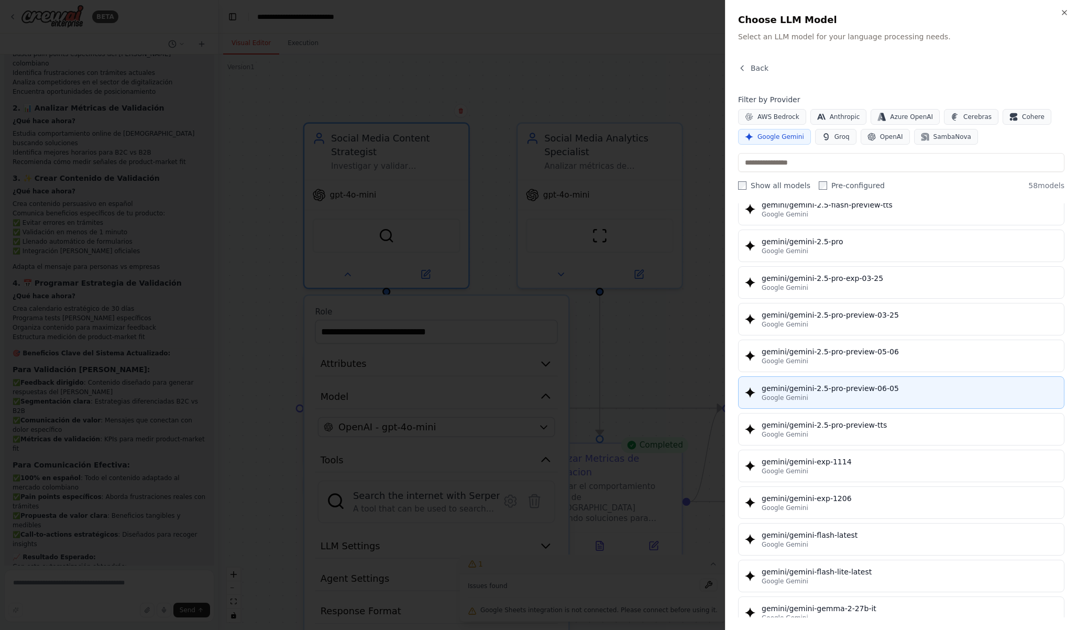
click at [882, 387] on div "gemini/gemini-2.5-pro-preview-06-05" at bounding box center [910, 388] width 296 height 10
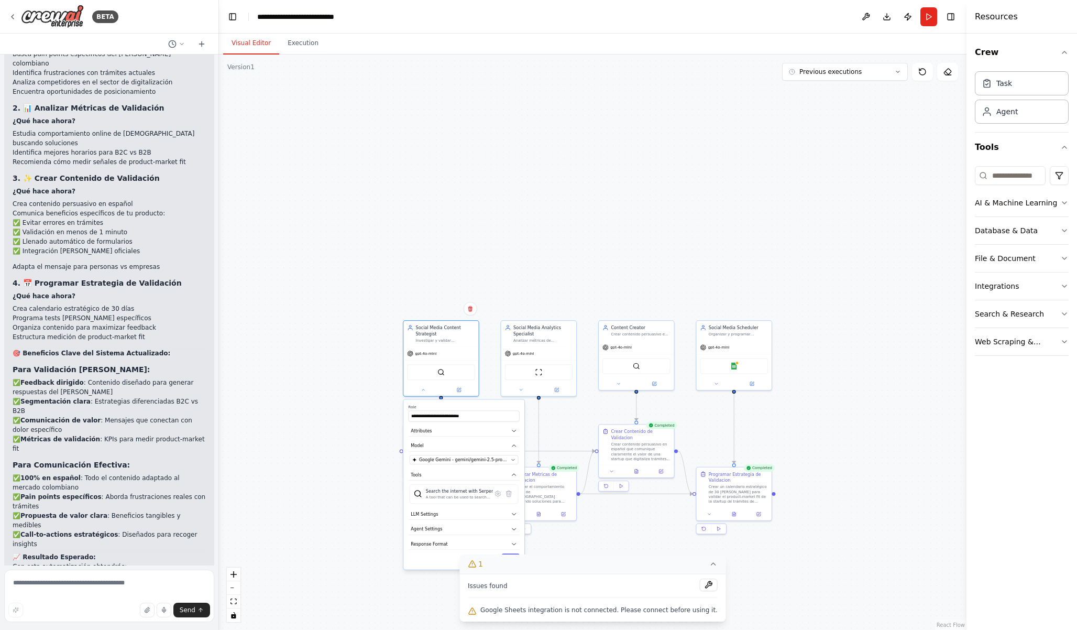
click at [411, 521] on div "**********" at bounding box center [463, 485] width 121 height 170
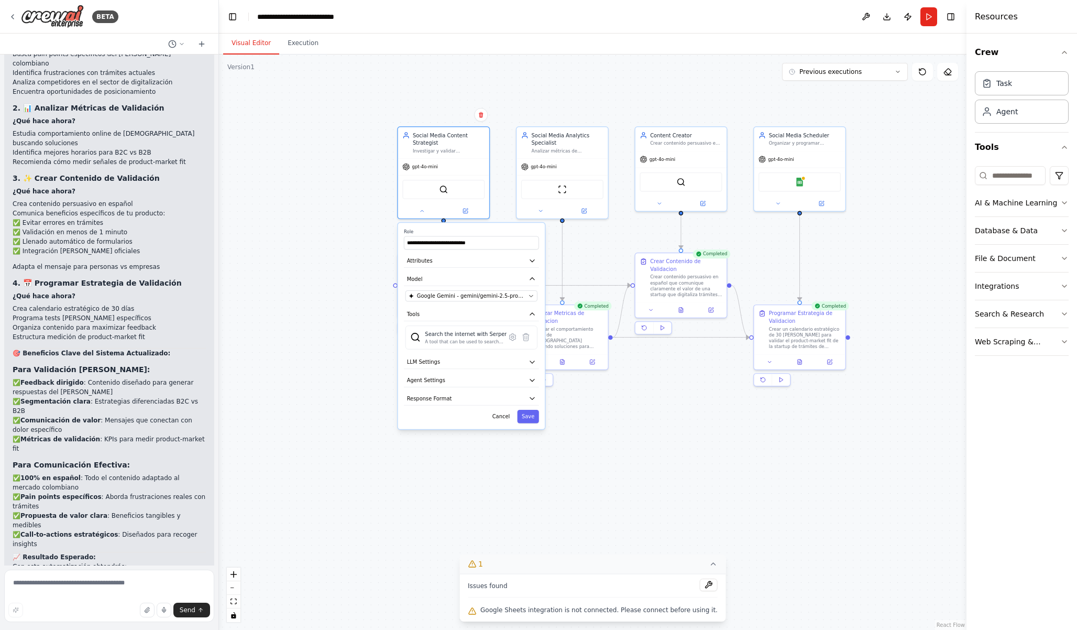
drag, startPoint x: 349, startPoint y: 462, endPoint x: 335, endPoint y: 306, distance: 156.3
click at [335, 306] on div ".deletable-edge-delete-btn { width: 20px; height: 20px; border: 0px solid #ffff…" at bounding box center [593, 341] width 748 height 575
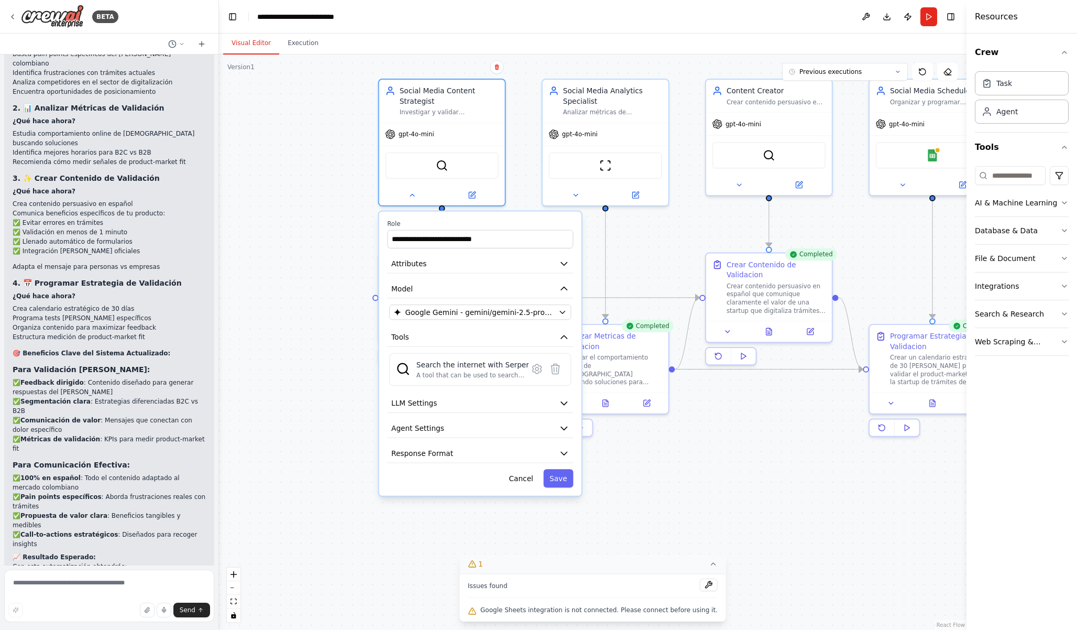
drag, startPoint x: 350, startPoint y: 249, endPoint x: 335, endPoint y: 256, distance: 16.4
click at [335, 256] on div ".deletable-edge-delete-btn { width: 20px; height: 20px; border: 0px solid #ffff…" at bounding box center [593, 341] width 748 height 575
click at [122, 593] on textarea at bounding box center [109, 596] width 210 height 52
click at [594, 468] on div ".deletable-edge-delete-btn { width: 20px; height: 20px; border: 0px solid #ffff…" at bounding box center [593, 341] width 748 height 575
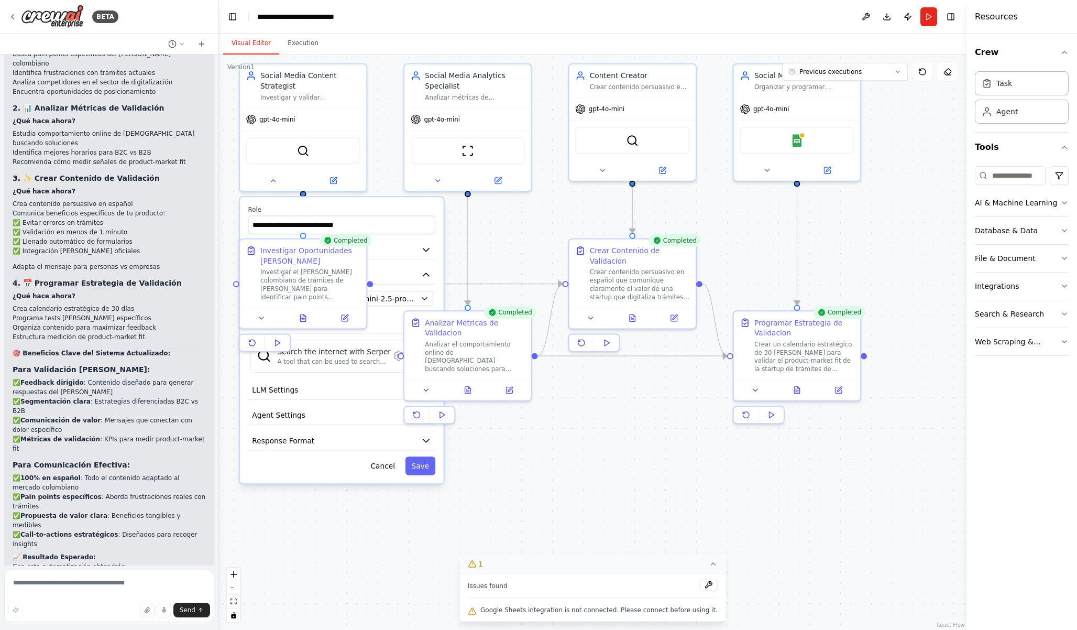
drag, startPoint x: 714, startPoint y: 472, endPoint x: 576, endPoint y: 460, distance: 138.4
click at [576, 460] on div ".deletable-edge-delete-btn { width: 20px; height: 20px; border: 0px solid #ffff…" at bounding box center [593, 341] width 748 height 575
click at [572, 443] on div ".deletable-edge-delete-btn { width: 20px; height: 20px; border: 0px solid #ffff…" at bounding box center [593, 341] width 748 height 575
click at [416, 464] on button "Save" at bounding box center [421, 465] width 30 height 18
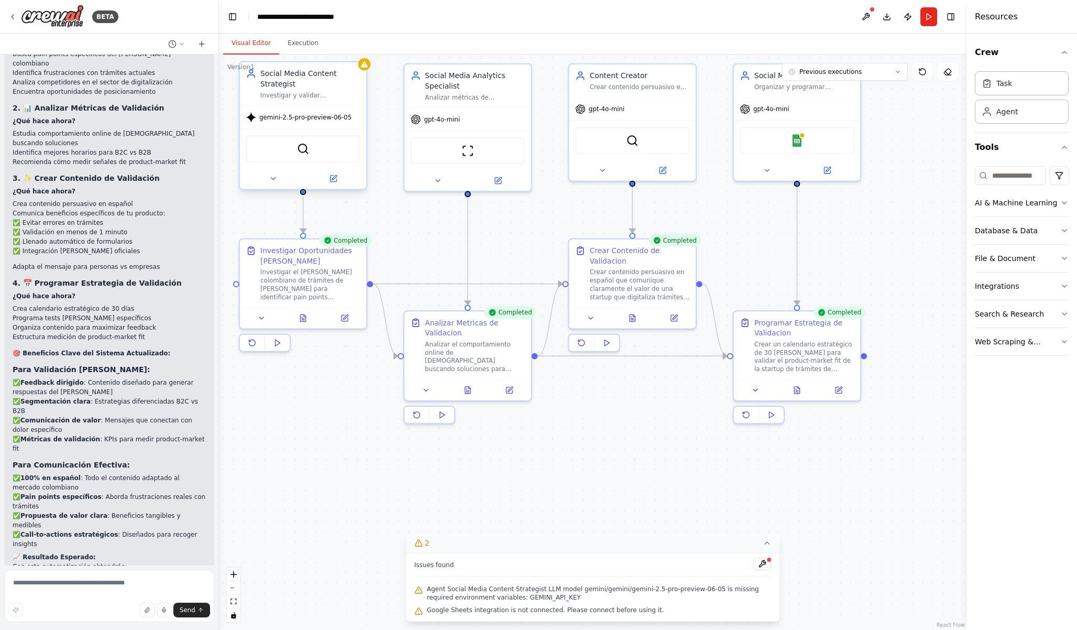
click at [311, 123] on div "gemini-2.5-pro-preview-06-05" at bounding box center [303, 117] width 127 height 23
click at [309, 120] on span "gemini-2.5-pro-preview-06-05" at bounding box center [305, 117] width 92 height 8
click at [272, 179] on icon at bounding box center [273, 179] width 4 height 2
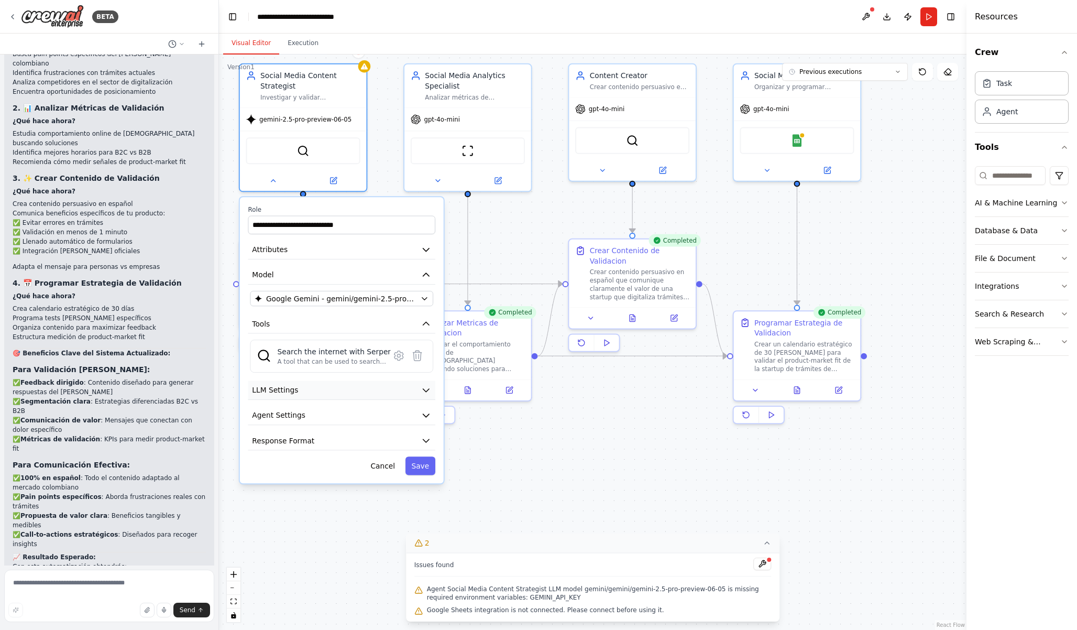
click at [412, 387] on button "LLM Settings" at bounding box center [341, 390] width 187 height 19
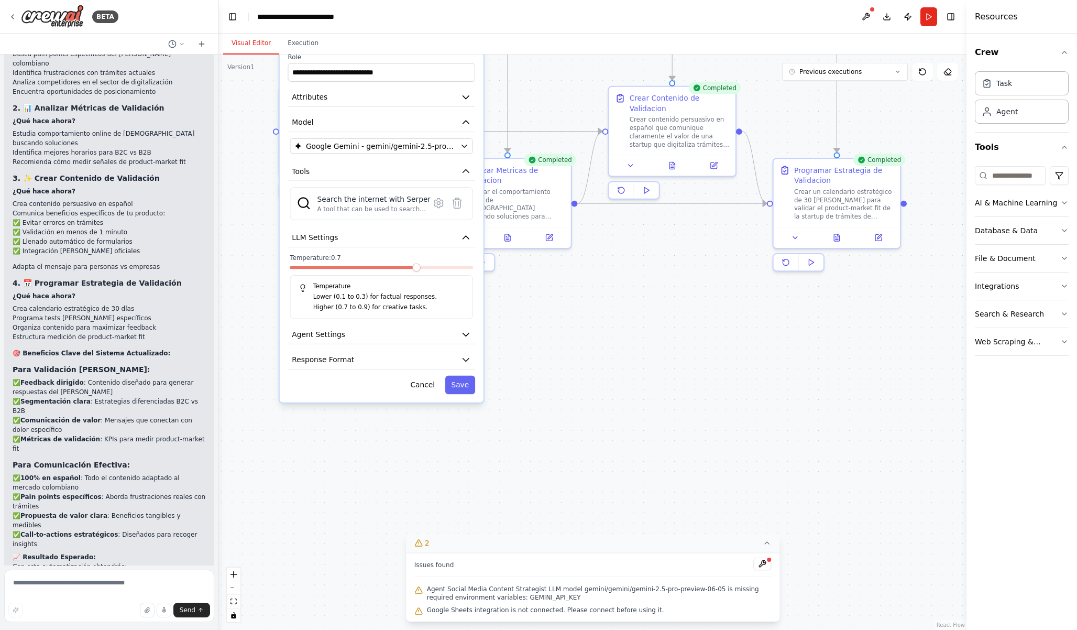
drag, startPoint x: 495, startPoint y: 468, endPoint x: 535, endPoint y: 314, distance: 159.2
click at [535, 314] on div ".deletable-edge-delete-btn { width: 20px; height: 20px; border: 0px solid #ffff…" at bounding box center [593, 341] width 748 height 575
click at [458, 335] on button "Agent Settings" at bounding box center [382, 332] width 187 height 19
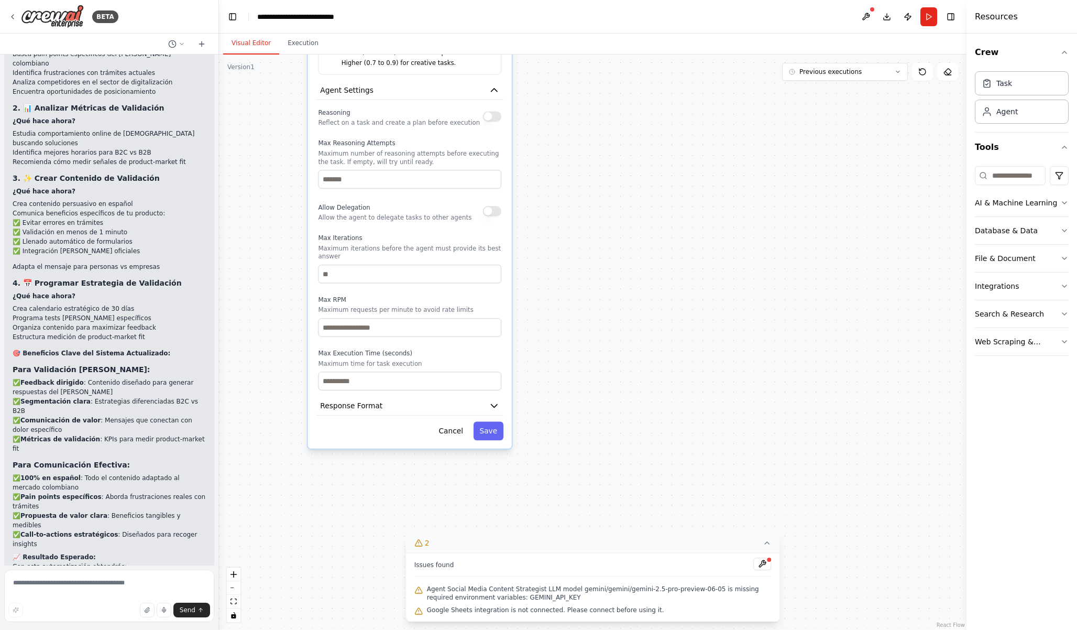
drag, startPoint x: 523, startPoint y: 358, endPoint x: 551, endPoint y: 116, distance: 244.1
click at [551, 116] on div ".deletable-edge-delete-btn { width: 20px; height: 20px; border: 0px solid #ffff…" at bounding box center [593, 341] width 748 height 575
click at [405, 182] on input "number" at bounding box center [409, 179] width 183 height 18
click at [401, 276] on input "number" at bounding box center [409, 274] width 183 height 18
click at [398, 331] on input "number" at bounding box center [409, 327] width 183 height 18
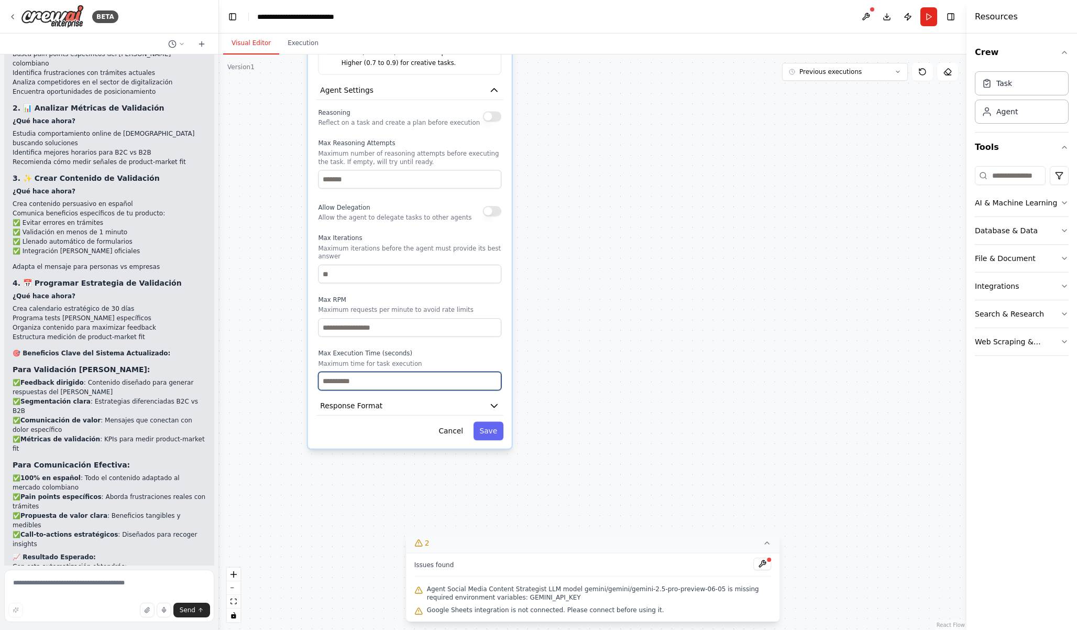
click at [419, 383] on input "number" at bounding box center [409, 381] width 183 height 18
click at [419, 399] on button "Response Format" at bounding box center [409, 405] width 187 height 19
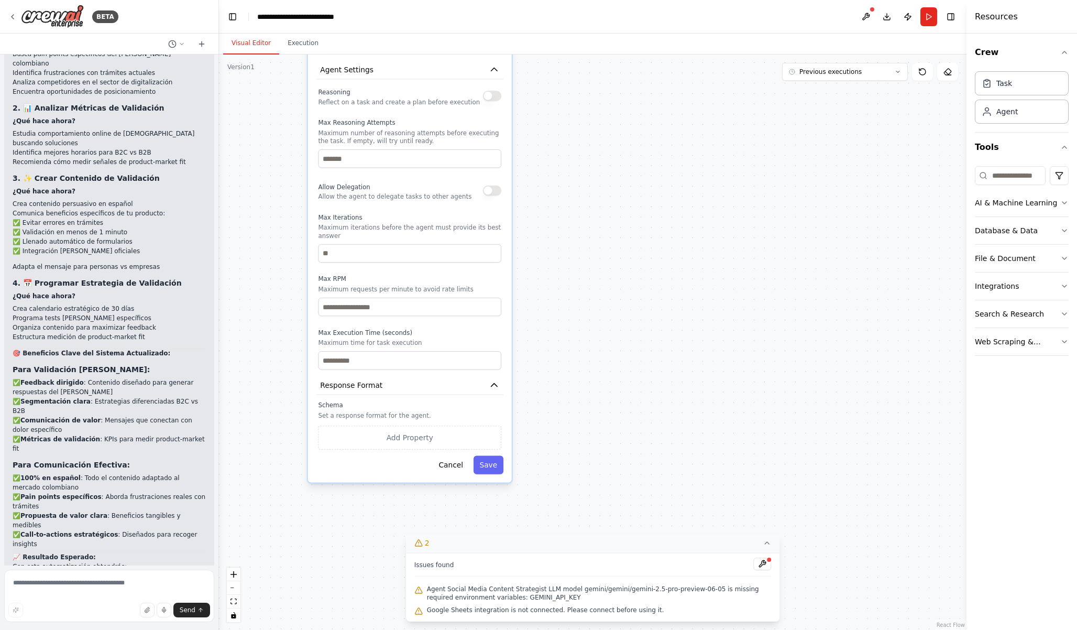
drag, startPoint x: 506, startPoint y: 419, endPoint x: 506, endPoint y: 398, distance: 21.0
click at [506, 398] on div "**********" at bounding box center [410, 131] width 204 height 703
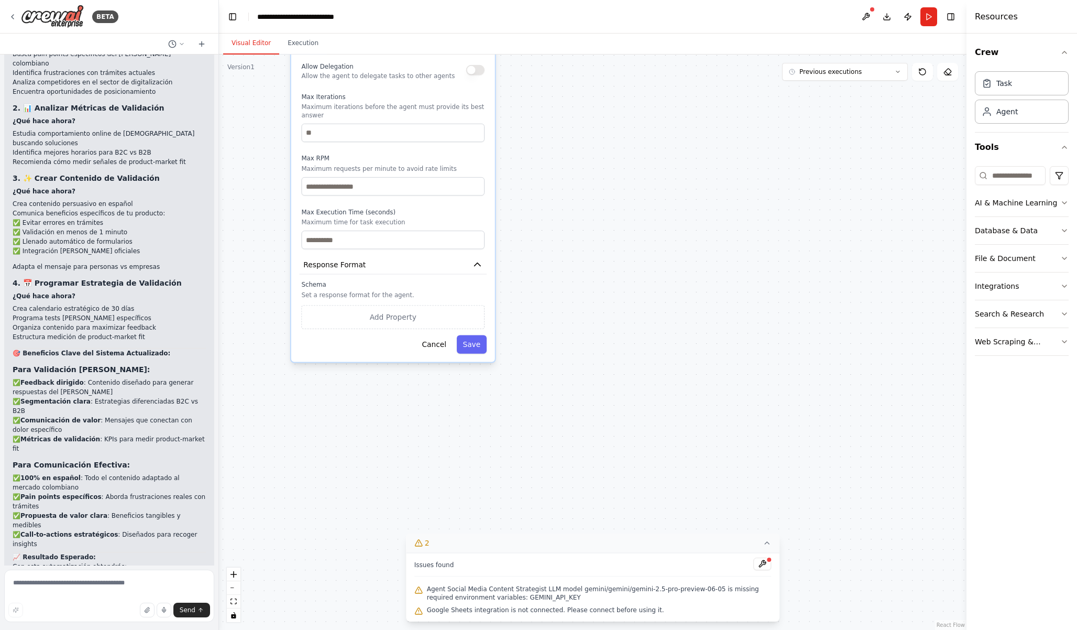
drag, startPoint x: 620, startPoint y: 282, endPoint x: 604, endPoint y: 147, distance: 136.2
click at [604, 147] on div ".deletable-edge-delete-btn { width: 20px; height: 20px; border: 0px solid #ffff…" at bounding box center [593, 341] width 748 height 575
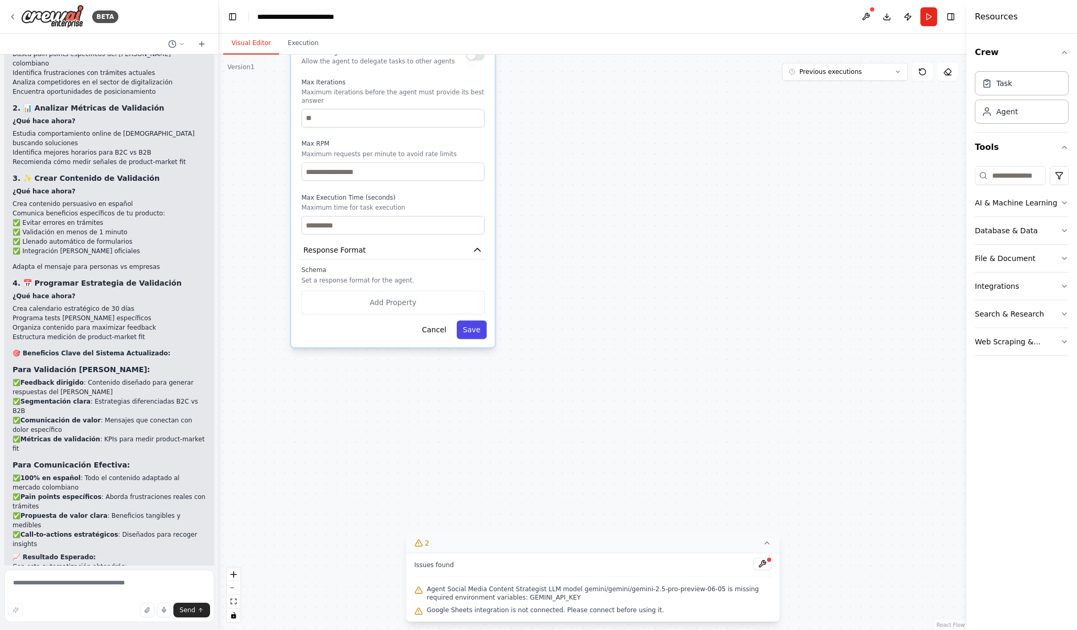
click at [478, 324] on button "Save" at bounding box center [472, 329] width 30 height 18
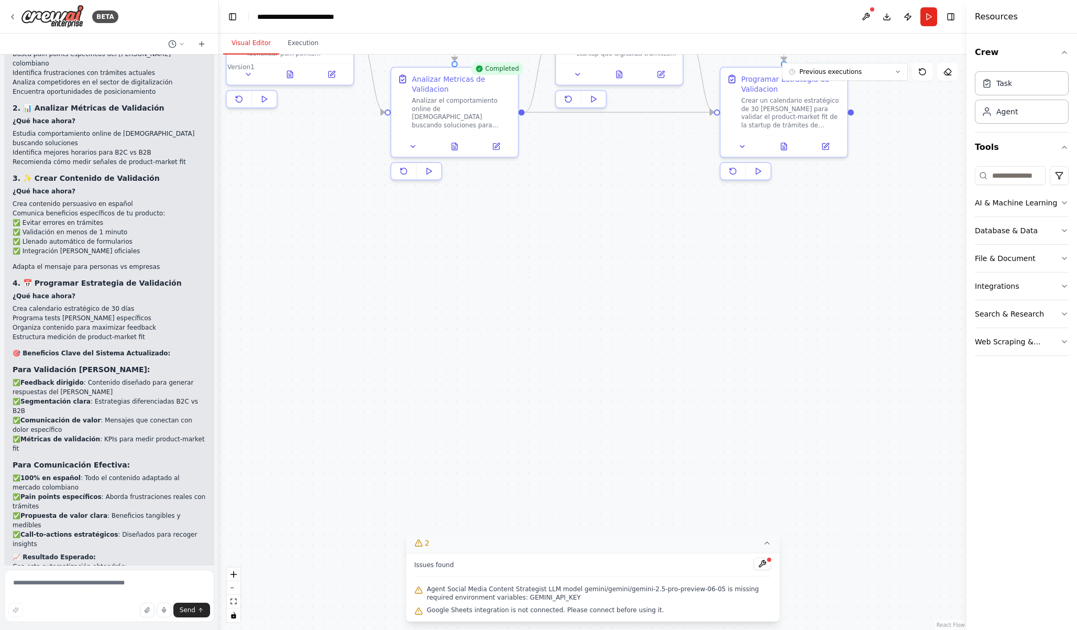
drag, startPoint x: 540, startPoint y: 184, endPoint x: 457, endPoint y: 512, distance: 338.4
click at [457, 512] on div ".deletable-edge-delete-btn { width: 20px; height: 20px; border: 0px solid #ffff…" at bounding box center [593, 341] width 748 height 575
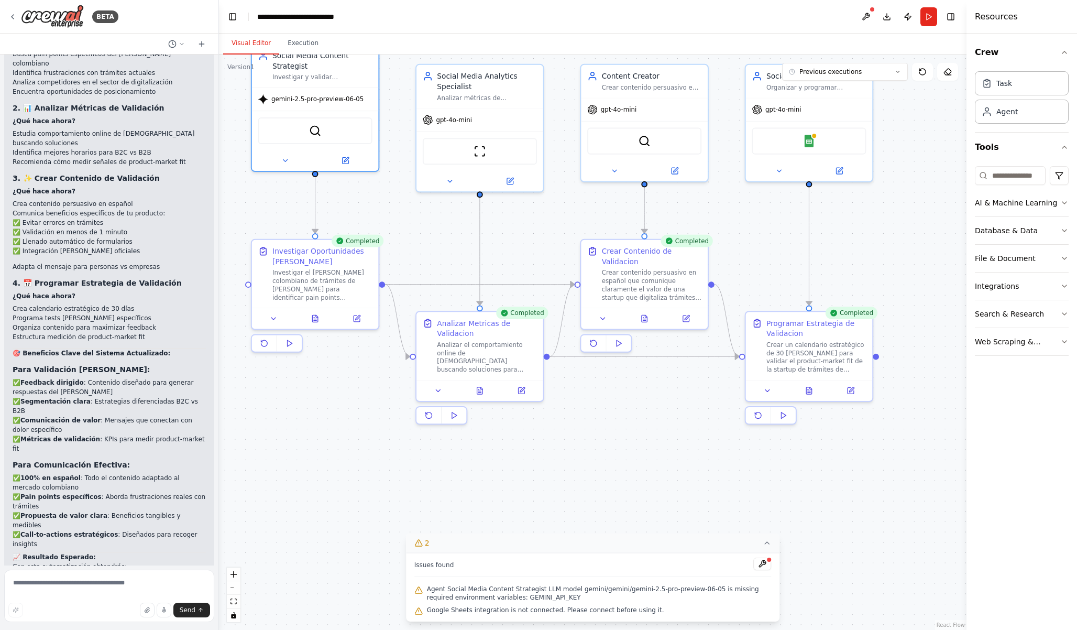
drag, startPoint x: 358, startPoint y: 272, endPoint x: 403, endPoint y: 486, distance: 217.9
click at [403, 486] on div ".deletable-edge-delete-btn { width: 20px; height: 20px; border: 0px solid #ffff…" at bounding box center [593, 341] width 748 height 575
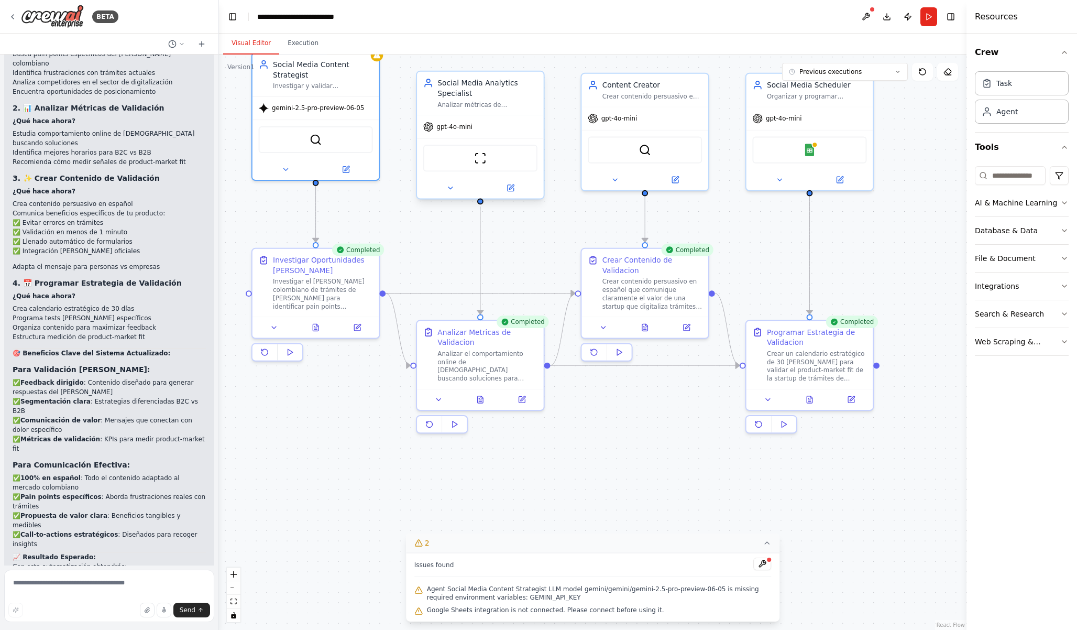
click at [454, 132] on div "gpt-4o-mini" at bounding box center [480, 126] width 127 height 23
click at [450, 188] on icon at bounding box center [450, 188] width 4 height 2
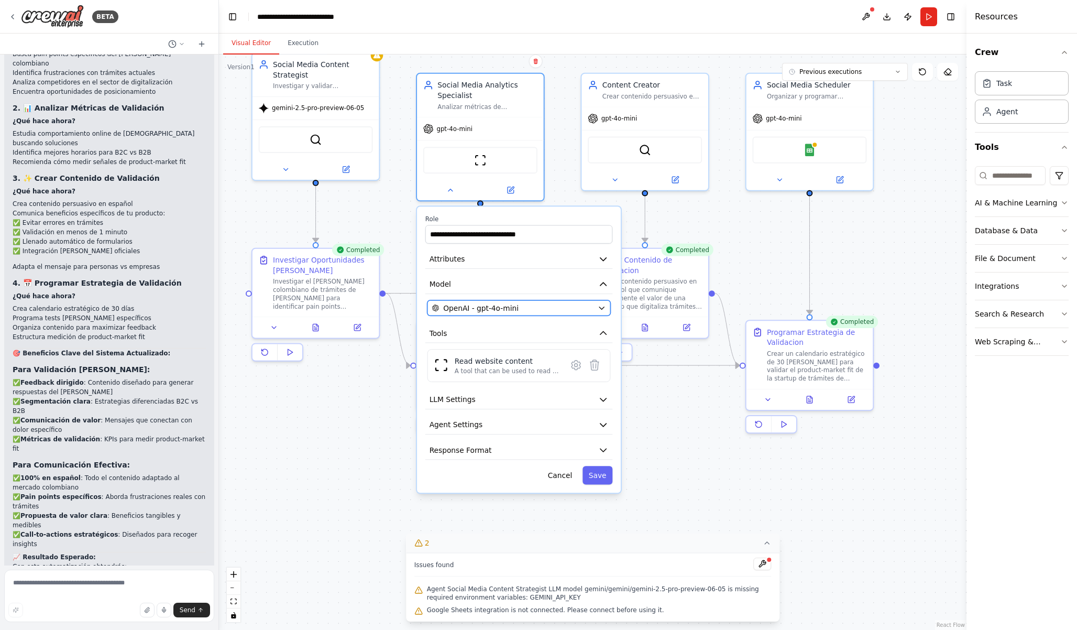
click at [505, 310] on span "OpenAI - gpt-4o-mini" at bounding box center [480, 308] width 75 height 10
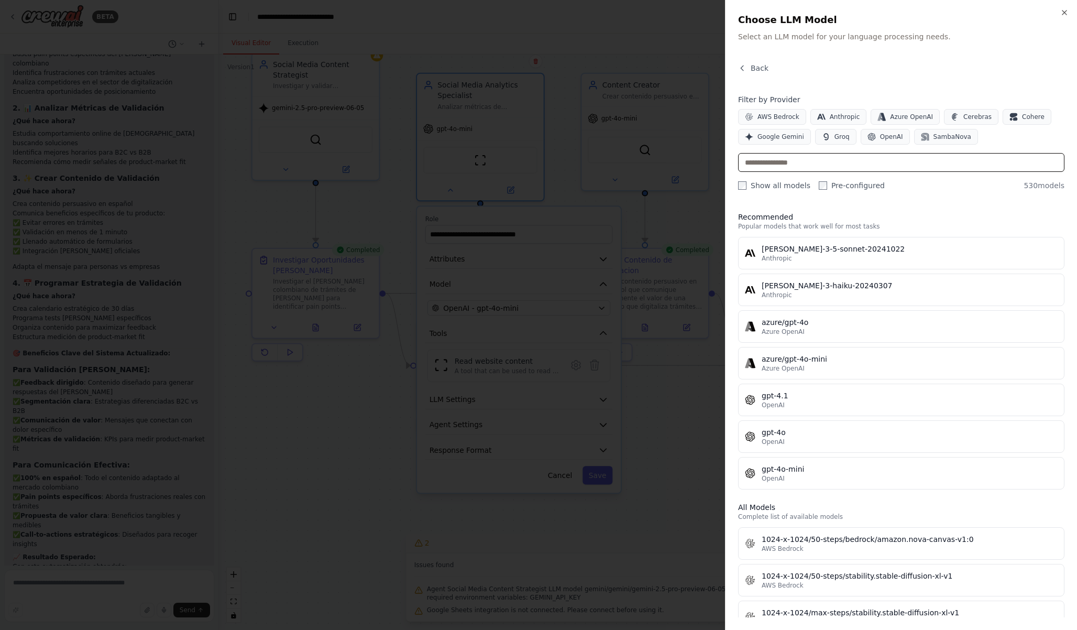
click at [794, 166] on input "text" at bounding box center [901, 162] width 326 height 19
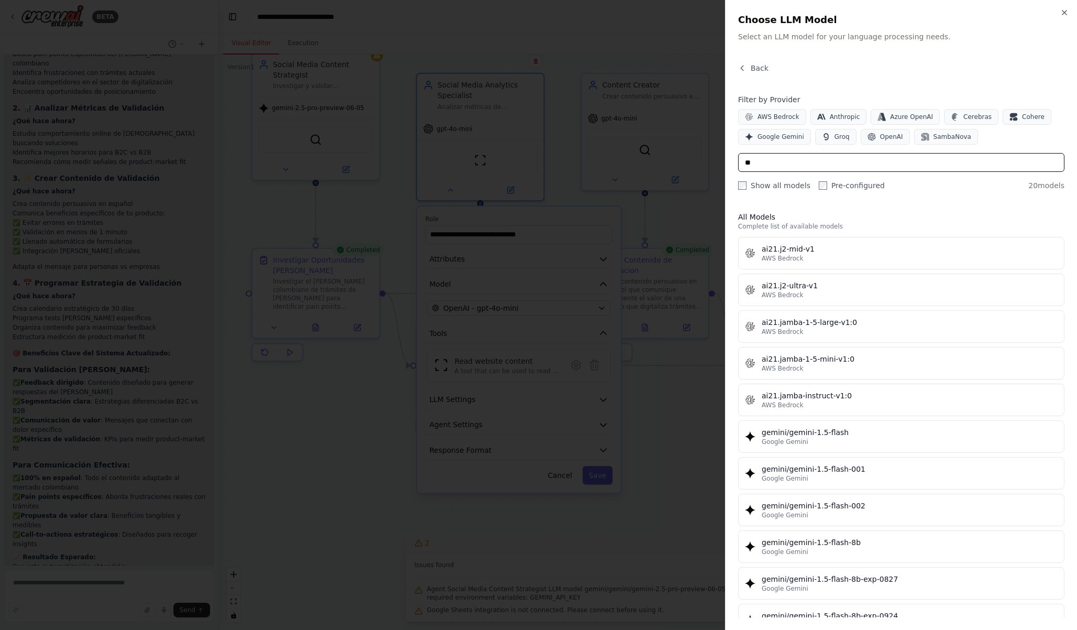
type input "*"
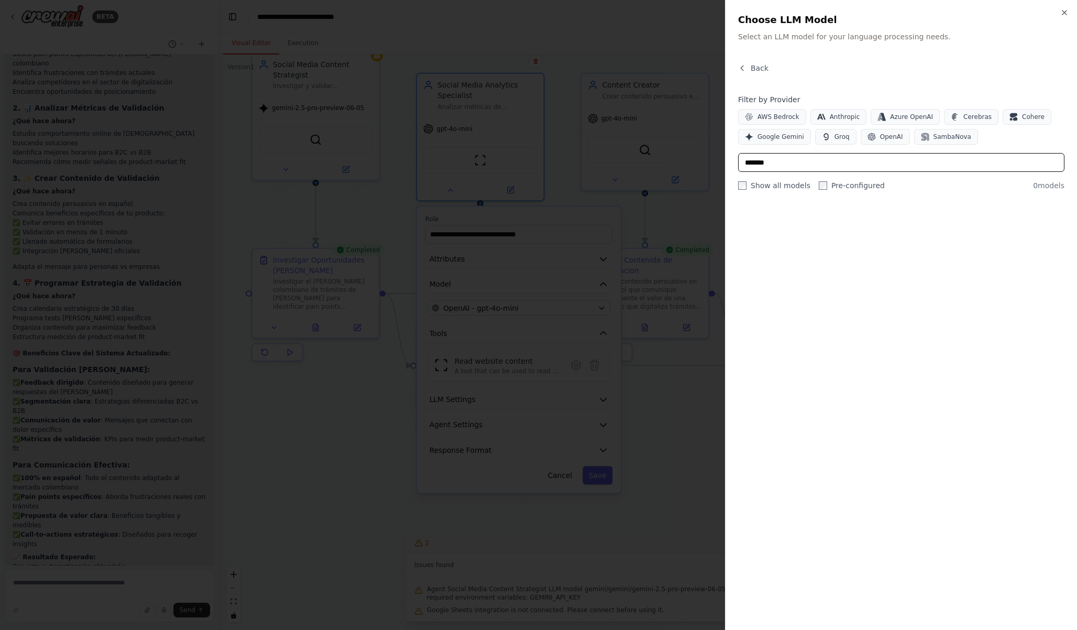
type input "*******"
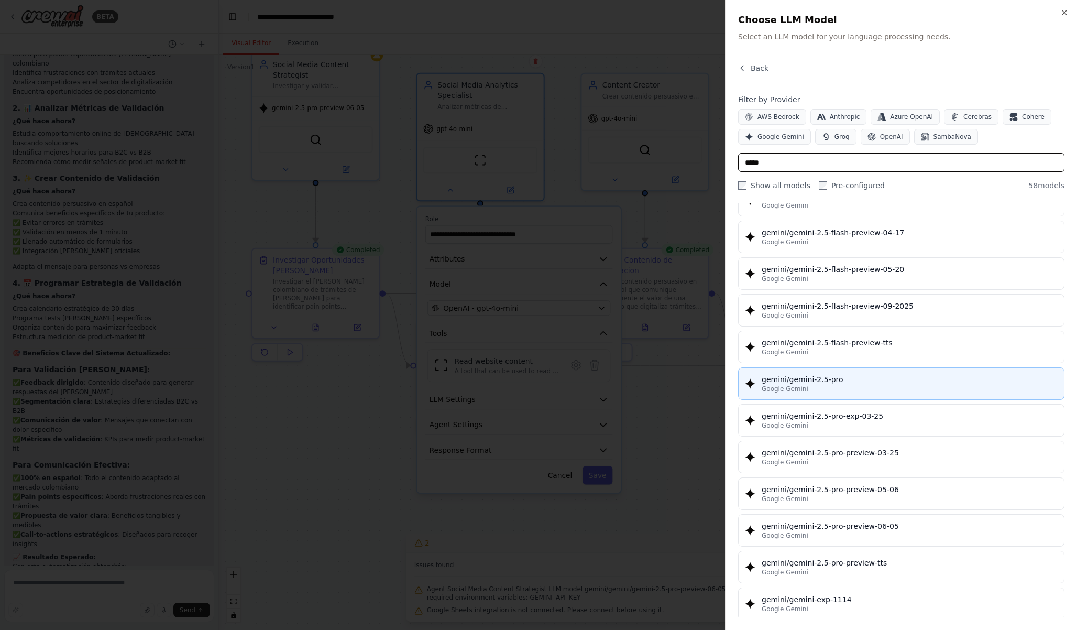
scroll to position [1083, 0]
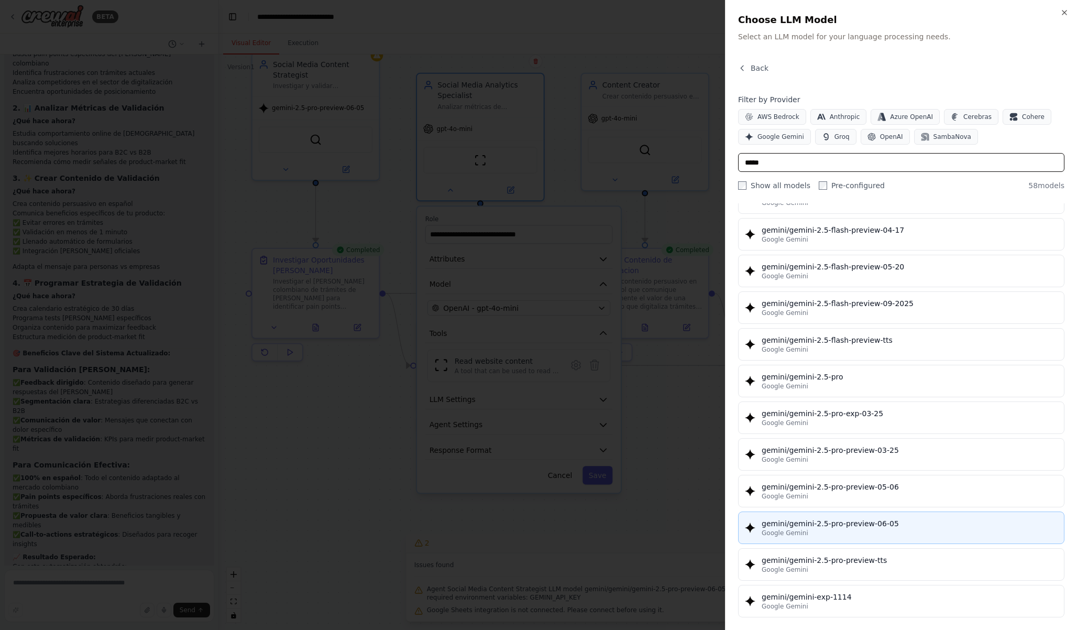
type input "*****"
click at [909, 526] on div "gemini/gemini-2.5-pro-preview-06-05" at bounding box center [910, 523] width 296 height 10
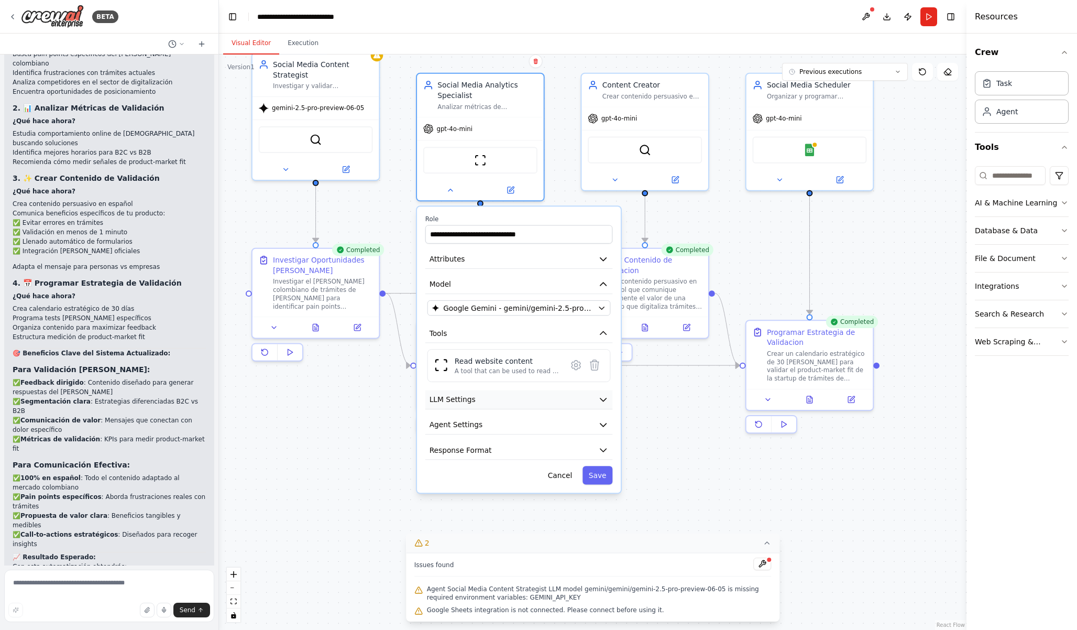
click at [605, 398] on icon "button" at bounding box center [603, 400] width 10 height 10
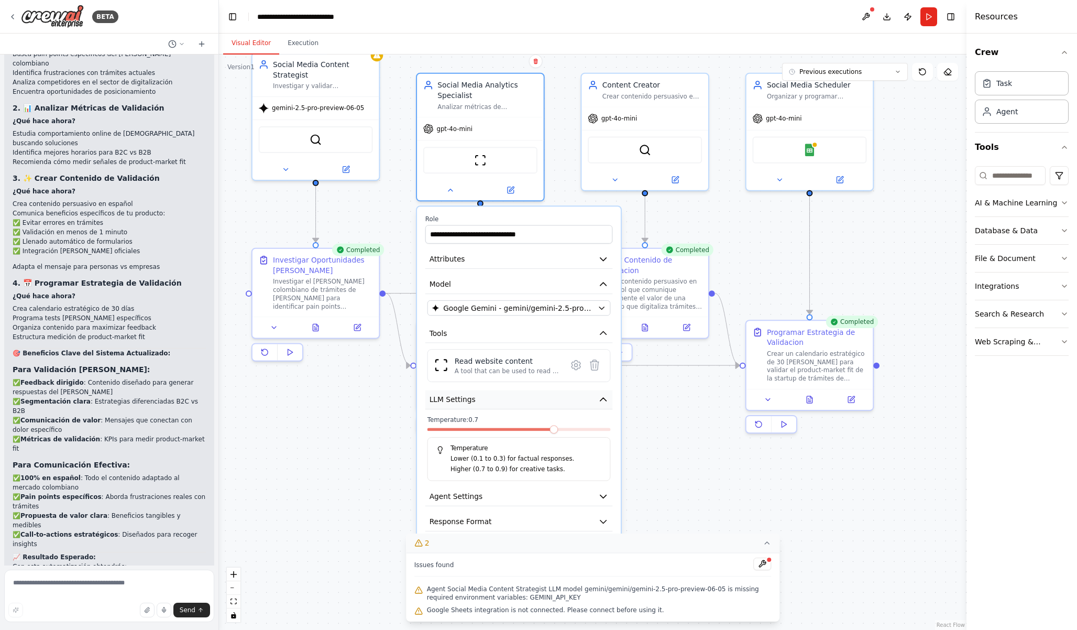
click at [605, 398] on icon "button" at bounding box center [603, 400] width 10 height 10
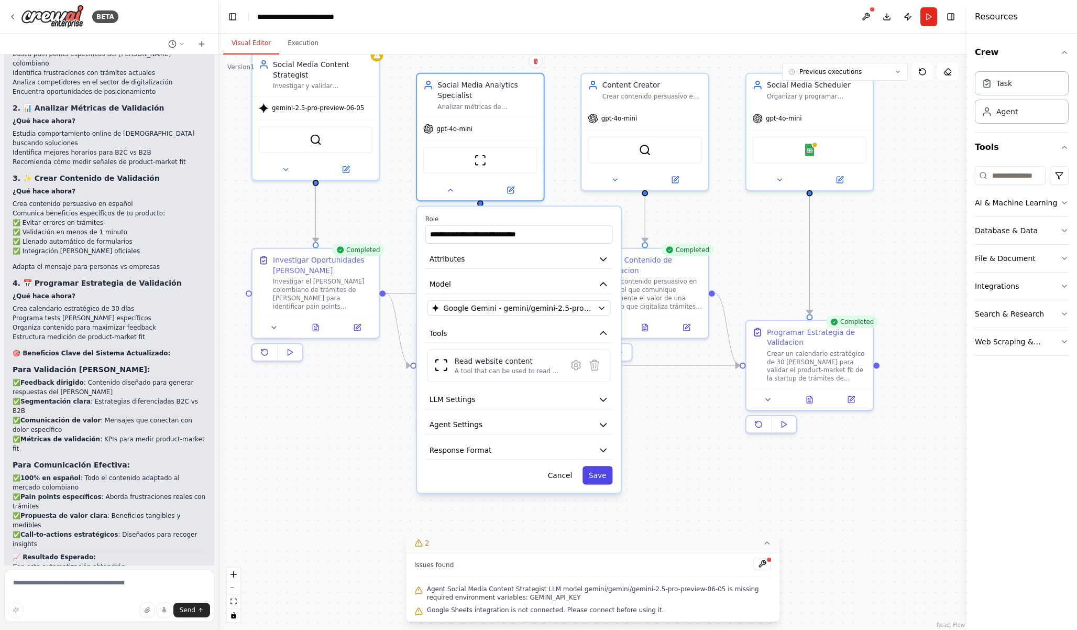
click at [599, 476] on button "Save" at bounding box center [598, 475] width 30 height 18
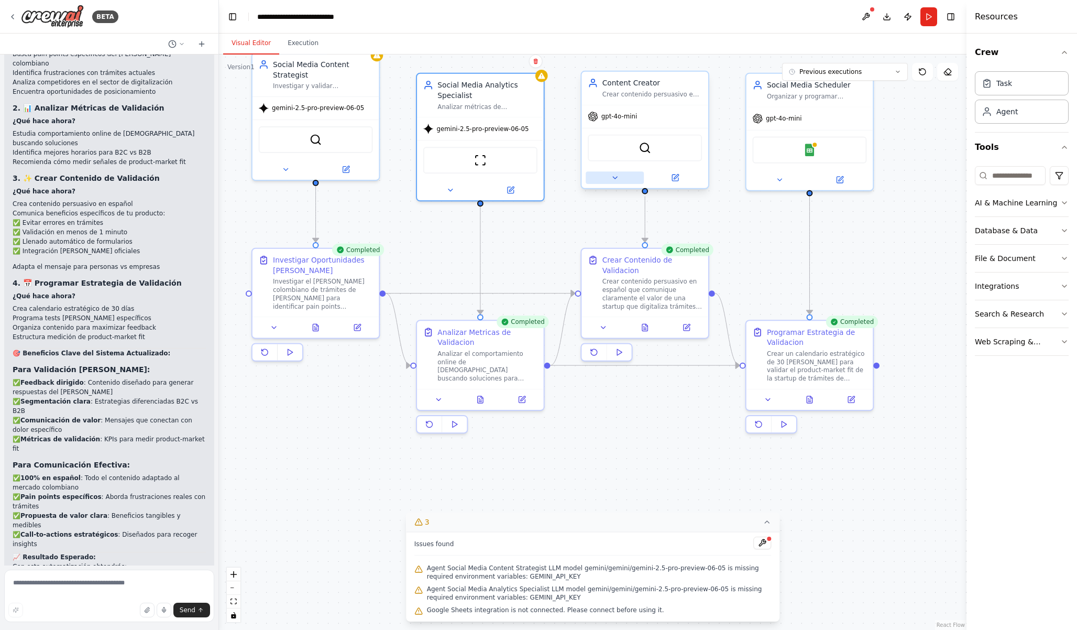
click at [626, 176] on button at bounding box center [615, 177] width 58 height 13
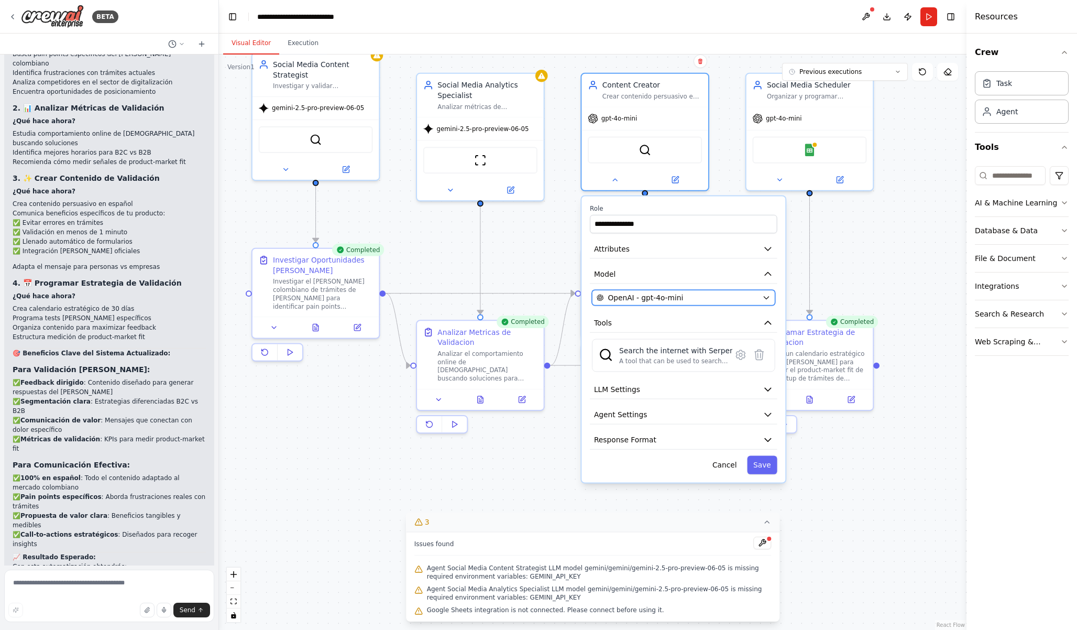
click at [670, 302] on span "OpenAI - gpt-4o-mini" at bounding box center [645, 297] width 75 height 10
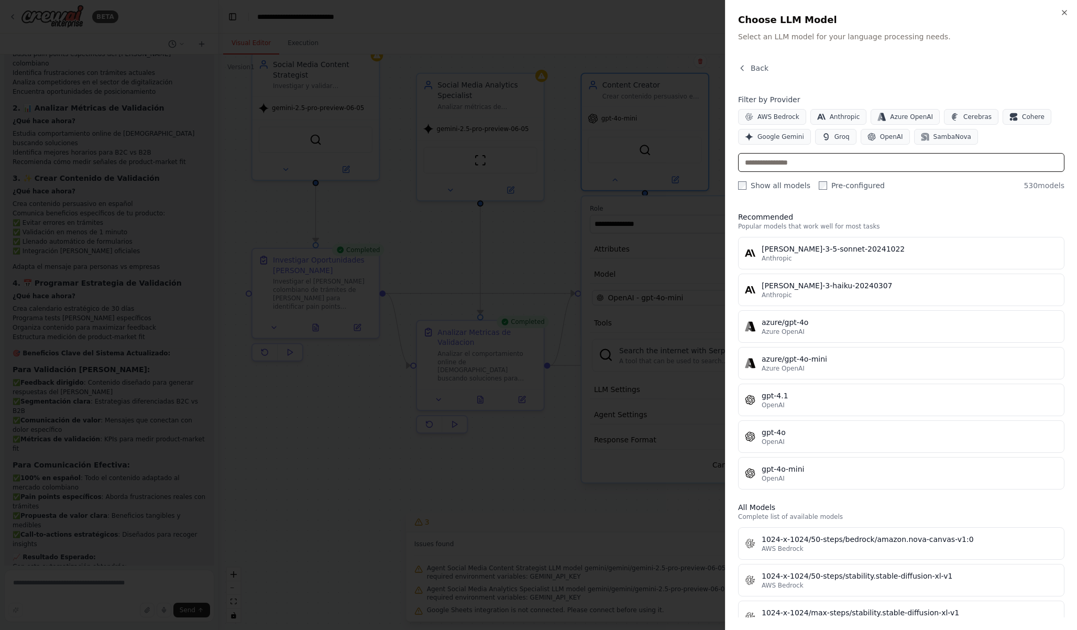
click at [778, 166] on input "text" at bounding box center [901, 162] width 326 height 19
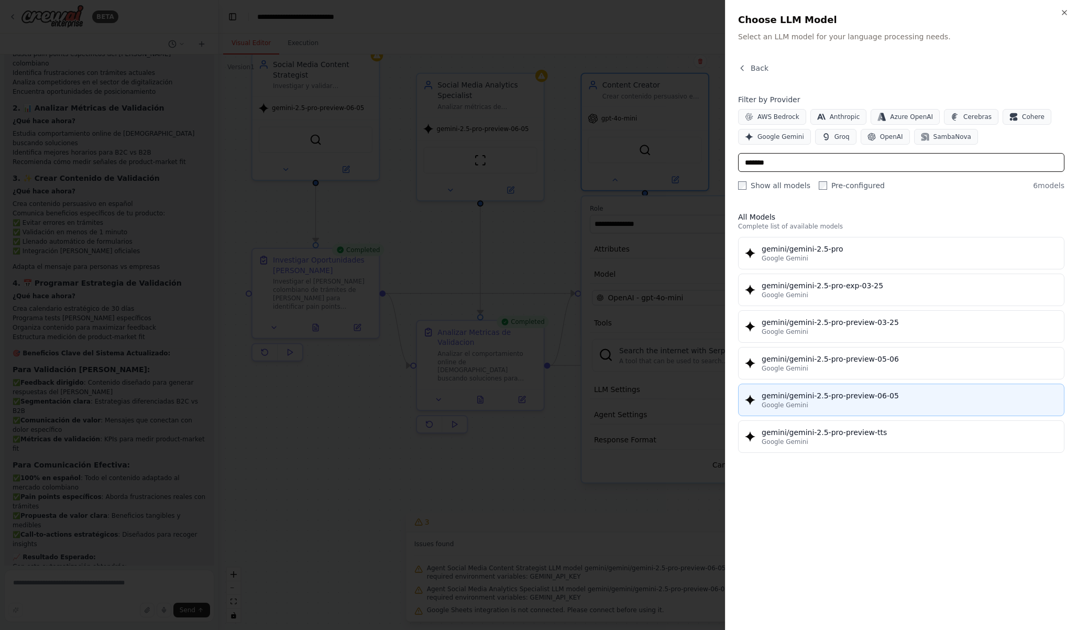
type input "*******"
click at [835, 389] on button "gemini/gemini-2.5-pro-preview-06-05 Google Gemini" at bounding box center [901, 400] width 326 height 32
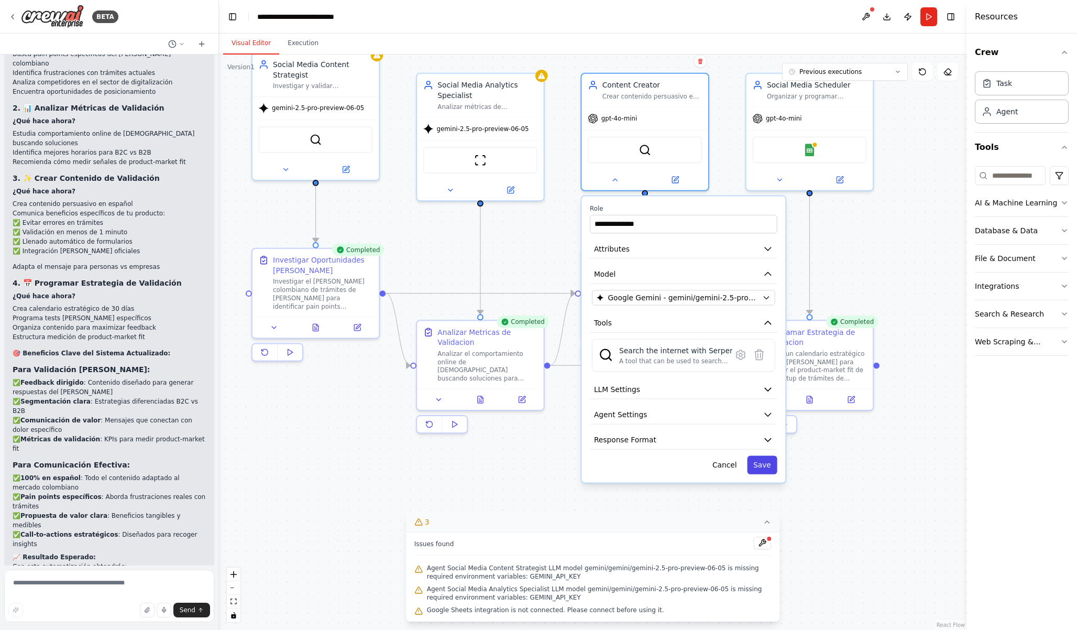
click at [770, 463] on button "Save" at bounding box center [762, 465] width 30 height 18
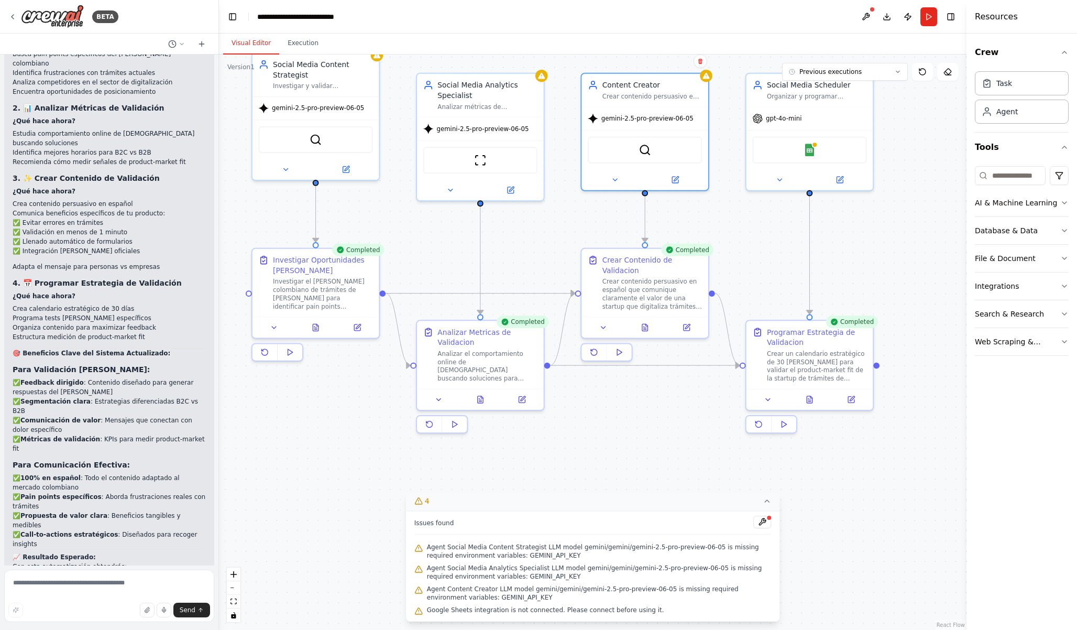
scroll to position [4711, 0]
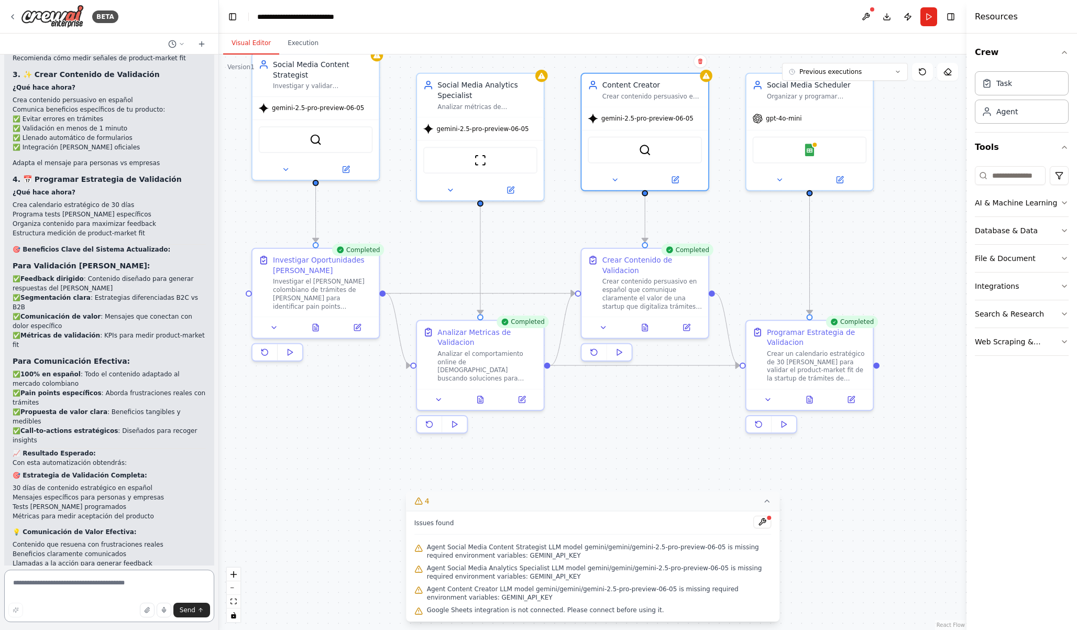
click at [103, 585] on textarea at bounding box center [109, 596] width 210 height 52
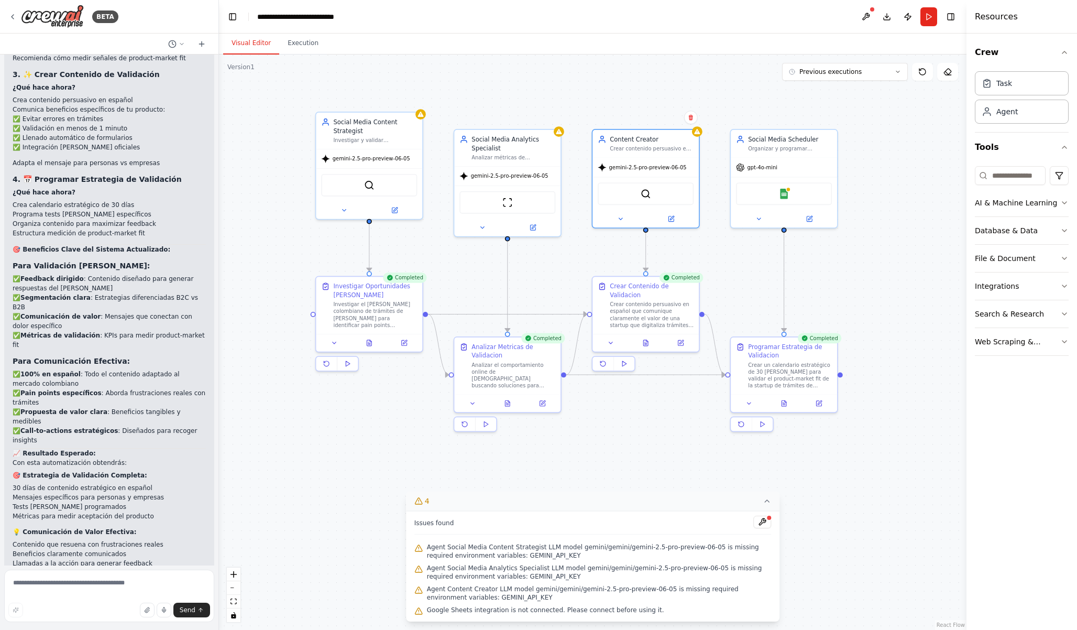
drag, startPoint x: 551, startPoint y: 79, endPoint x: 569, endPoint y: 137, distance: 60.3
click at [569, 137] on div ".deletable-edge-delete-btn { width: 20px; height: 20px; border: 0px solid #ffff…" at bounding box center [593, 341] width 748 height 575
click at [927, 12] on button "Run" at bounding box center [929, 16] width 17 height 19
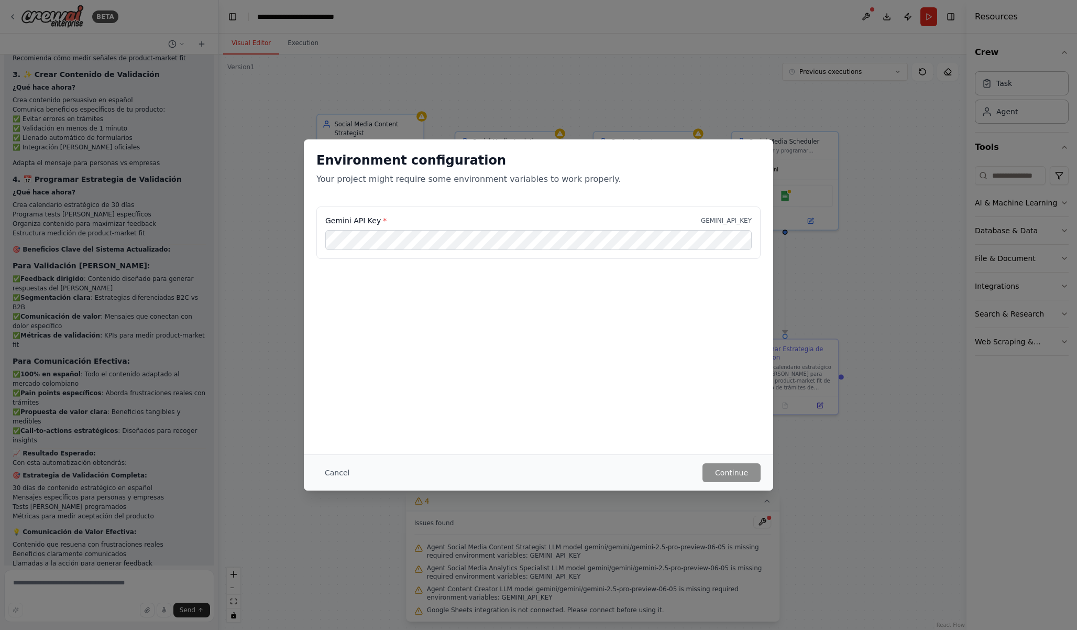
click at [718, 447] on div "Environment configuration Your project might require some environment variables…" at bounding box center [538, 296] width 469 height 315
drag, startPoint x: 807, startPoint y: 343, endPoint x: 761, endPoint y: 304, distance: 60.6
click at [807, 343] on div "Environment configuration Your project might require some environment variables…" at bounding box center [538, 315] width 1077 height 630
click at [325, 108] on div "Environment configuration Your project might require some environment variables…" at bounding box center [538, 315] width 1077 height 630
click at [338, 463] on button "Cancel" at bounding box center [336, 472] width 41 height 19
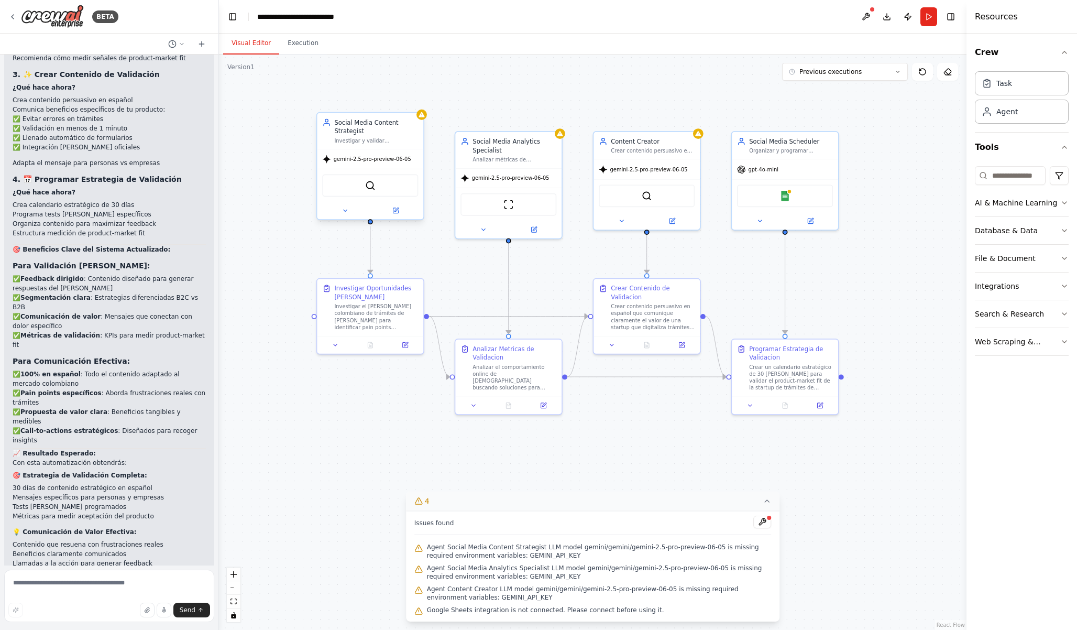
click at [359, 160] on span "gemini-2.5-pro-preview-06-05" at bounding box center [373, 159] width 78 height 7
click at [347, 207] on icon at bounding box center [345, 210] width 7 height 7
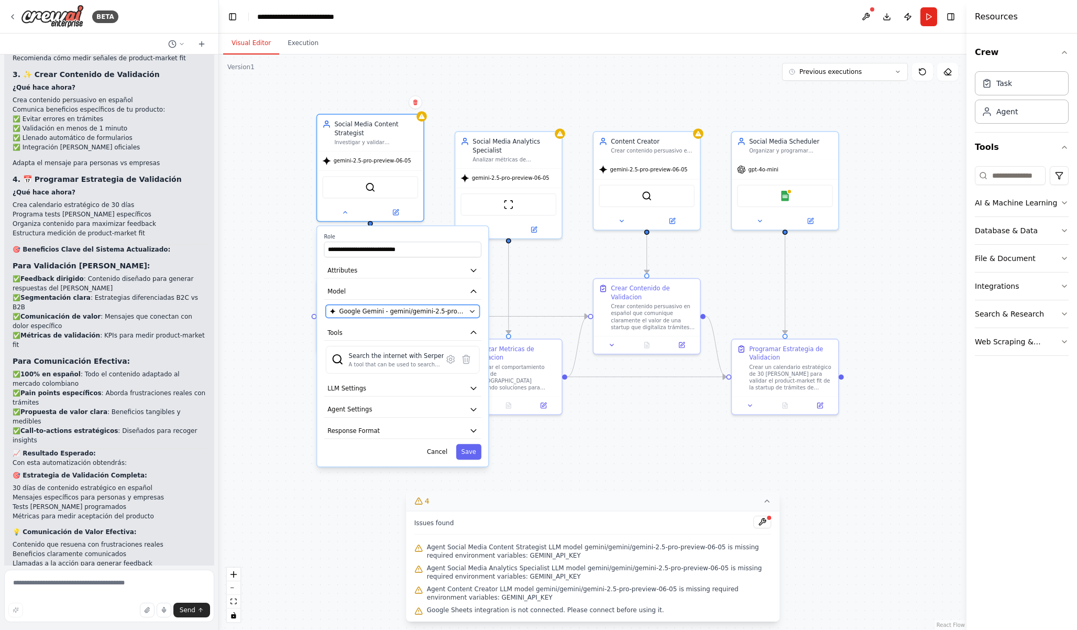
click at [375, 313] on span "Google Gemini - gemini/gemini-2.5-pro-preview-06-05" at bounding box center [402, 311] width 126 height 8
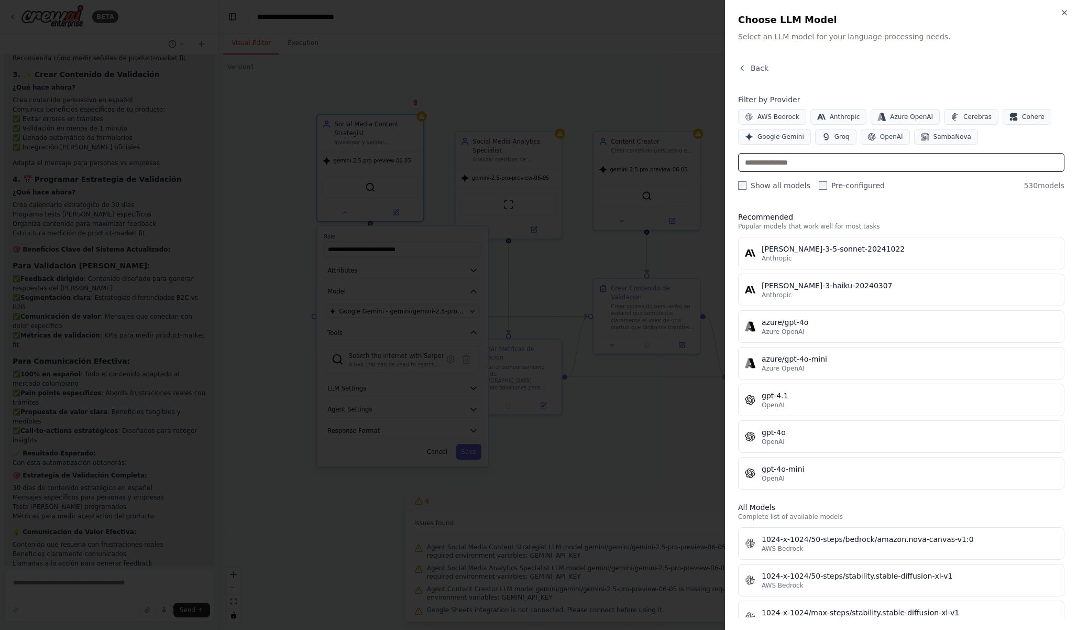
click at [824, 160] on input "text" at bounding box center [901, 162] width 326 height 19
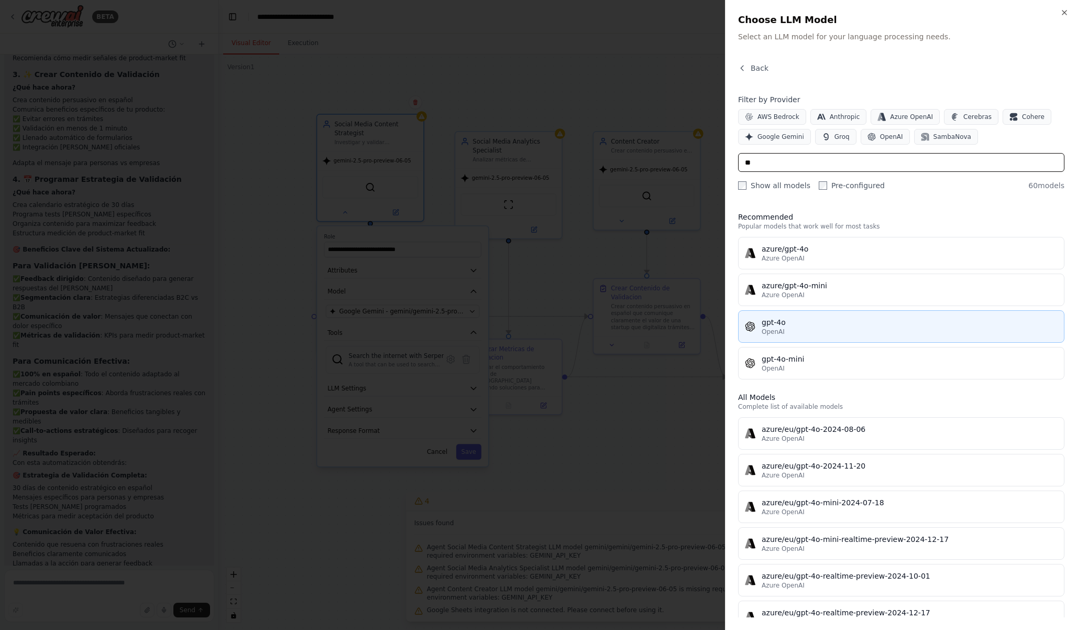
type input "**"
click at [862, 326] on div "gpt-4o" at bounding box center [910, 322] width 296 height 10
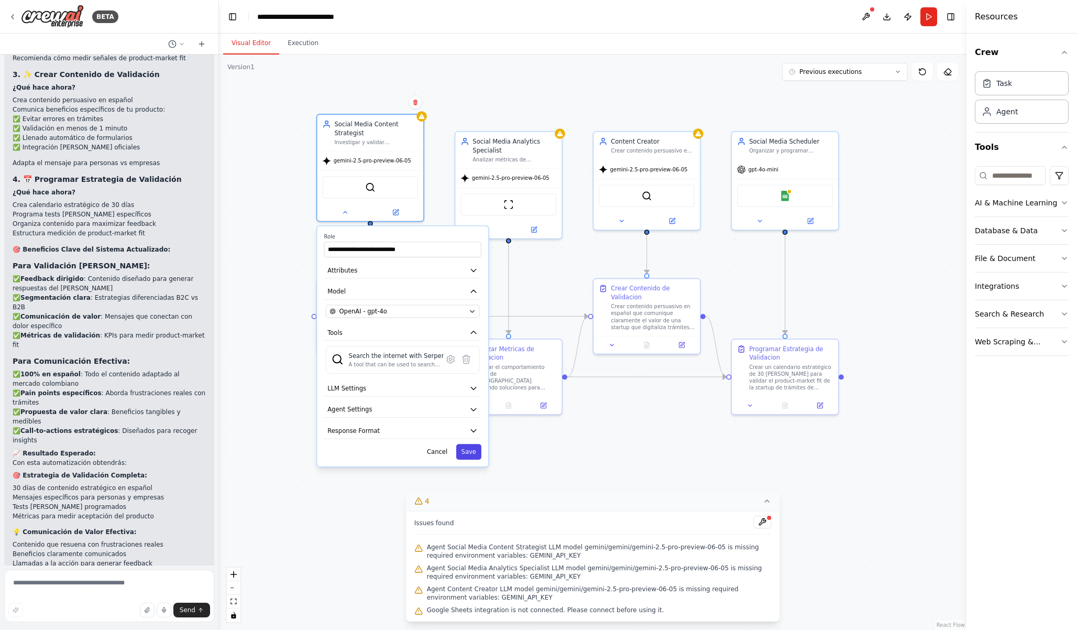
click at [480, 455] on button "Save" at bounding box center [468, 452] width 25 height 16
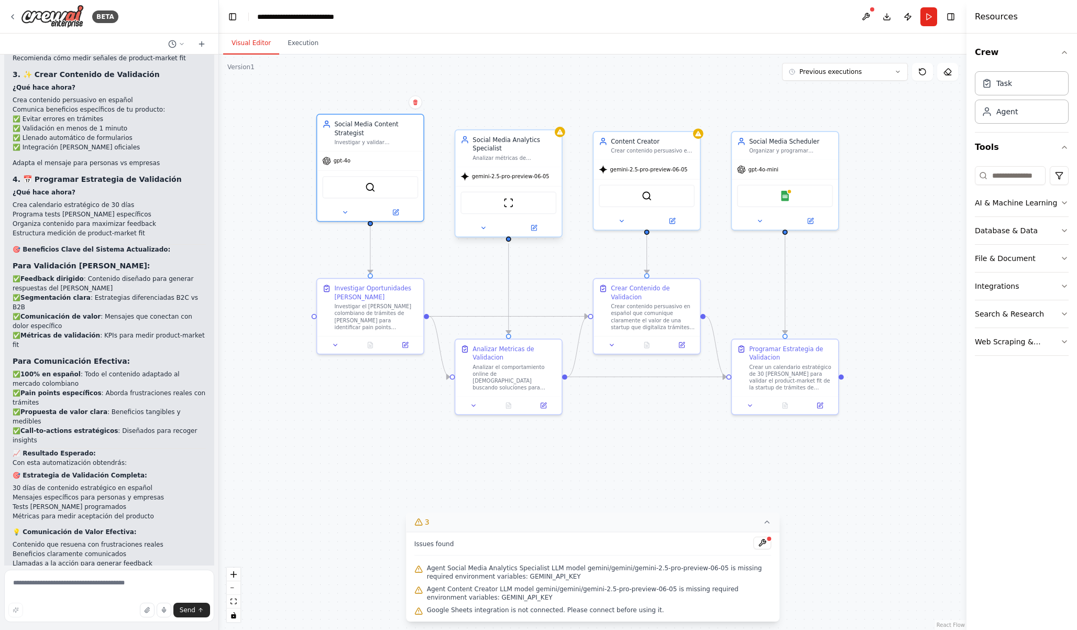
click at [495, 180] on div "gemini-2.5-pro-preview-06-05" at bounding box center [505, 176] width 89 height 8
click at [480, 232] on button at bounding box center [483, 228] width 49 height 10
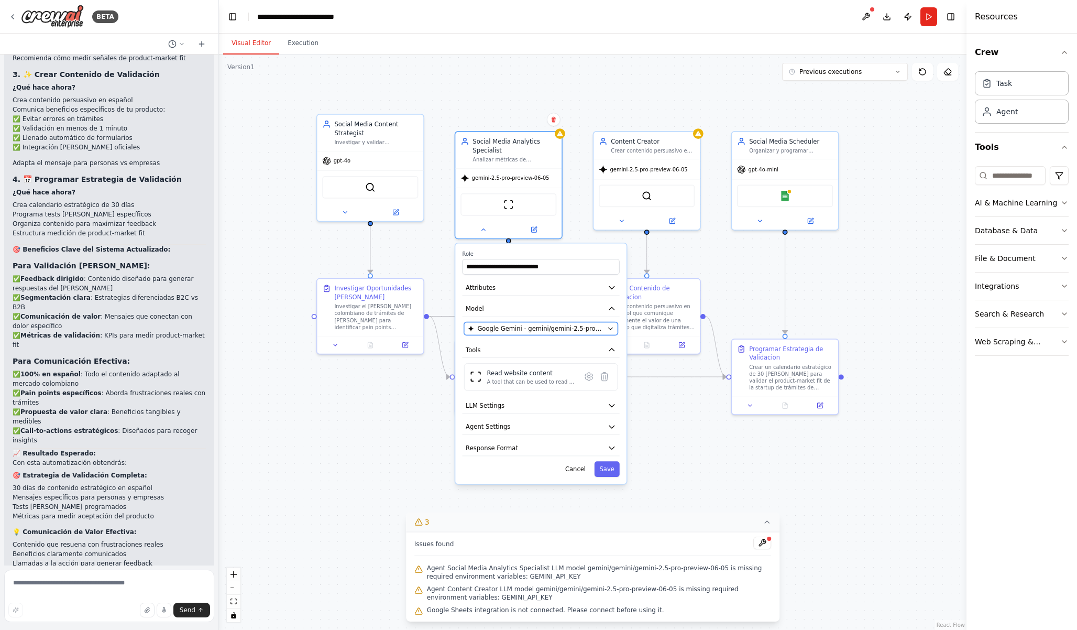
click at [498, 330] on span "Google Gemini - gemini/gemini-2.5-pro-preview-06-05" at bounding box center [540, 328] width 126 height 8
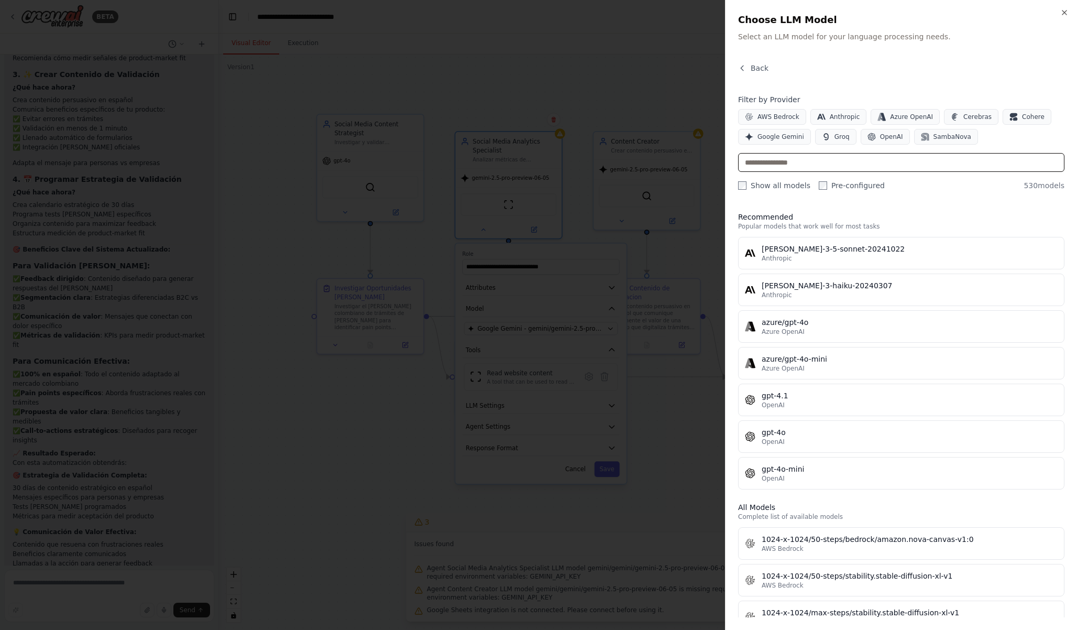
click at [814, 168] on input "text" at bounding box center [901, 162] width 326 height 19
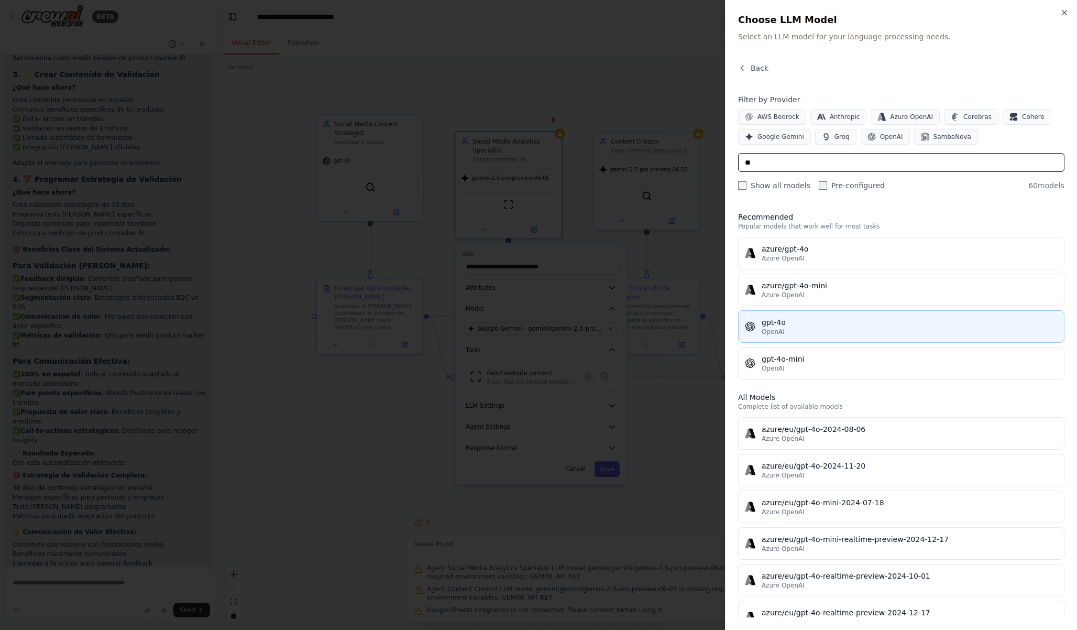
type input "**"
click at [856, 329] on div "OpenAI" at bounding box center [910, 331] width 296 height 8
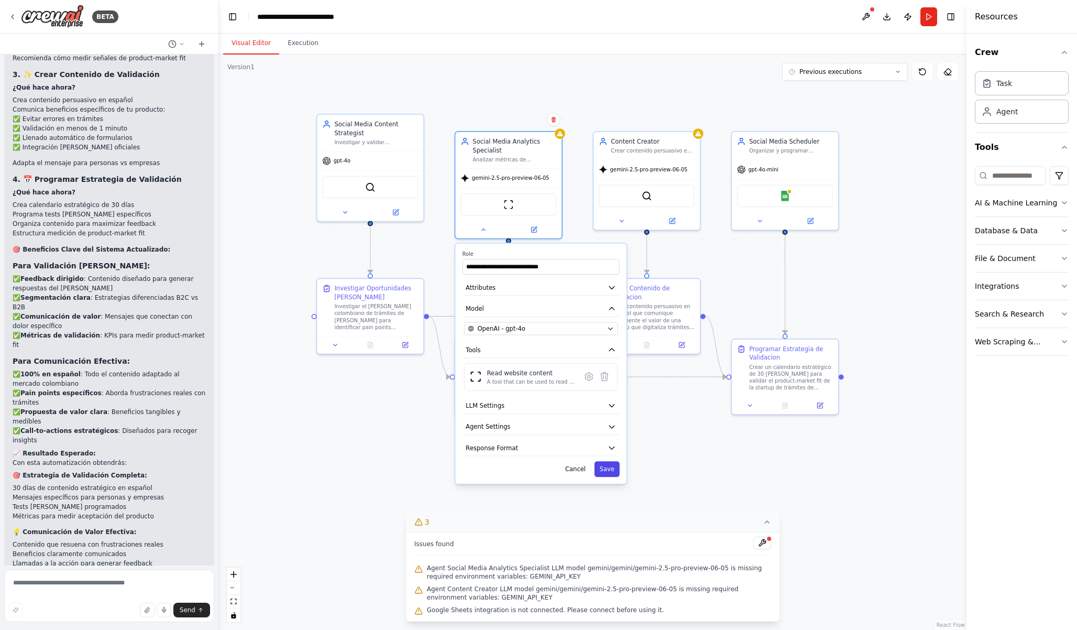
click at [609, 471] on button "Save" at bounding box center [607, 469] width 25 height 16
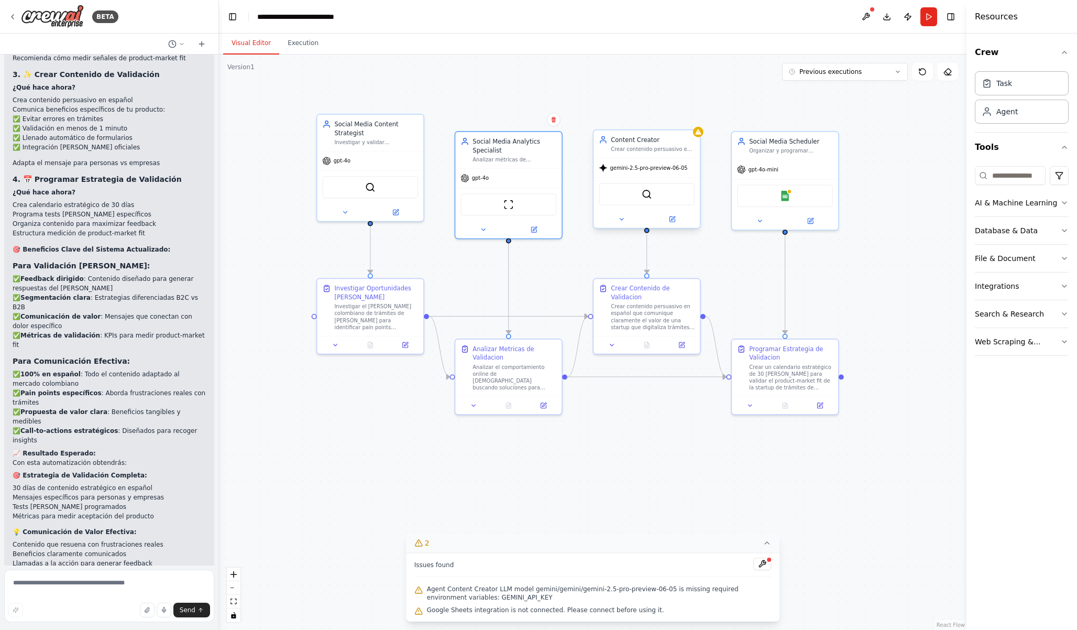
click at [640, 165] on span "gemini-2.5-pro-preview-06-05" at bounding box center [649, 168] width 78 height 7
click at [623, 222] on icon at bounding box center [621, 219] width 7 height 7
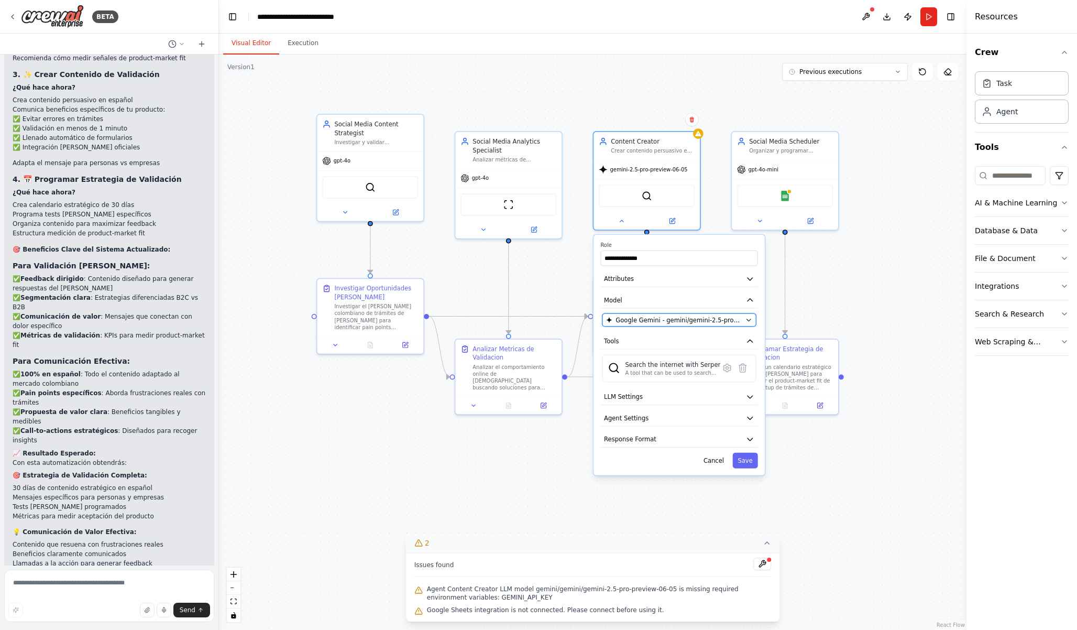
click at [632, 321] on span "Google Gemini - gemini/gemini-2.5-pro-preview-06-05" at bounding box center [679, 319] width 126 height 8
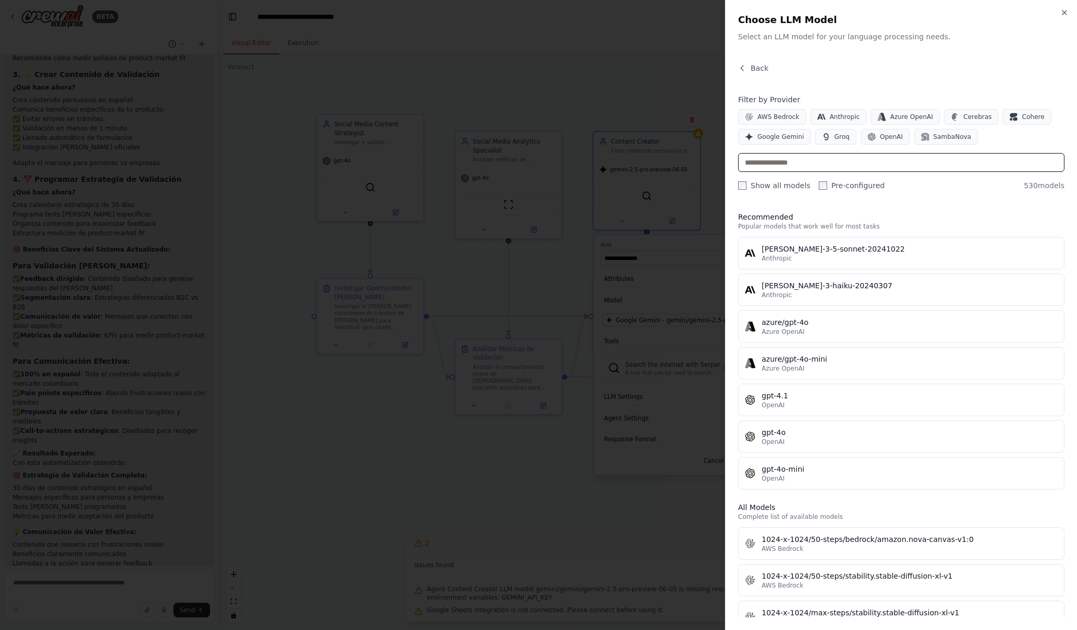
click at [793, 170] on input "text" at bounding box center [901, 162] width 326 height 19
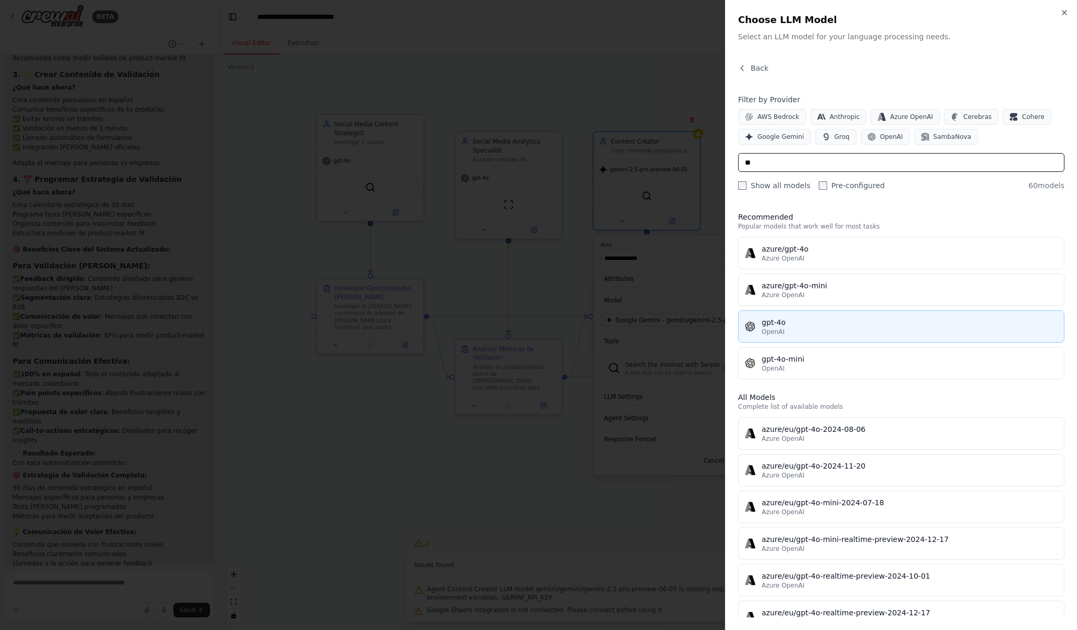
type input "**"
click at [791, 334] on div "OpenAI" at bounding box center [910, 331] width 296 height 8
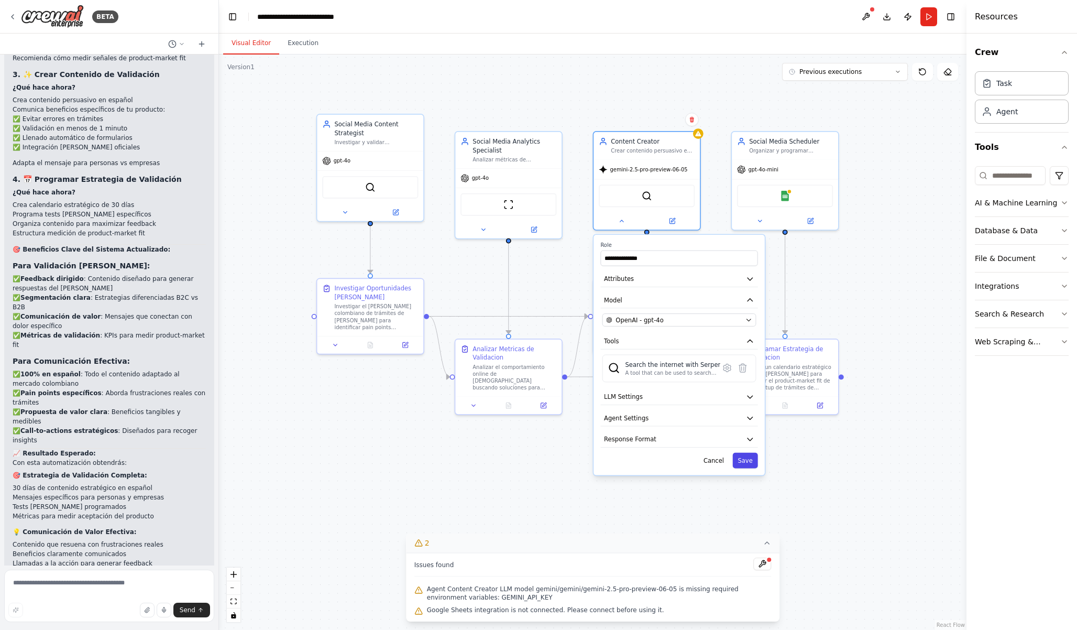
click at [746, 464] on button "Save" at bounding box center [745, 461] width 25 height 16
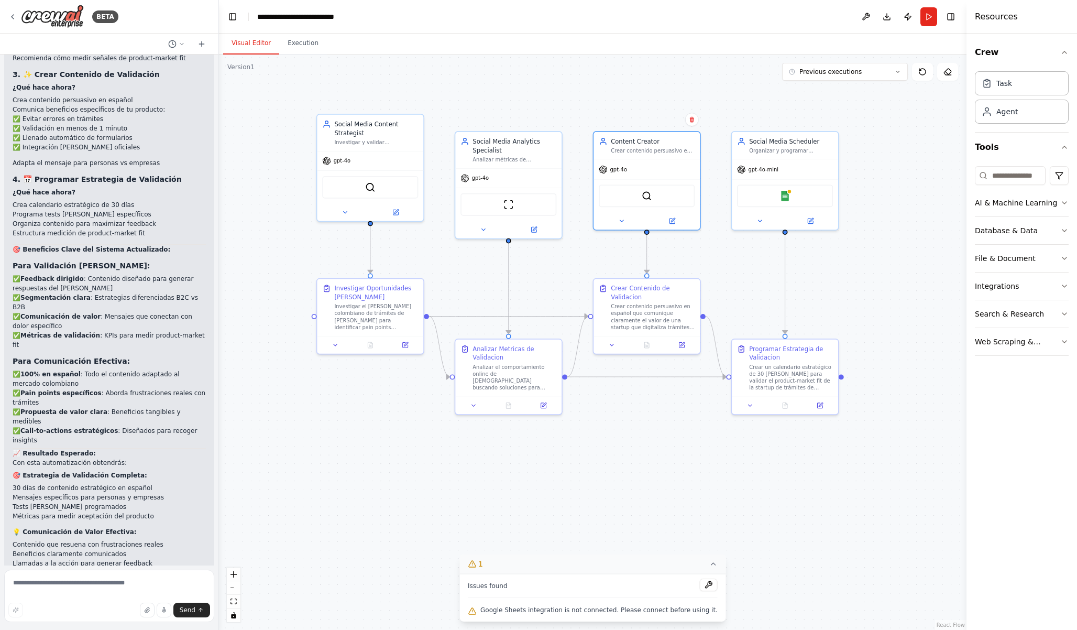
click at [649, 595] on div "Issues found" at bounding box center [593, 587] width 250 height 19
click at [704, 584] on button at bounding box center [709, 584] width 18 height 13
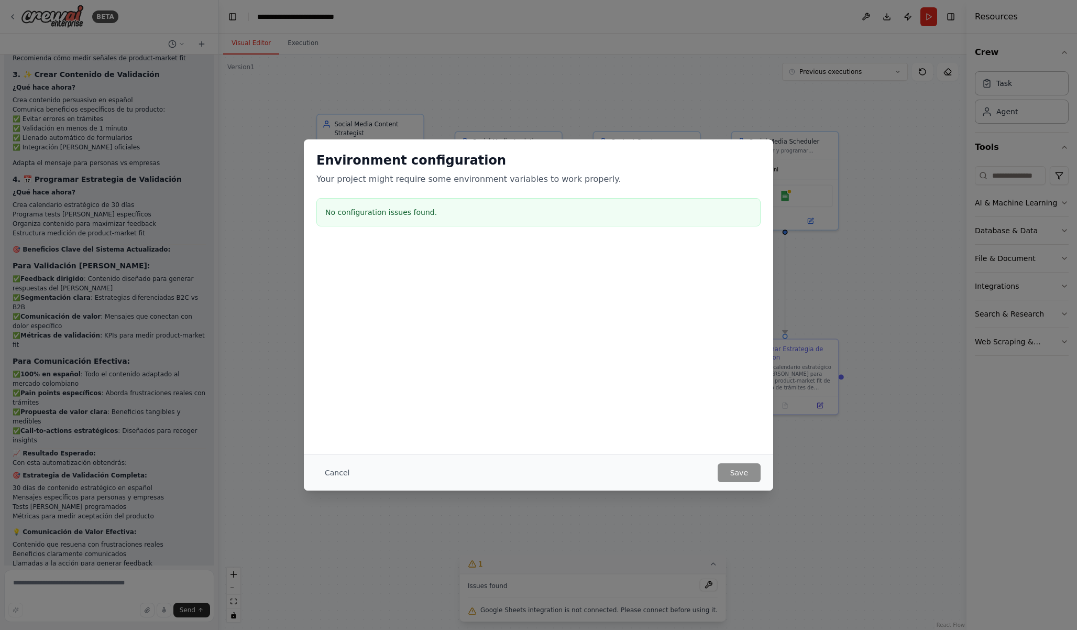
click at [832, 448] on div "Environment configuration Your project might require some environment variables…" at bounding box center [538, 315] width 1077 height 630
click at [338, 469] on button "Cancel" at bounding box center [336, 472] width 41 height 19
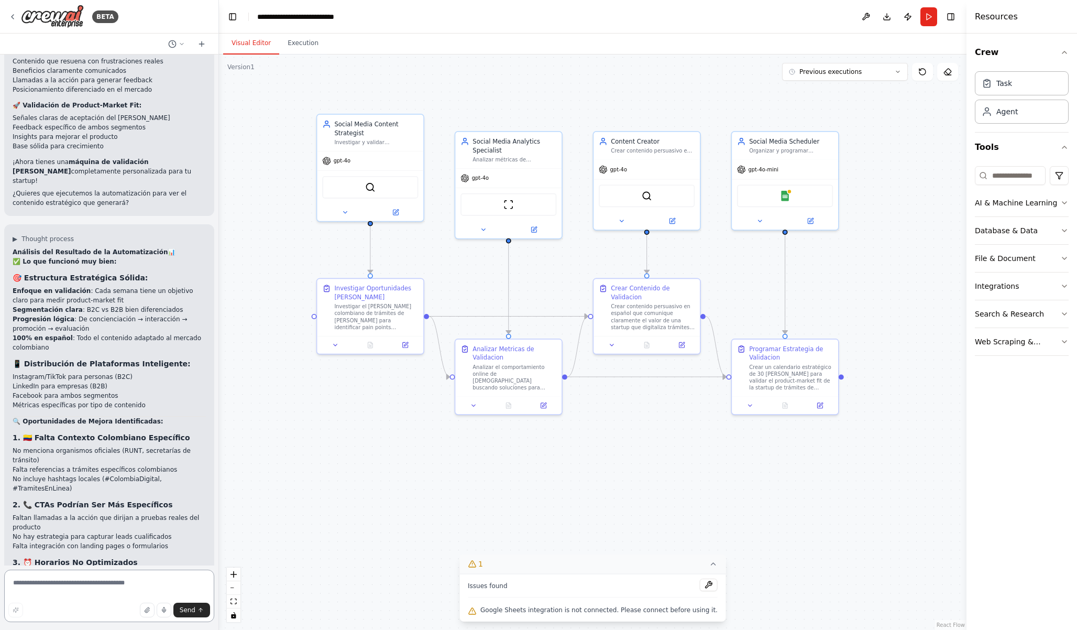
scroll to position [5464, 0]
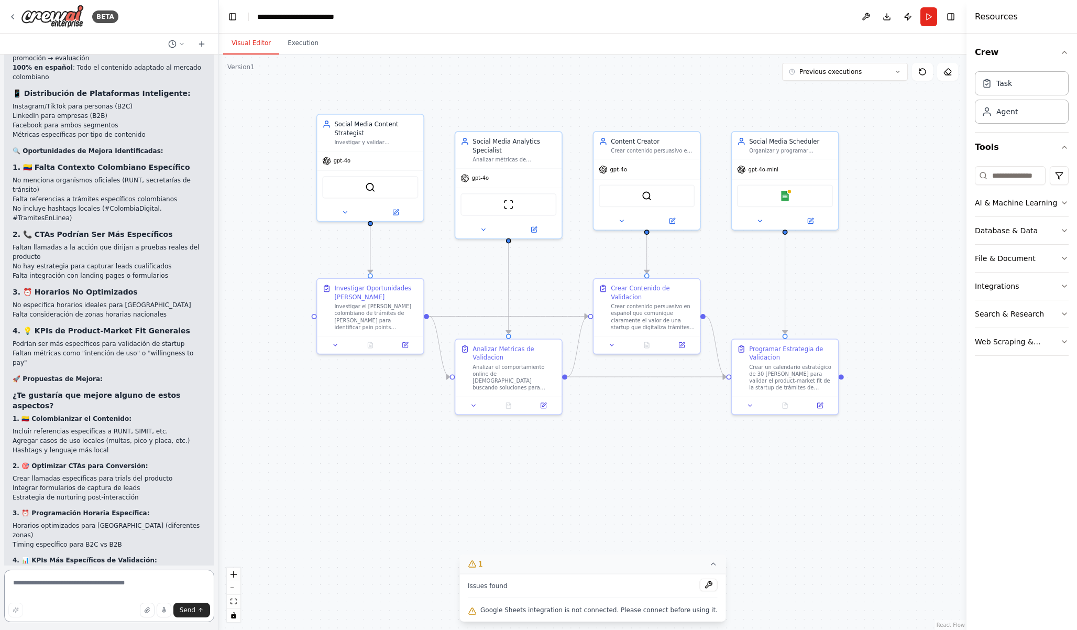
click at [70, 575] on textarea at bounding box center [109, 596] width 210 height 52
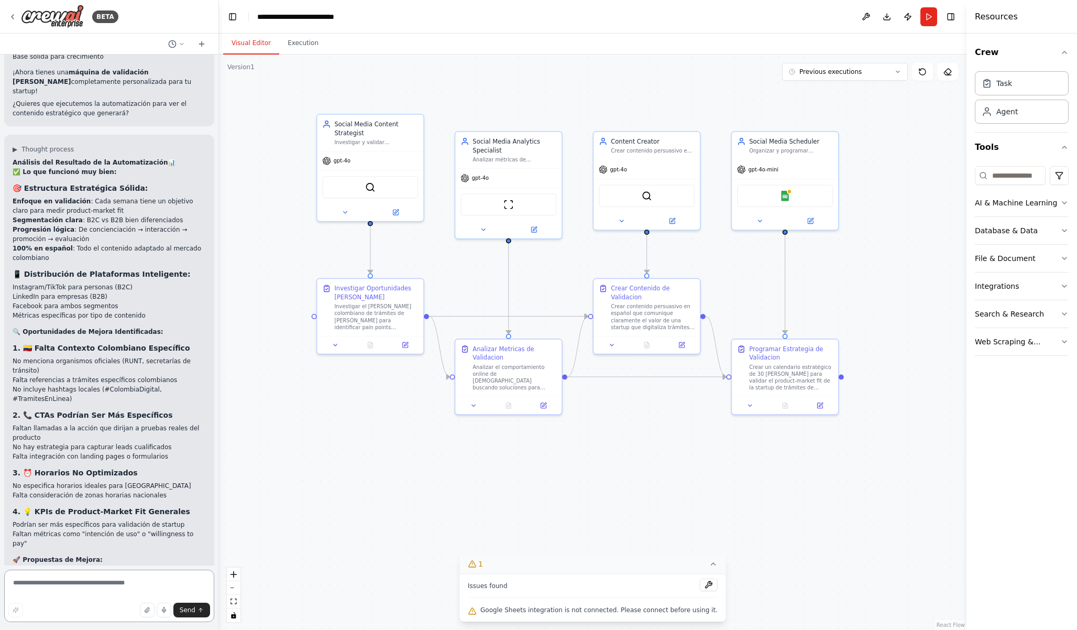
scroll to position [5293, 0]
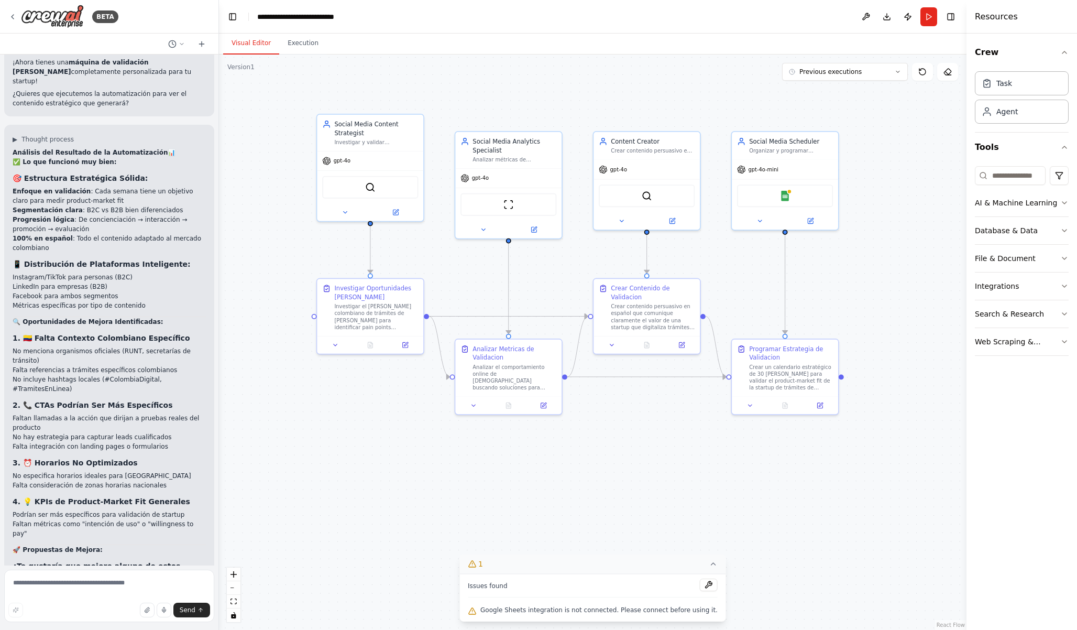
click at [72, 442] on li "Falta integración con landing pages o formularios" at bounding box center [109, 446] width 193 height 9
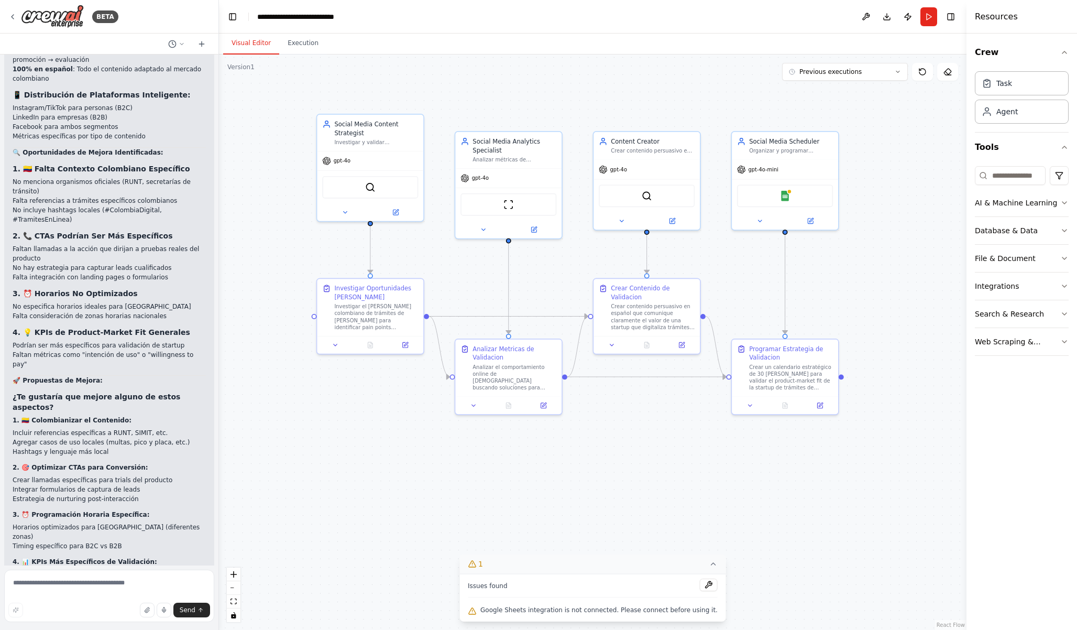
scroll to position [5464, 0]
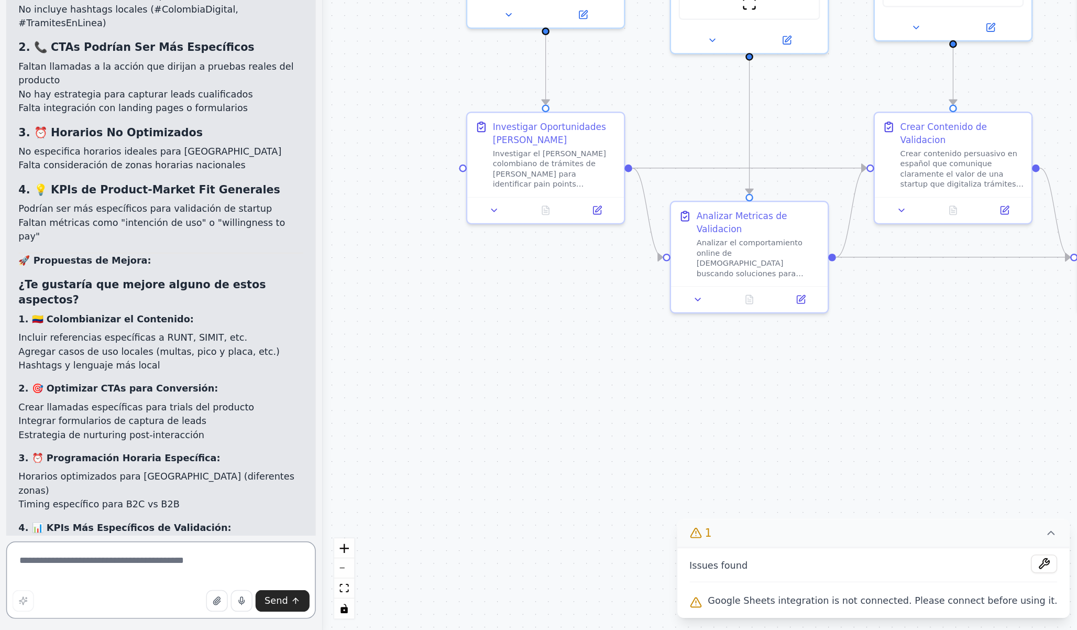
click at [45, 585] on textarea at bounding box center [109, 596] width 210 height 52
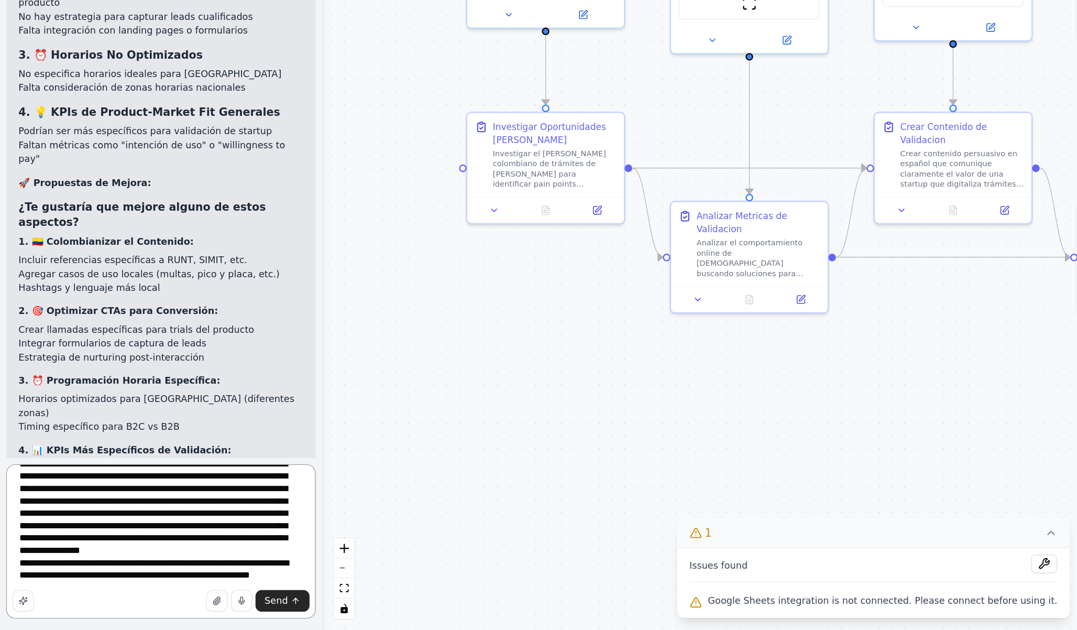
scroll to position [5516, 0]
click at [97, 559] on textarea "**********" at bounding box center [109, 569] width 210 height 105
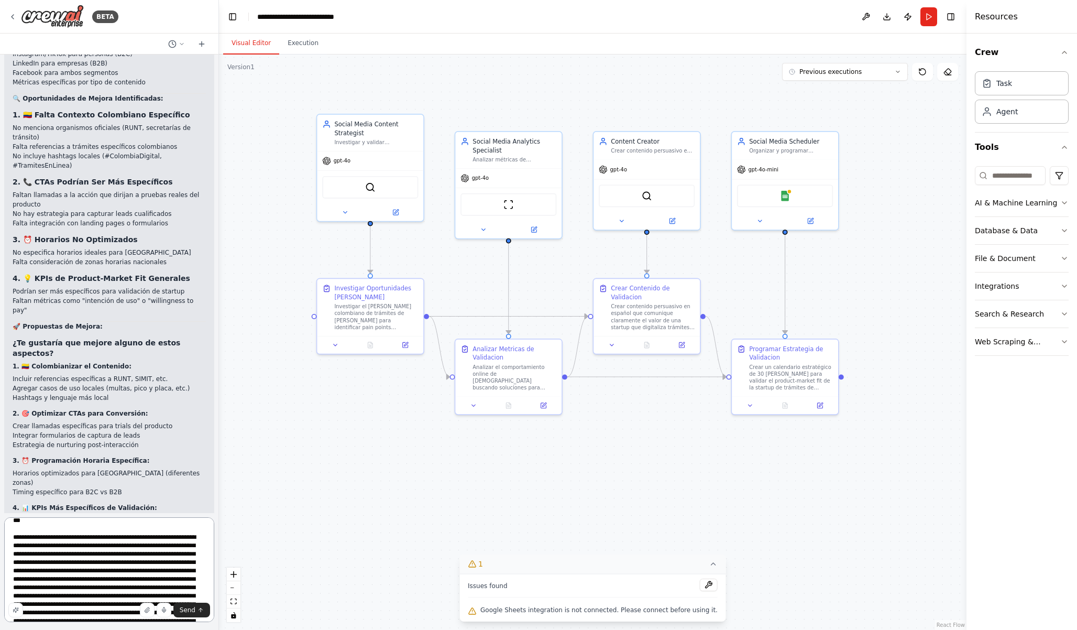
scroll to position [97, 0]
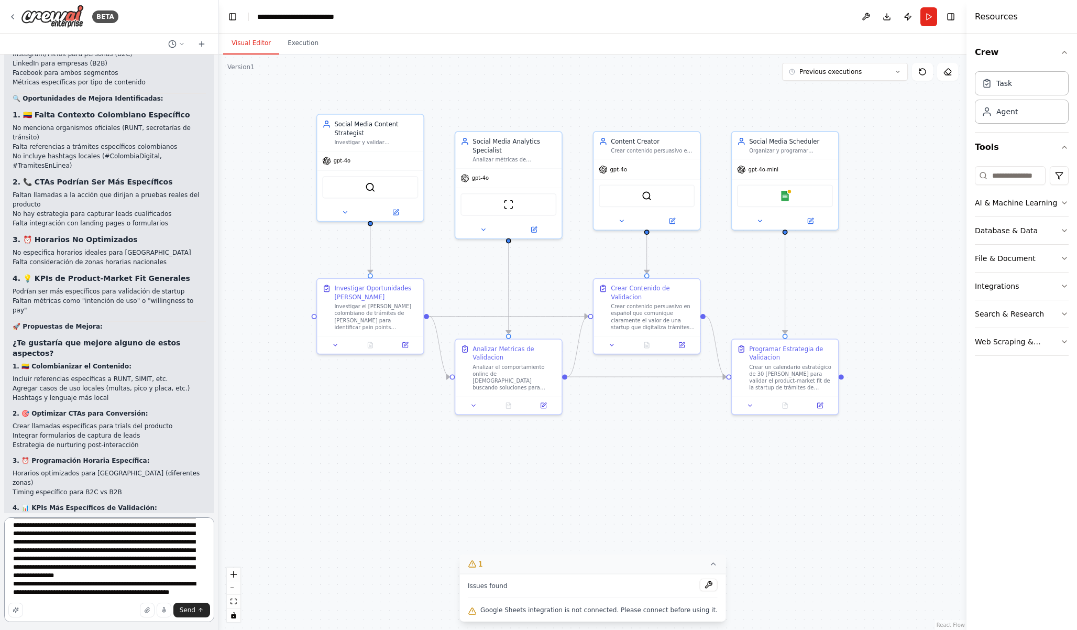
click at [198, 594] on textarea "**********" at bounding box center [109, 569] width 210 height 105
type textarea "**********"
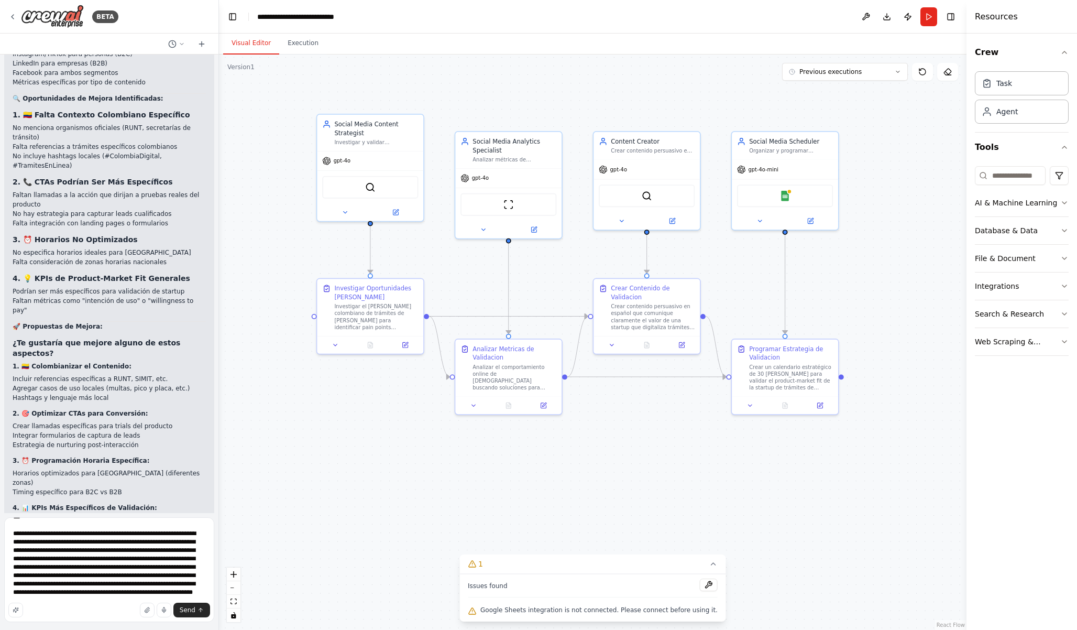
scroll to position [390, 0]
type textarea "**********"
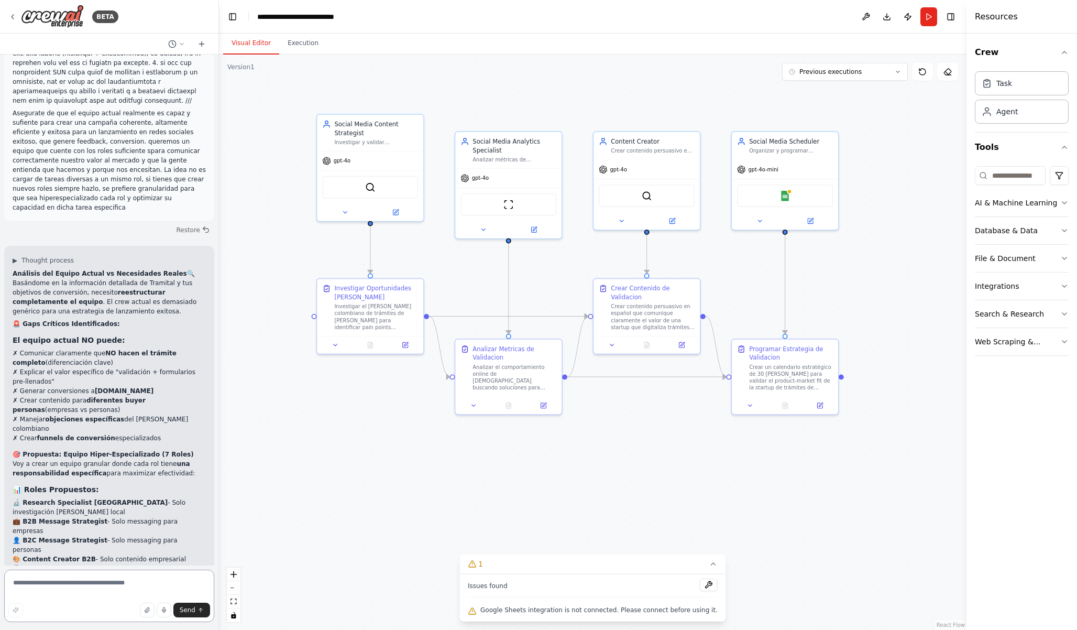
scroll to position [6657, 0]
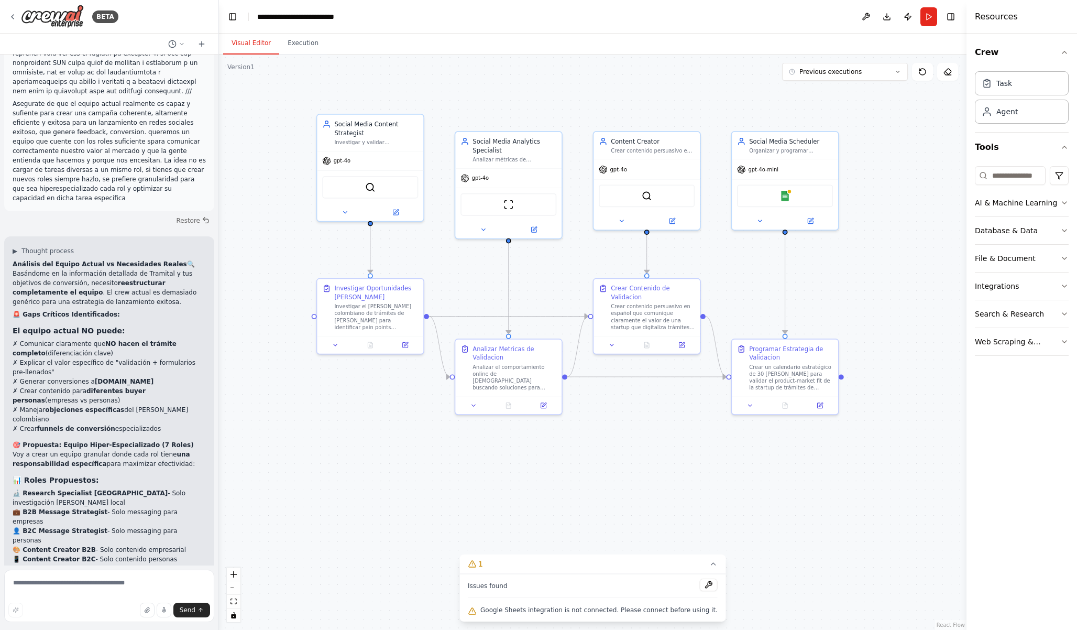
click at [85, 580] on textarea at bounding box center [109, 596] width 210 height 52
type textarea "**********"
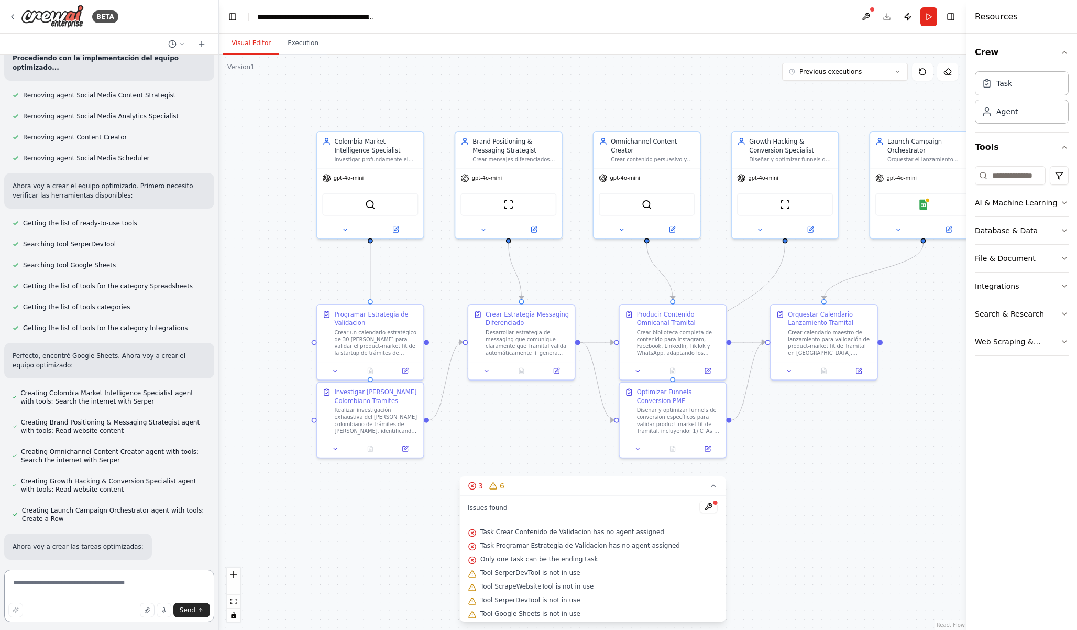
scroll to position [8349, 0]
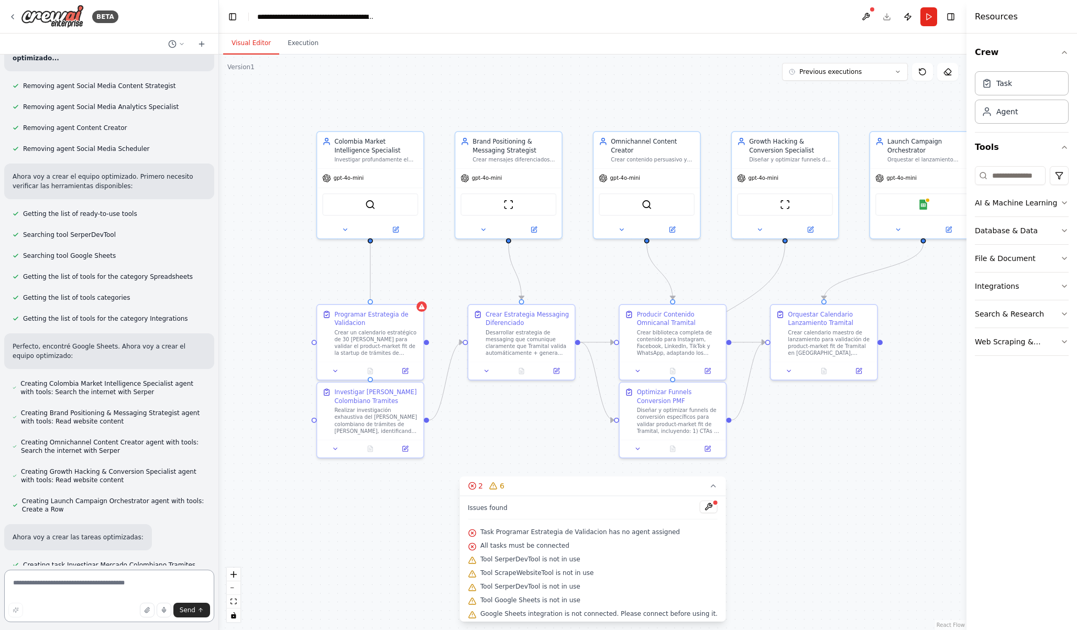
click at [84, 585] on textarea at bounding box center [109, 596] width 210 height 52
click at [425, 309] on div ".deletable-edge-delete-btn { width: 20px; height: 20px; border: 0px solid #ffff…" at bounding box center [593, 341] width 748 height 575
click at [332, 374] on button at bounding box center [336, 369] width 30 height 10
click at [337, 369] on icon at bounding box center [335, 369] width 7 height 7
click at [421, 309] on div at bounding box center [422, 305] width 10 height 10
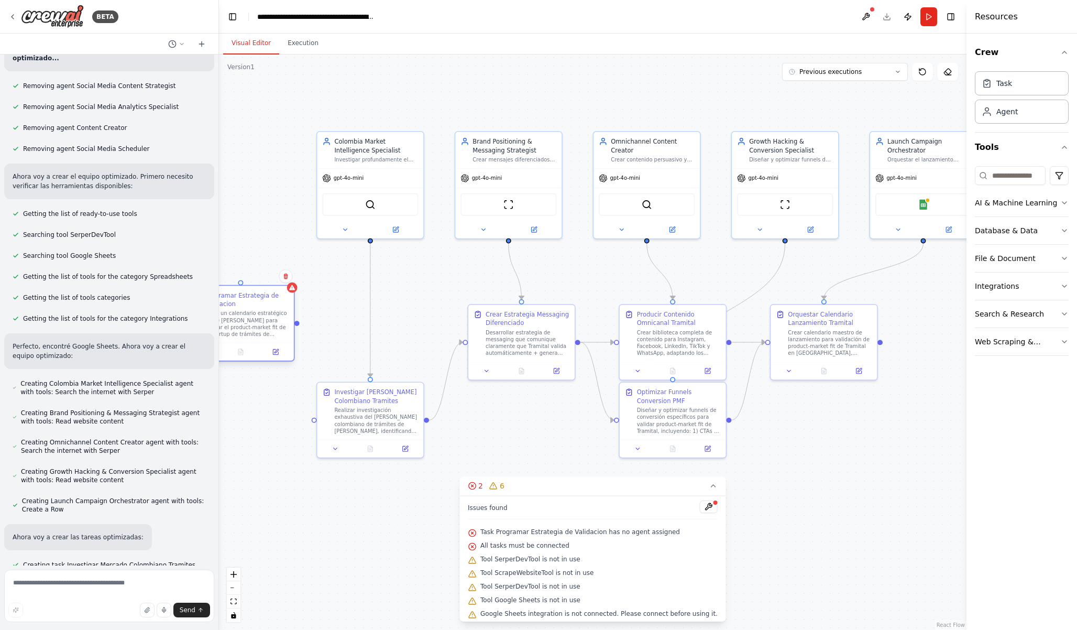
drag, startPoint x: 385, startPoint y: 343, endPoint x: 274, endPoint y: 331, distance: 112.2
click at [273, 331] on div "Crear un calendario estratégico de 30 días para validar el product-market fit d…" at bounding box center [247, 324] width 84 height 28
click at [301, 285] on icon at bounding box center [303, 285] width 6 height 6
click at [282, 288] on button "Confirm" at bounding box center [273, 285] width 37 height 13
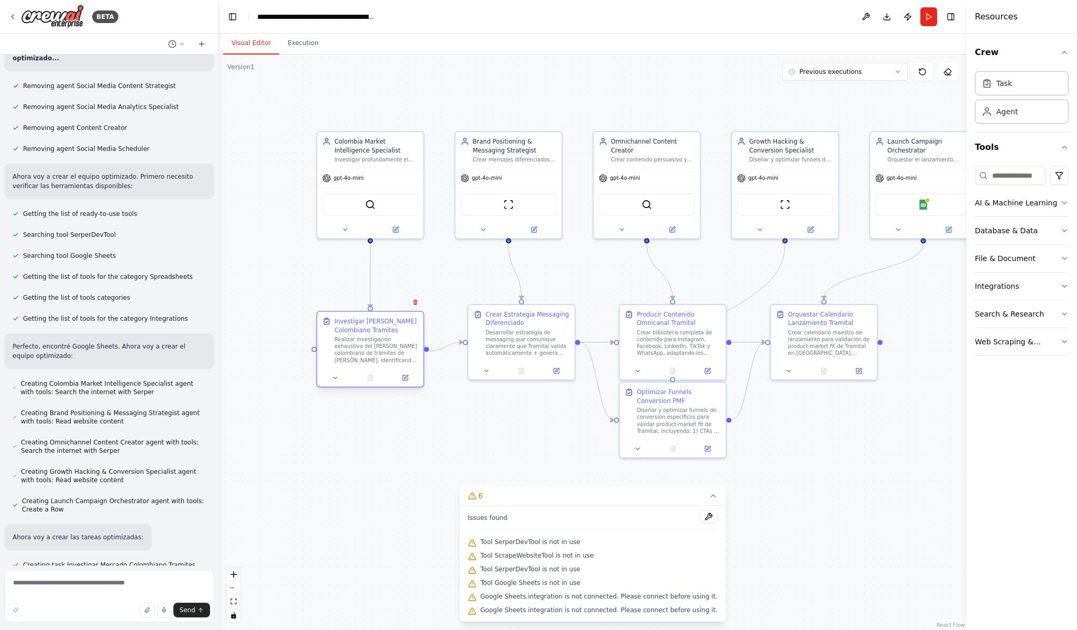
drag, startPoint x: 378, startPoint y: 425, endPoint x: 376, endPoint y: 355, distance: 70.8
click at [376, 354] on div "Realizar investigación exhaustiva del mercado colombiano de trámites de tránsit…" at bounding box center [376, 350] width 84 height 28
click at [101, 584] on textarea at bounding box center [109, 596] width 210 height 52
click at [312, 442] on div ".deletable-edge-delete-btn { width: 20px; height: 20px; border: 0px solid #ffff…" at bounding box center [593, 341] width 748 height 575
click at [104, 591] on textarea at bounding box center [109, 596] width 210 height 52
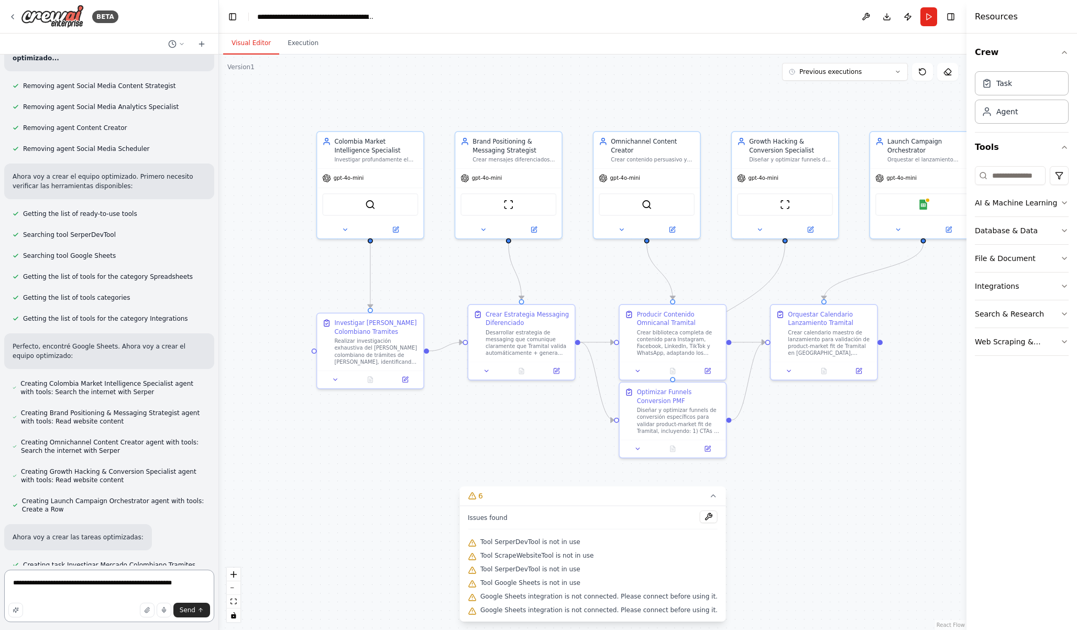
type textarea "**********"
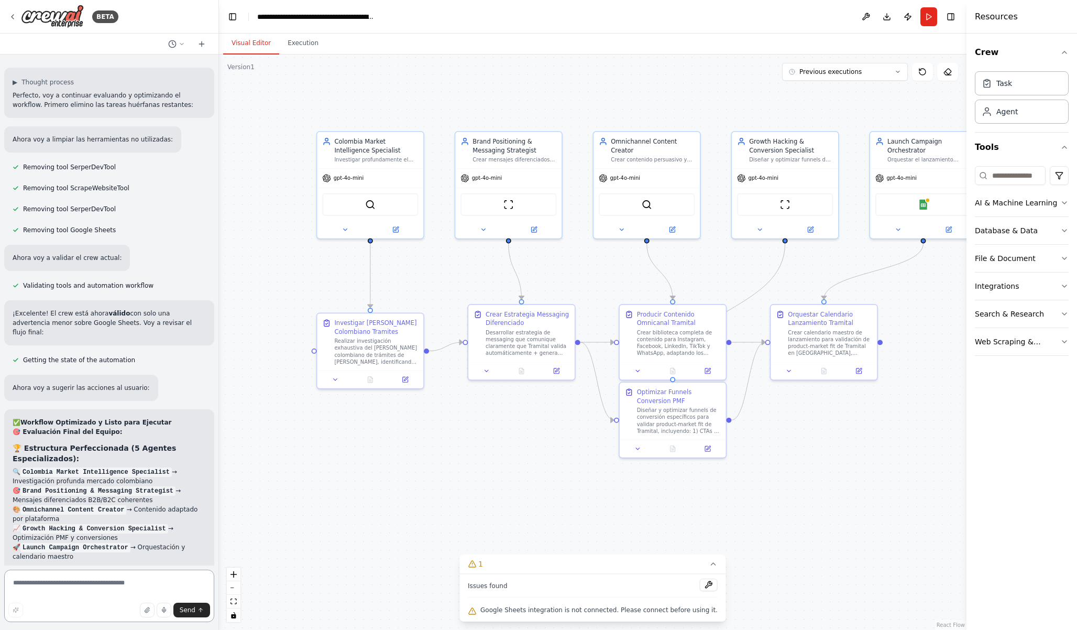
scroll to position [9384, 0]
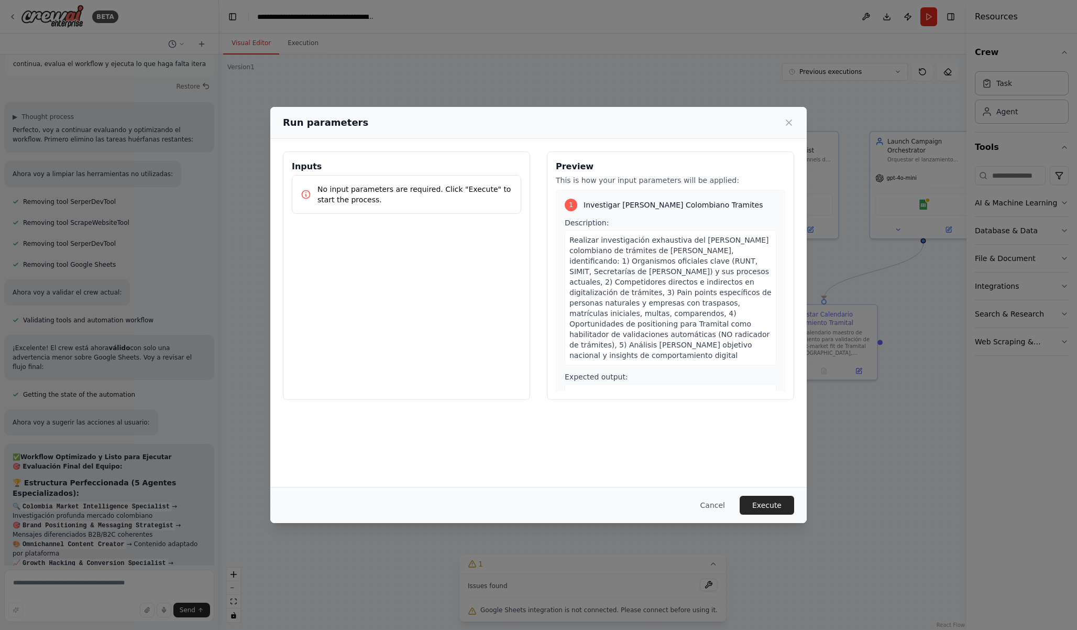
click at [422, 204] on p "No input parameters are required. Click "Execute" to start the process." at bounding box center [415, 194] width 195 height 21
click at [591, 225] on span "Description:" at bounding box center [587, 222] width 44 height 8
click at [607, 290] on span "Realizar investigación exhaustiva del mercado colombiano de trámites de tránsit…" at bounding box center [671, 298] width 202 height 124
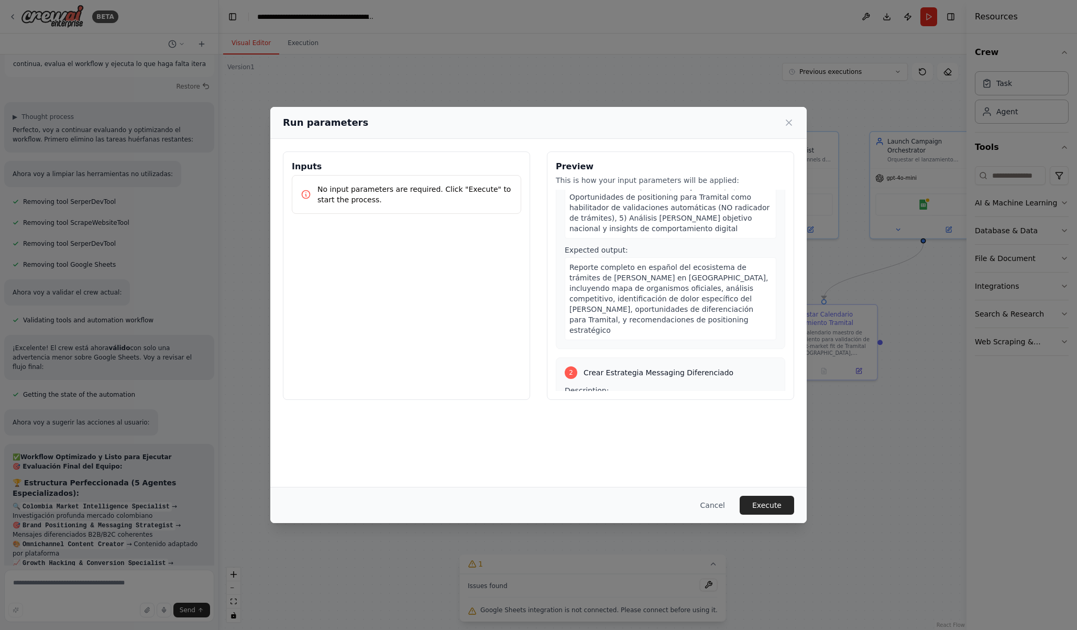
scroll to position [155, 0]
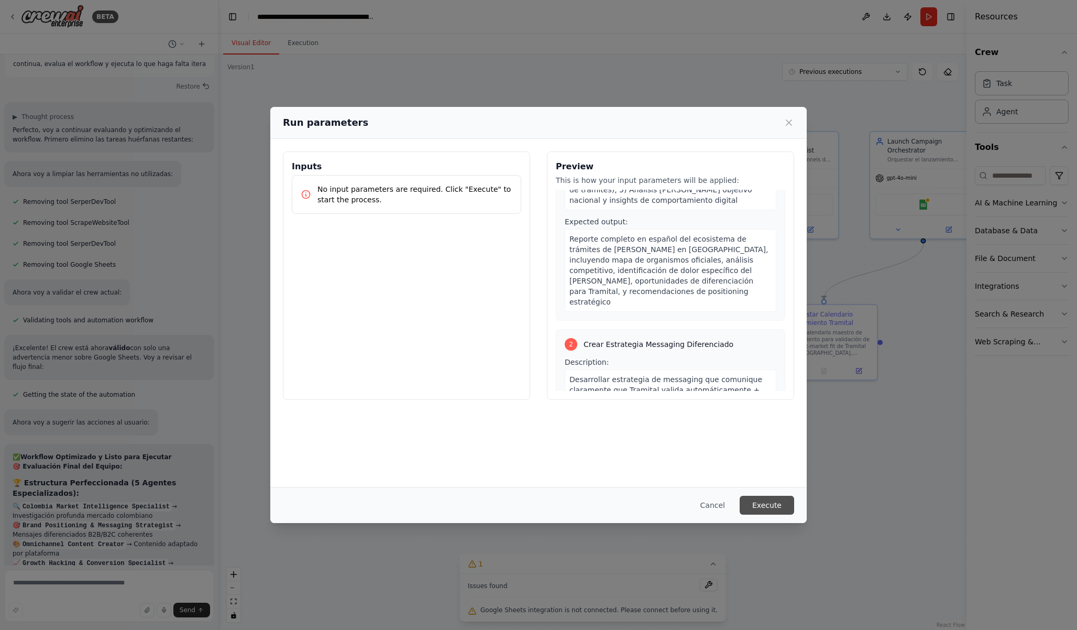
click at [776, 508] on button "Execute" at bounding box center [767, 505] width 54 height 19
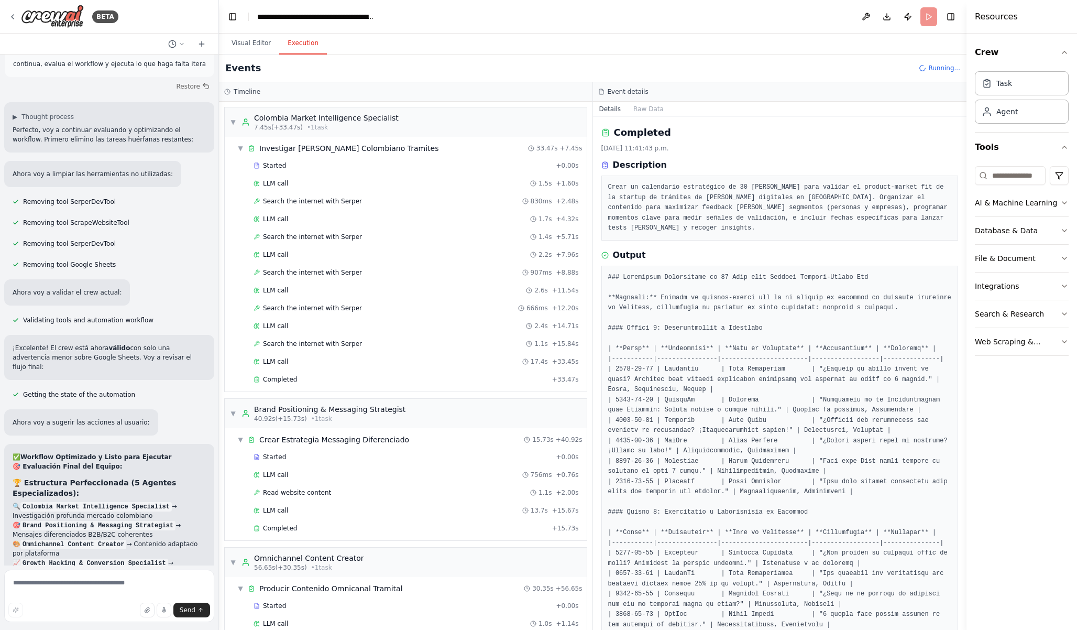
scroll to position [9384, 0]
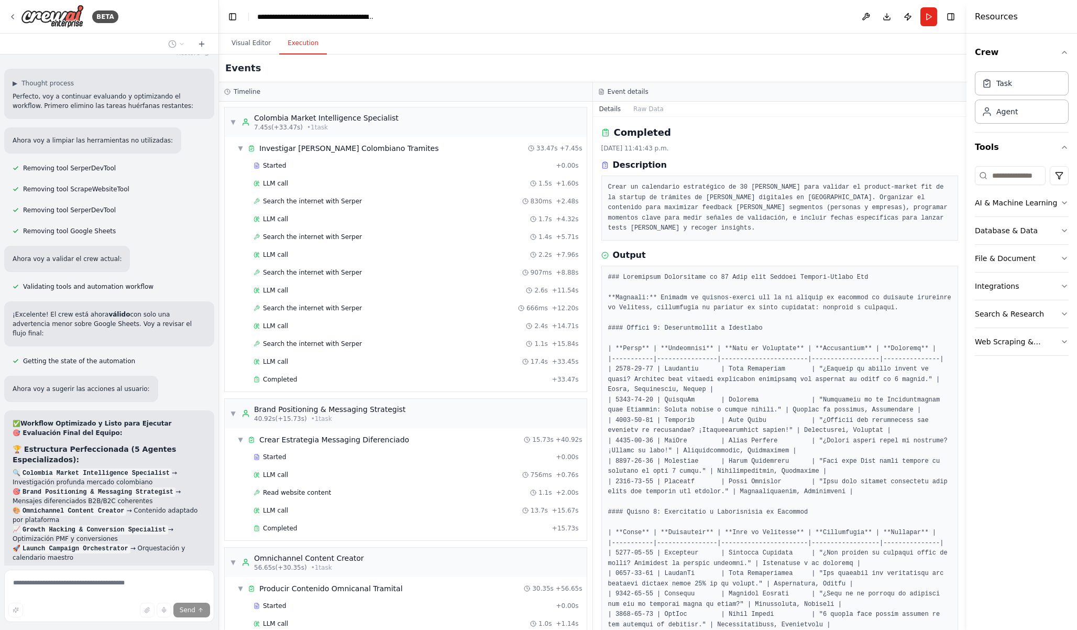
scroll to position [333, 0]
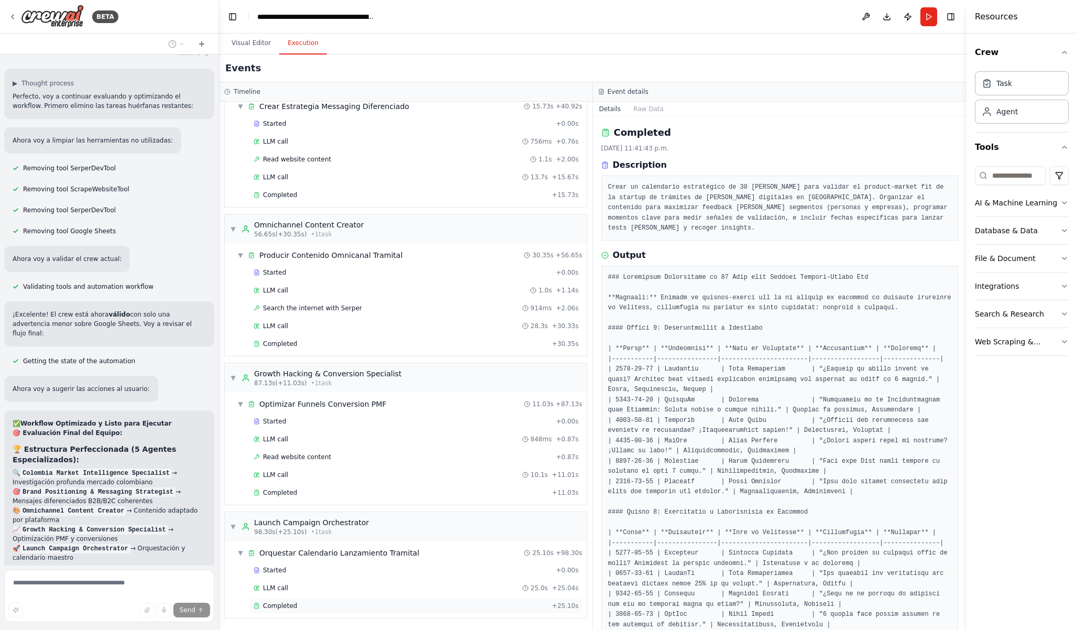
click at [312, 602] on div "Completed" at bounding box center [401, 606] width 294 height 8
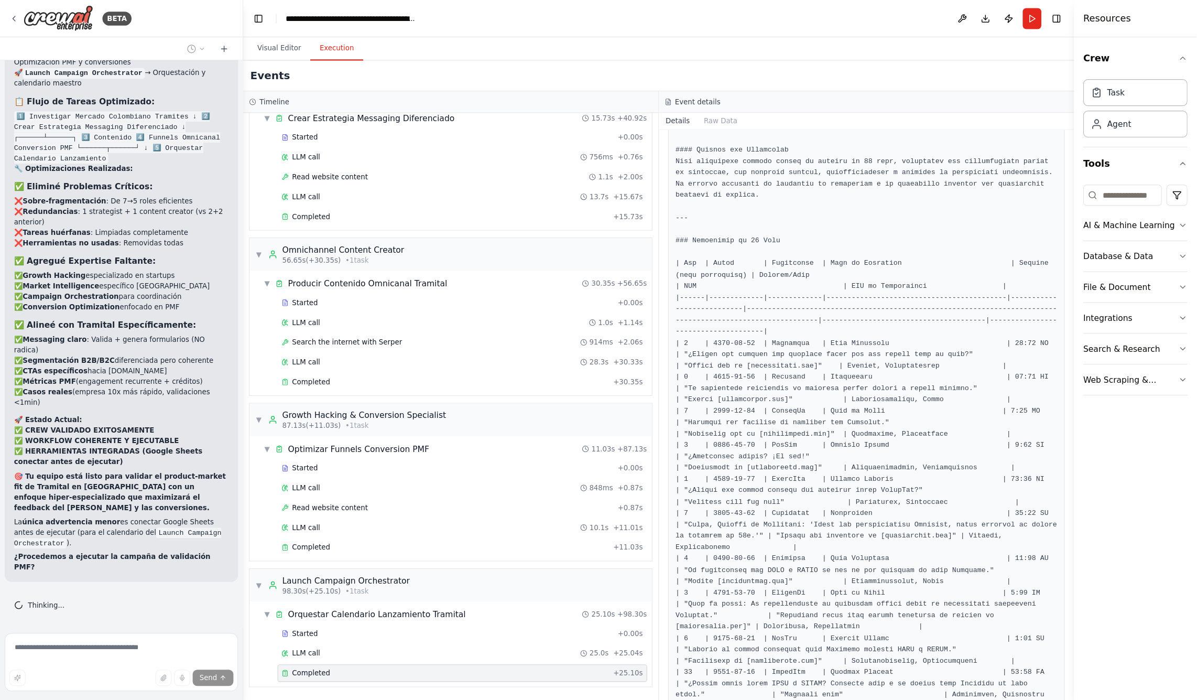
scroll to position [17216, 0]
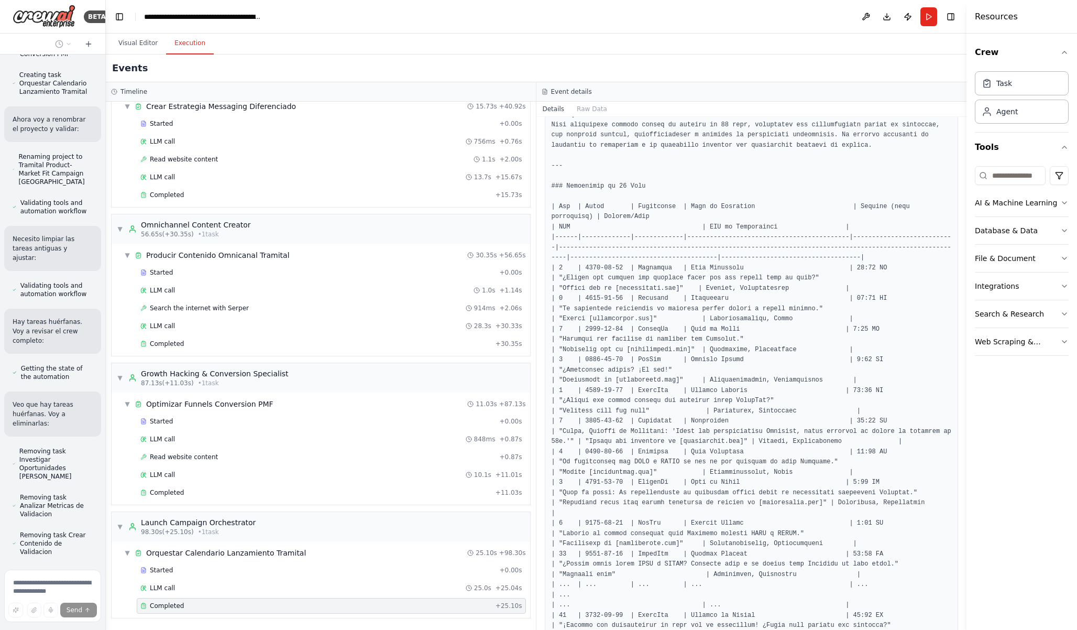
drag, startPoint x: 217, startPoint y: 343, endPoint x: 70, endPoint y: 352, distance: 147.5
click at [70, 352] on div "BETA Create a crew that schedules and publishes social media content across mul…" at bounding box center [53, 315] width 106 height 630
drag, startPoint x: 967, startPoint y: 236, endPoint x: 1053, endPoint y: 236, distance: 86.5
click at [1053, 236] on div "Resources Crew Task Agent Tools AI & Machine Learning Database & Data File & Do…" at bounding box center [1024, 315] width 106 height 630
click at [543, 246] on div "Completed 27/9/2025, 12:45:52 a.m. Description Crear calendario maestro de lanz…" at bounding box center [755, 373] width 433 height 513
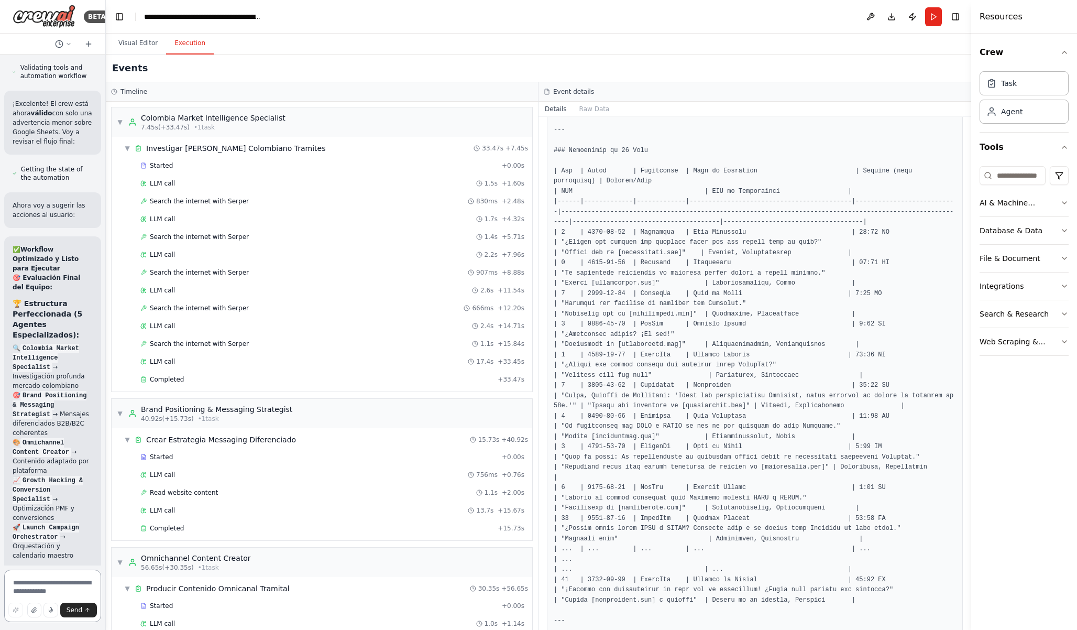
scroll to position [228, 0]
click at [555, 170] on pre at bounding box center [755, 498] width 402 height 889
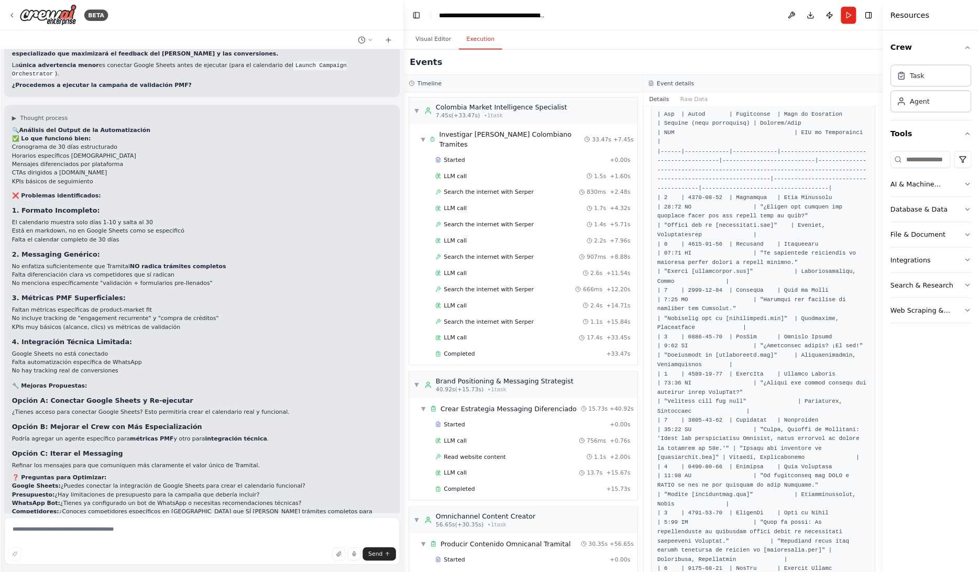
scroll to position [8278, 0]
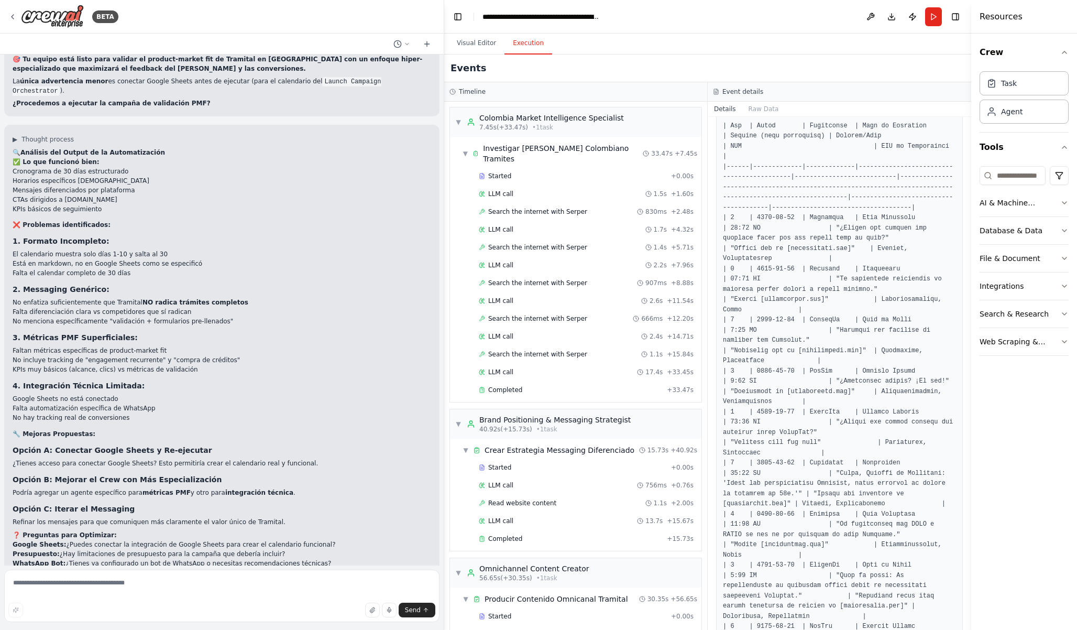
drag, startPoint x: 103, startPoint y: 406, endPoint x: 444, endPoint y: 423, distance: 341.6
click at [444, 423] on div "BETA Create a crew that schedules and publishes social media content across mul…" at bounding box center [538, 315] width 1077 height 630
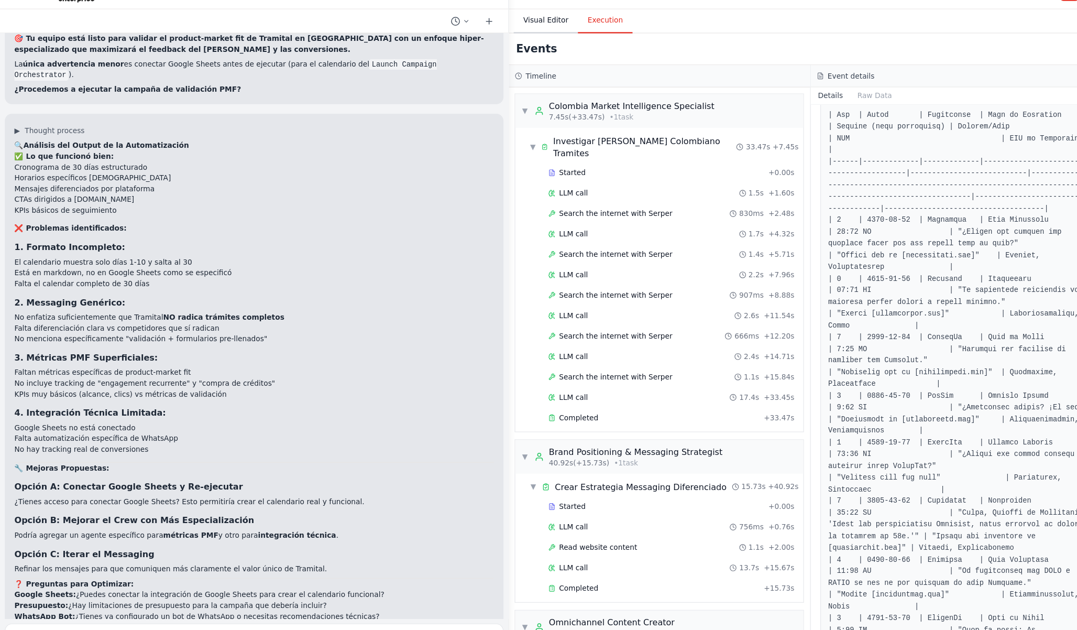
click at [464, 42] on button "Visual Editor" at bounding box center [477, 43] width 56 height 22
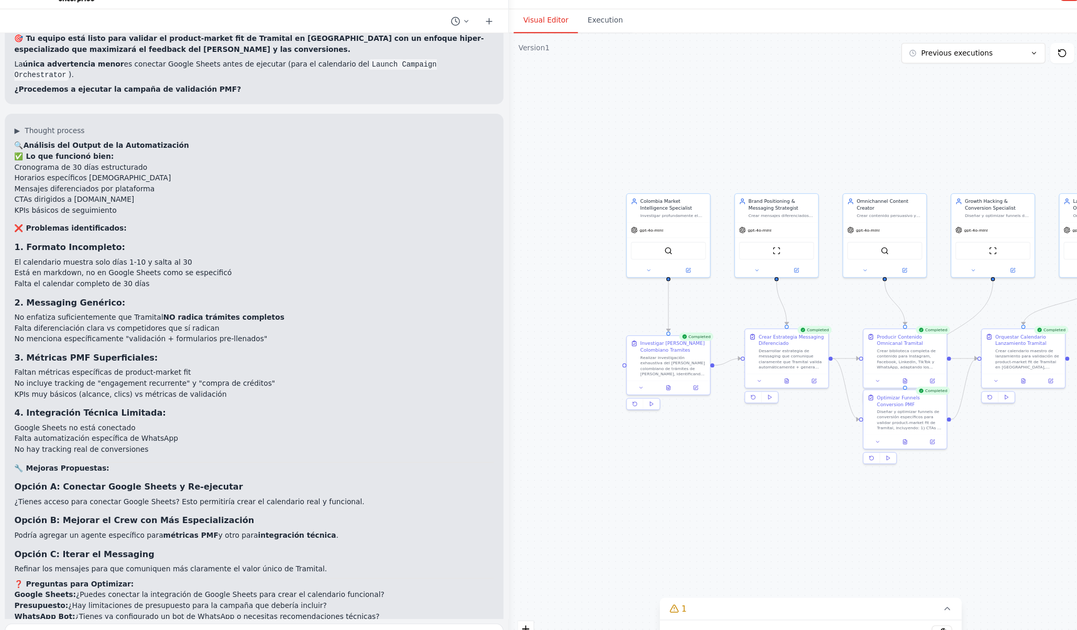
drag, startPoint x: 850, startPoint y: 312, endPoint x: 755, endPoint y: 310, distance: 94.9
click at [755, 310] on div ".deletable-edge-delete-btn { width: 20px; height: 20px; border: 0px solid #ffff…" at bounding box center [707, 341] width 527 height 575
click at [565, 263] on button at bounding box center [567, 260] width 34 height 7
click at [576, 330] on span "OpenAI - gpt-4o-mini" at bounding box center [583, 329] width 43 height 6
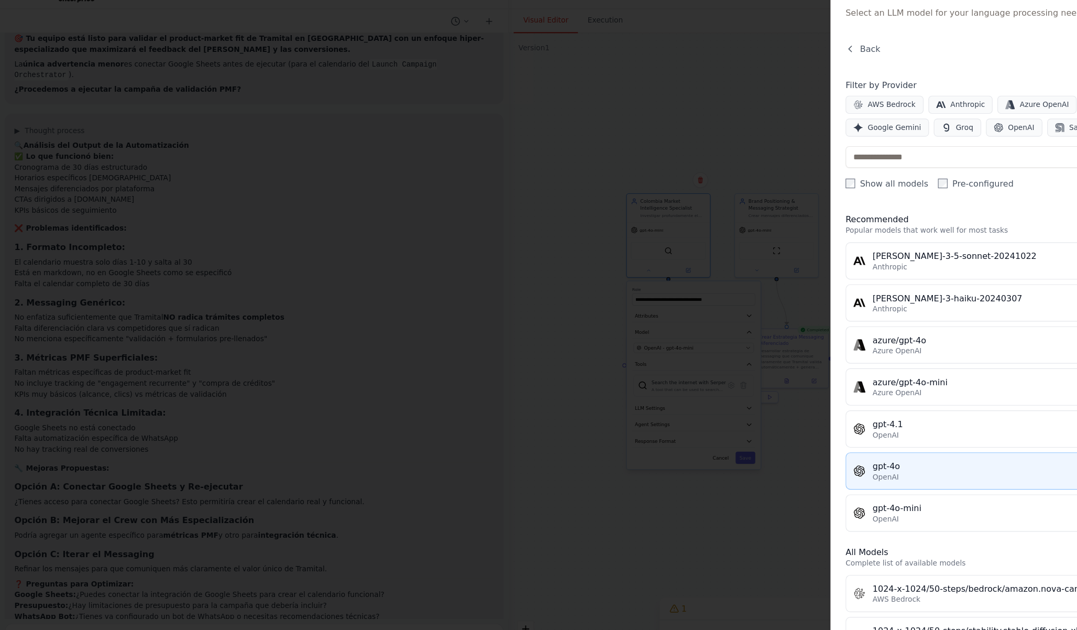
click at [805, 433] on div "gpt-4o" at bounding box center [910, 432] width 296 height 10
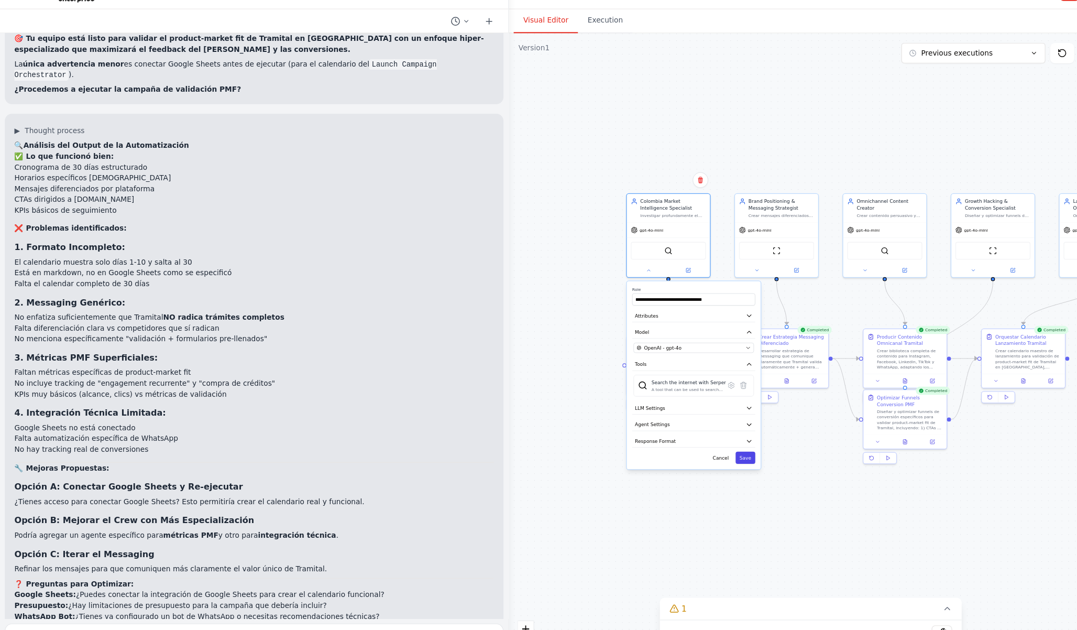
click at [651, 425] on button "Save" at bounding box center [650, 425] width 17 height 10
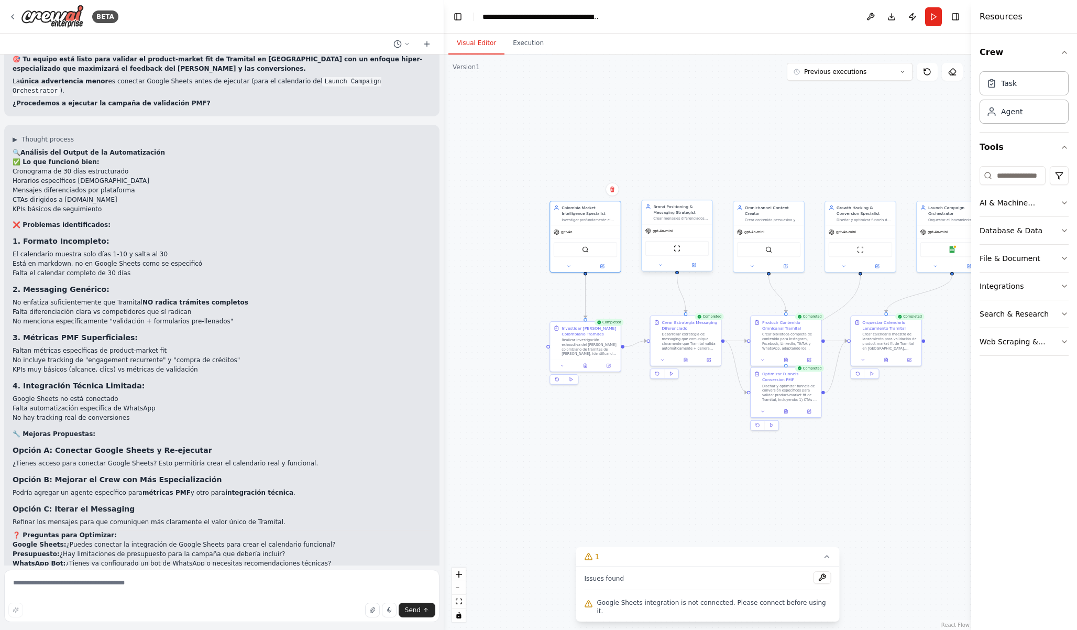
click at [660, 232] on span "gpt-4o-mini" at bounding box center [663, 230] width 20 height 5
click at [664, 269] on div at bounding box center [677, 265] width 71 height 12
click at [661, 265] on icon at bounding box center [660, 265] width 2 height 1
click at [685, 329] on span "OpenAI - gpt-4o-mini" at bounding box center [678, 332] width 42 height 6
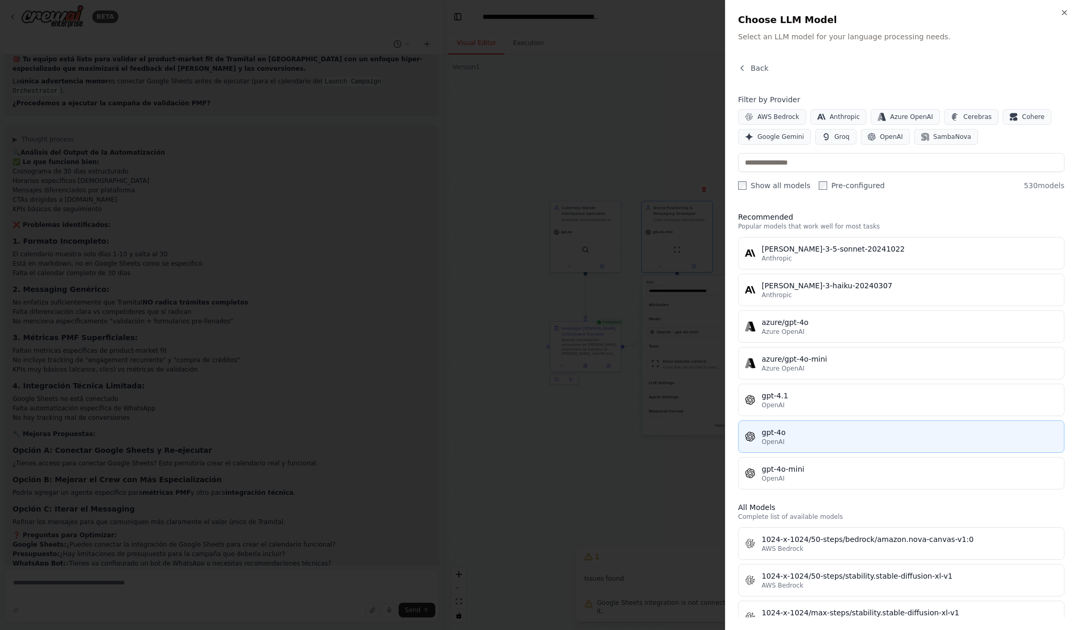
click at [823, 423] on button "gpt-4o OpenAI" at bounding box center [901, 436] width 326 height 32
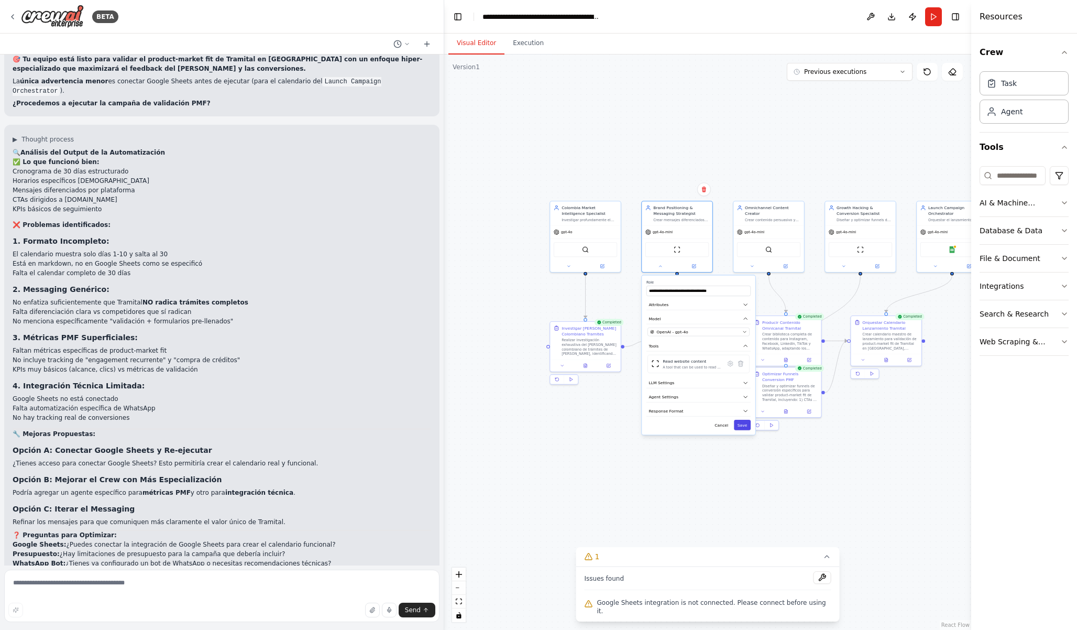
click at [744, 423] on button "Save" at bounding box center [742, 425] width 17 height 10
click at [752, 233] on div "gpt-4o-mini" at bounding box center [750, 231] width 27 height 6
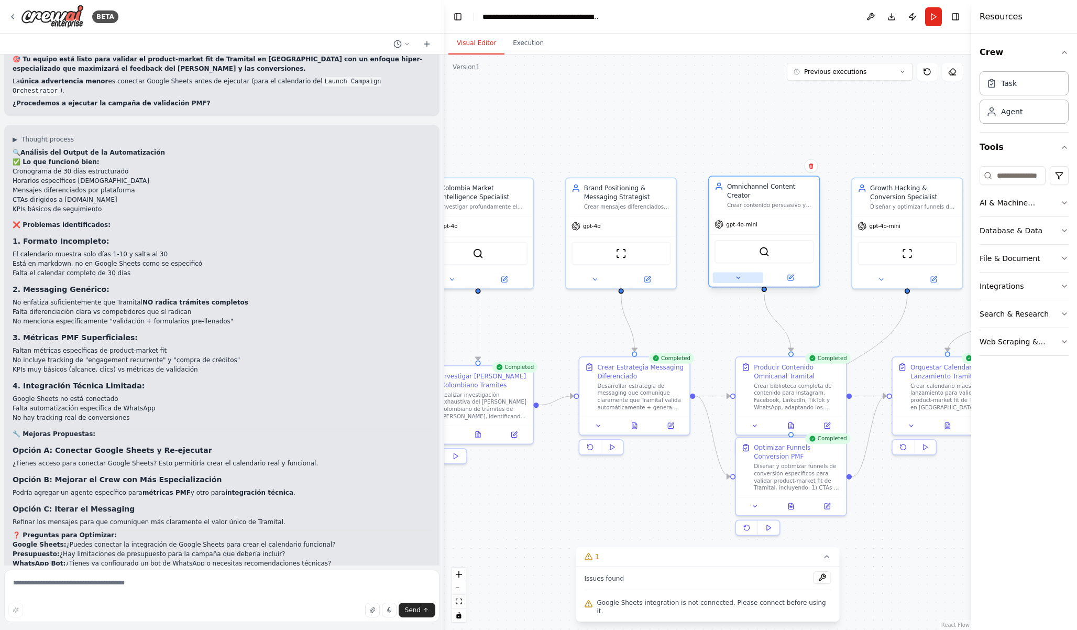
click at [743, 276] on button at bounding box center [738, 277] width 50 height 10
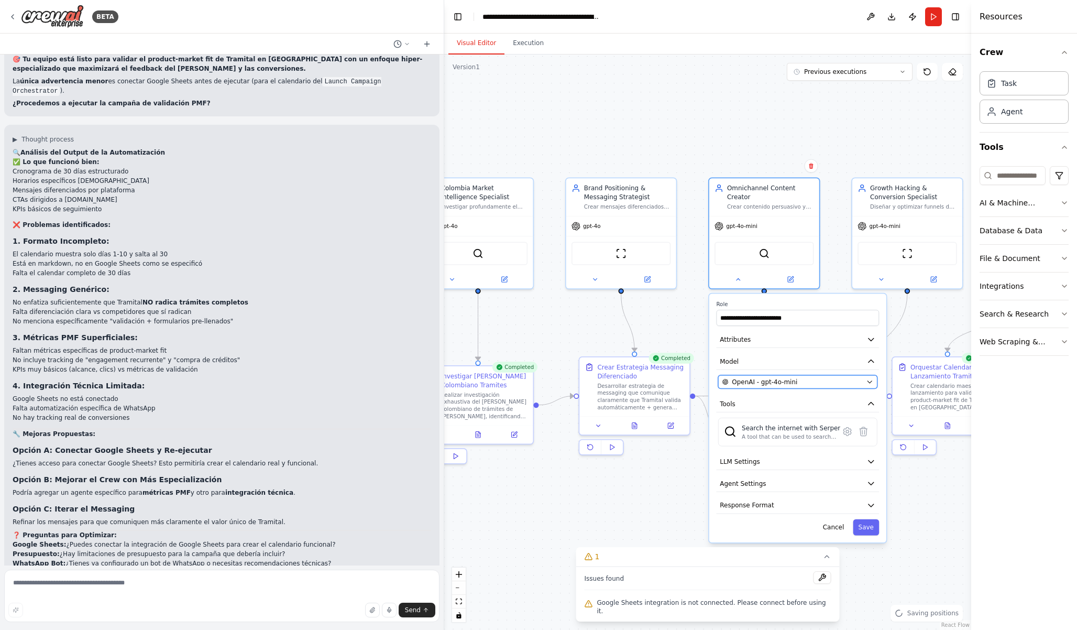
click at [776, 380] on span "OpenAI - gpt-4o-mini" at bounding box center [764, 381] width 65 height 9
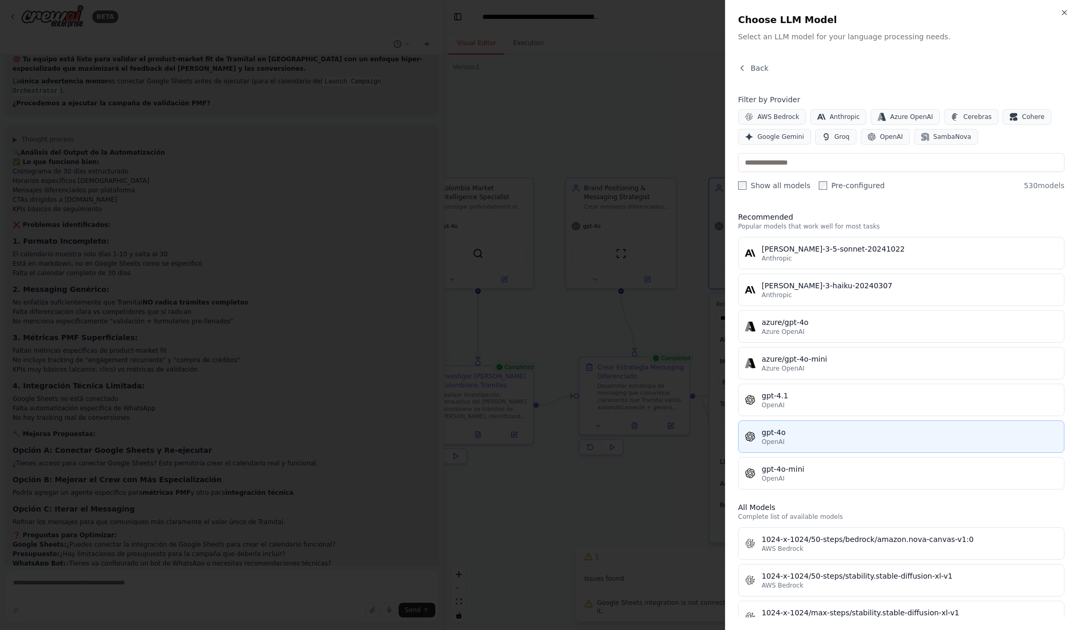
click at [808, 440] on div "OpenAI" at bounding box center [910, 442] width 296 height 8
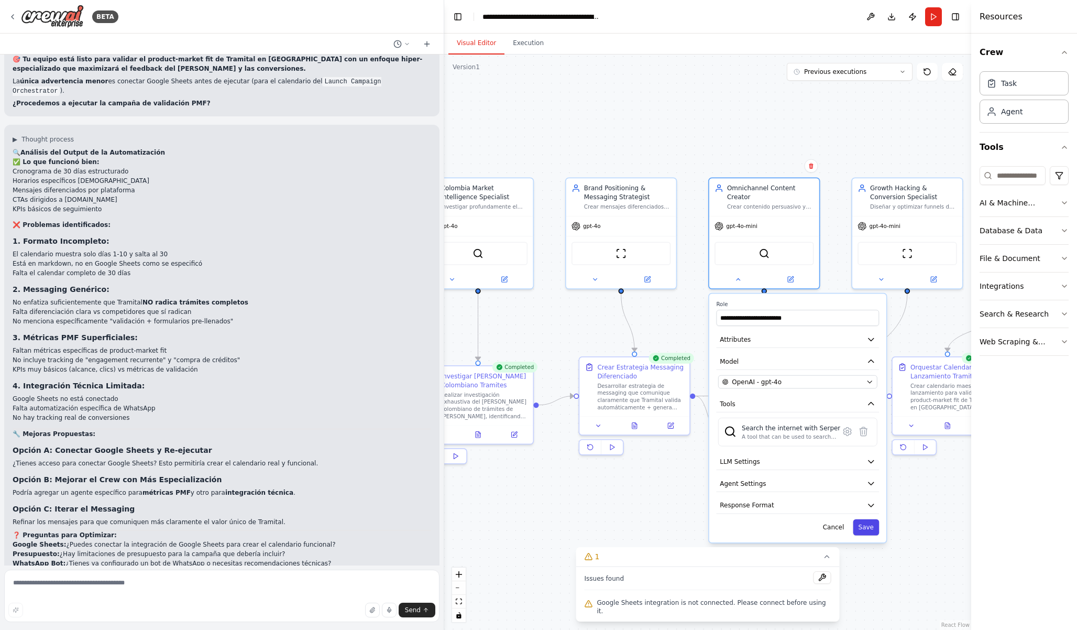
click at [866, 526] on button "Save" at bounding box center [866, 527] width 26 height 16
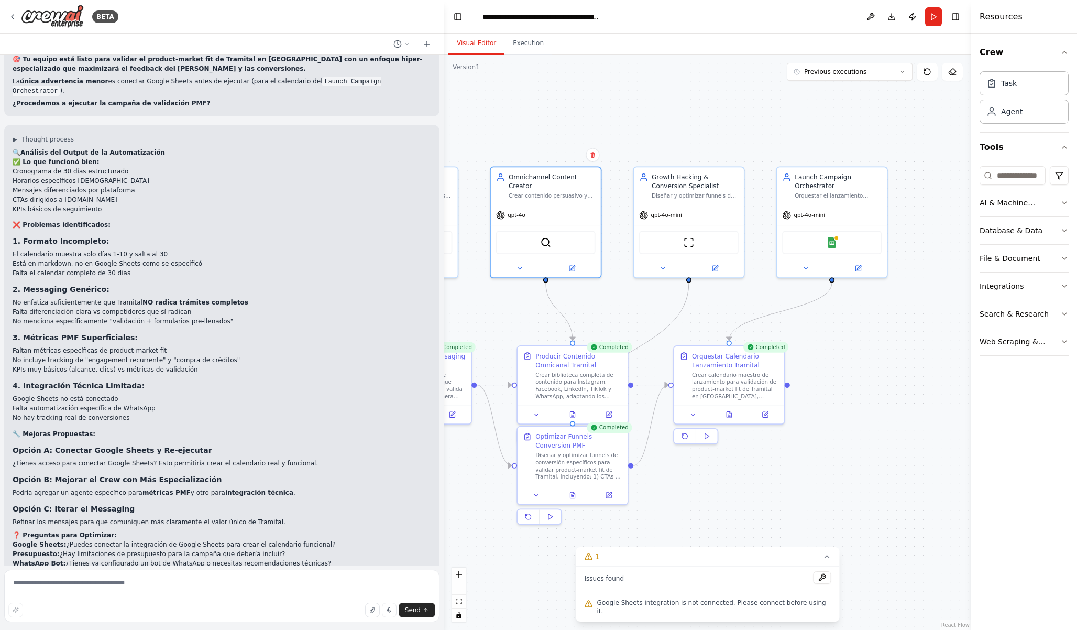
drag, startPoint x: 850, startPoint y: 331, endPoint x: 610, endPoint y: 317, distance: 240.4
click at [610, 317] on div ".deletable-edge-delete-btn { width: 20px; height: 20px; border: 0px solid #ffff…" at bounding box center [707, 341] width 527 height 575
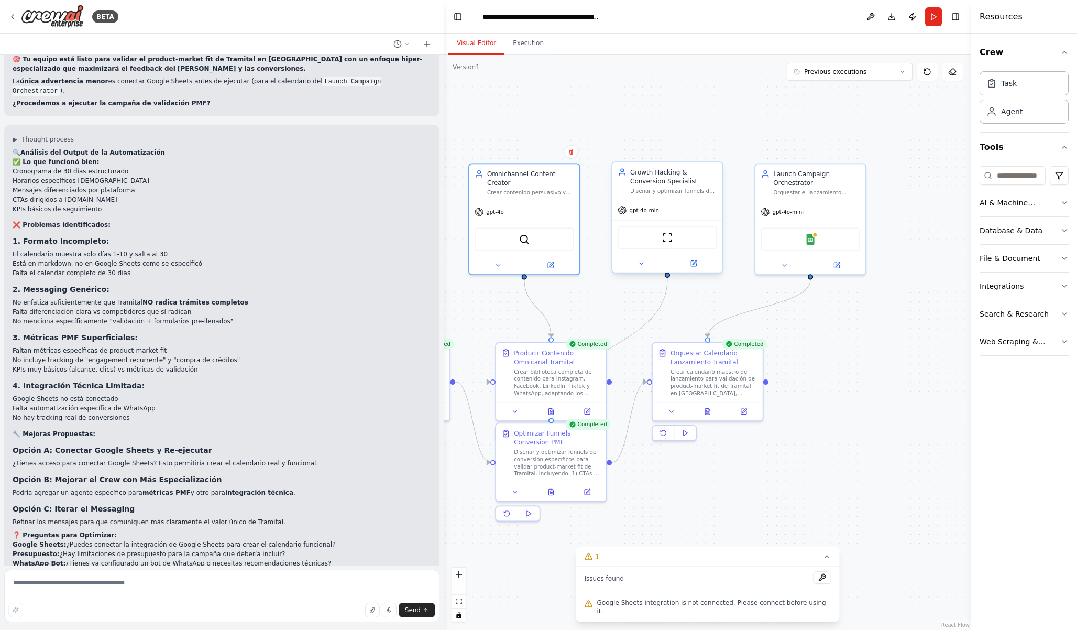
click at [646, 211] on span "gpt-4o-mini" at bounding box center [644, 209] width 31 height 7
click at [631, 211] on span "gpt-4o-mini" at bounding box center [644, 209] width 31 height 7
click at [642, 260] on icon at bounding box center [641, 263] width 7 height 7
click at [675, 245] on div "ScrapeWebsiteTool" at bounding box center [667, 237] width 99 height 23
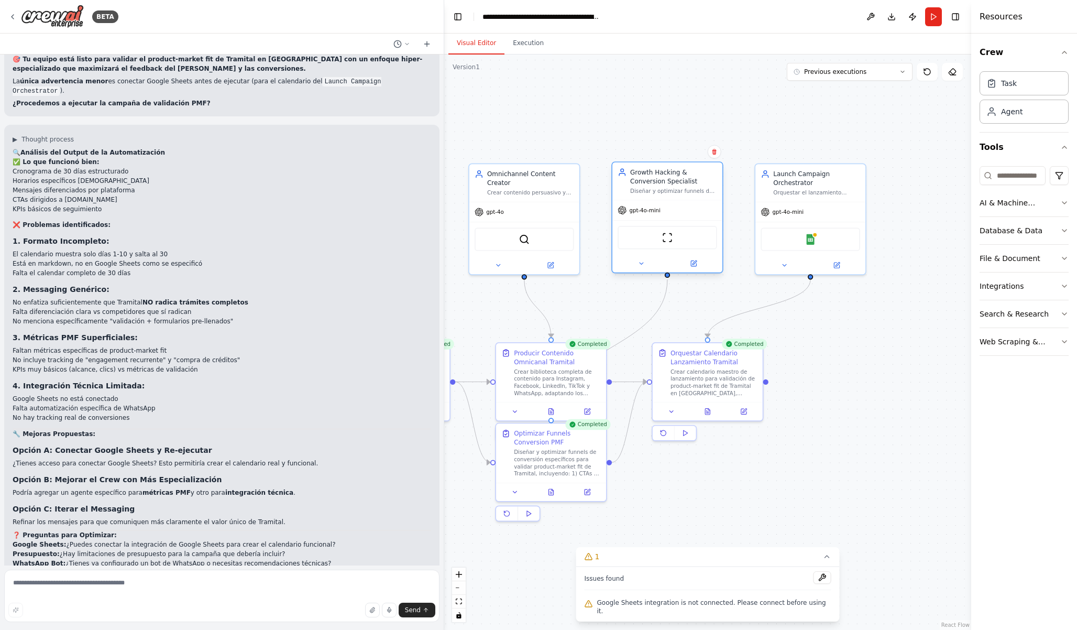
click at [649, 229] on div "ScrapeWebsiteTool" at bounding box center [667, 237] width 99 height 23
click at [641, 265] on icon at bounding box center [641, 263] width 7 height 7
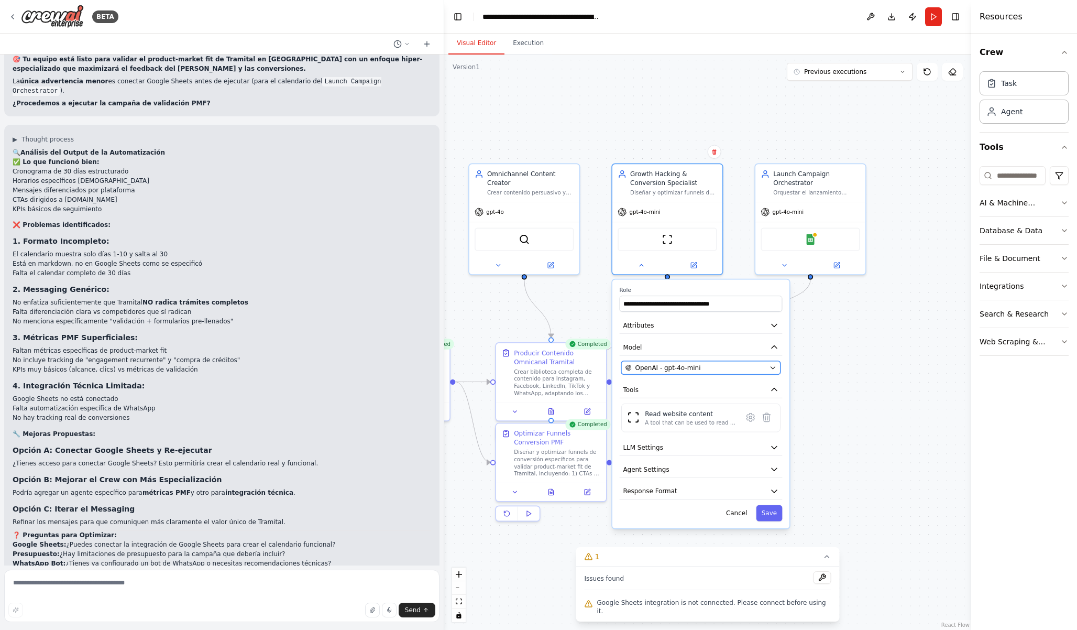
click at [666, 368] on span "OpenAI - gpt-4o-mini" at bounding box center [667, 367] width 65 height 9
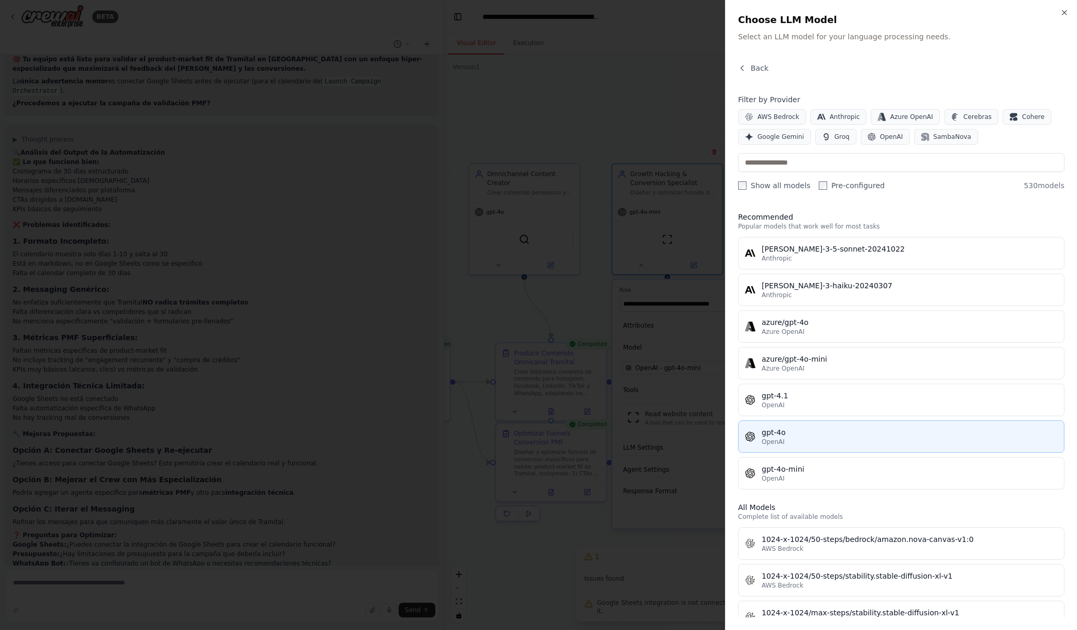
click at [783, 437] on div "gpt-4o OpenAI" at bounding box center [910, 436] width 296 height 19
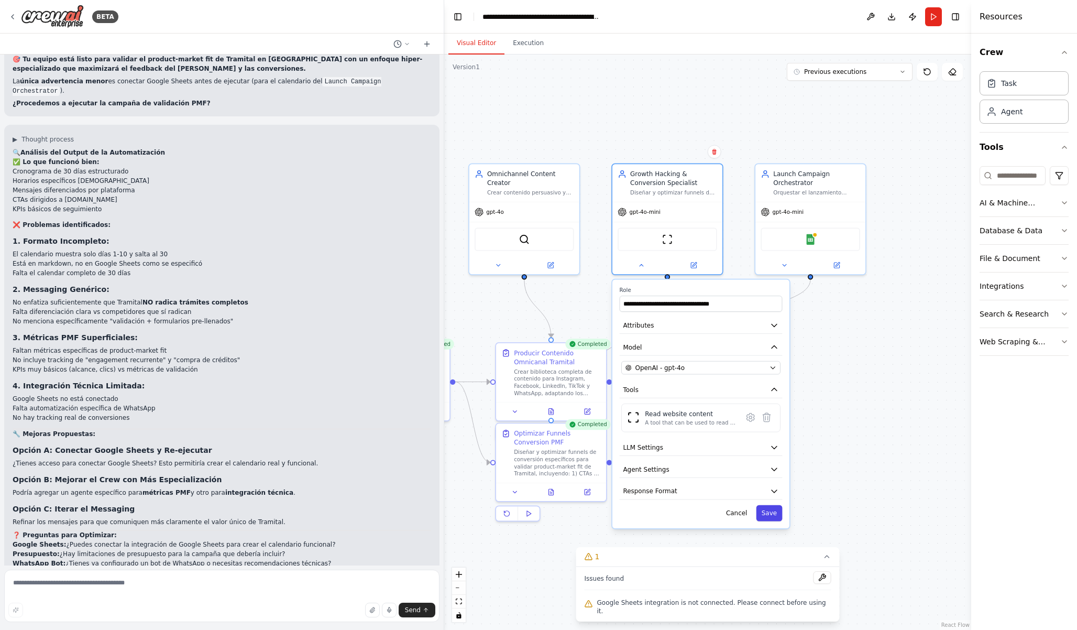
click at [768, 512] on button "Save" at bounding box center [769, 513] width 26 height 16
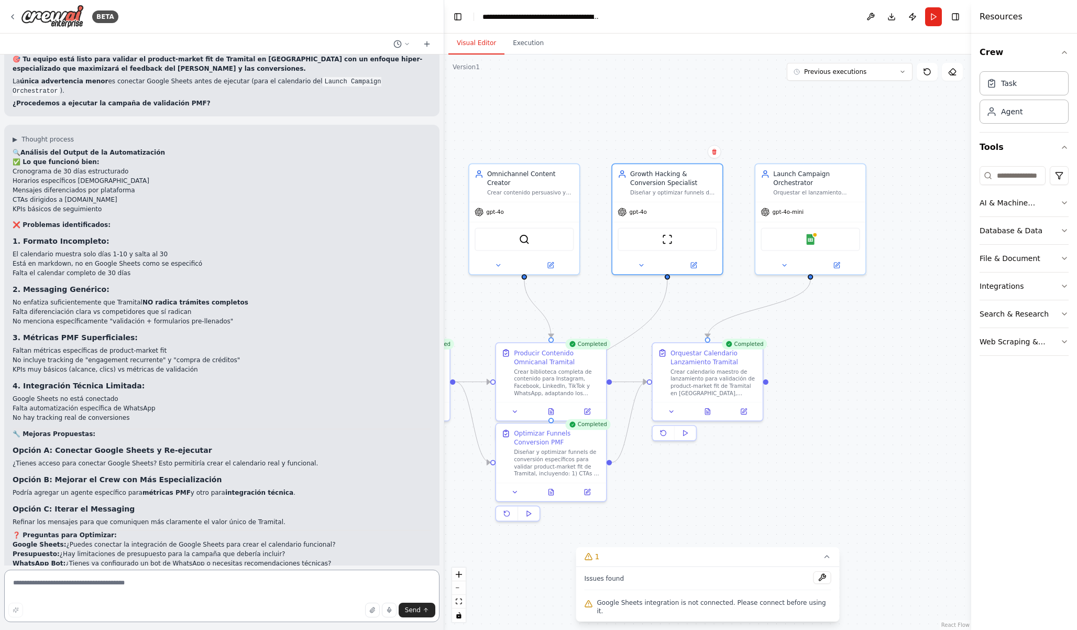
click at [116, 581] on textarea at bounding box center [221, 596] width 435 height 52
click at [88, 580] on textarea at bounding box center [221, 596] width 435 height 52
type textarea "********"
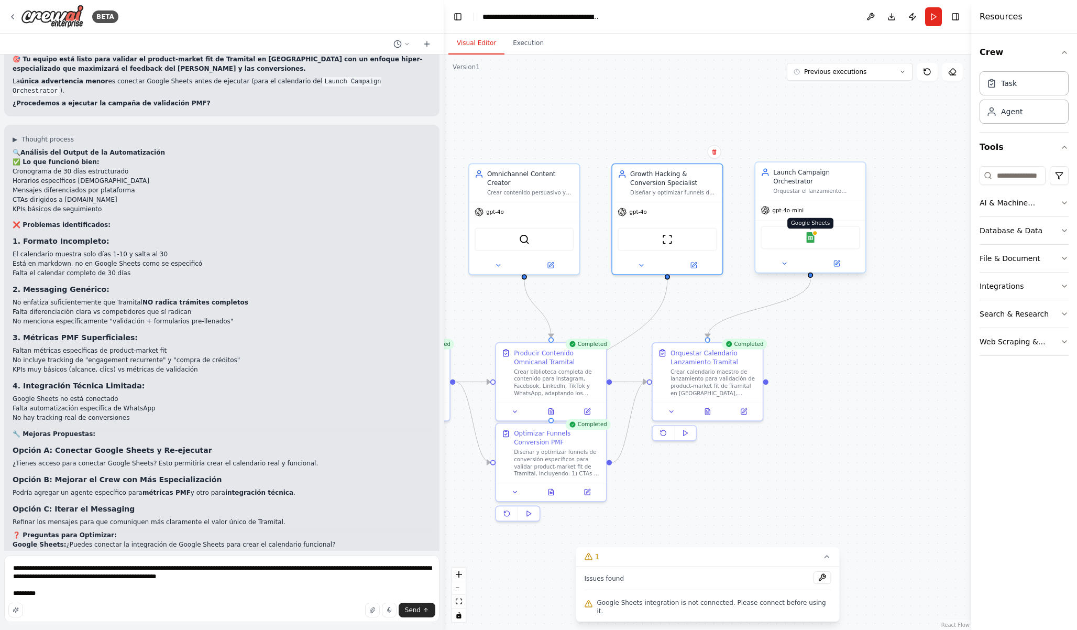
click at [812, 237] on img at bounding box center [810, 237] width 10 height 10
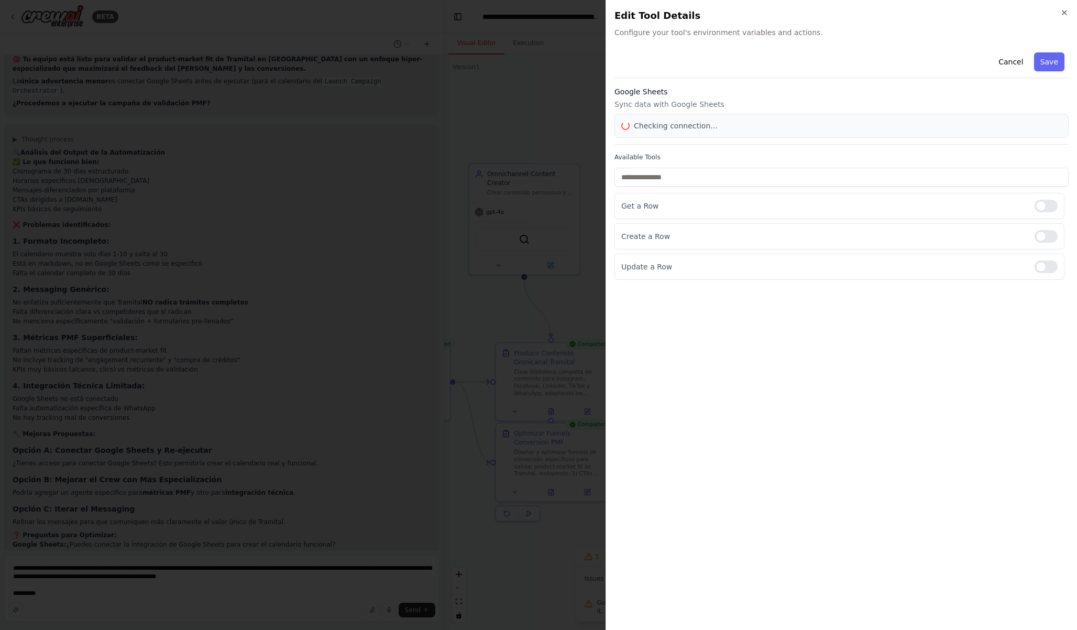
click at [812, 237] on p "Create a Row" at bounding box center [823, 236] width 405 height 10
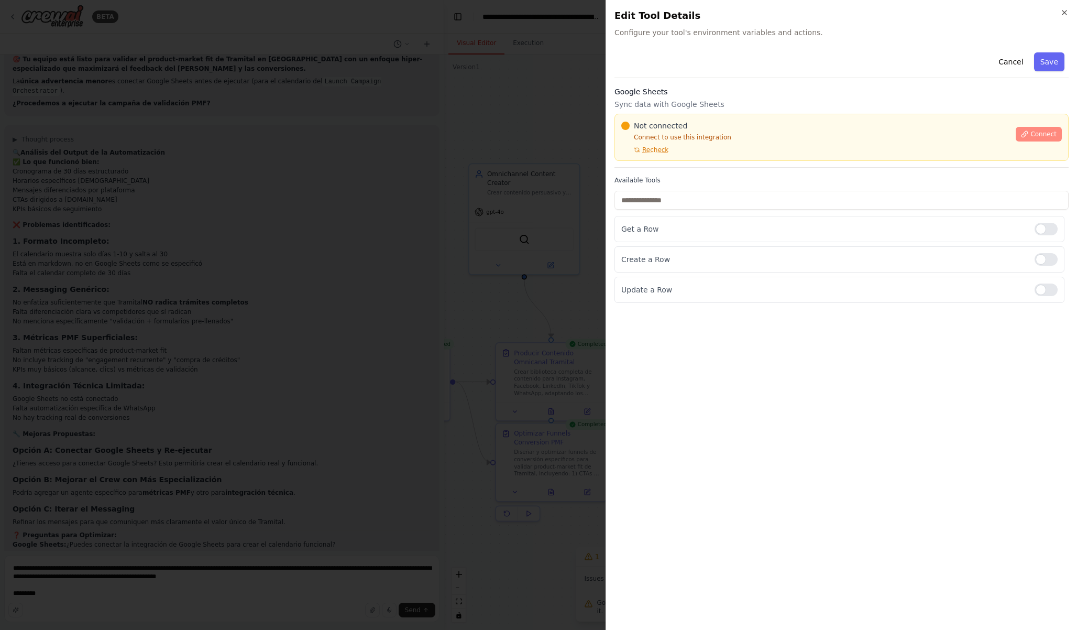
click at [1018, 140] on button "Connect" at bounding box center [1039, 134] width 46 height 15
click at [1038, 138] on span "Connect" at bounding box center [1044, 134] width 26 height 8
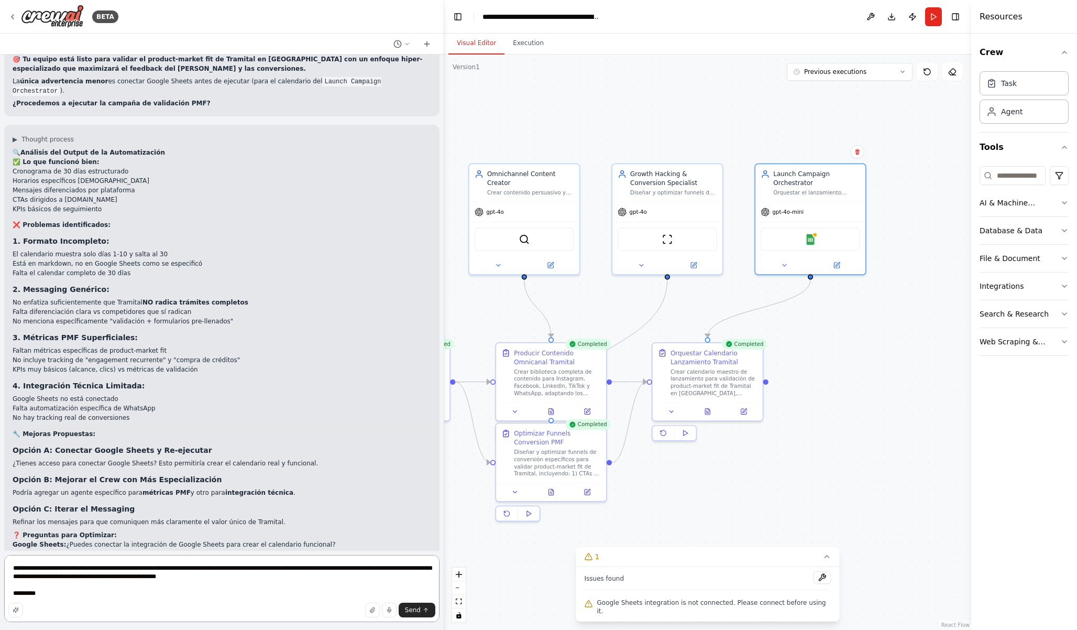
click at [84, 602] on textarea "**********" at bounding box center [221, 588] width 435 height 67
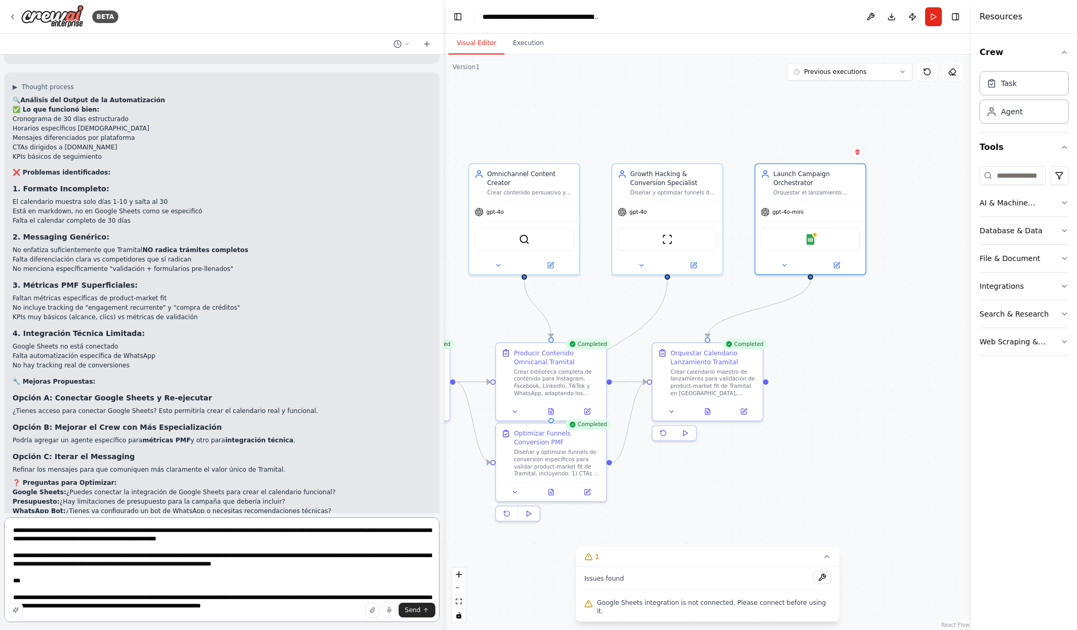
scroll to position [5, 0]
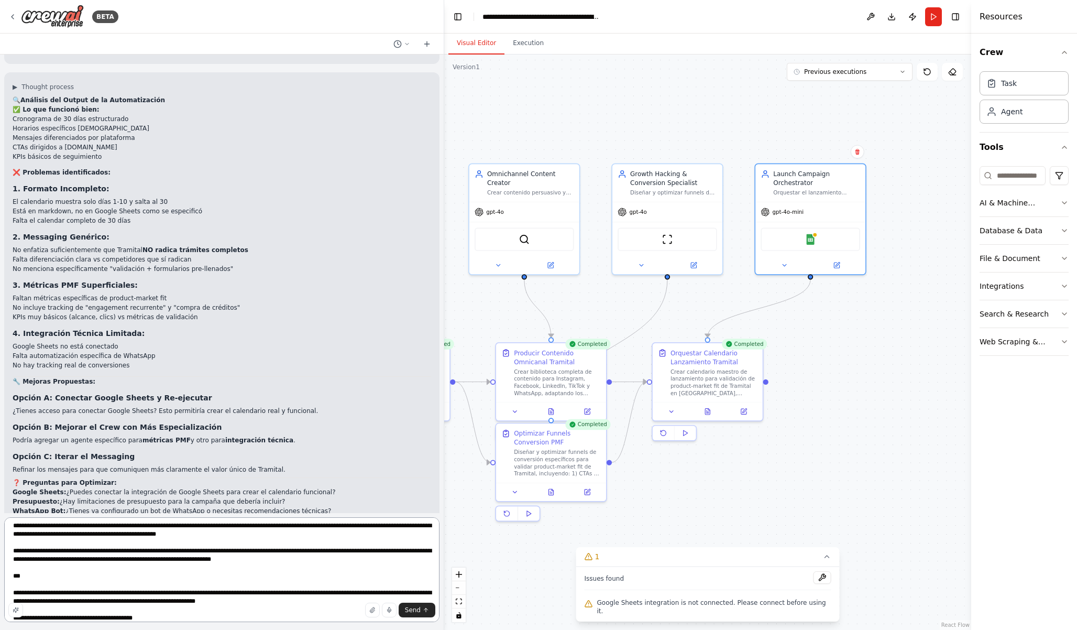
type textarea "**********"
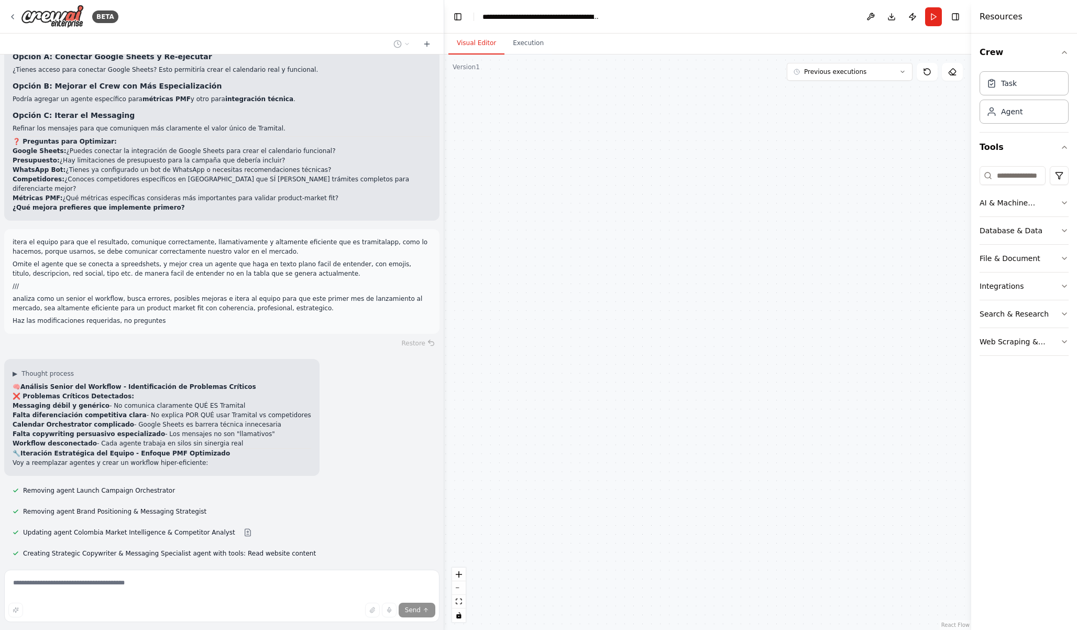
scroll to position [8943, 0]
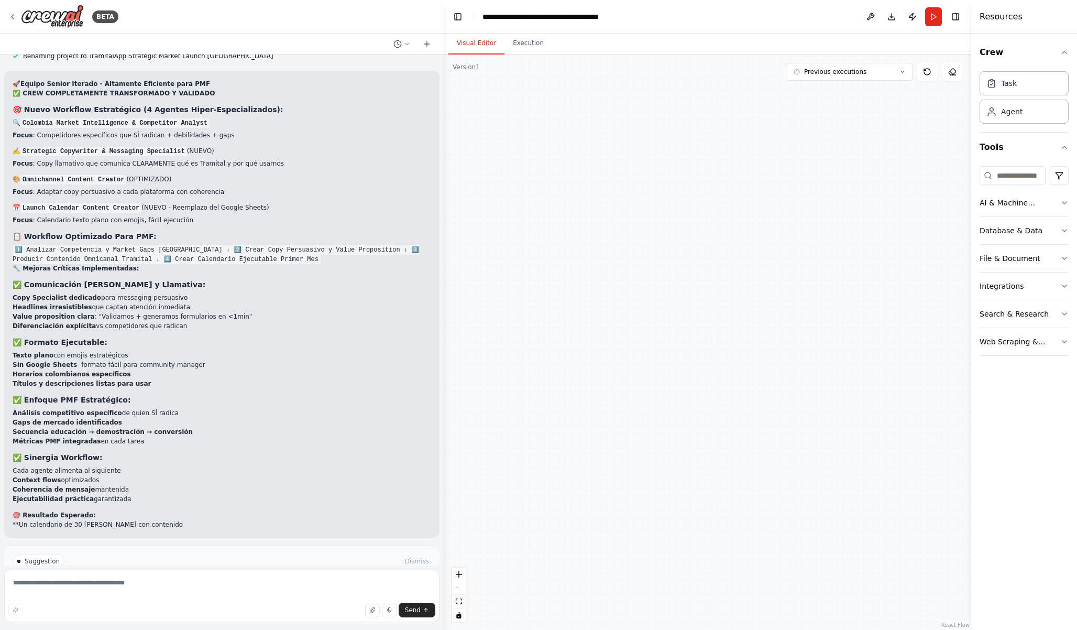
drag, startPoint x: 706, startPoint y: 286, endPoint x: 812, endPoint y: 209, distance: 131.3
click at [812, 209] on div "Colombia Market Intelligence & Competitor Analyst Investigar profundamente el m…" at bounding box center [707, 341] width 527 height 575
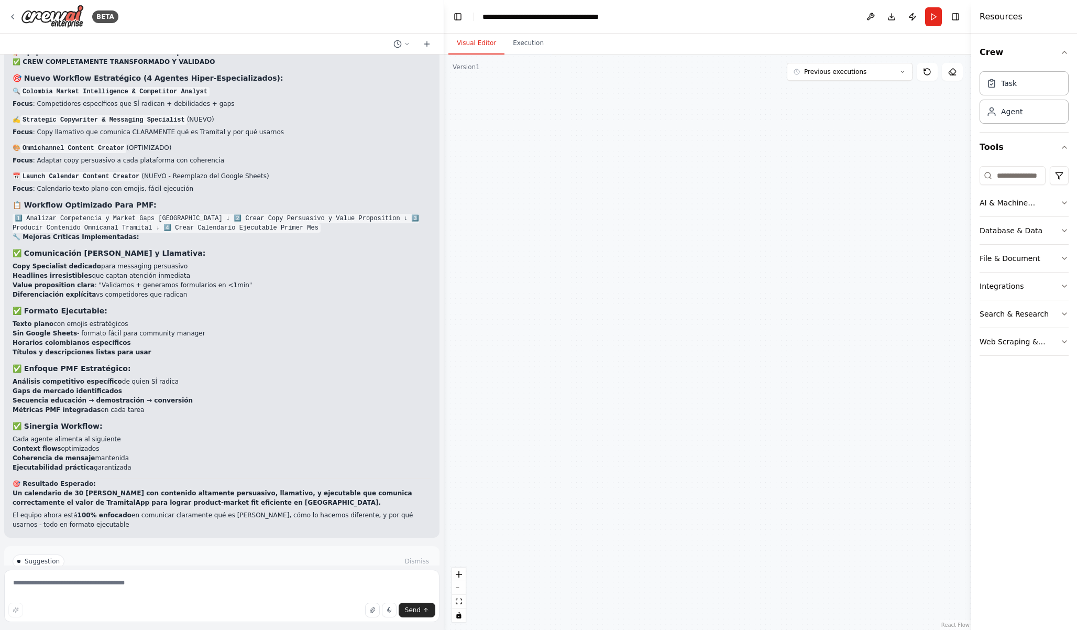
scroll to position [9547, 0]
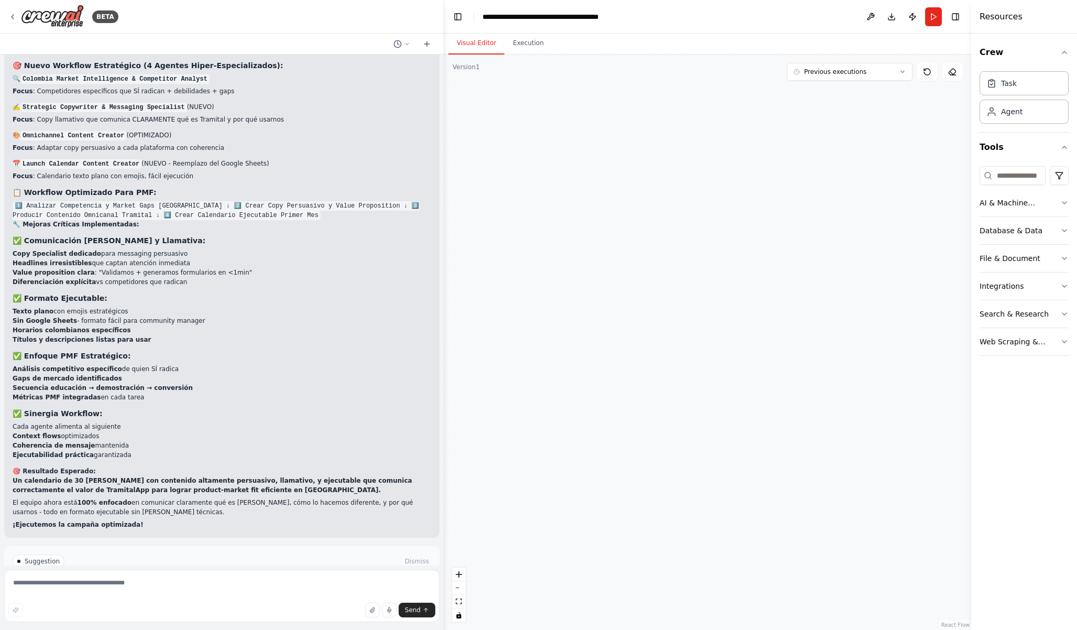
drag, startPoint x: 607, startPoint y: 153, endPoint x: 779, endPoint y: 296, distance: 223.2
click at [779, 296] on div "Colombia Market Intelligence & Competitor Analyst Investigar profundamente el m…" at bounding box center [707, 341] width 527 height 575
drag, startPoint x: 526, startPoint y: 42, endPoint x: 511, endPoint y: 42, distance: 14.1
click at [526, 42] on button "Execution" at bounding box center [529, 43] width 48 height 22
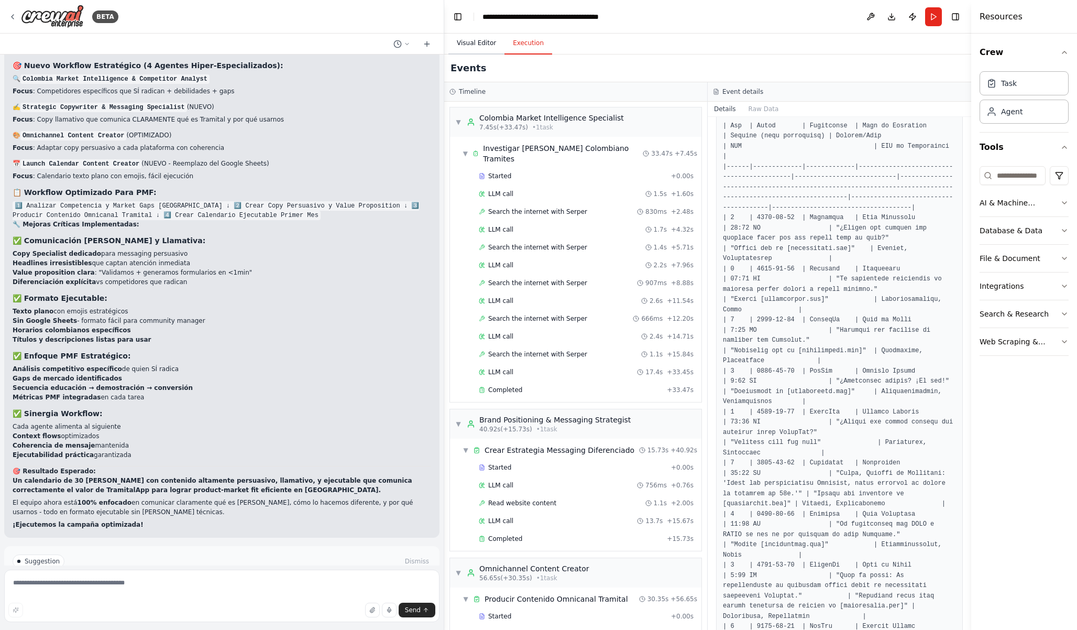
click at [461, 43] on button "Visual Editor" at bounding box center [477, 43] width 56 height 22
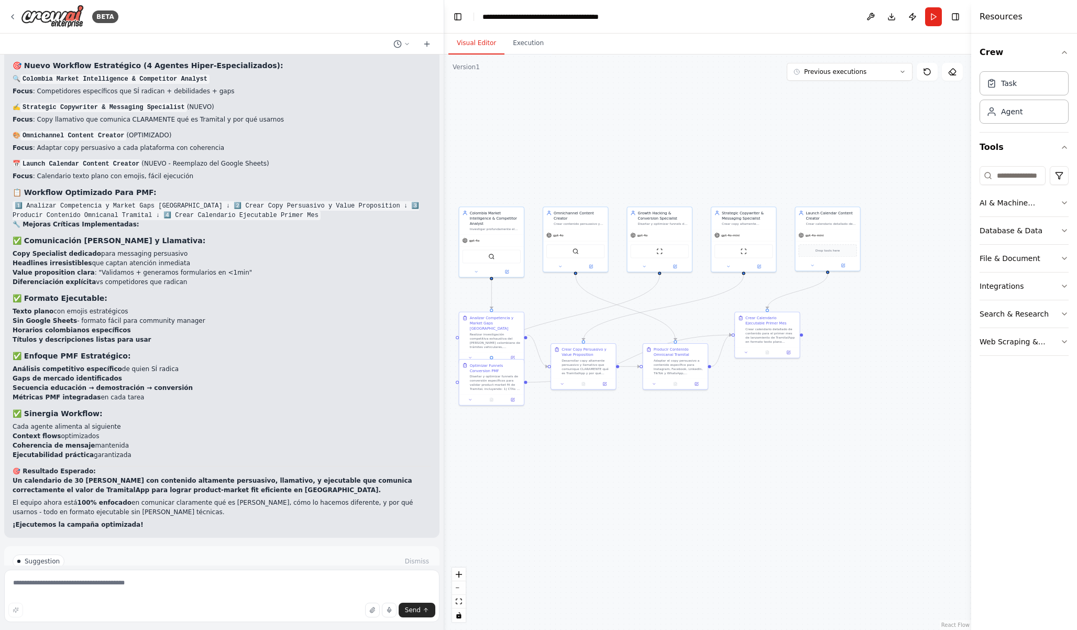
drag, startPoint x: 876, startPoint y: 265, endPoint x: 686, endPoint y: 188, distance: 204.2
click at [686, 188] on div ".deletable-edge-delete-btn { width: 20px; height: 20px; border: 0px solid #ffff…" at bounding box center [707, 341] width 527 height 575
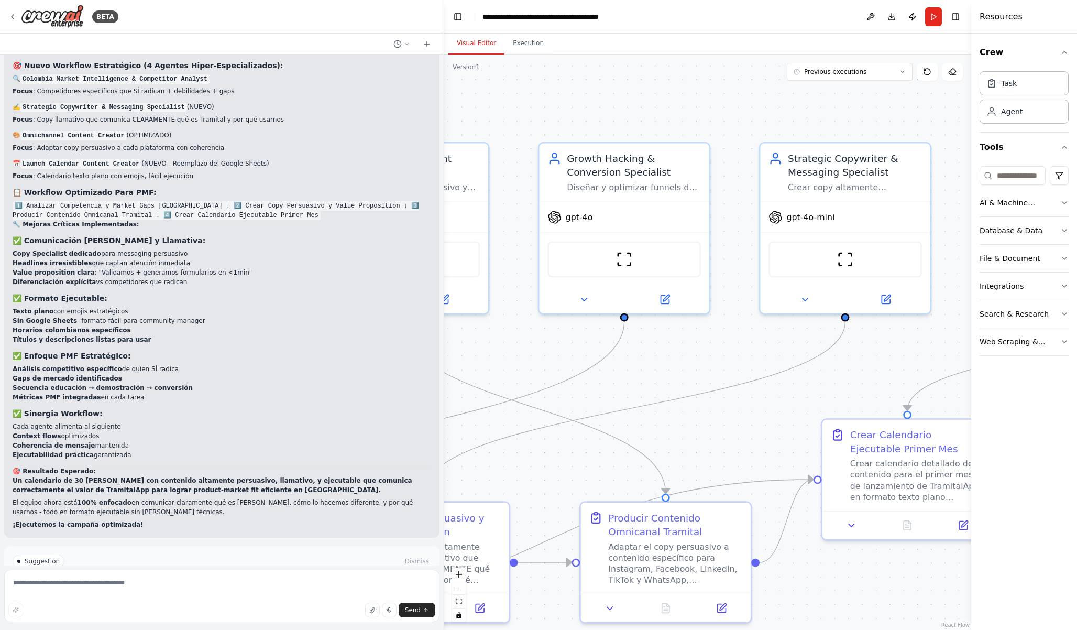
drag, startPoint x: 822, startPoint y: 242, endPoint x: 769, endPoint y: 138, distance: 116.5
click at [769, 138] on div ".deletable-edge-delete-btn { width: 20px; height: 20px; border: 0px solid #ffff…" at bounding box center [707, 341] width 527 height 575
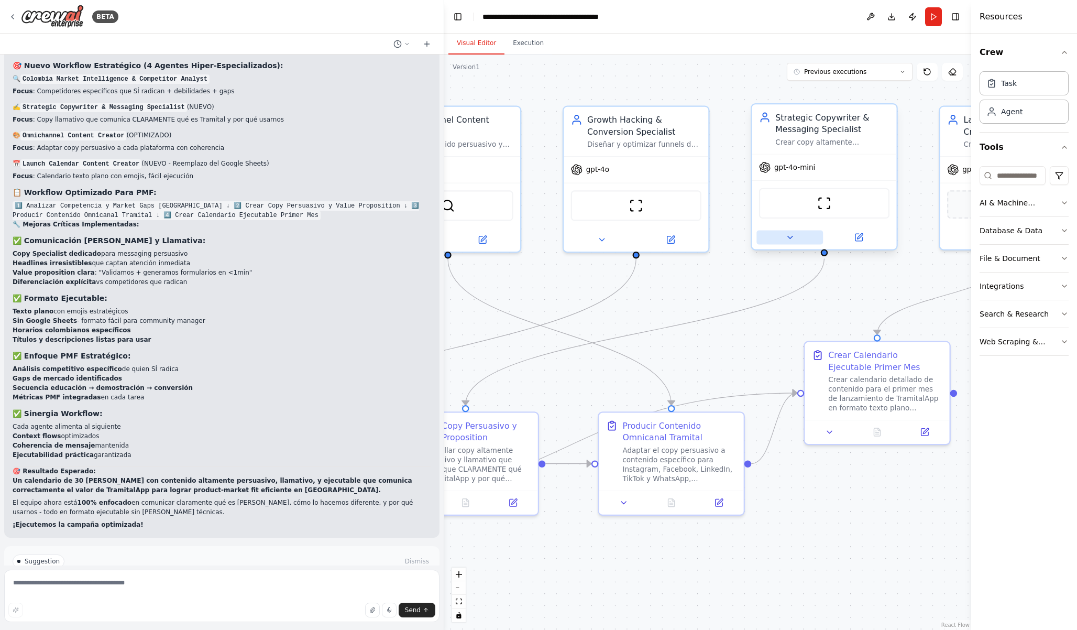
click at [792, 237] on icon at bounding box center [789, 237] width 9 height 9
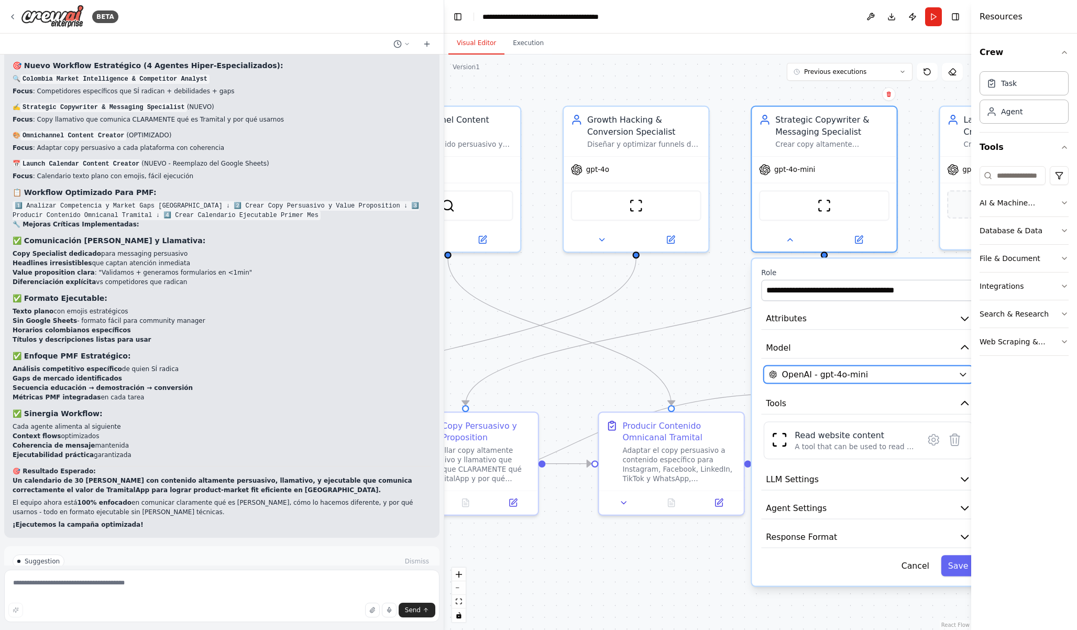
click at [810, 373] on span "OpenAI - gpt-4o-mini" at bounding box center [825, 374] width 86 height 12
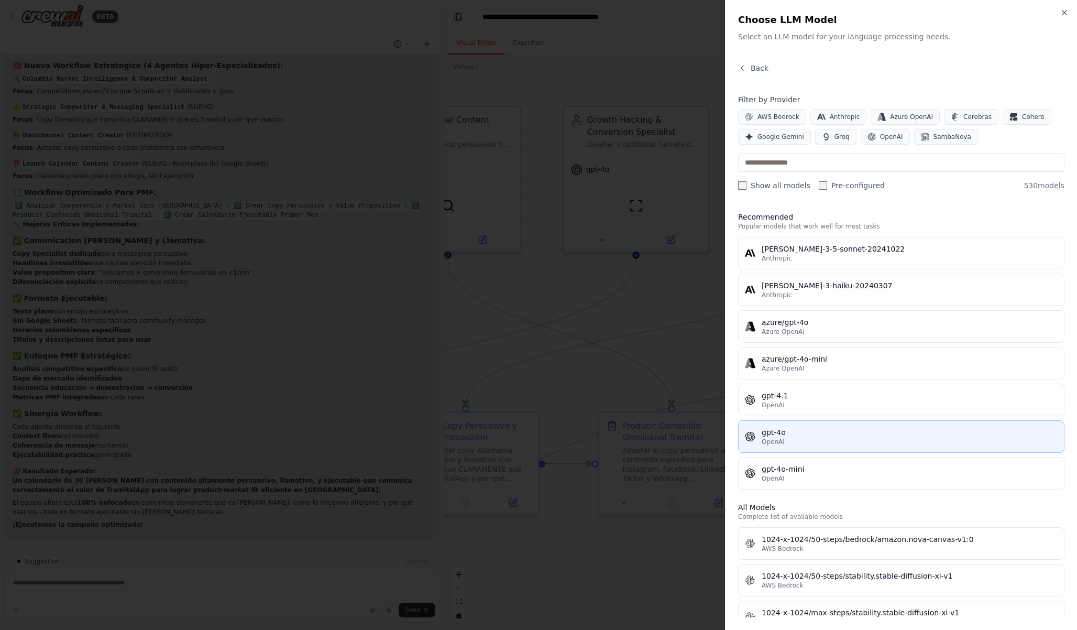
click at [771, 436] on div "gpt-4o" at bounding box center [910, 432] width 296 height 10
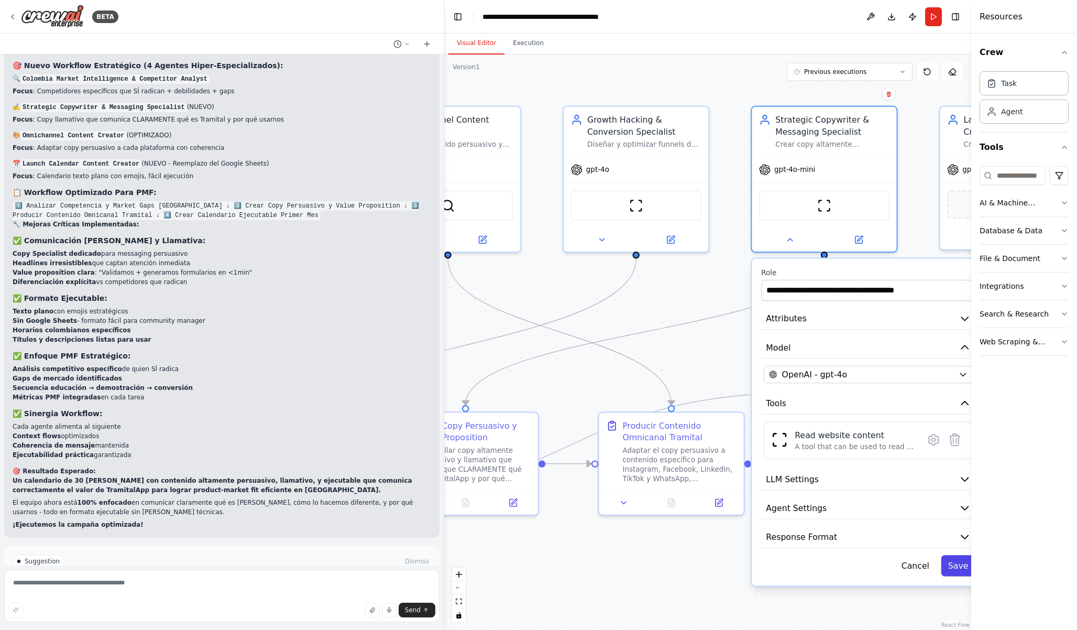
click at [950, 571] on button "Save" at bounding box center [958, 565] width 35 height 21
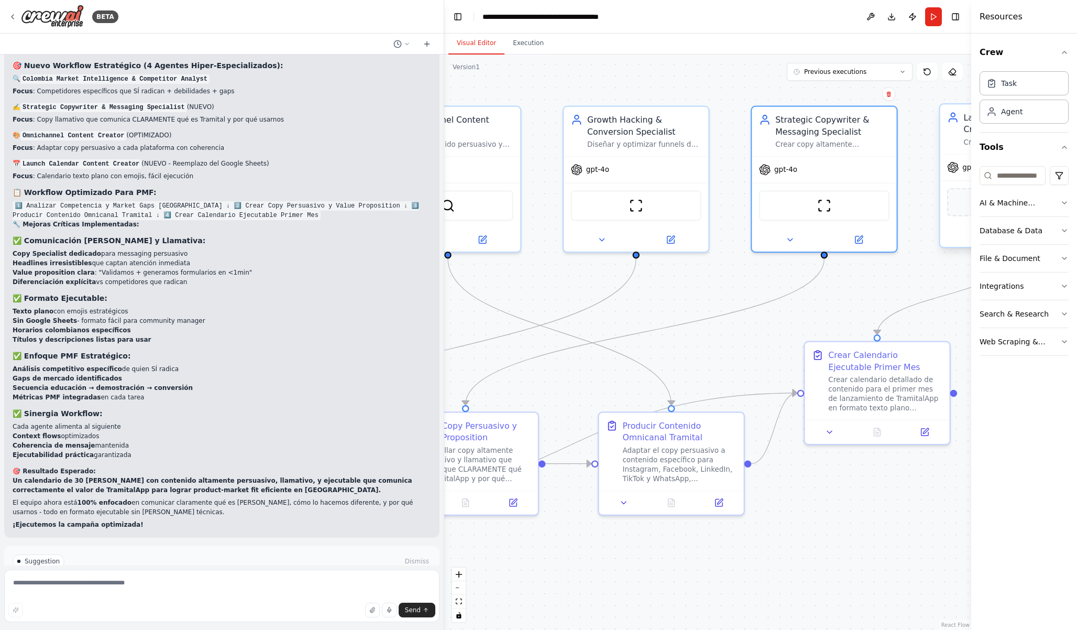
click at [959, 169] on icon at bounding box center [953, 167] width 12 height 12
click at [968, 232] on button "Toggle Sidebar" at bounding box center [971, 315] width 8 height 630
click at [969, 238] on button "Toggle Sidebar" at bounding box center [971, 315] width 8 height 630
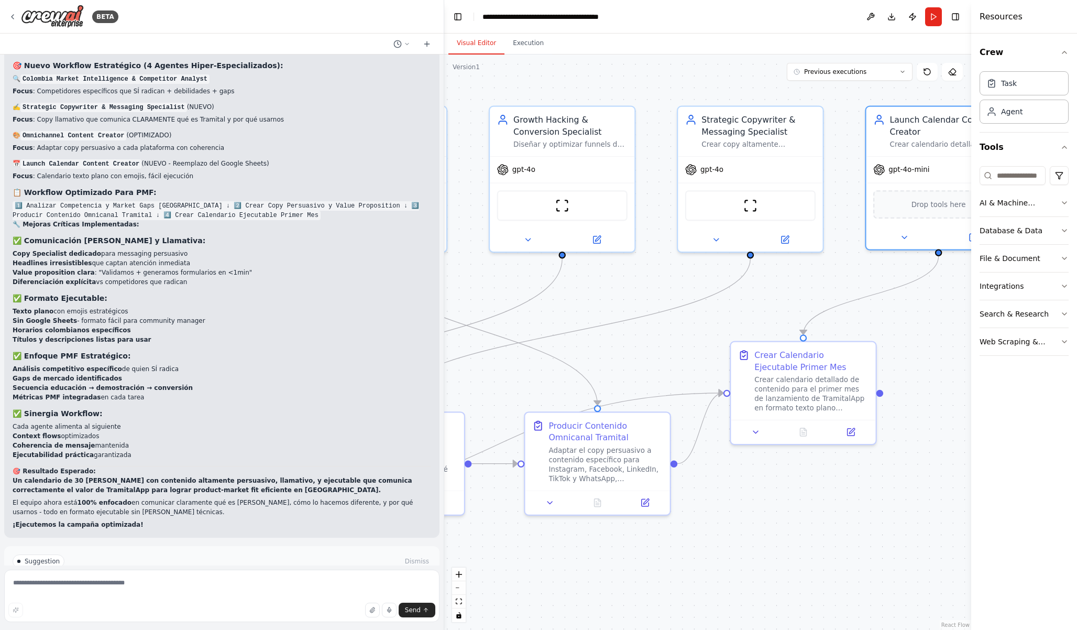
drag, startPoint x: 950, startPoint y: 277, endPoint x: 875, endPoint y: 277, distance: 76.0
click at [875, 277] on div ".deletable-edge-delete-btn { width: 20px; height: 20px; border: 0px solid #ffff…" at bounding box center [707, 341] width 527 height 575
click at [902, 238] on icon at bounding box center [902, 235] width 9 height 9
click at [909, 376] on span "OpenAI - gpt-4o-mini" at bounding box center [937, 372] width 86 height 12
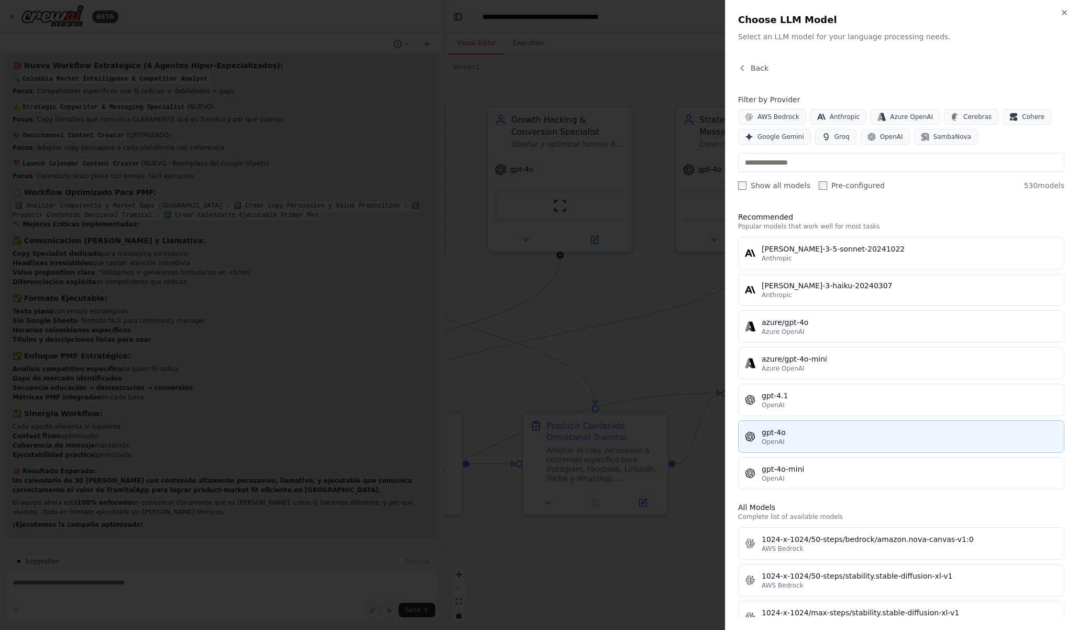
click at [867, 432] on div "gpt-4o" at bounding box center [910, 432] width 296 height 10
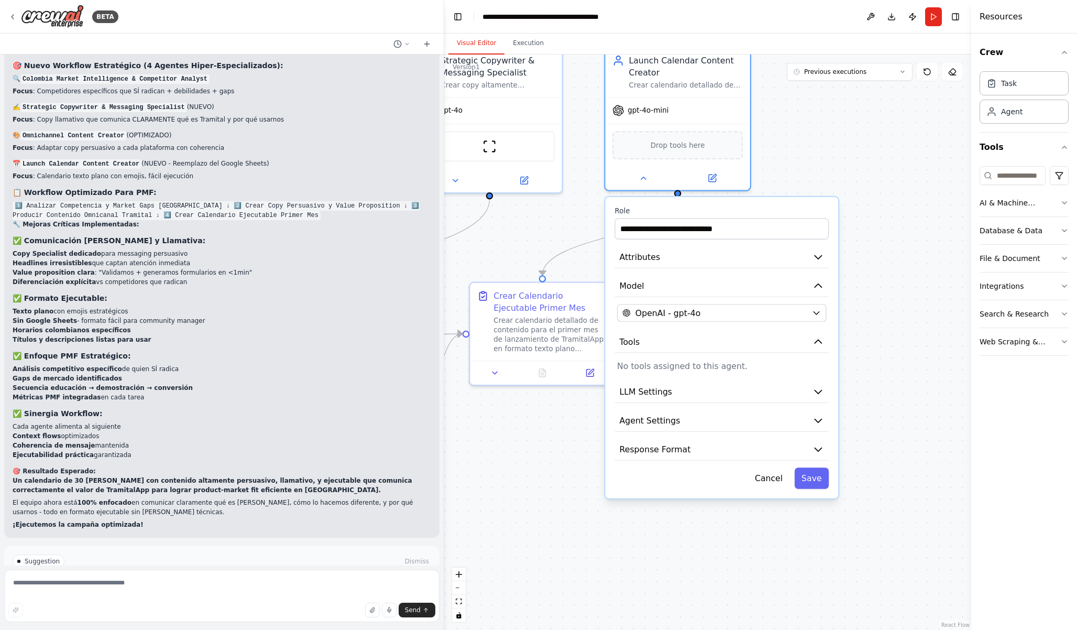
drag, startPoint x: 822, startPoint y: 524, endPoint x: 556, endPoint y: 462, distance: 273.3
click at [556, 462] on div ".deletable-edge-delete-btn { width: 20px; height: 20px; border: 0px solid #ffff…" at bounding box center [707, 341] width 527 height 575
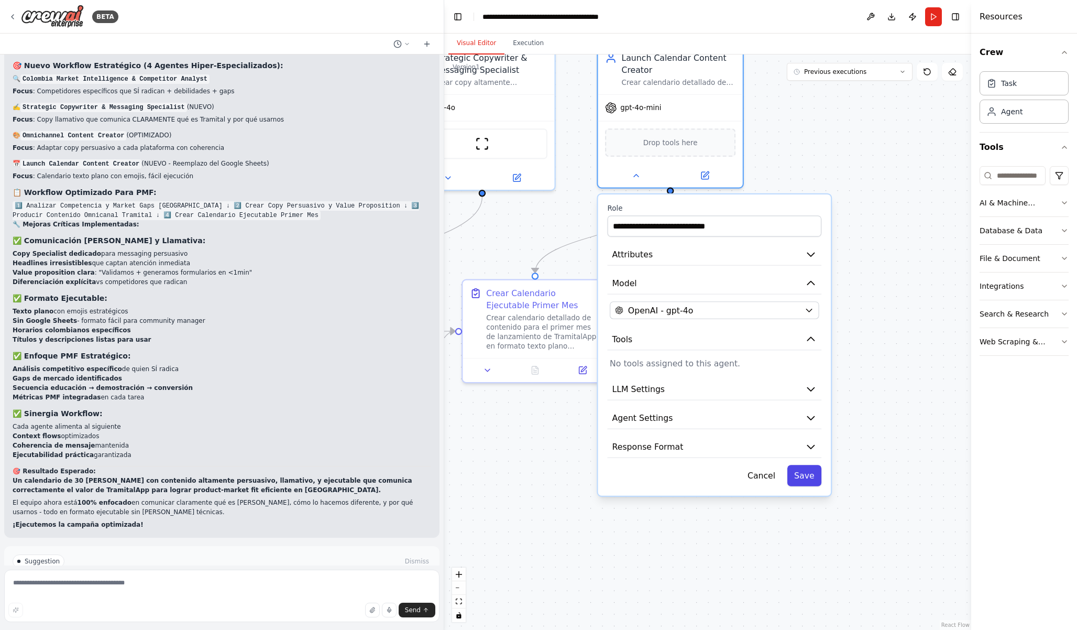
click at [811, 475] on button "Save" at bounding box center [805, 475] width 35 height 21
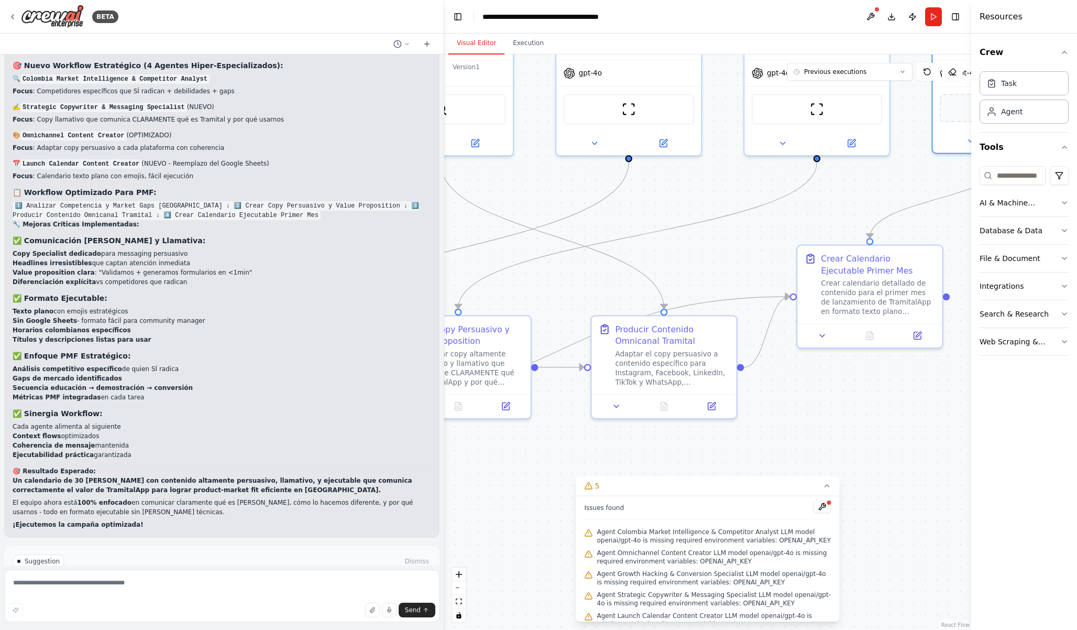
drag, startPoint x: 511, startPoint y: 434, endPoint x: 846, endPoint y: 400, distance: 336.6
click at [846, 400] on div ".deletable-edge-delete-btn { width: 20px; height: 20px; border: 0px solid #ffff…" at bounding box center [707, 341] width 527 height 575
click at [826, 507] on button at bounding box center [823, 506] width 18 height 13
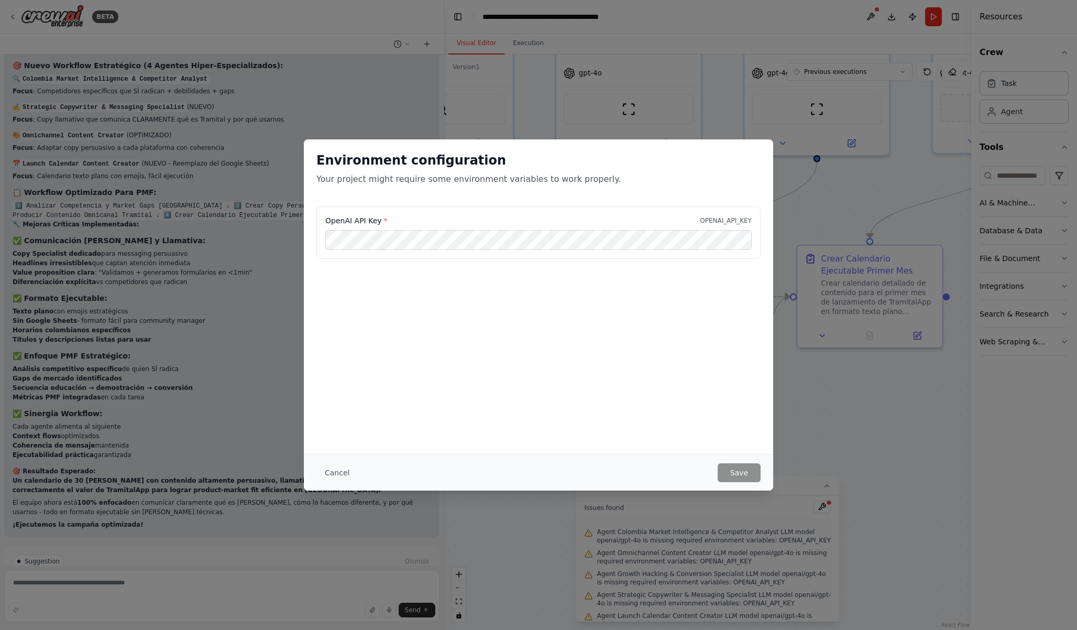
click at [824, 417] on div "Environment configuration Your project might require some environment variables…" at bounding box center [538, 315] width 1077 height 630
click at [338, 467] on button "Cancel" at bounding box center [336, 472] width 41 height 19
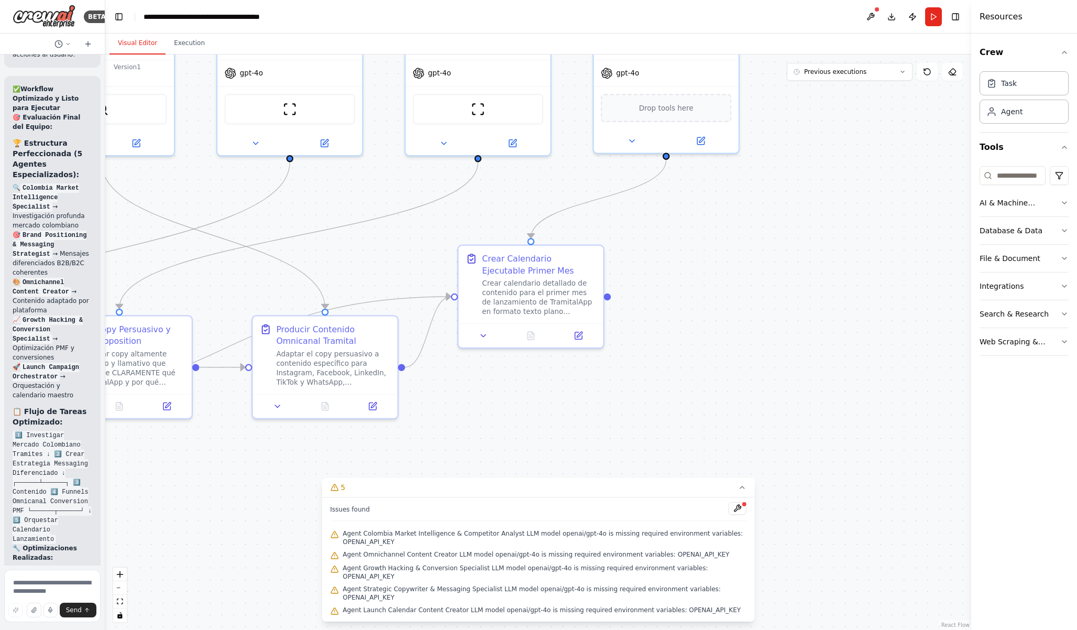
scroll to position [21041, 0]
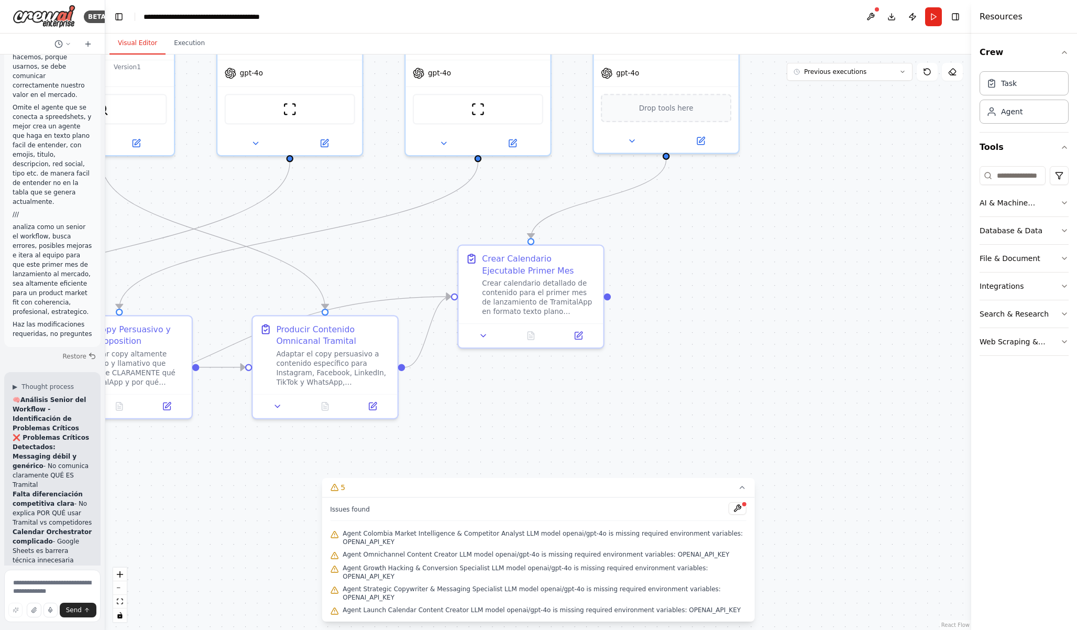
drag, startPoint x: 442, startPoint y: 221, endPoint x: 104, endPoint y: 302, distance: 348.1
click at [104, 302] on div at bounding box center [103, 315] width 4 height 630
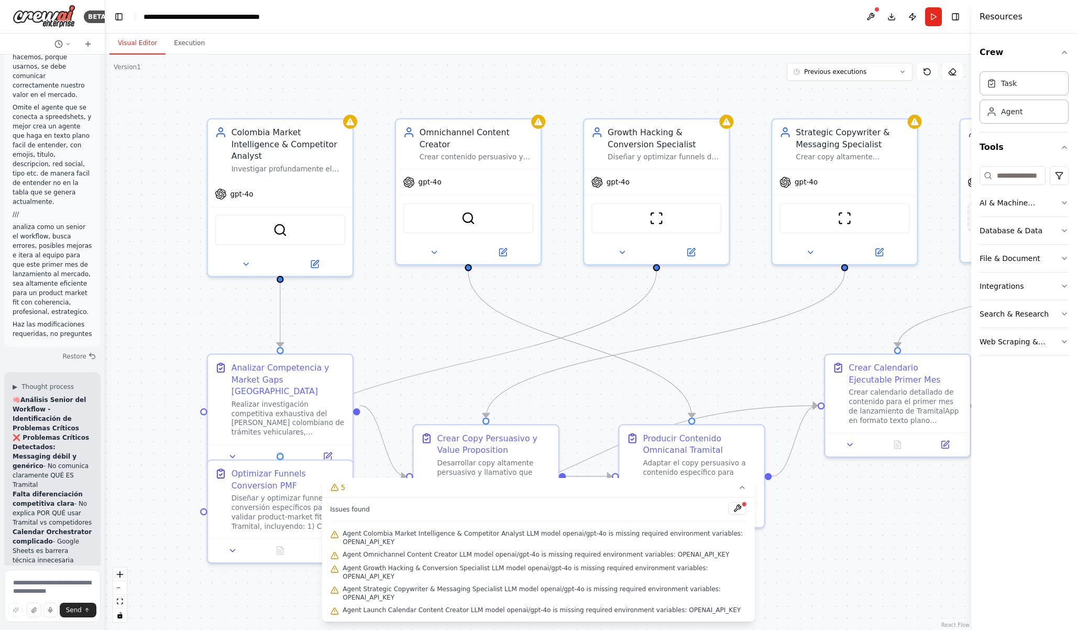
drag, startPoint x: 340, startPoint y: 258, endPoint x: 715, endPoint y: 367, distance: 391.2
click at [715, 367] on div ".deletable-edge-delete-btn { width: 20px; height: 20px; border: 0px solid #ffff…" at bounding box center [538, 341] width 866 height 575
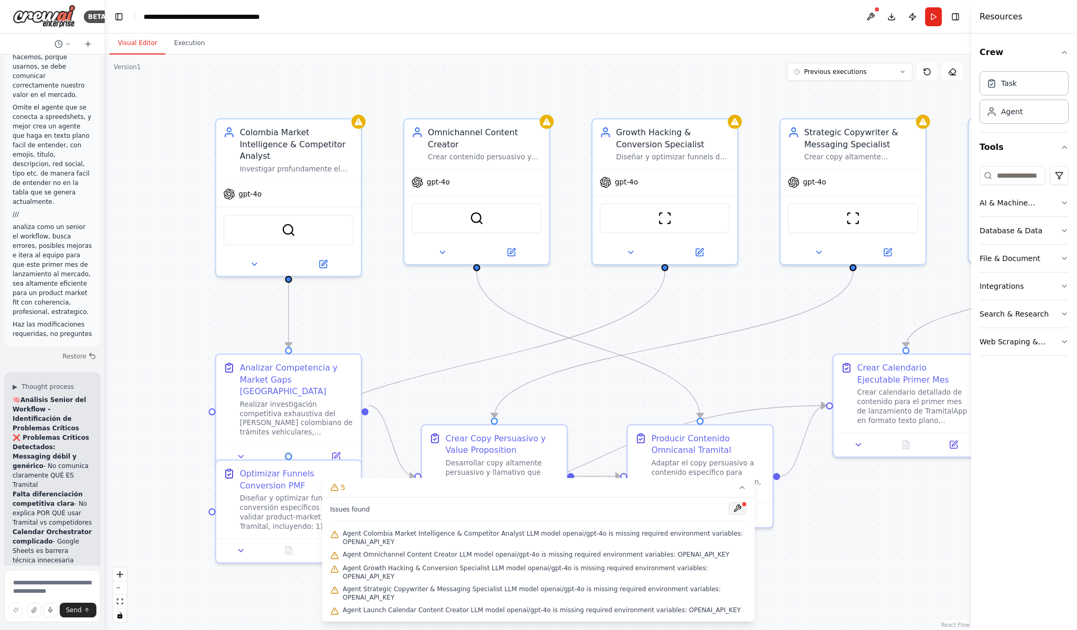
click at [739, 512] on button at bounding box center [738, 508] width 18 height 13
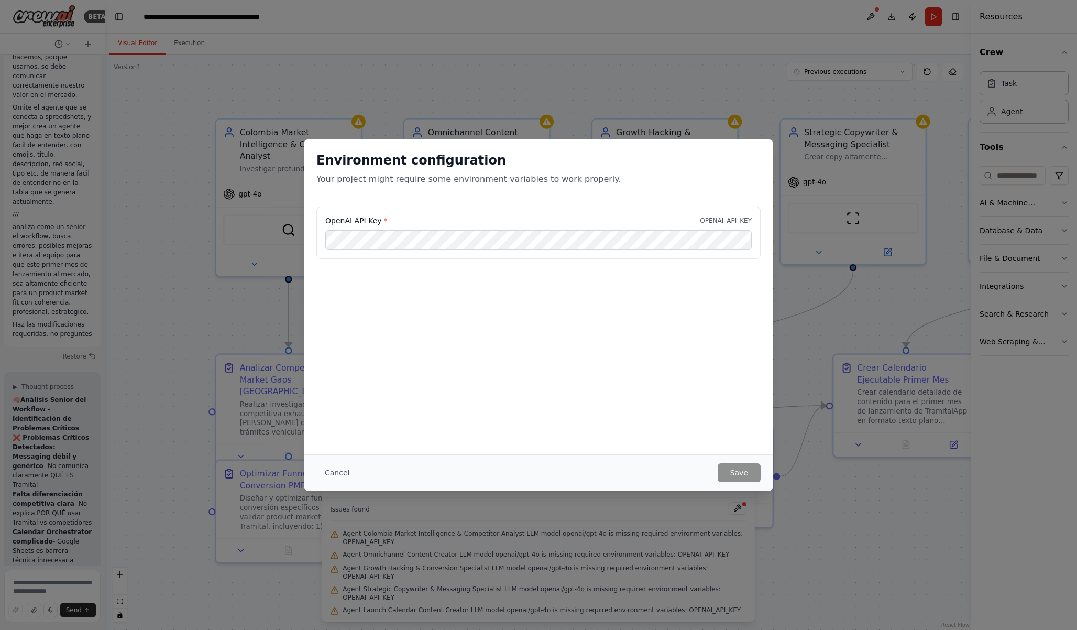
click at [114, 367] on div "Environment configuration Your project might require some environment variables…" at bounding box center [538, 315] width 1077 height 630
click at [260, 345] on div "Environment configuration Your project might require some environment variables…" at bounding box center [538, 315] width 1077 height 630
click at [221, 333] on div "Environment configuration Your project might require some environment variables…" at bounding box center [538, 315] width 1077 height 630
click at [345, 470] on button "Cancel" at bounding box center [336, 472] width 41 height 19
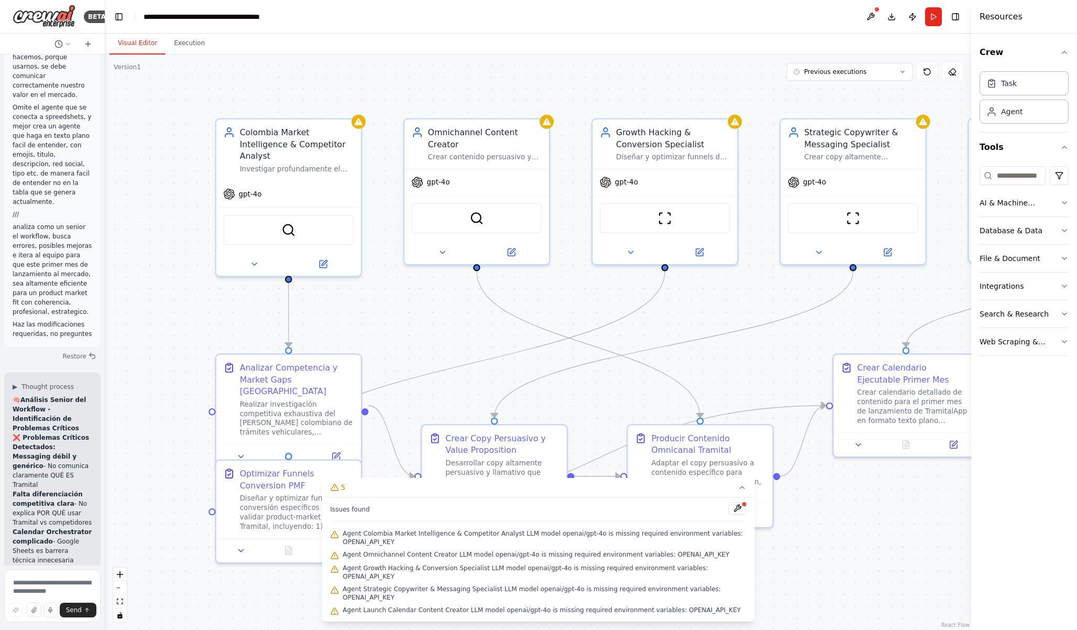
scroll to position [21687, 0]
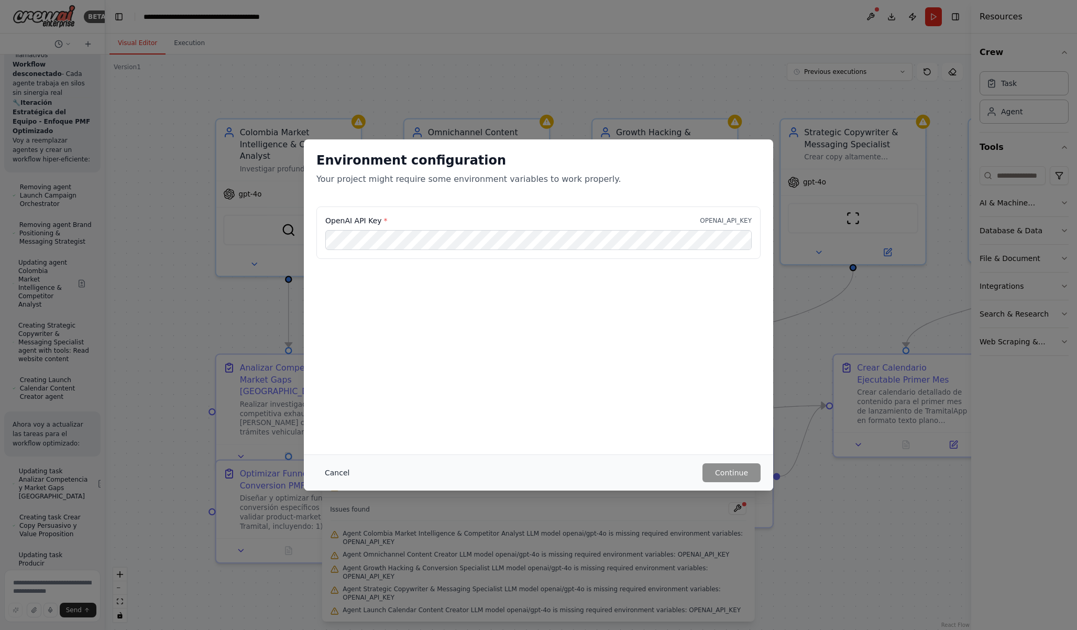
click at [339, 471] on button "Cancel" at bounding box center [336, 472] width 41 height 19
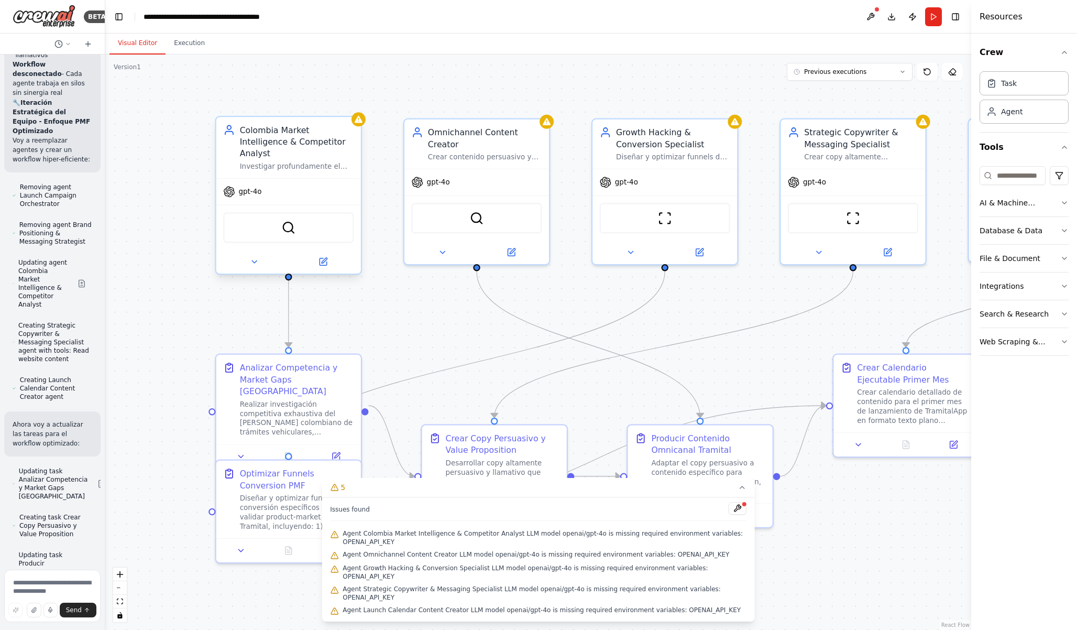
click at [253, 187] on span "gpt-4o" at bounding box center [249, 191] width 23 height 9
click at [255, 257] on icon at bounding box center [253, 261] width 9 height 9
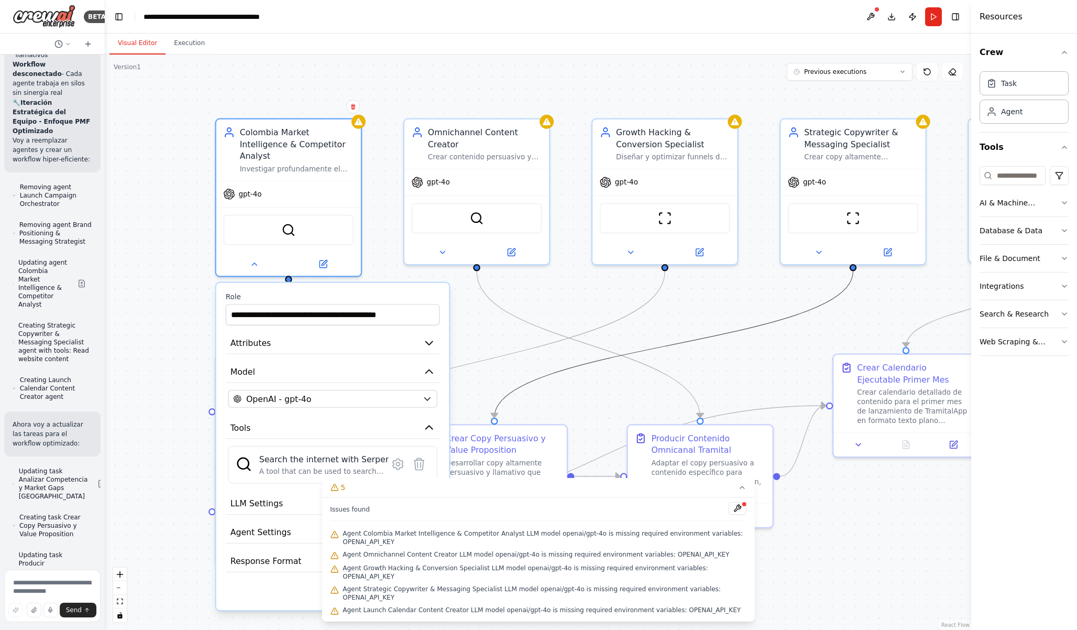
click at [759, 329] on icon "Edge from 6a057cab-c7d3-4d21-a1ec-a194288baccf to b64c9731-282a-4d16-bb64-c723d…" at bounding box center [674, 344] width 359 height 147
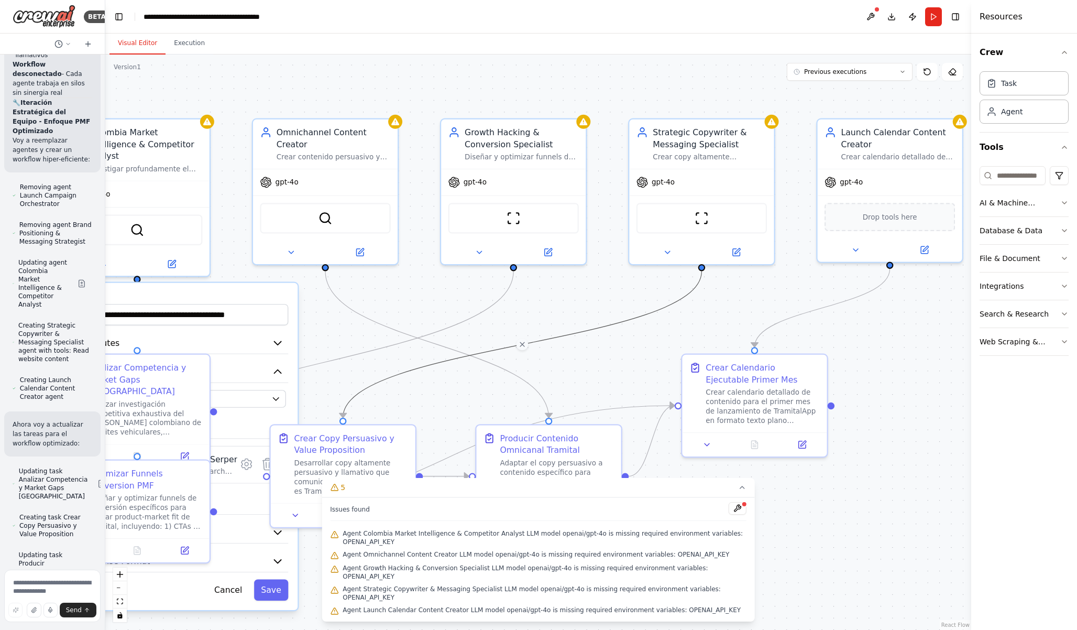
drag, startPoint x: 807, startPoint y: 284, endPoint x: 569, endPoint y: 280, distance: 239.0
click at [569, 280] on div ".deletable-edge-delete-btn { width: 20px; height: 20px; border: 0px solid #ffff…" at bounding box center [538, 341] width 866 height 575
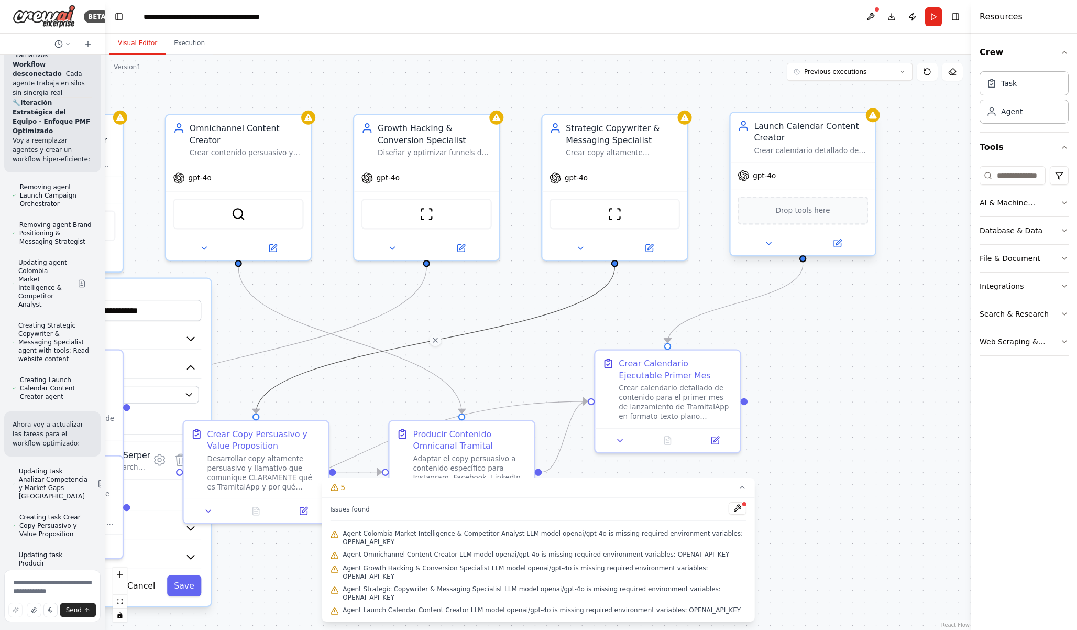
click at [764, 173] on span "gpt-4o" at bounding box center [764, 175] width 23 height 9
click at [764, 243] on icon at bounding box center [768, 243] width 9 height 9
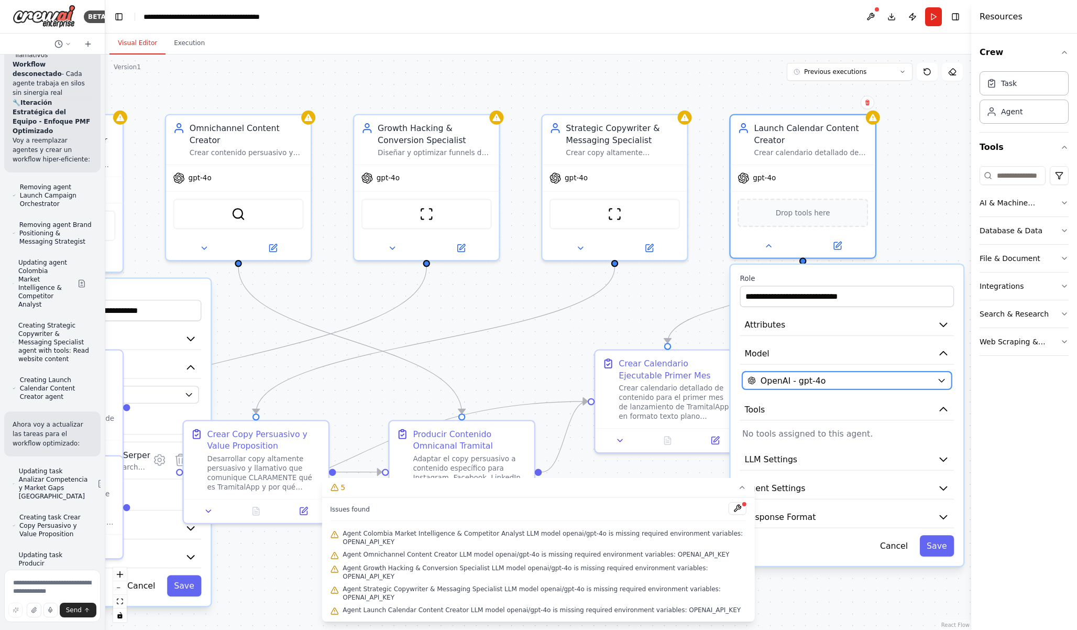
click at [808, 375] on span "OpenAI - gpt-4o" at bounding box center [793, 381] width 65 height 12
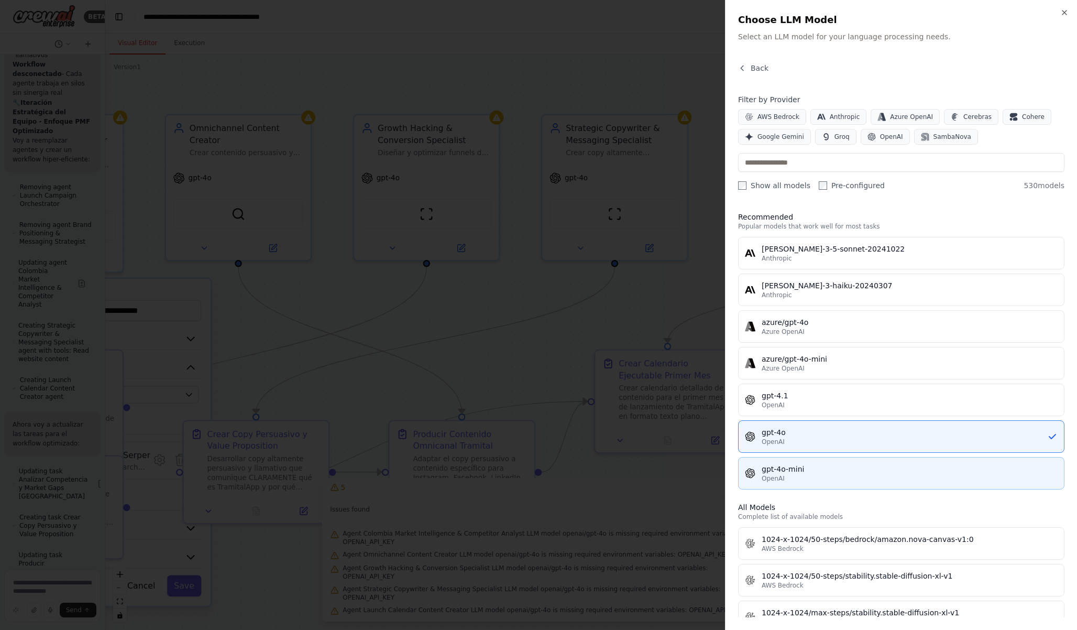
click at [815, 463] on button "gpt-4o-mini OpenAI" at bounding box center [901, 473] width 326 height 32
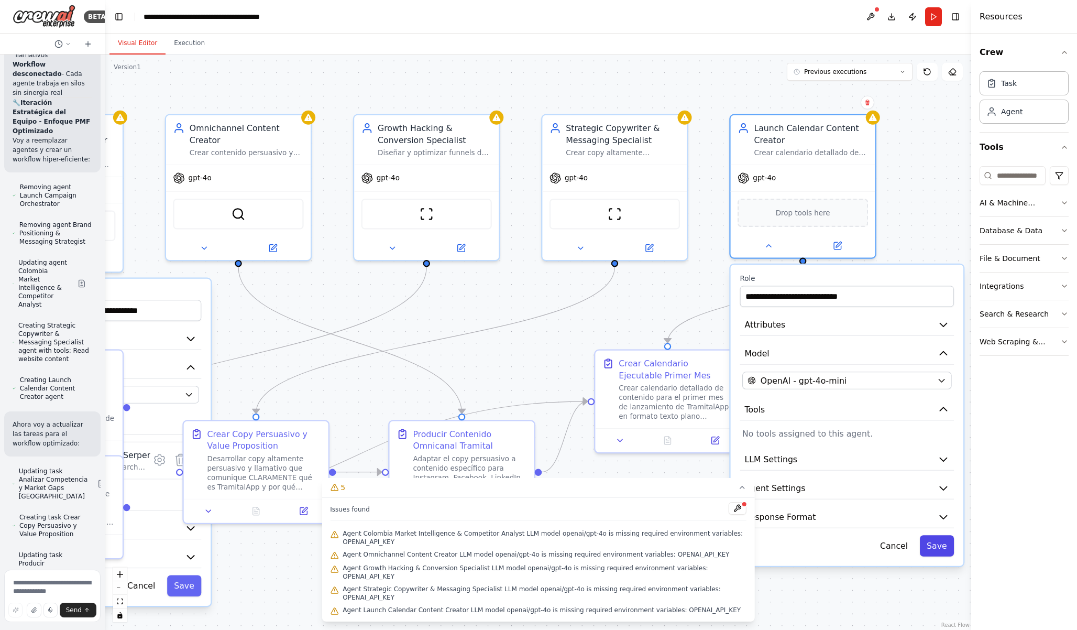
click at [930, 540] on button "Save" at bounding box center [937, 545] width 35 height 21
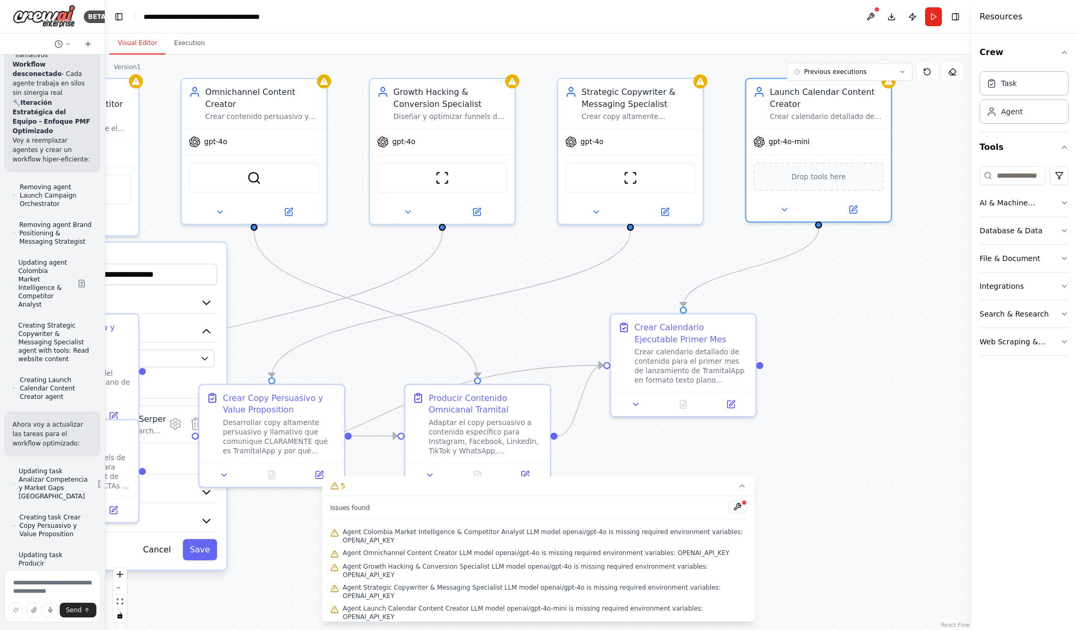
drag, startPoint x: 810, startPoint y: 454, endPoint x: 828, endPoint y: 412, distance: 45.3
click at [828, 412] on div ".deletable-edge-delete-btn { width: 20px; height: 20px; border: 0px solid #ffff…" at bounding box center [538, 341] width 866 height 575
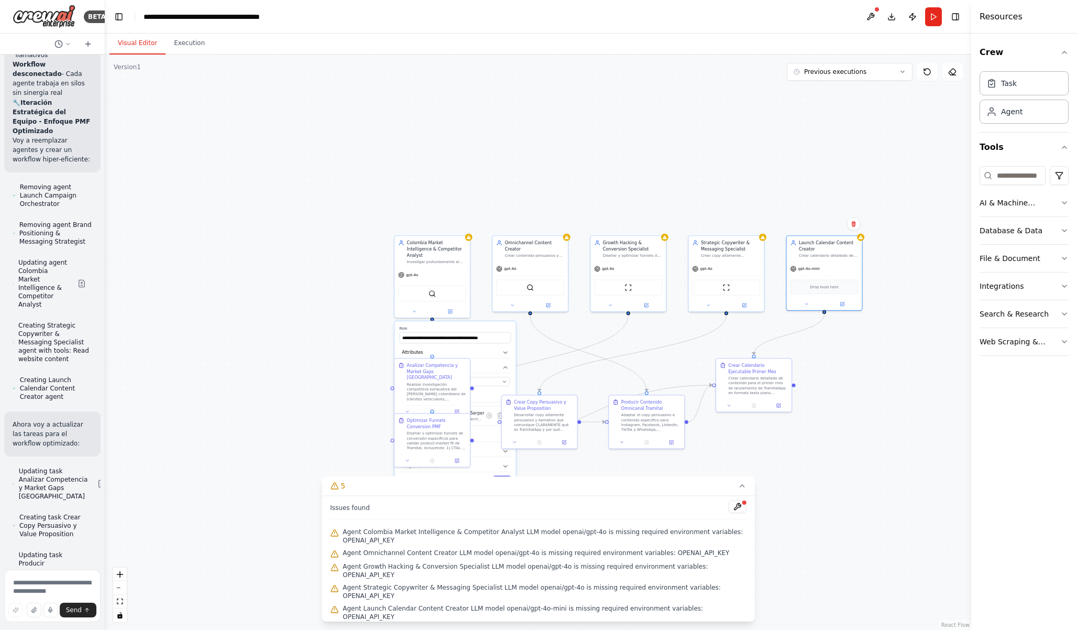
click at [506, 476] on button "Save" at bounding box center [502, 481] width 18 height 11
click at [932, 8] on button "Run" at bounding box center [933, 16] width 17 height 19
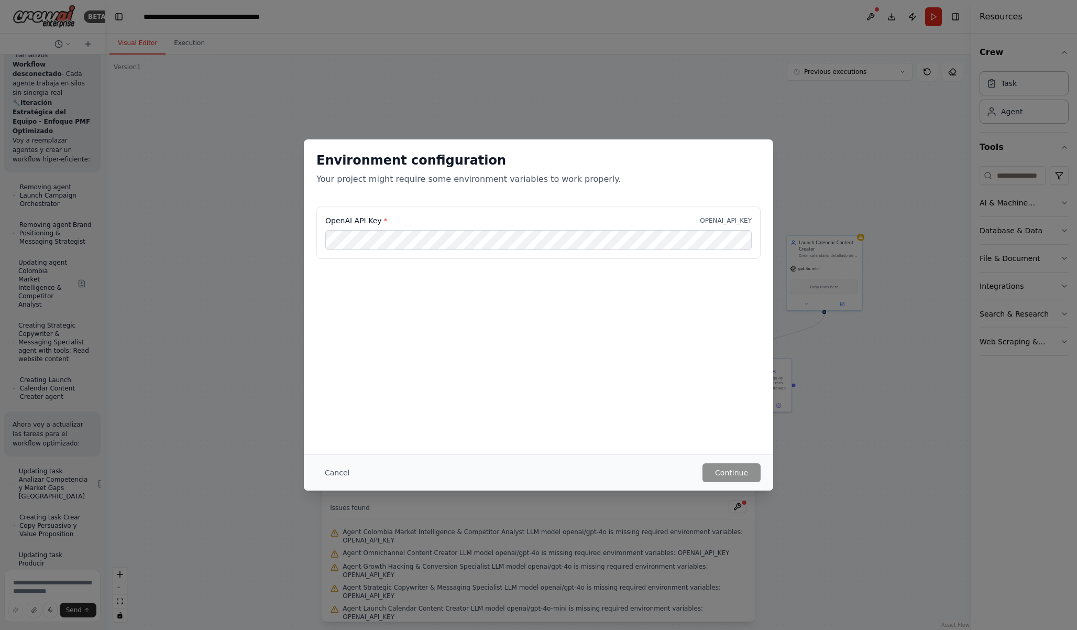
click at [808, 116] on div "Environment configuration Your project might require some environment variables…" at bounding box center [538, 315] width 1077 height 630
click at [347, 467] on button "Cancel" at bounding box center [336, 472] width 41 height 19
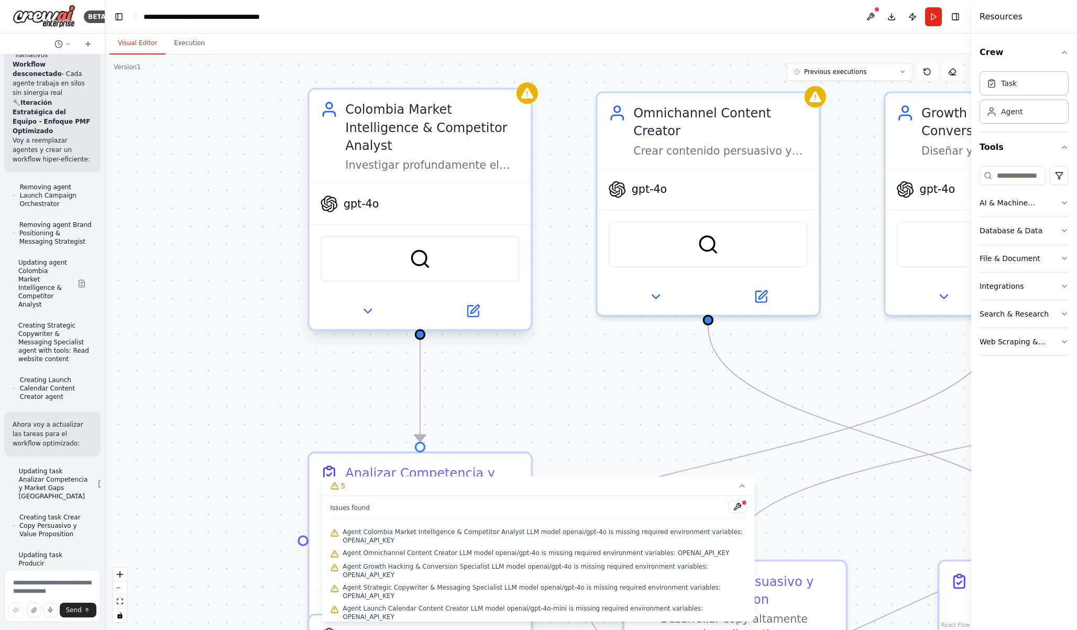
click at [356, 304] on div at bounding box center [421, 311] width 222 height 36
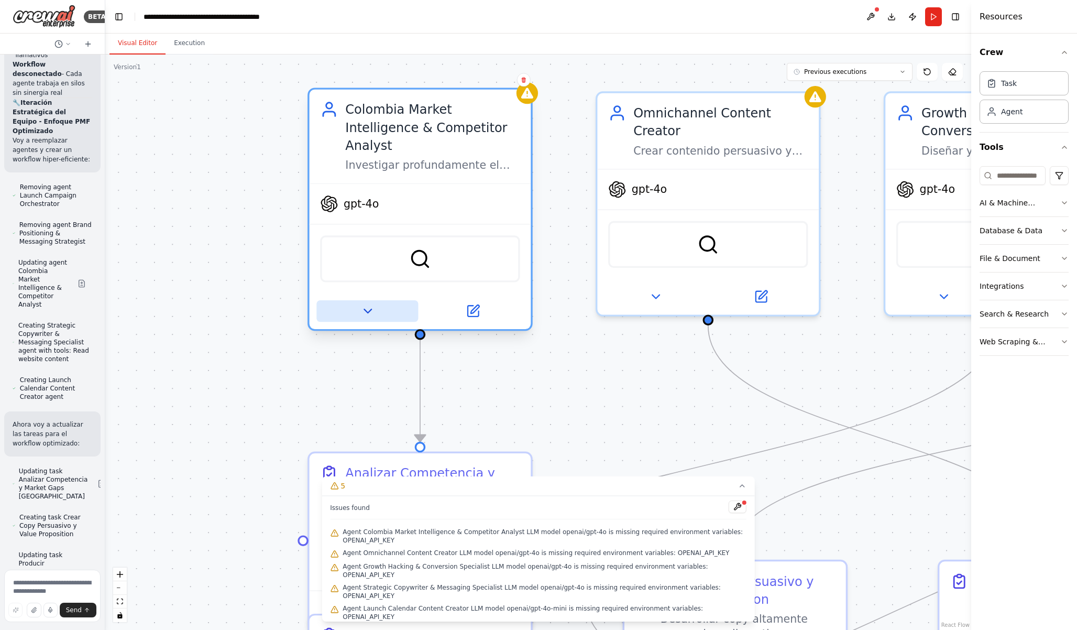
click at [360, 304] on icon at bounding box center [367, 311] width 14 height 14
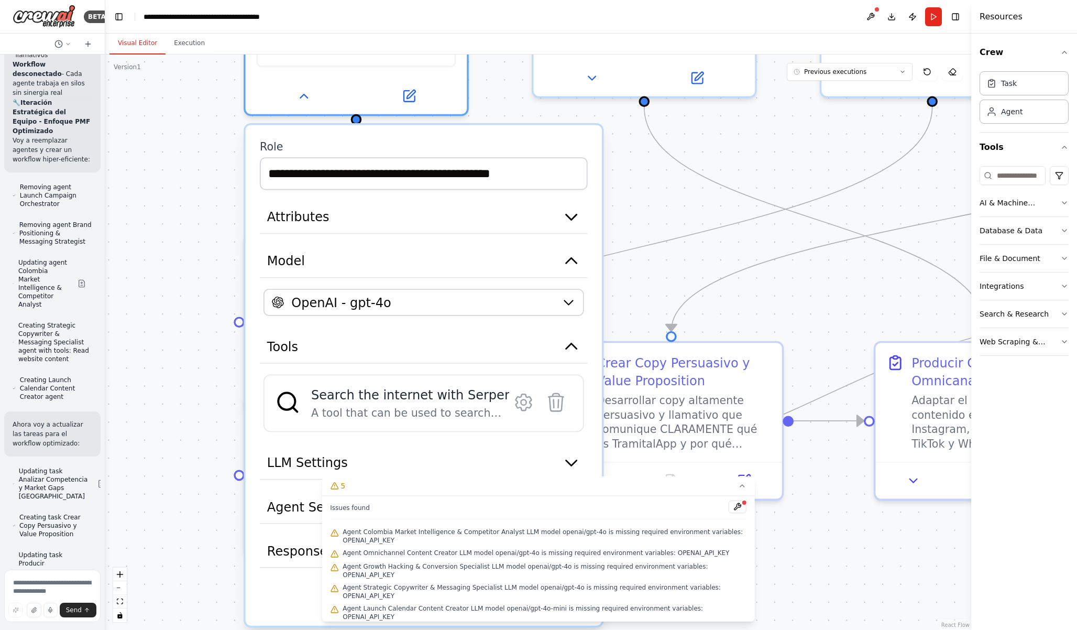
drag, startPoint x: 270, startPoint y: 400, endPoint x: 203, endPoint y: 157, distance: 252.2
click at [203, 157] on div ".deletable-edge-delete-btn { width: 20px; height: 20px; border: 0px solid #ffff…" at bounding box center [538, 341] width 866 height 575
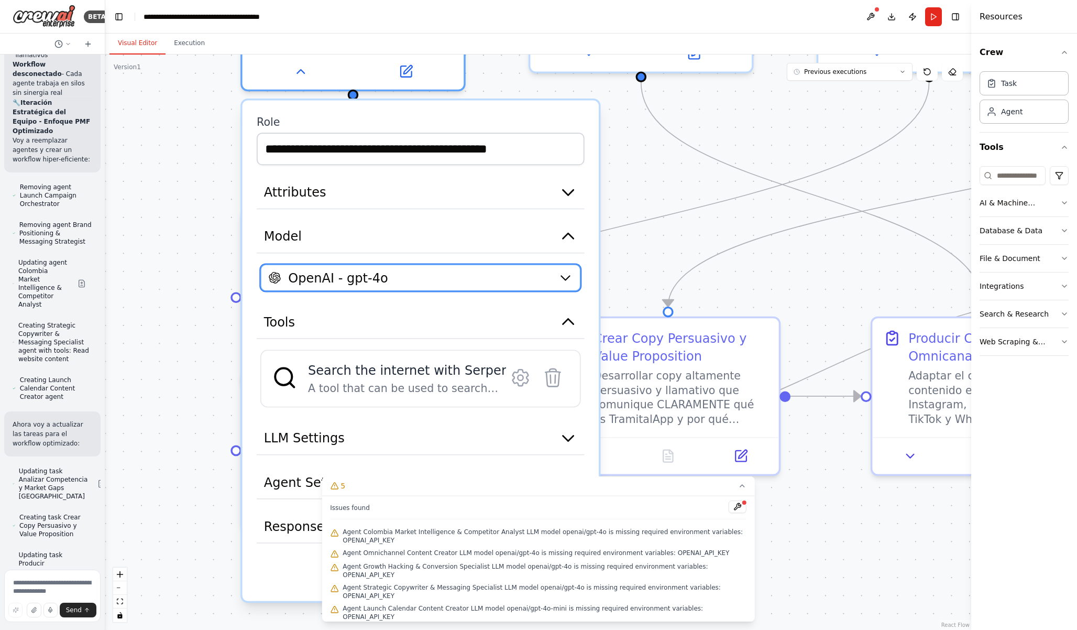
click at [381, 271] on button "OpenAI - gpt-4o" at bounding box center [420, 277] width 321 height 27
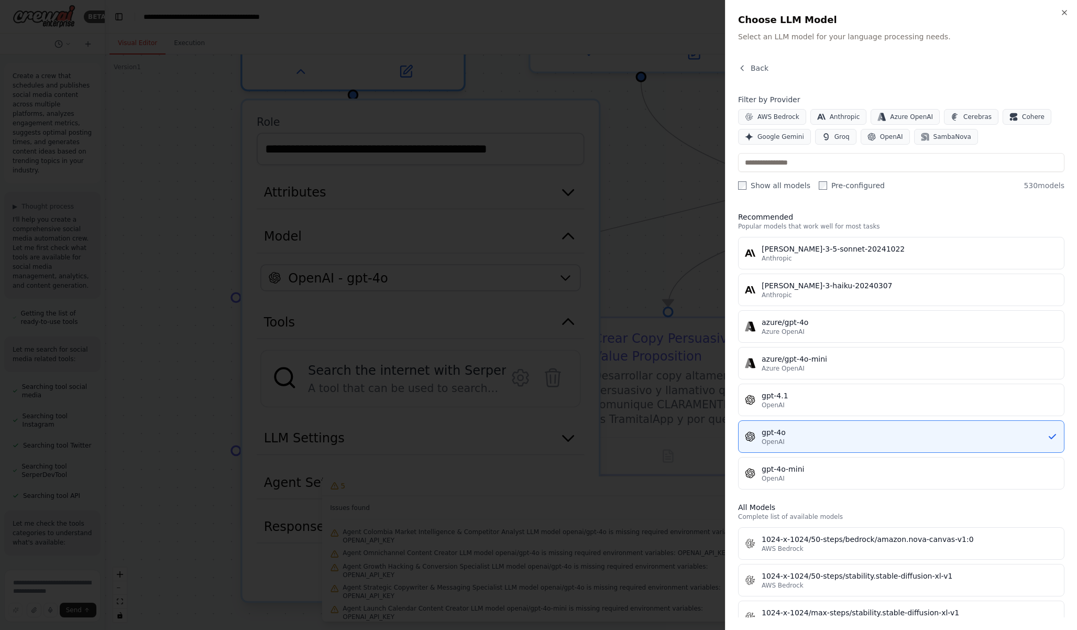
click at [805, 461] on button "gpt-4o-mini OpenAI" at bounding box center [901, 473] width 326 height 32
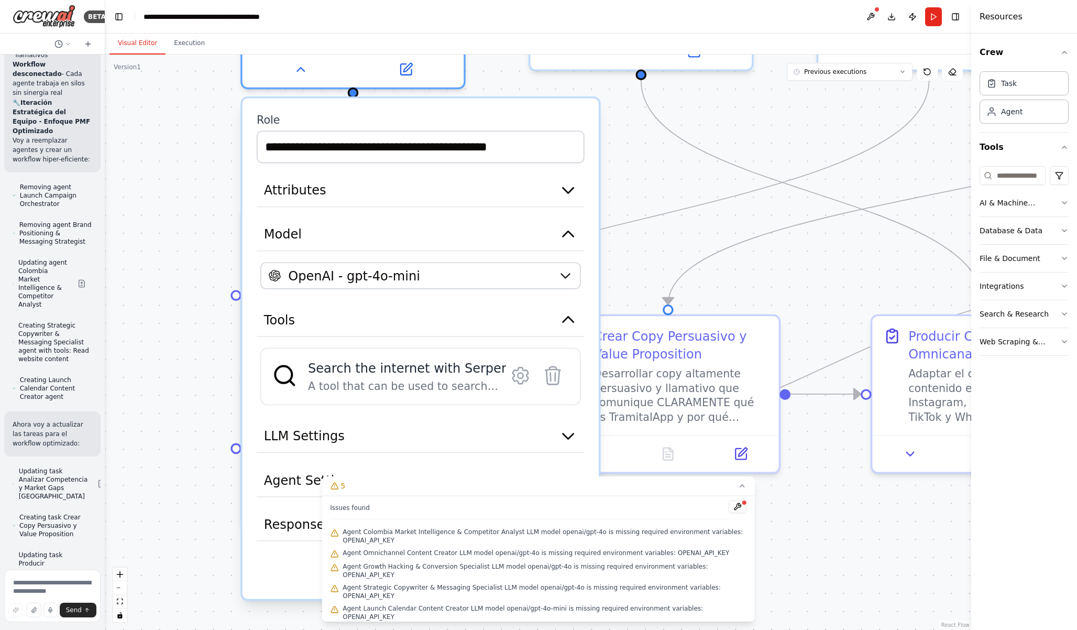
drag, startPoint x: 639, startPoint y: 288, endPoint x: 607, endPoint y: 163, distance: 129.2
click at [607, 163] on div ".deletable-edge-delete-btn { width: 20px; height: 20px; border: 0px solid #ffff…" at bounding box center [538, 341] width 866 height 575
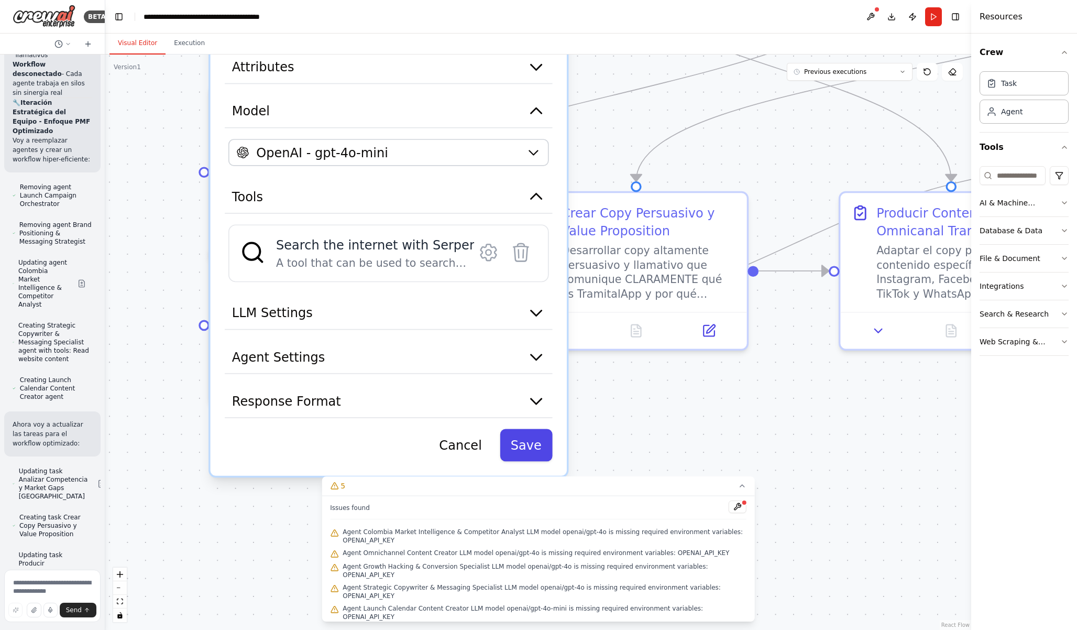
click at [527, 429] on button "Save" at bounding box center [526, 445] width 52 height 32
click at [519, 441] on button "Save" at bounding box center [526, 445] width 52 height 32
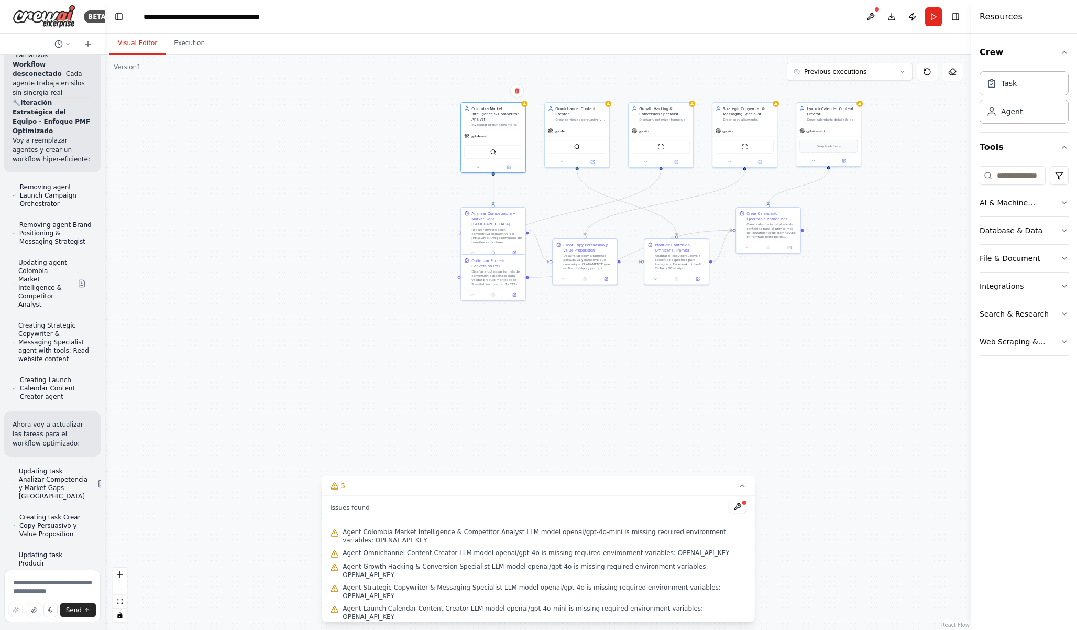
drag, startPoint x: 595, startPoint y: 166, endPoint x: 564, endPoint y: 234, distance: 74.3
click at [564, 234] on div ".deletable-edge-delete-btn { width: 20px; height: 20px; border: 0px solid #ffff…" at bounding box center [538, 341] width 866 height 575
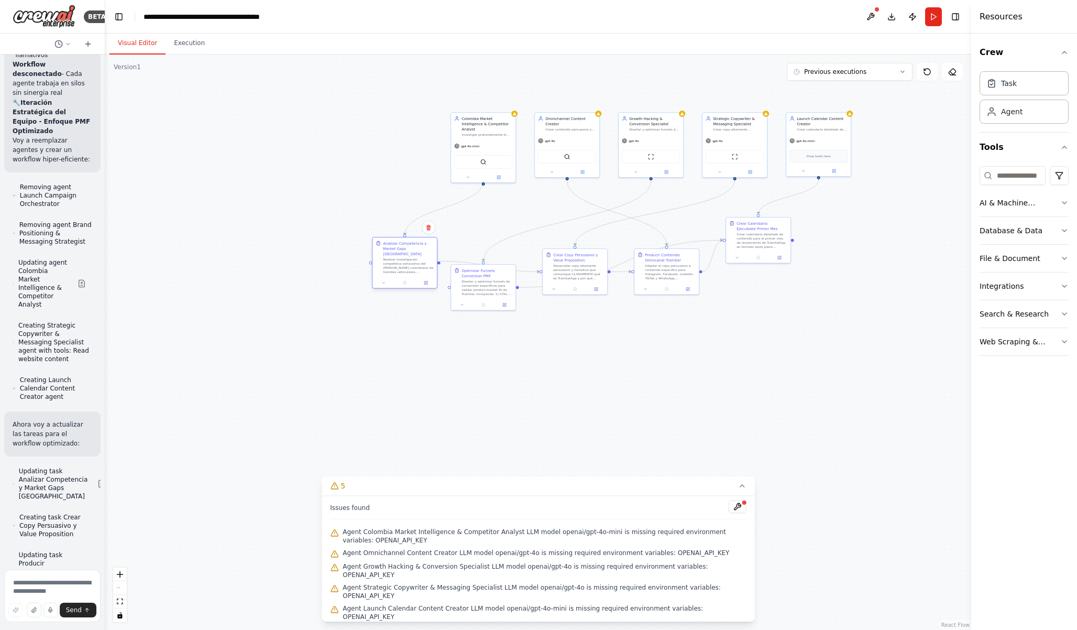
drag, startPoint x: 505, startPoint y: 237, endPoint x: 429, endPoint y: 256, distance: 78.8
click at [429, 257] on div "Realizar investigación competitiva exhaustiva del [PERSON_NAME] colombiano de t…" at bounding box center [408, 265] width 51 height 17
drag, startPoint x: 477, startPoint y: 287, endPoint x: 663, endPoint y: 268, distance: 186.4
click at [663, 273] on div "Diseñar y optimizar funnels de conversión específicos para validar product-mark…" at bounding box center [675, 281] width 51 height 17
drag, startPoint x: 587, startPoint y: 276, endPoint x: 771, endPoint y: 370, distance: 206.7
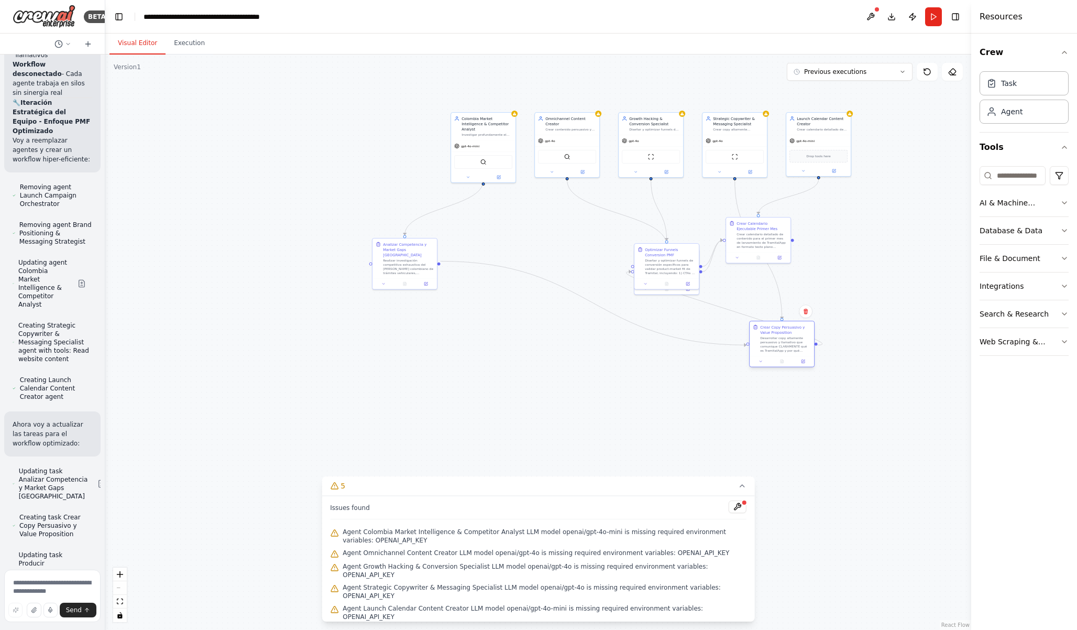
click at [771, 353] on div "Desarrollar copy altamente persuasivo y llamativo que comunique CLARAMENTE qué …" at bounding box center [785, 344] width 51 height 17
drag, startPoint x: 751, startPoint y: 247, endPoint x: 813, endPoint y: 258, distance: 62.8
click at [813, 258] on div "Crear calendario detallado de contenido para el primer mes de lanzamiento de Tr…" at bounding box center [822, 250] width 51 height 17
drag, startPoint x: 760, startPoint y: 361, endPoint x: 731, endPoint y: 330, distance: 42.3
click at [731, 330] on div "Desarrollar copy altamente persuasivo y llamativo que comunique CLARAMENTE qué …" at bounding box center [738, 333] width 51 height 17
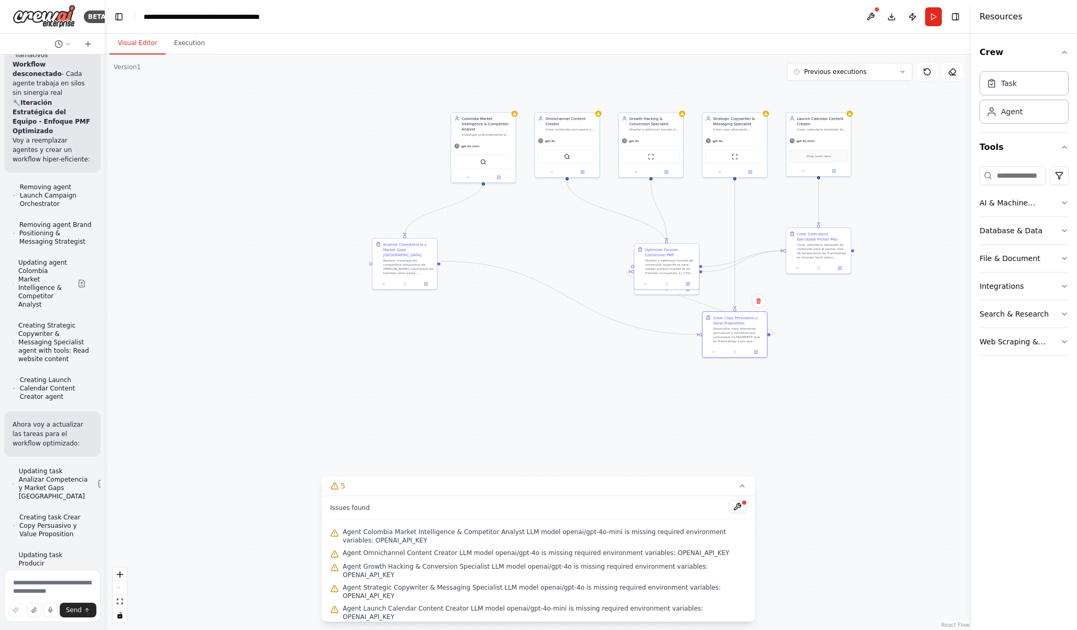
click at [604, 284] on div ".deletable-edge-delete-btn { width: 20px; height: 20px; border: 0px solid #ffff…" at bounding box center [538, 341] width 866 height 575
drag, startPoint x: 657, startPoint y: 265, endPoint x: 680, endPoint y: 236, distance: 36.6
click at [680, 236] on div "Diseñar y optimizar funnels de conversión específicos para validar product-mark…" at bounding box center [686, 234] width 51 height 17
drag, startPoint x: 659, startPoint y: 277, endPoint x: 560, endPoint y: 260, distance: 101.0
click at [560, 260] on div "Adaptar el copy persuasivo a contenido específico para Instagram, Facebook, Lin…" at bounding box center [570, 255] width 51 height 17
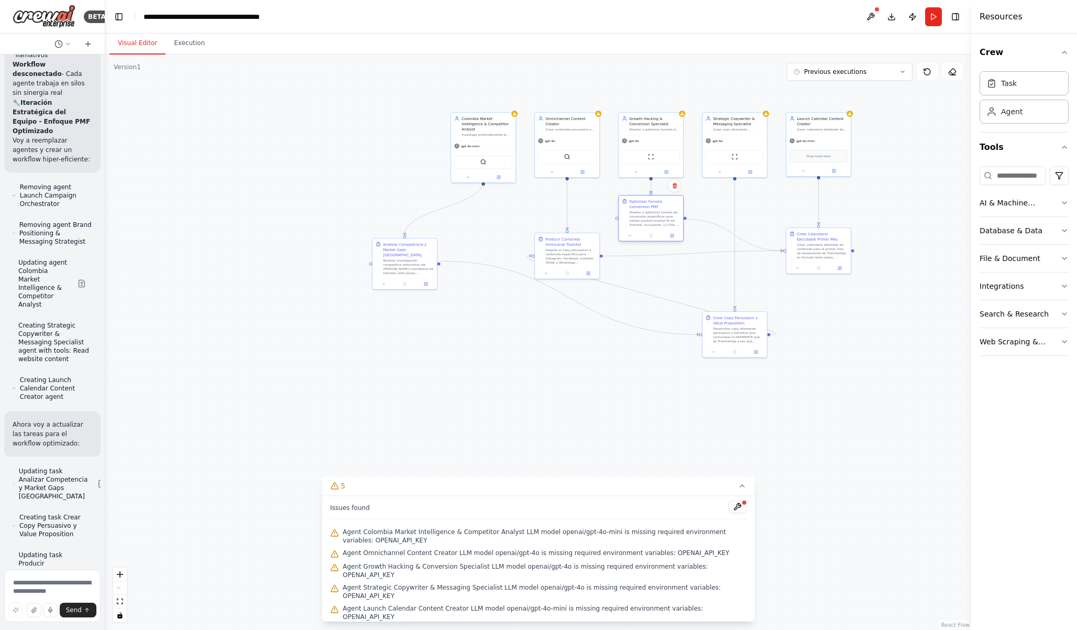
drag, startPoint x: 689, startPoint y: 235, endPoint x: 652, endPoint y: 214, distance: 41.8
click at [652, 214] on div "Diseñar y optimizar funnels de conversión específicos para validar product-mark…" at bounding box center [654, 218] width 51 height 17
drag, startPoint x: 418, startPoint y: 265, endPoint x: 495, endPoint y: 313, distance: 90.4
click at [495, 313] on div "Realizar investigación competitiva exhaustiva del [PERSON_NAME] colombiano de t…" at bounding box center [487, 312] width 51 height 17
drag, startPoint x: 735, startPoint y: 334, endPoint x: 747, endPoint y: 308, distance: 28.6
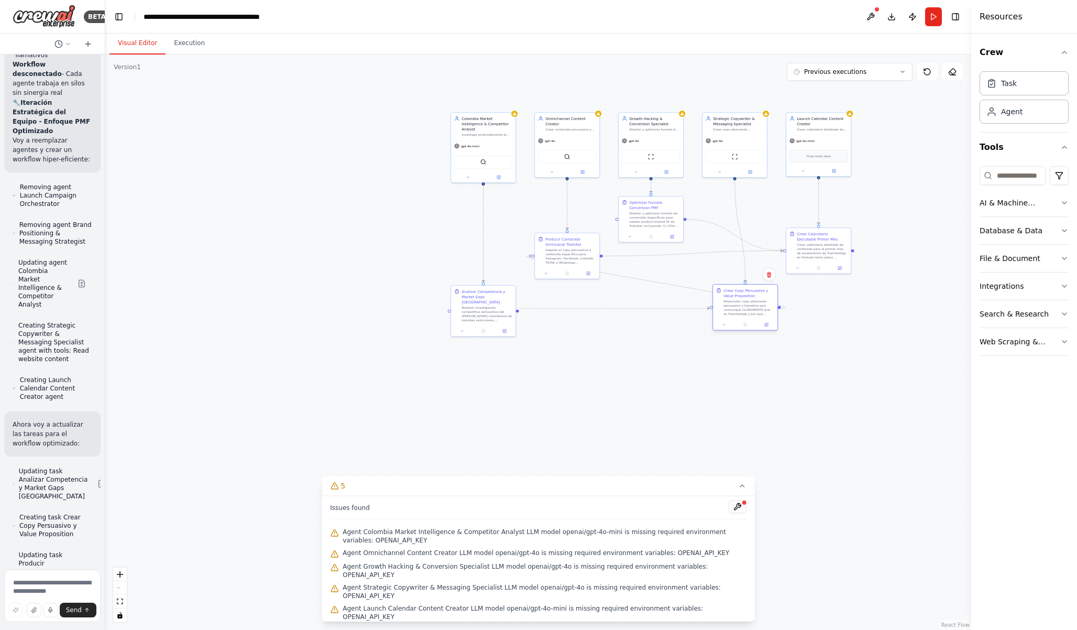
click at [747, 308] on div "Desarrollar copy altamente persuasivo y llamativo que comunique CLARAMENTE qué …" at bounding box center [749, 307] width 51 height 17
drag, startPoint x: 809, startPoint y: 259, endPoint x: 809, endPoint y: 270, distance: 11.0
click at [809, 270] on div "Crear Calendario Ejecutable Primer Mes Crear calendario detallado de contenido …" at bounding box center [818, 254] width 64 height 35
click at [658, 230] on div at bounding box center [646, 235] width 64 height 11
drag, startPoint x: 658, startPoint y: 230, endPoint x: 663, endPoint y: 230, distance: 5.8
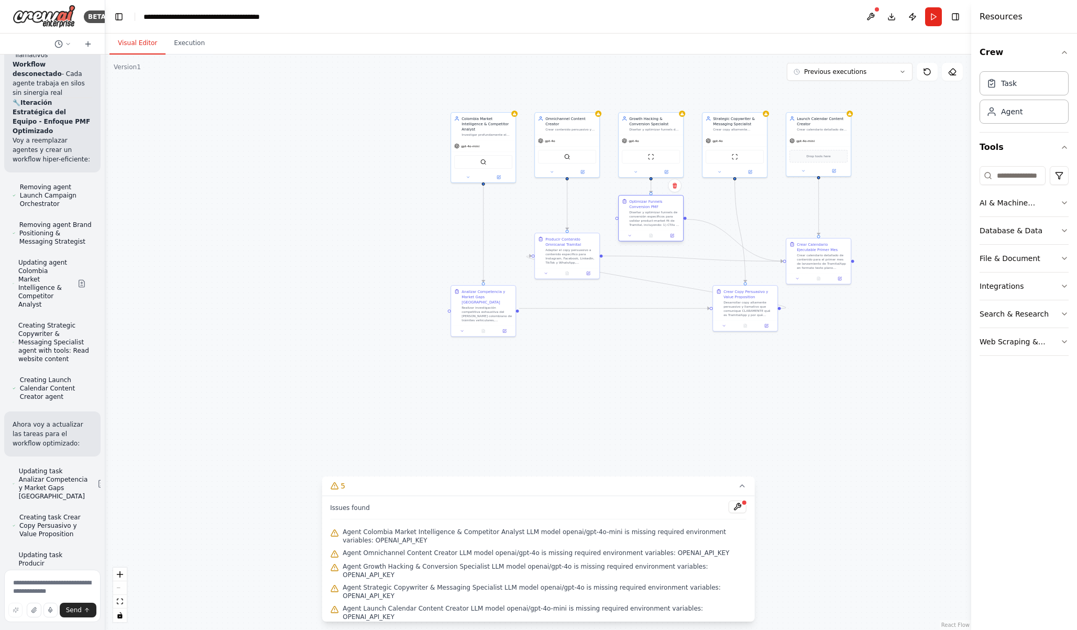
click at [663, 230] on div at bounding box center [651, 235] width 64 height 11
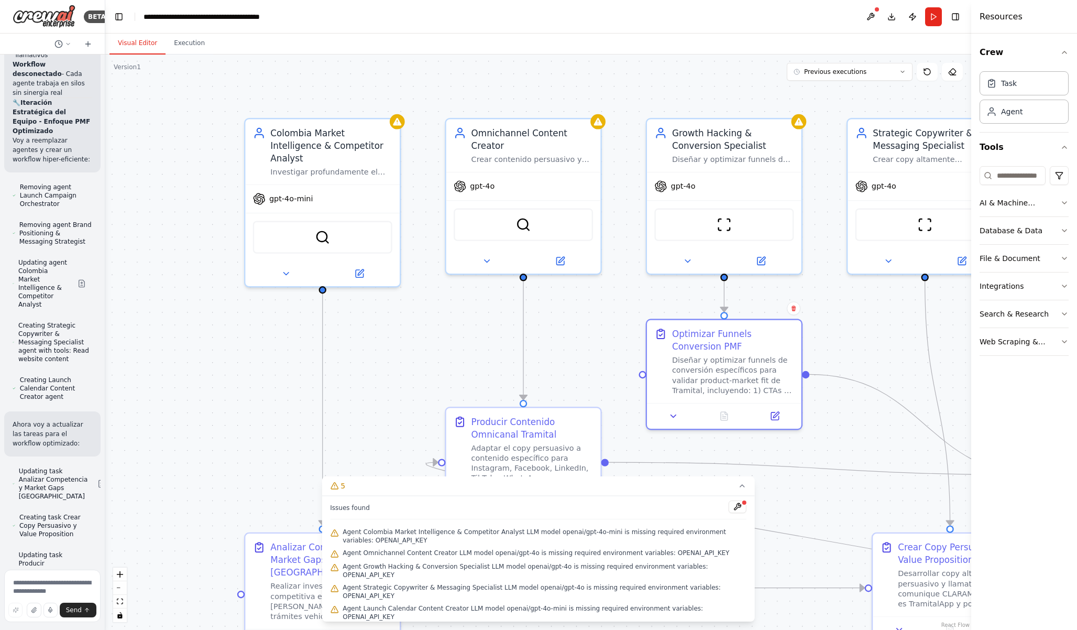
drag, startPoint x: 620, startPoint y: 187, endPoint x: 618, endPoint y: 302, distance: 114.8
click at [618, 302] on div ".deletable-edge-delete-btn { width: 20px; height: 20px; border: 0px solid #ffff…" at bounding box center [538, 341] width 866 height 575
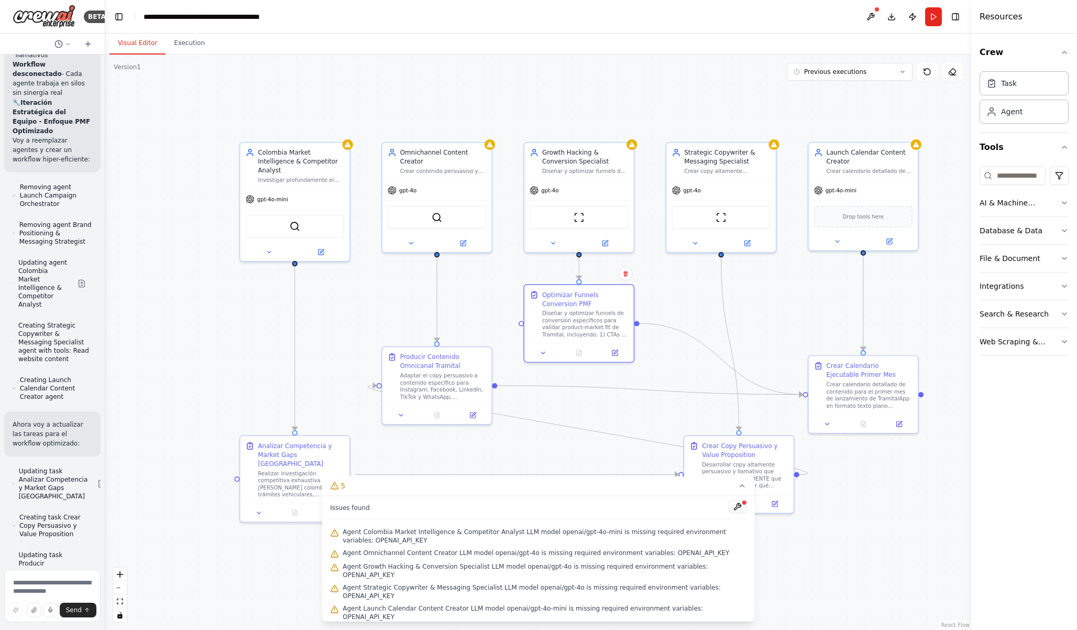
drag, startPoint x: 617, startPoint y: 302, endPoint x: 501, endPoint y: 271, distance: 119.9
click at [501, 271] on div ".deletable-edge-delete-btn { width: 20px; height: 20px; border: 0px solid #ffff…" at bounding box center [538, 341] width 866 height 575
click at [723, 9] on header "**********" at bounding box center [538, 17] width 866 height 34
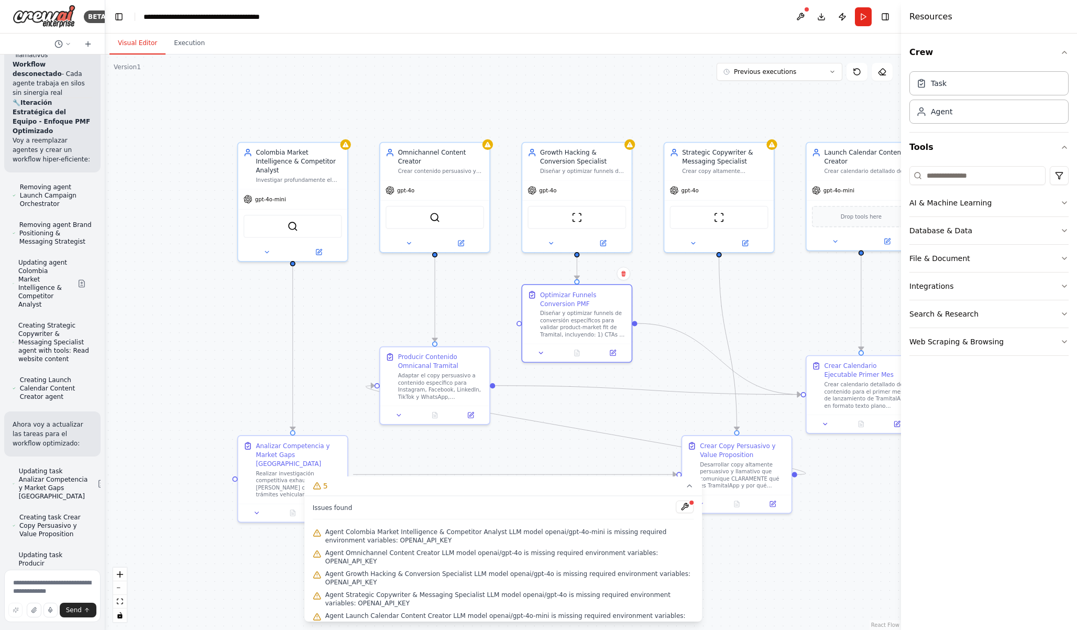
drag, startPoint x: 972, startPoint y: 209, endPoint x: 901, endPoint y: 206, distance: 70.8
click at [901, 206] on div at bounding box center [903, 315] width 4 height 630
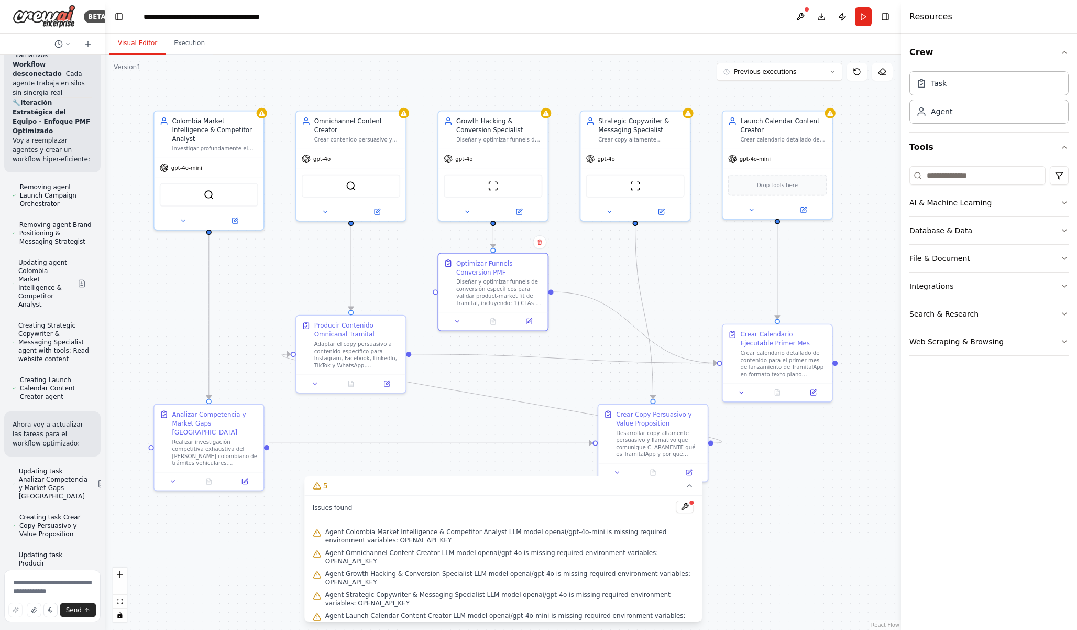
drag, startPoint x: 786, startPoint y: 276, endPoint x: 703, endPoint y: 244, distance: 89.5
click at [703, 244] on div ".deletable-edge-delete-btn { width: 20px; height: 20px; border: 0px solid #ffff…" at bounding box center [503, 341] width 796 height 575
click at [529, 414] on div ".deletable-edge-delete-btn { width: 20px; height: 20px; border: 0px solid #ffff…" at bounding box center [503, 341] width 796 height 575
click at [687, 507] on button at bounding box center [685, 506] width 18 height 13
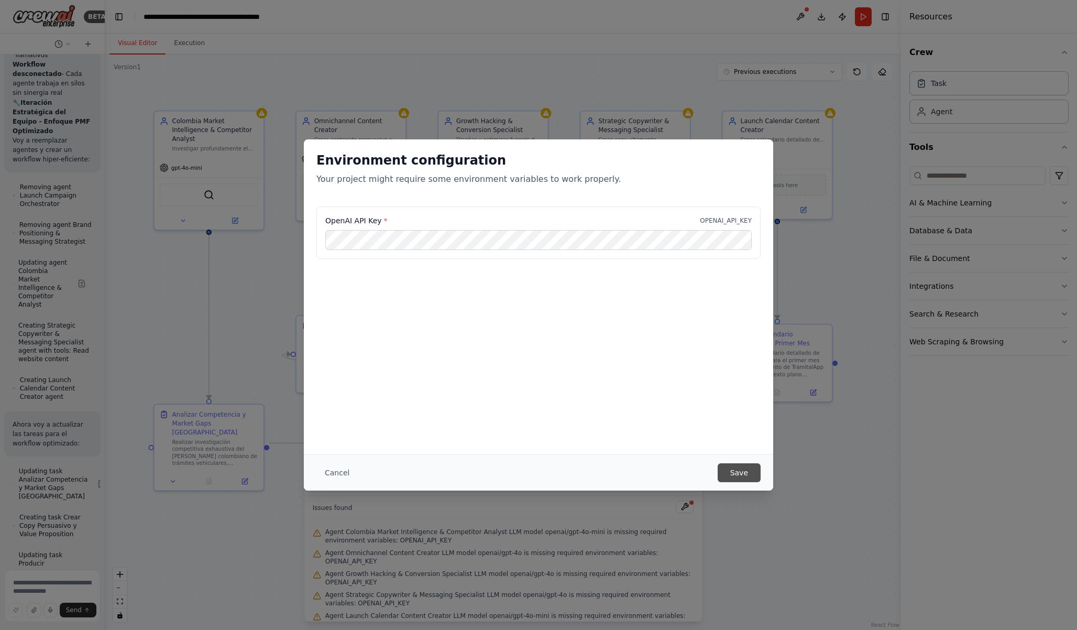
scroll to position [0, 0]
click at [737, 469] on button "Save" at bounding box center [739, 472] width 43 height 19
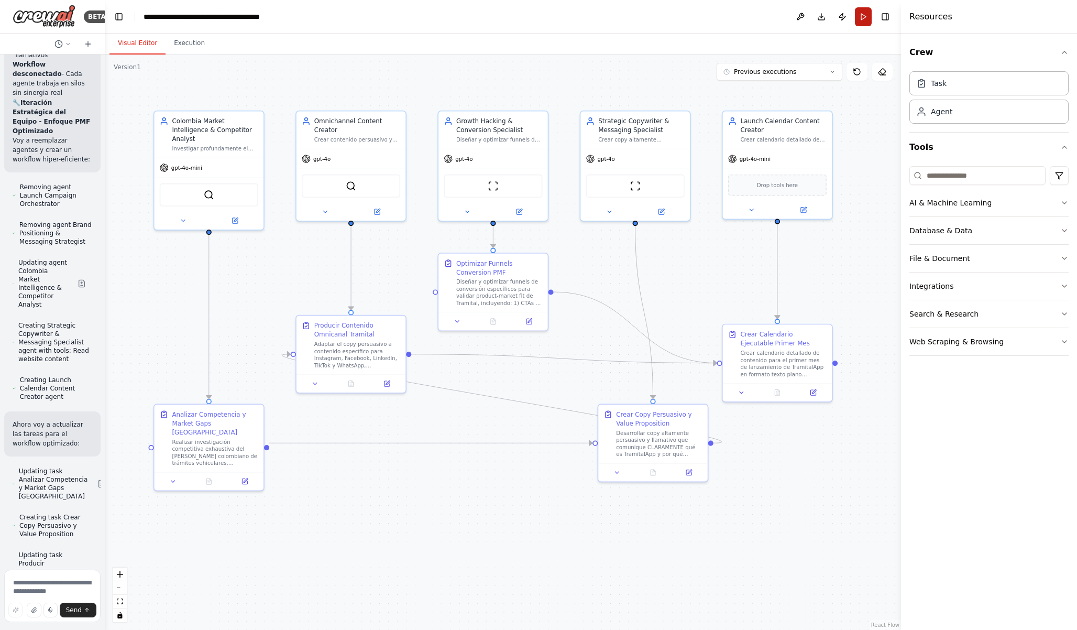
click at [861, 21] on button "Run" at bounding box center [863, 16] width 17 height 19
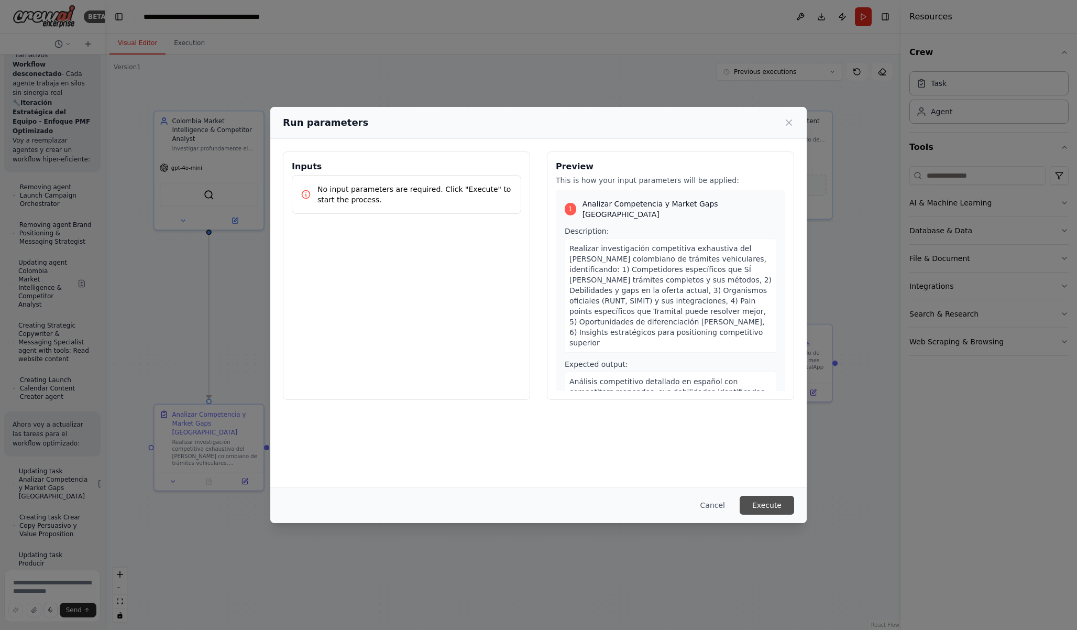
click at [766, 501] on button "Execute" at bounding box center [767, 505] width 54 height 19
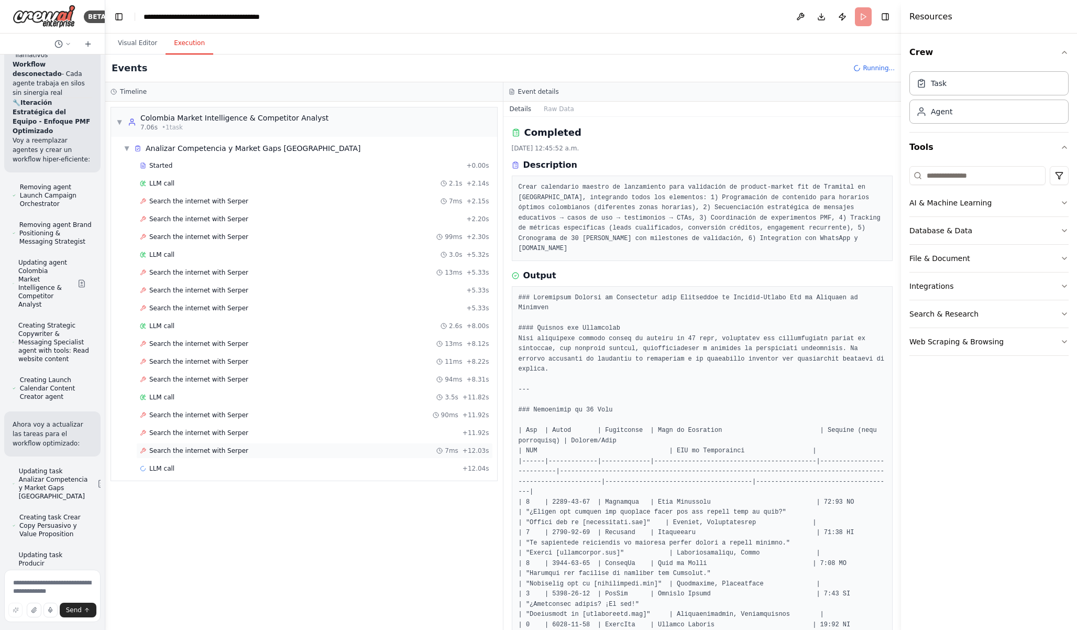
click at [172, 450] on span "Search the internet with Serper" at bounding box center [198, 450] width 99 height 8
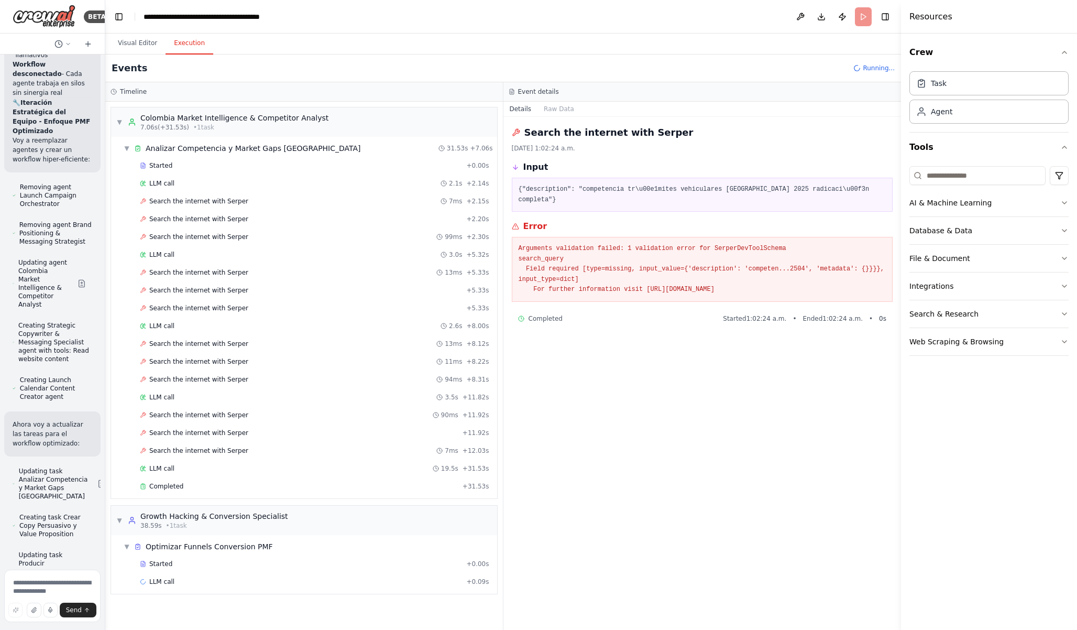
click at [880, 68] on span "Running..." at bounding box center [879, 68] width 32 height 8
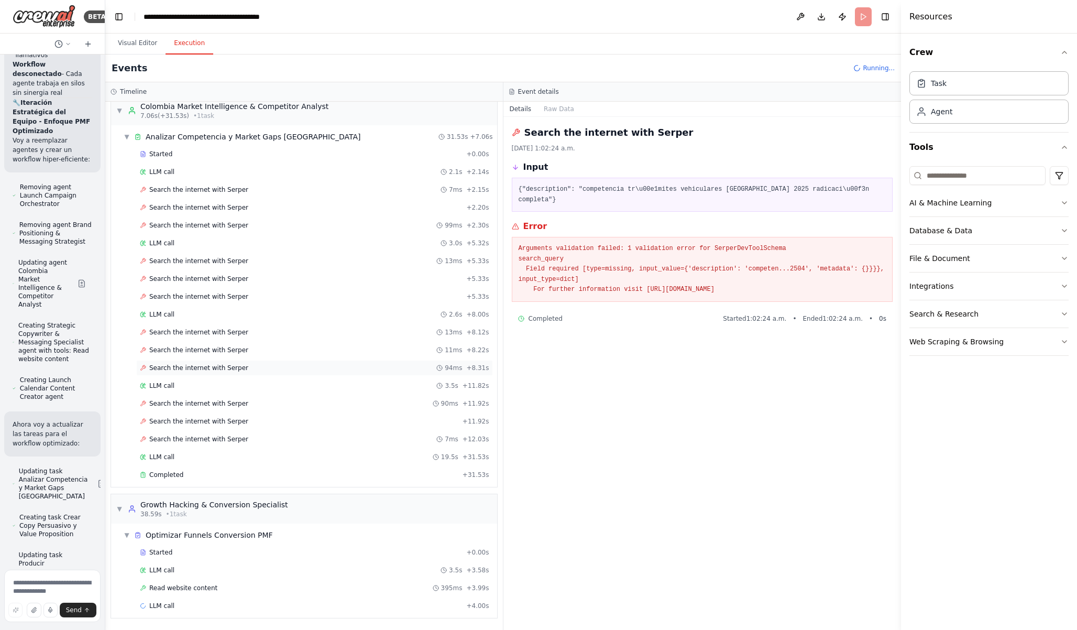
click at [325, 364] on div "Search the internet with [PERSON_NAME] 94ms + 8.31s" at bounding box center [314, 368] width 349 height 8
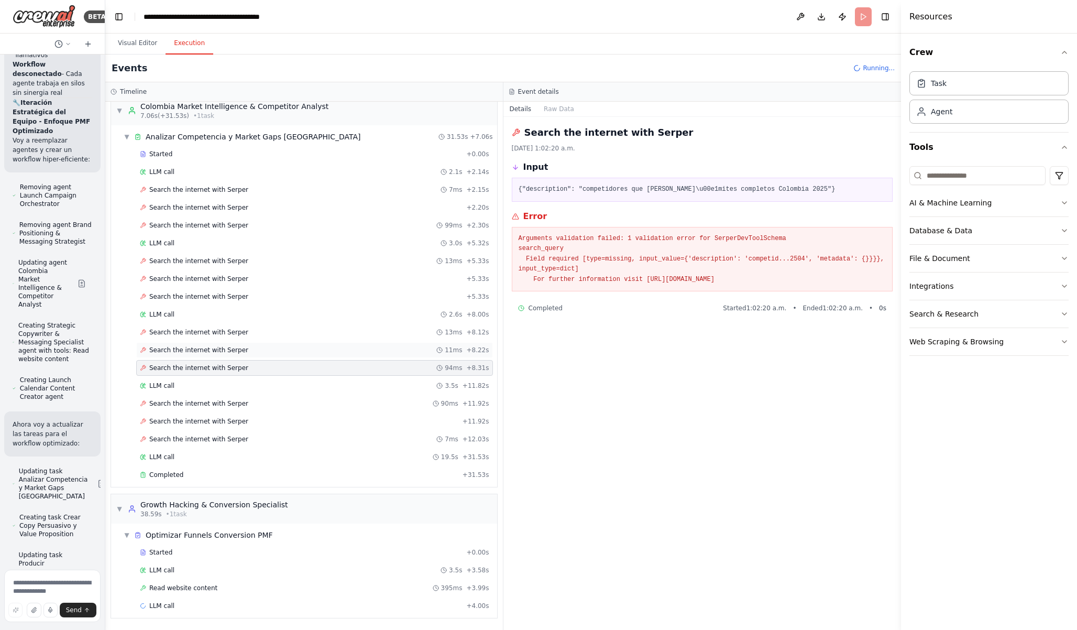
click at [322, 350] on div "Search the internet with [PERSON_NAME] 11ms + 8.22s" at bounding box center [314, 350] width 349 height 8
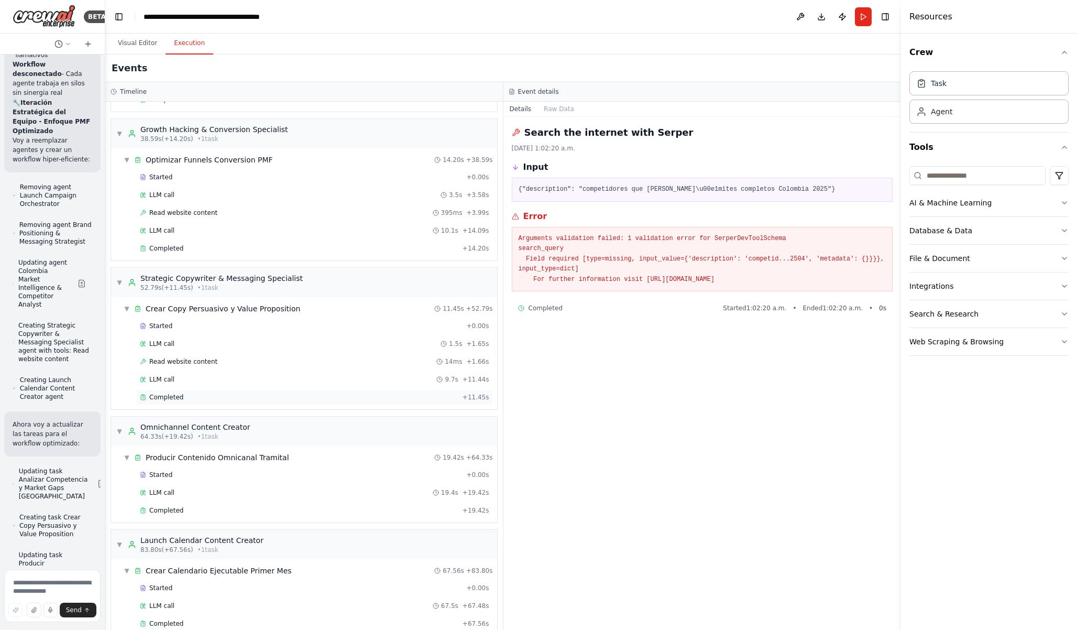
scroll to position [405, 0]
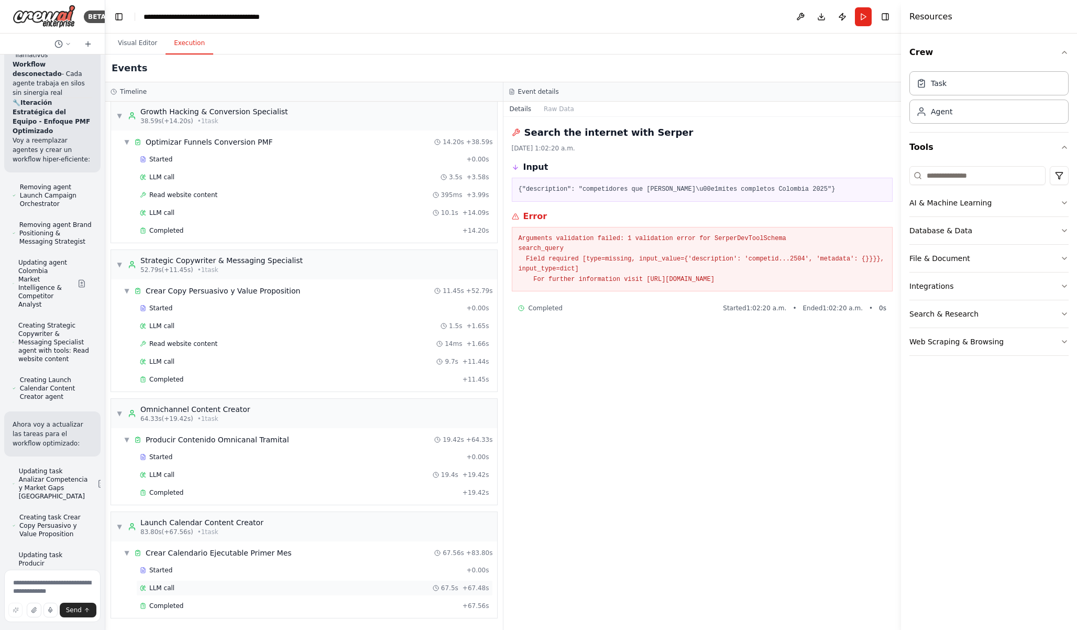
click at [237, 594] on div "LLM call 67.5s + 67.48s" at bounding box center [314, 588] width 357 height 16
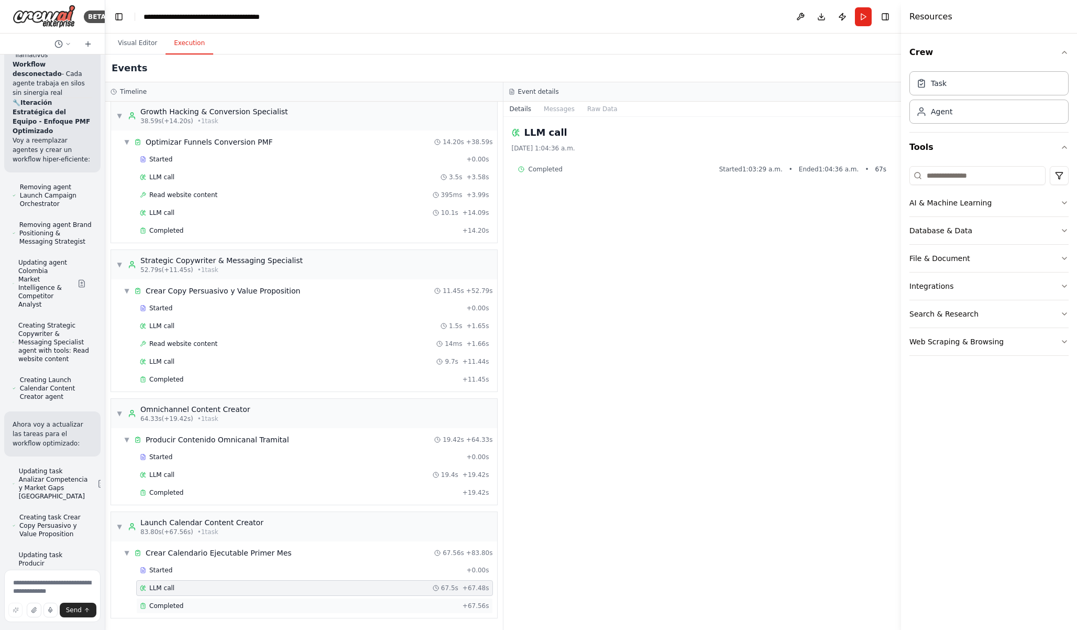
click at [237, 604] on div "Completed" at bounding box center [299, 606] width 319 height 8
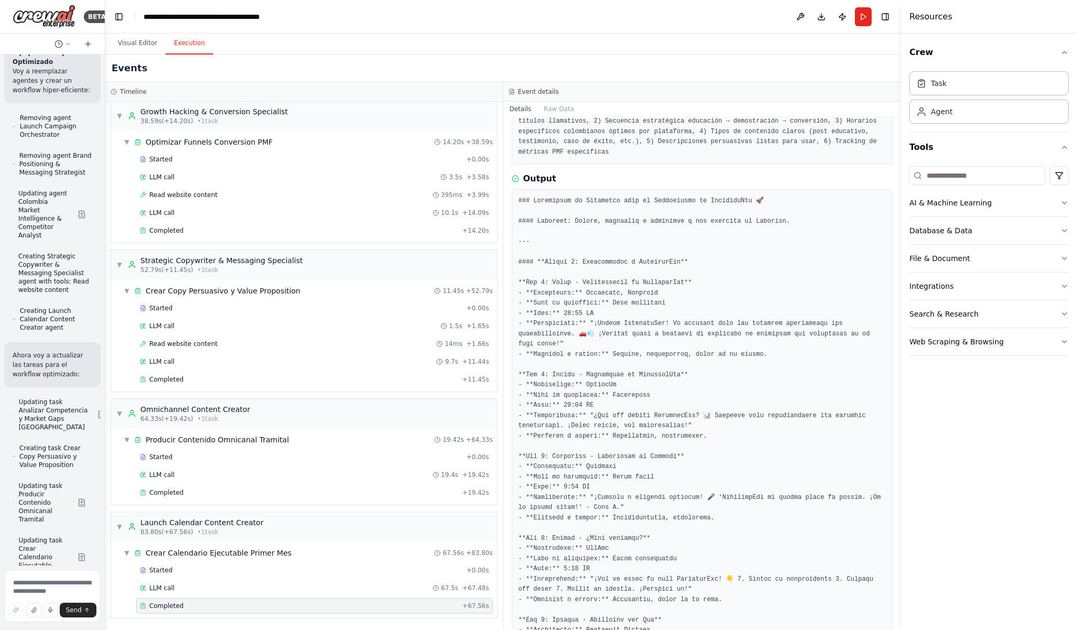
scroll to position [21695, 0]
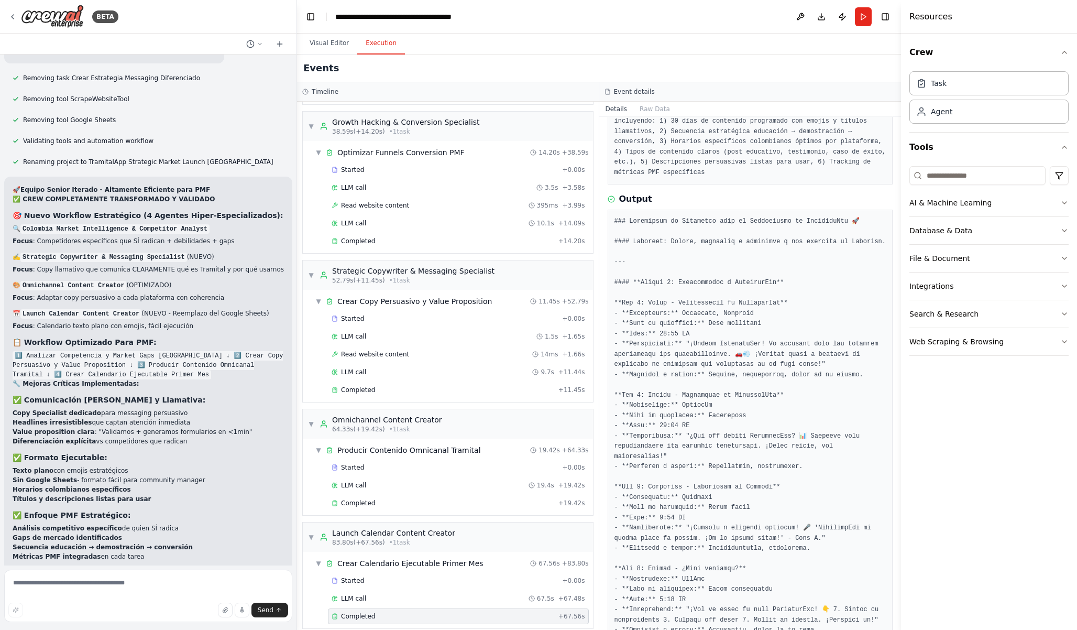
drag, startPoint x: 103, startPoint y: 388, endPoint x: 297, endPoint y: 371, distance: 194.6
click at [297, 371] on div "BETA Create a crew that schedules and publishes social media content across mul…" at bounding box center [538, 315] width 1077 height 630
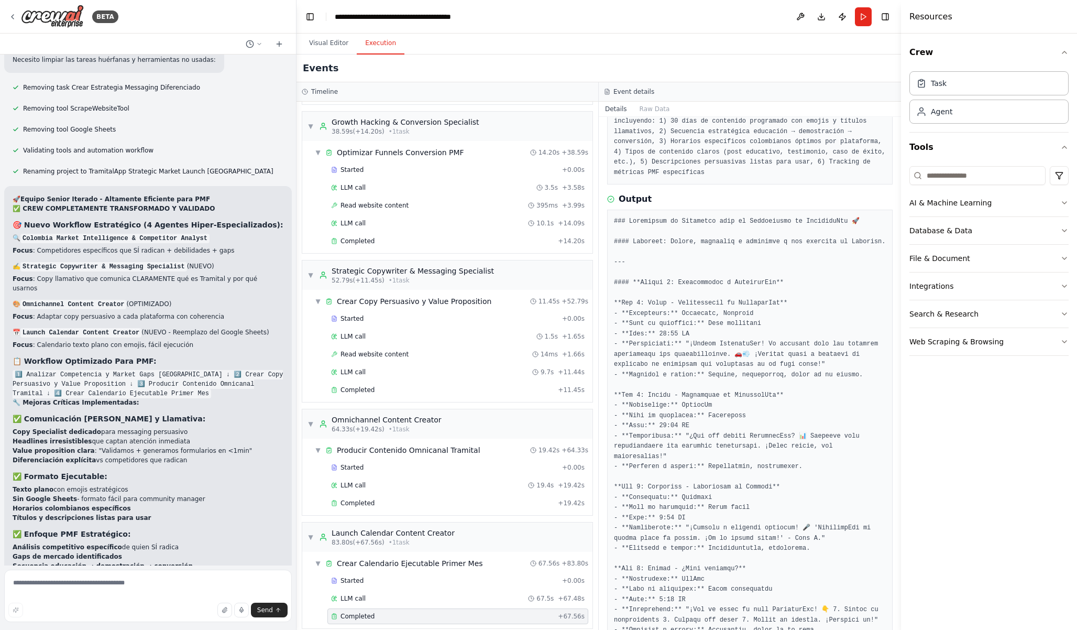
scroll to position [10230, 0]
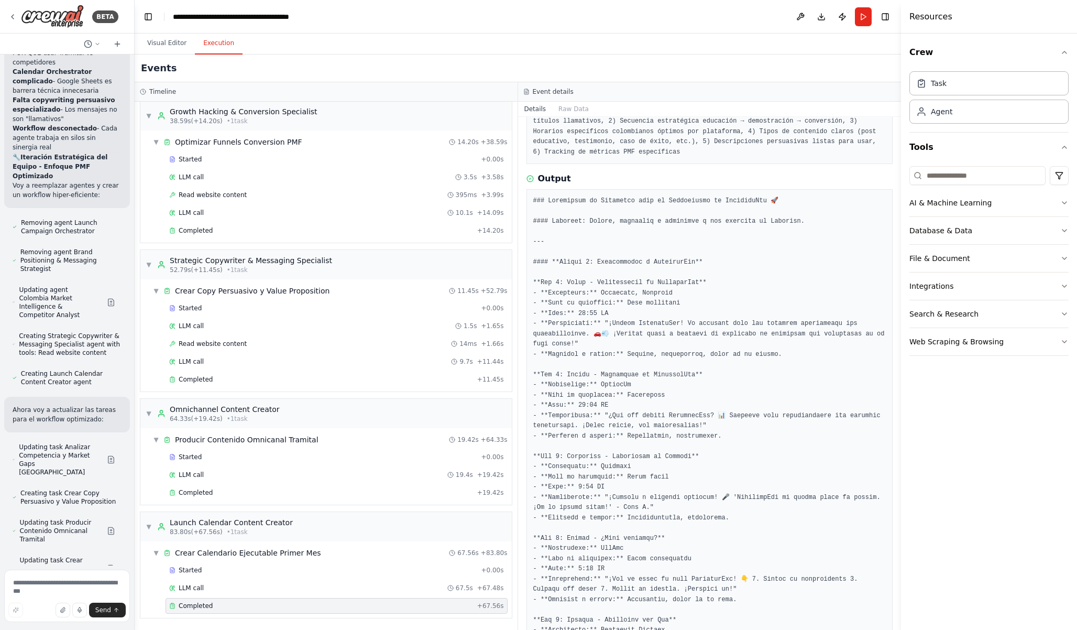
drag, startPoint x: 294, startPoint y: 368, endPoint x: 133, endPoint y: 368, distance: 161.4
click at [133, 368] on div at bounding box center [132, 315] width 4 height 630
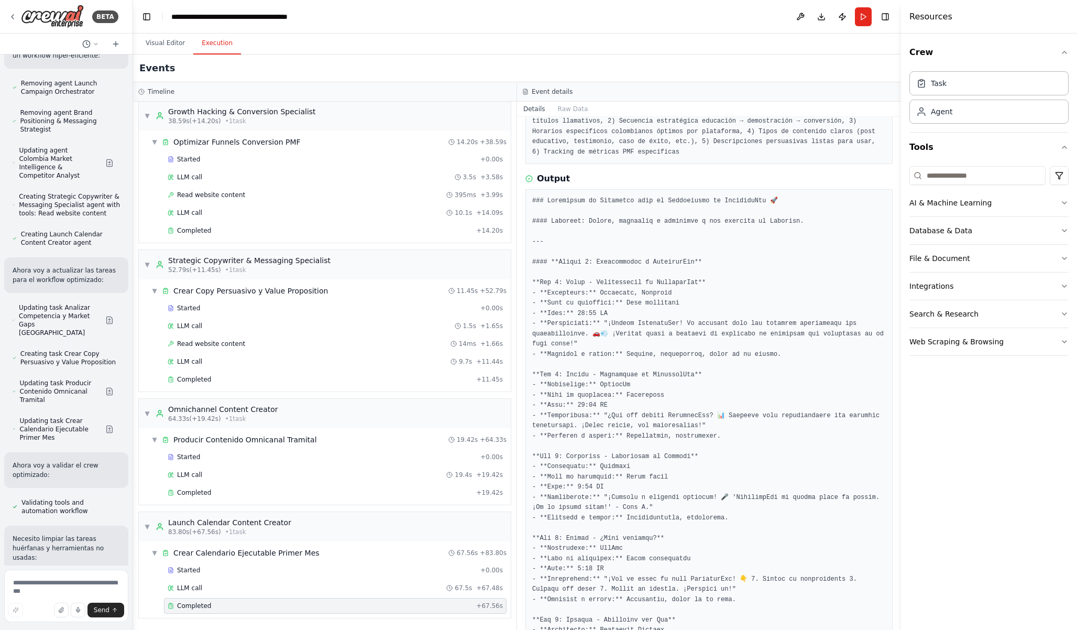
click at [899, 325] on button "Toggle Sidebar" at bounding box center [901, 315] width 8 height 630
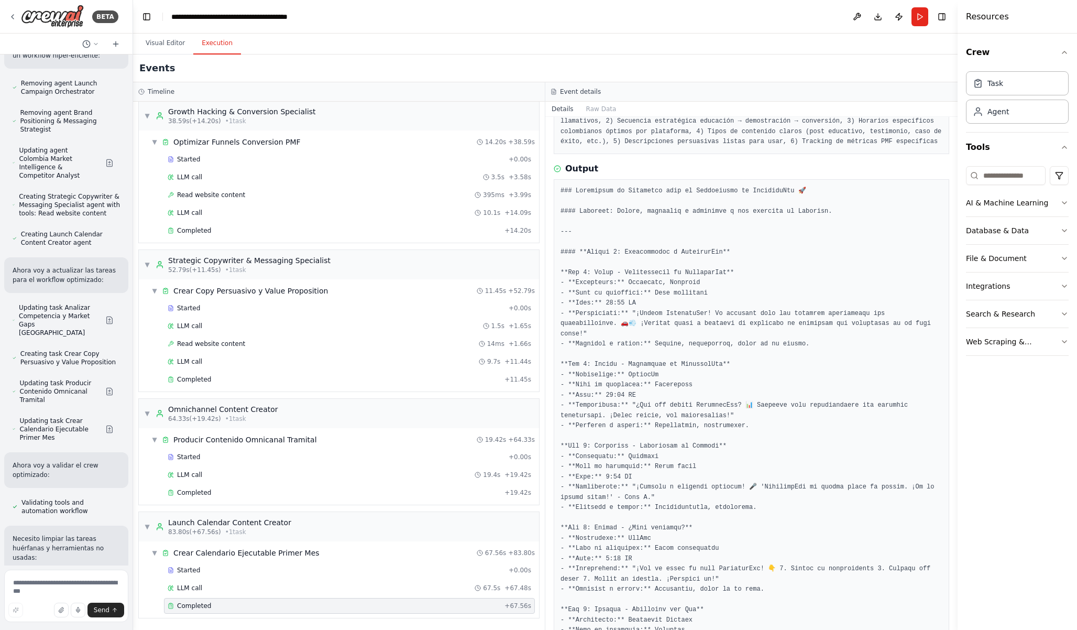
drag, startPoint x: 902, startPoint y: 324, endPoint x: 960, endPoint y: 324, distance: 58.7
click at [960, 324] on div at bounding box center [960, 315] width 4 height 630
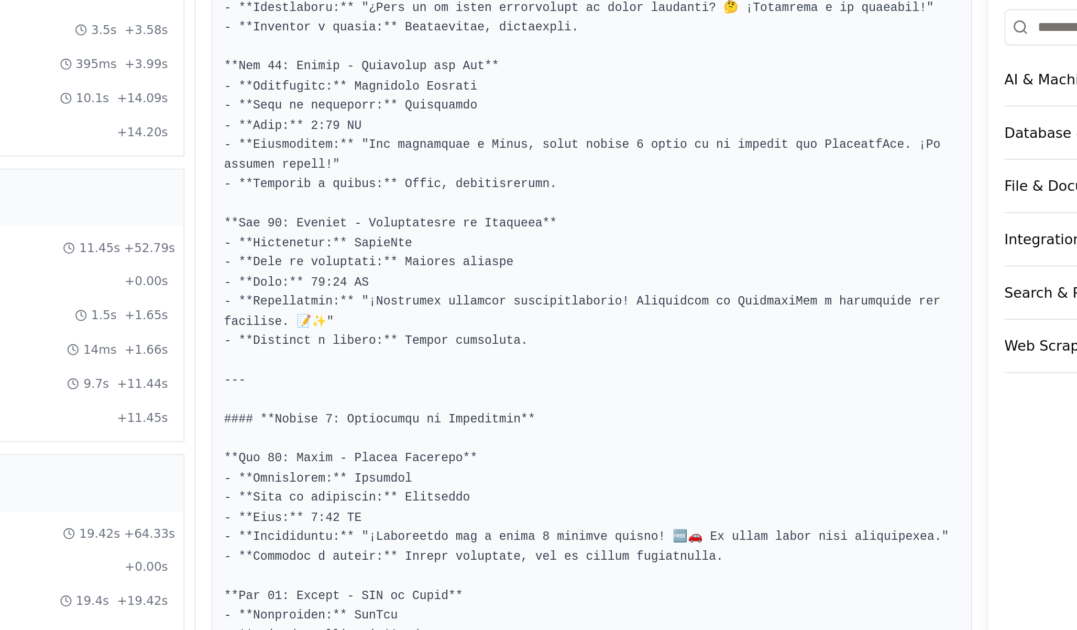
scroll to position [1174, 0]
